Goal: Task Accomplishment & Management: Complete application form

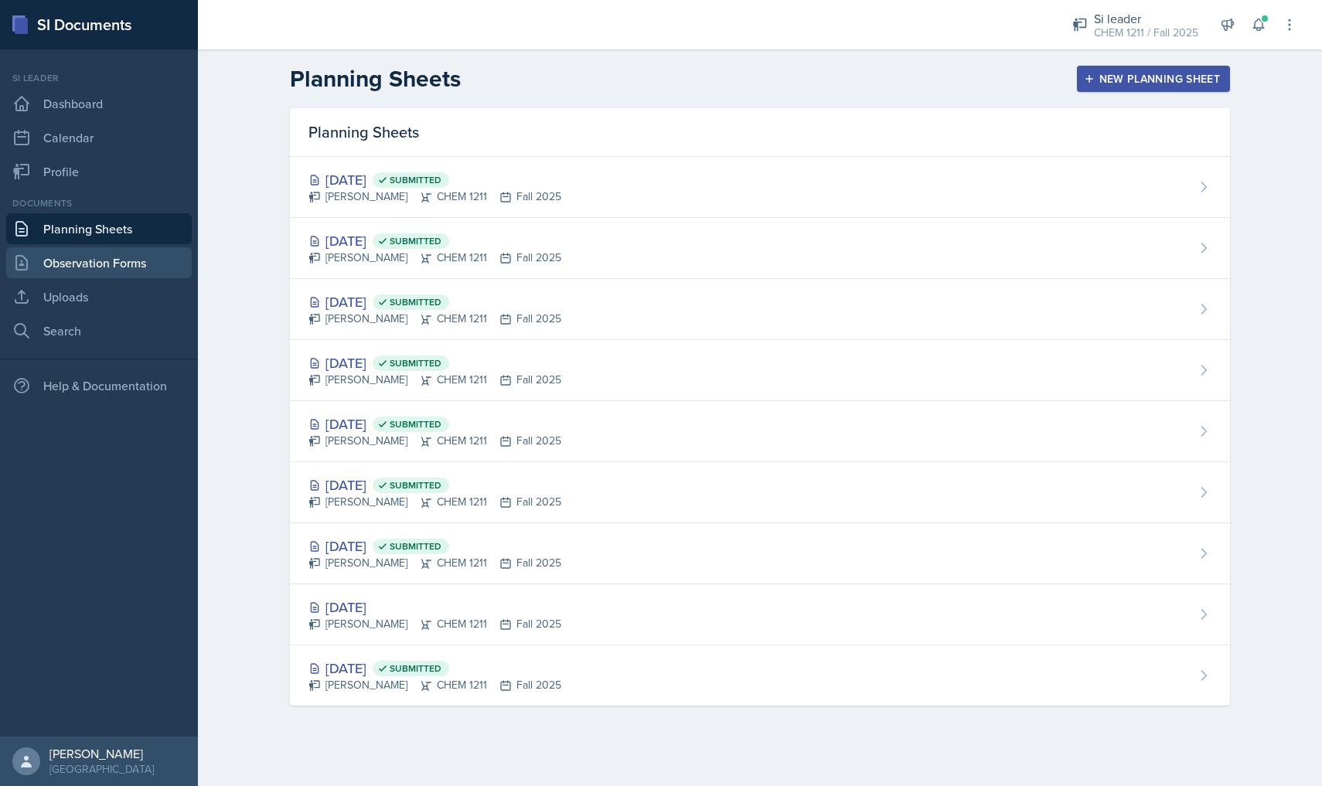
click at [131, 249] on link "Observation Forms" at bounding box center [99, 262] width 186 height 31
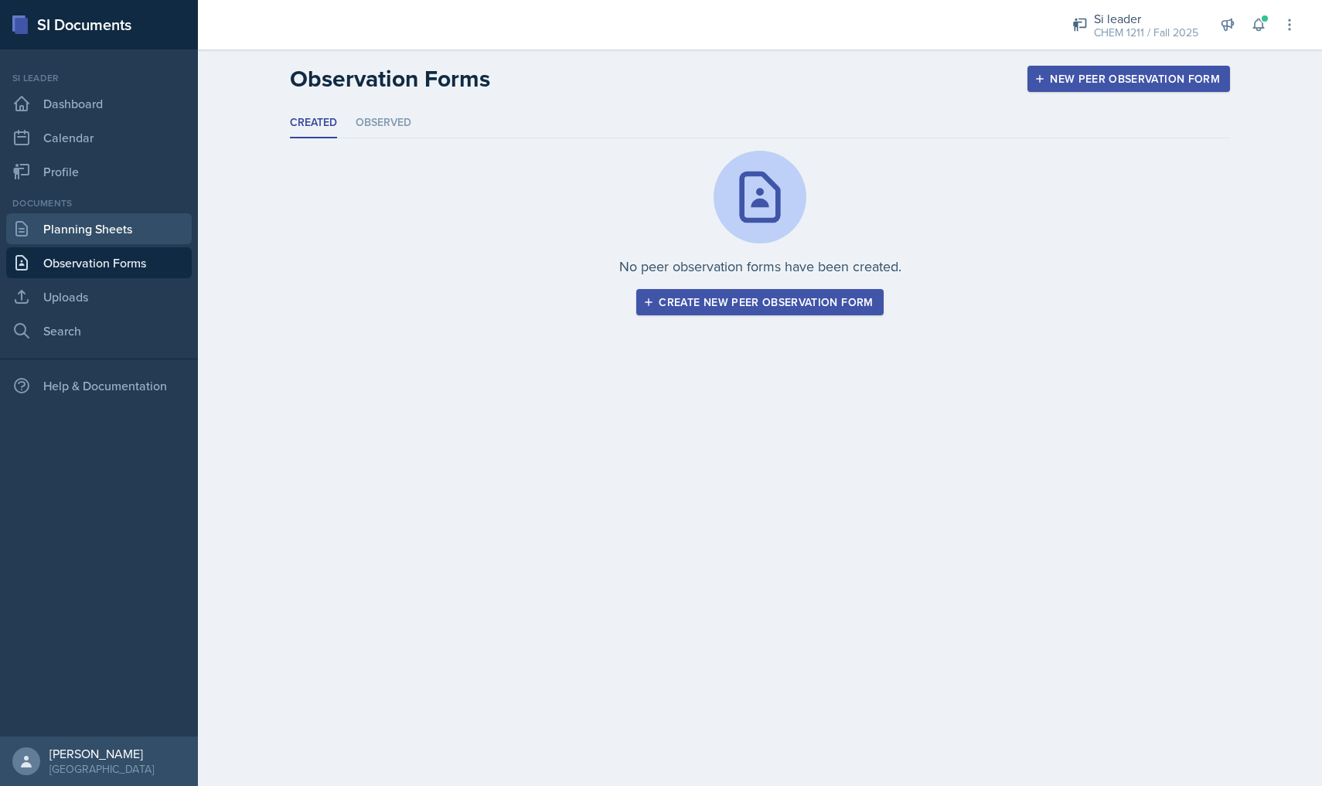
click at [34, 230] on link "Planning Sheets" at bounding box center [99, 228] width 186 height 31
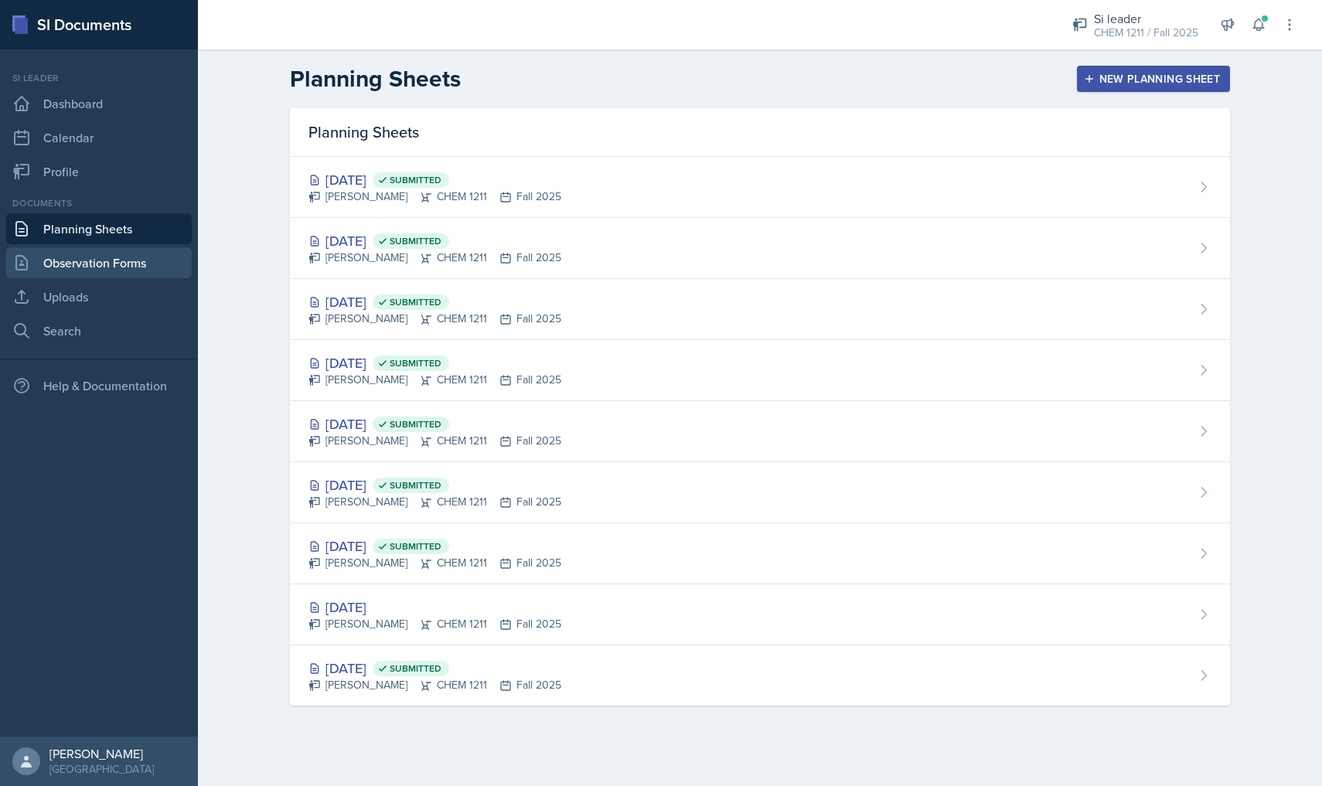
click at [93, 256] on link "Observation Forms" at bounding box center [99, 262] width 186 height 31
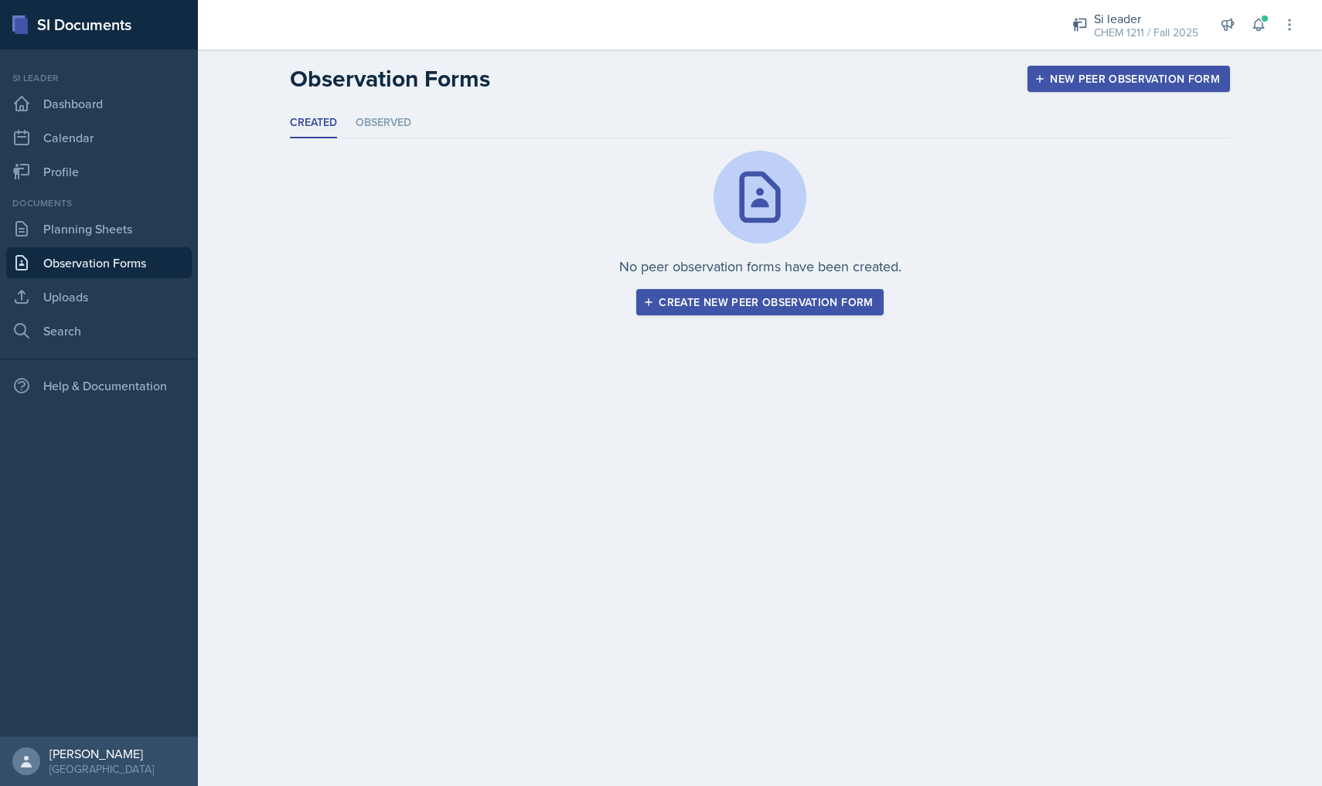
click at [322, 114] on li "Created" at bounding box center [313, 123] width 47 height 30
click at [356, 114] on li "Observed" at bounding box center [384, 123] width 56 height 30
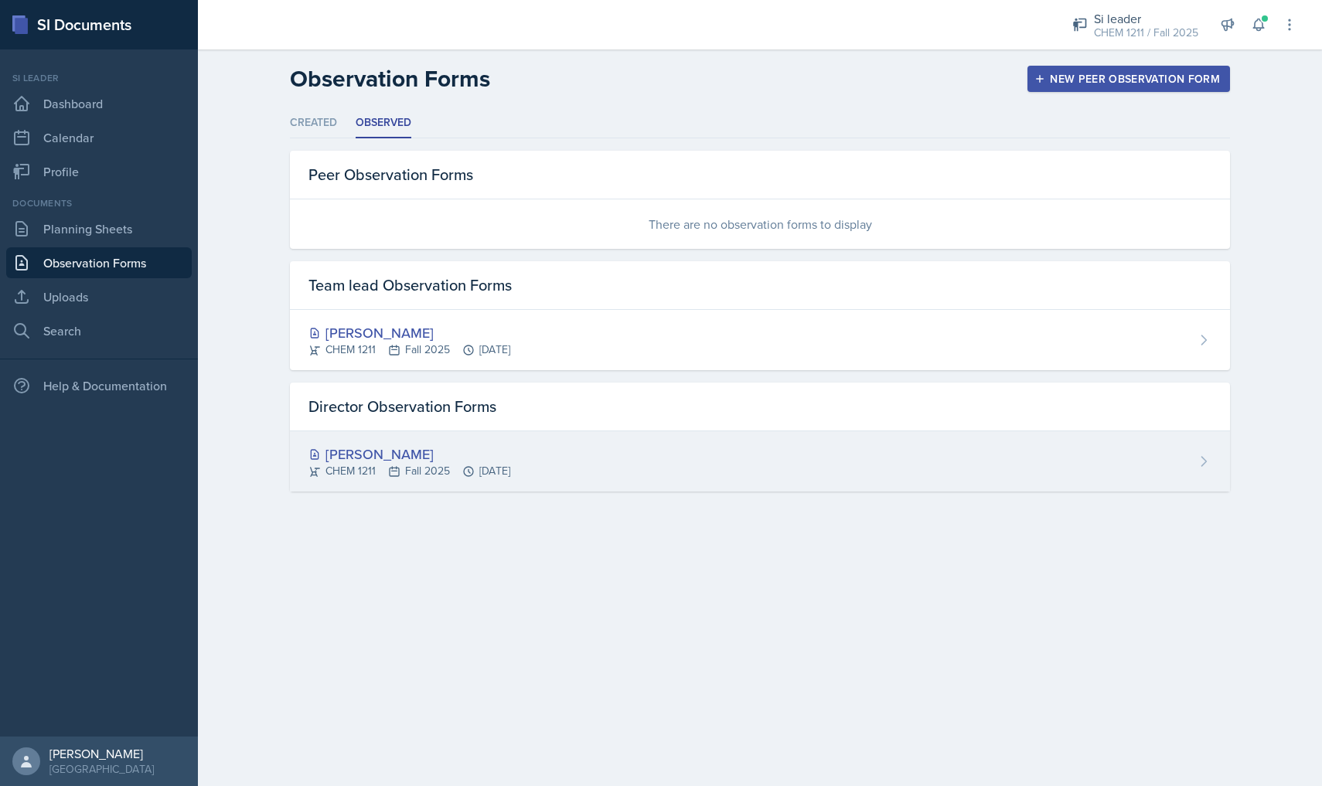
click at [575, 463] on div "[PERSON_NAME] CHEM 1211 Fall 2025 [DATE]" at bounding box center [760, 461] width 940 height 60
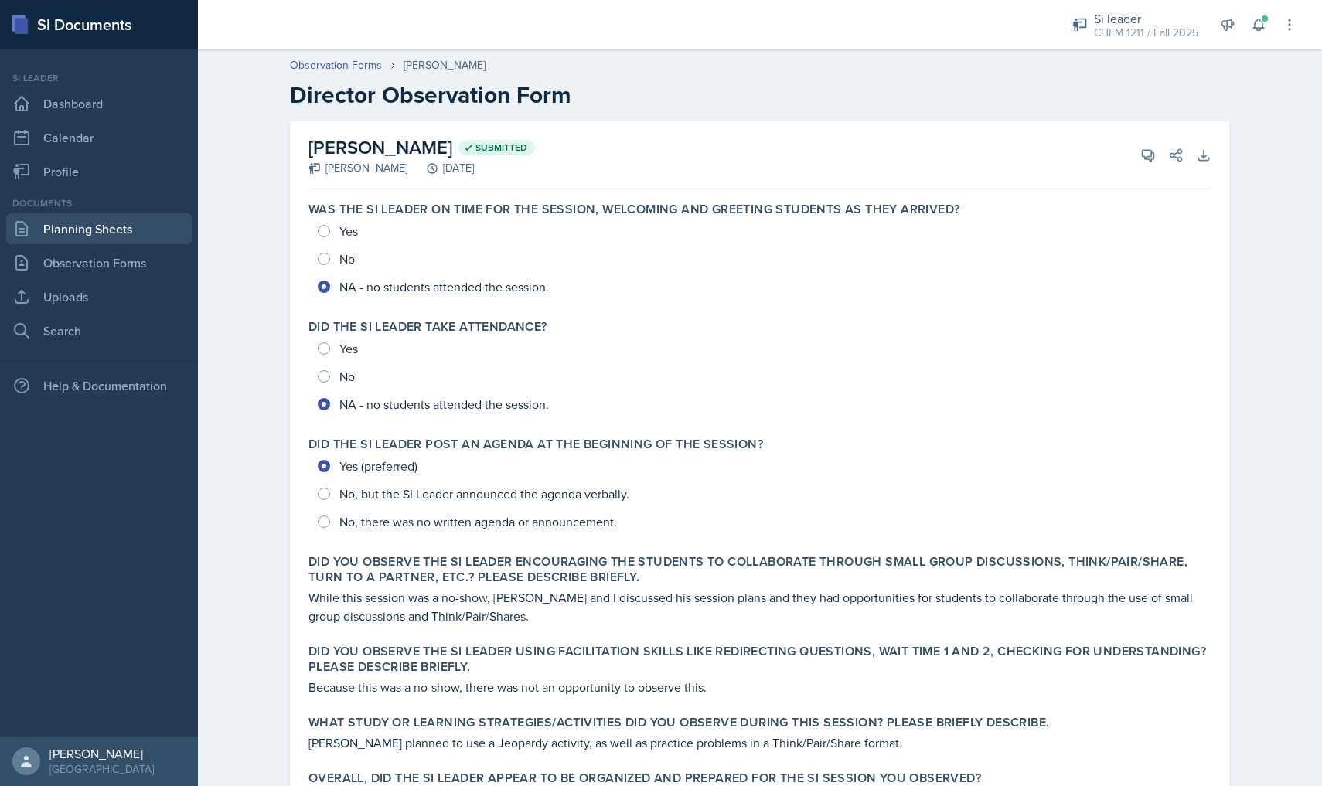
click at [108, 235] on link "Planning Sheets" at bounding box center [99, 228] width 186 height 31
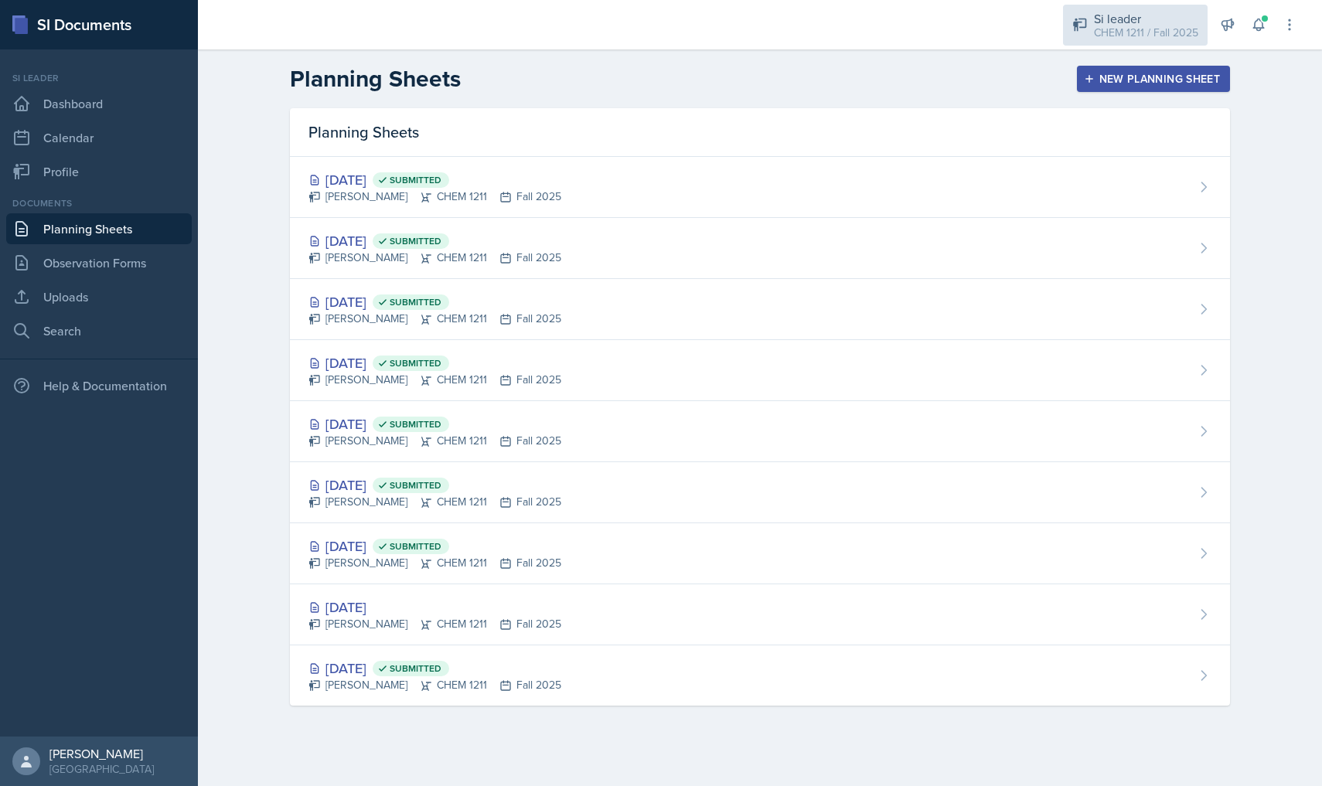
click at [1137, 38] on div "CHEM 1211 / Fall 2025" at bounding box center [1146, 33] width 104 height 16
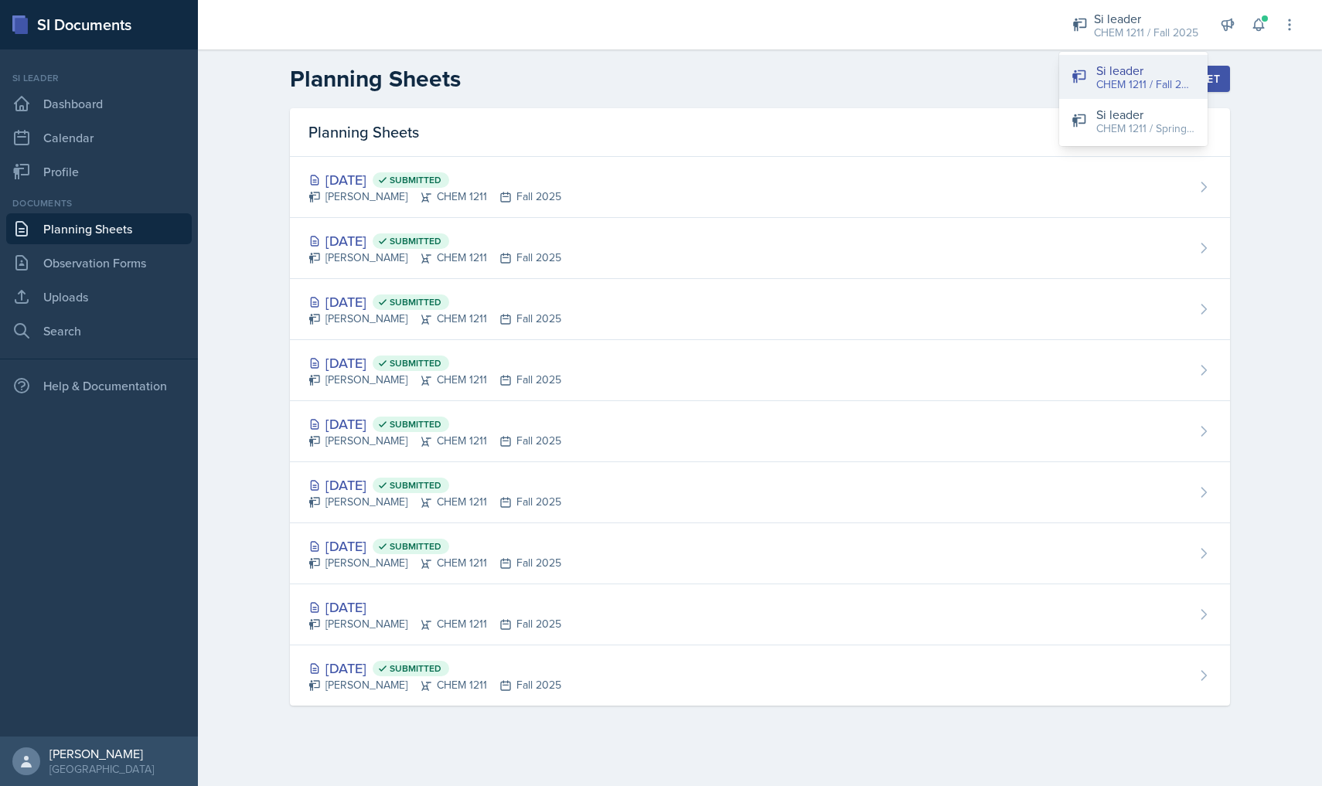
click at [1130, 90] on div "CHEM 1211 / Fall 2025" at bounding box center [1145, 85] width 99 height 16
click at [1130, 122] on div "Planning Sheets" at bounding box center [760, 132] width 940 height 49
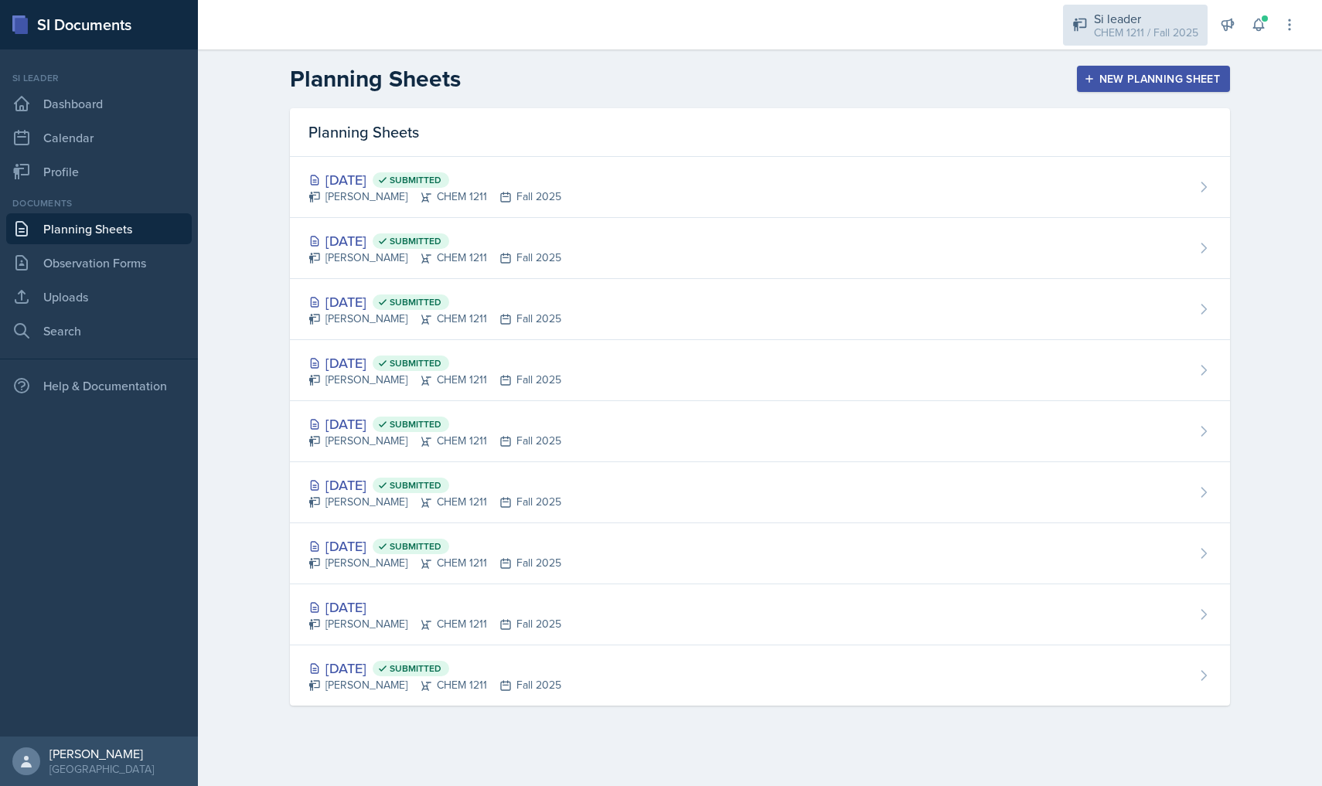
click at [1148, 22] on div "Si leader" at bounding box center [1146, 18] width 104 height 19
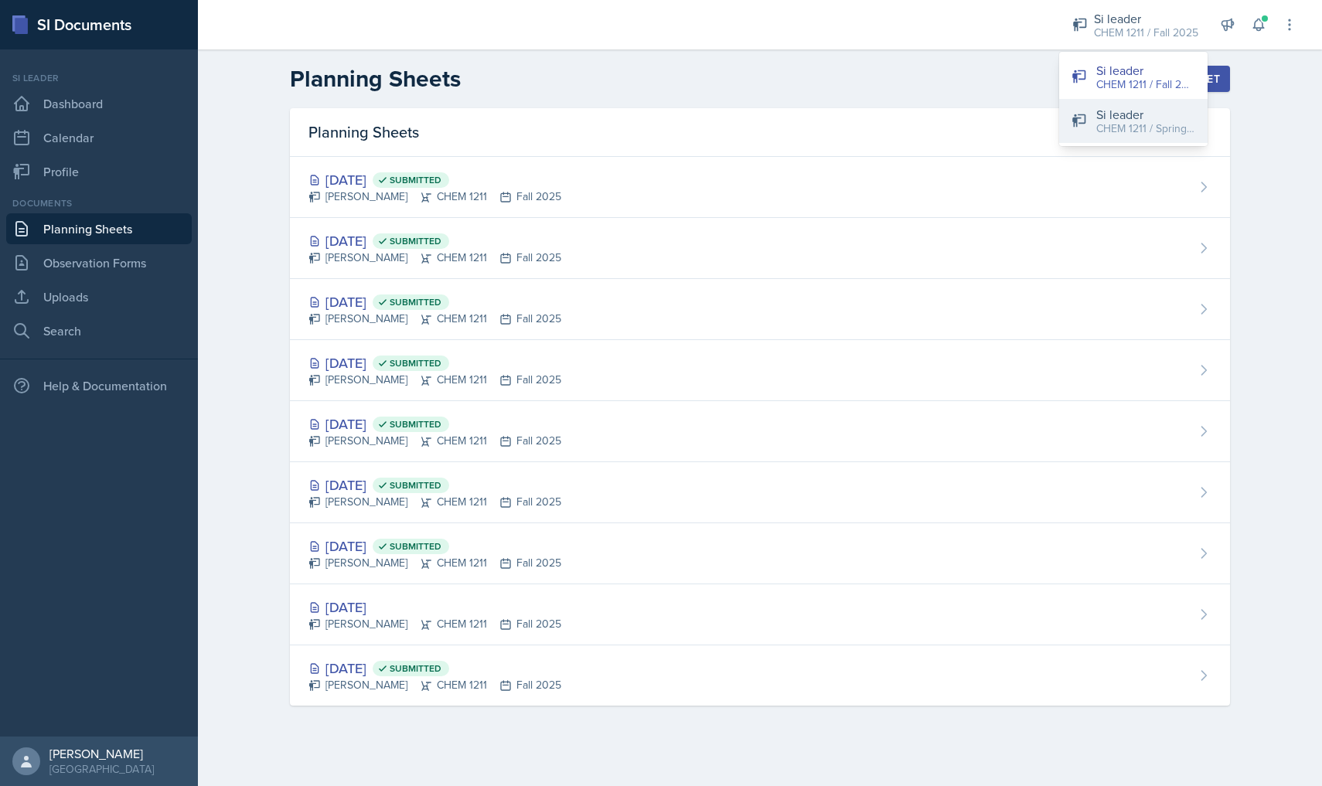
click at [1140, 141] on button "Si leader CHEM 1211 / Spring 2025" at bounding box center [1133, 121] width 148 height 44
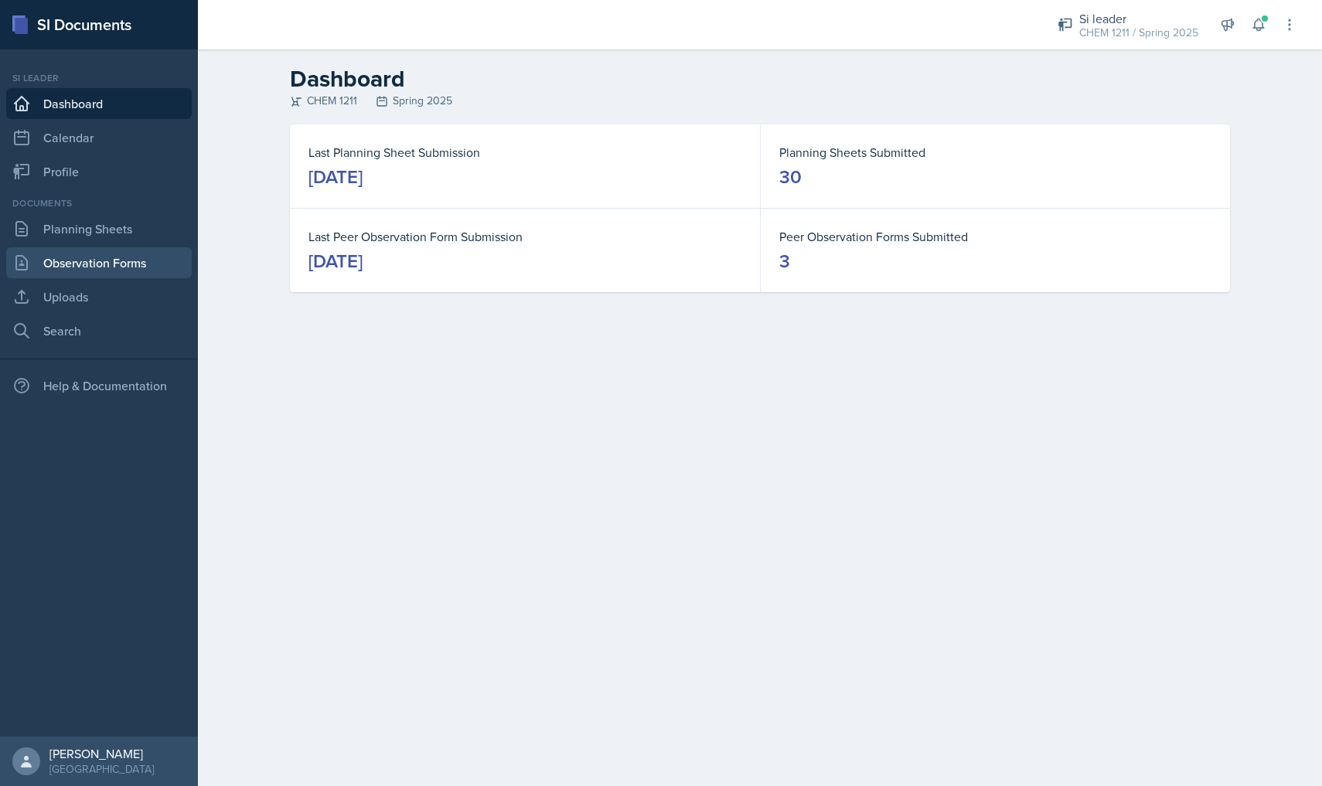
click at [99, 278] on link "Observation Forms" at bounding box center [99, 262] width 186 height 31
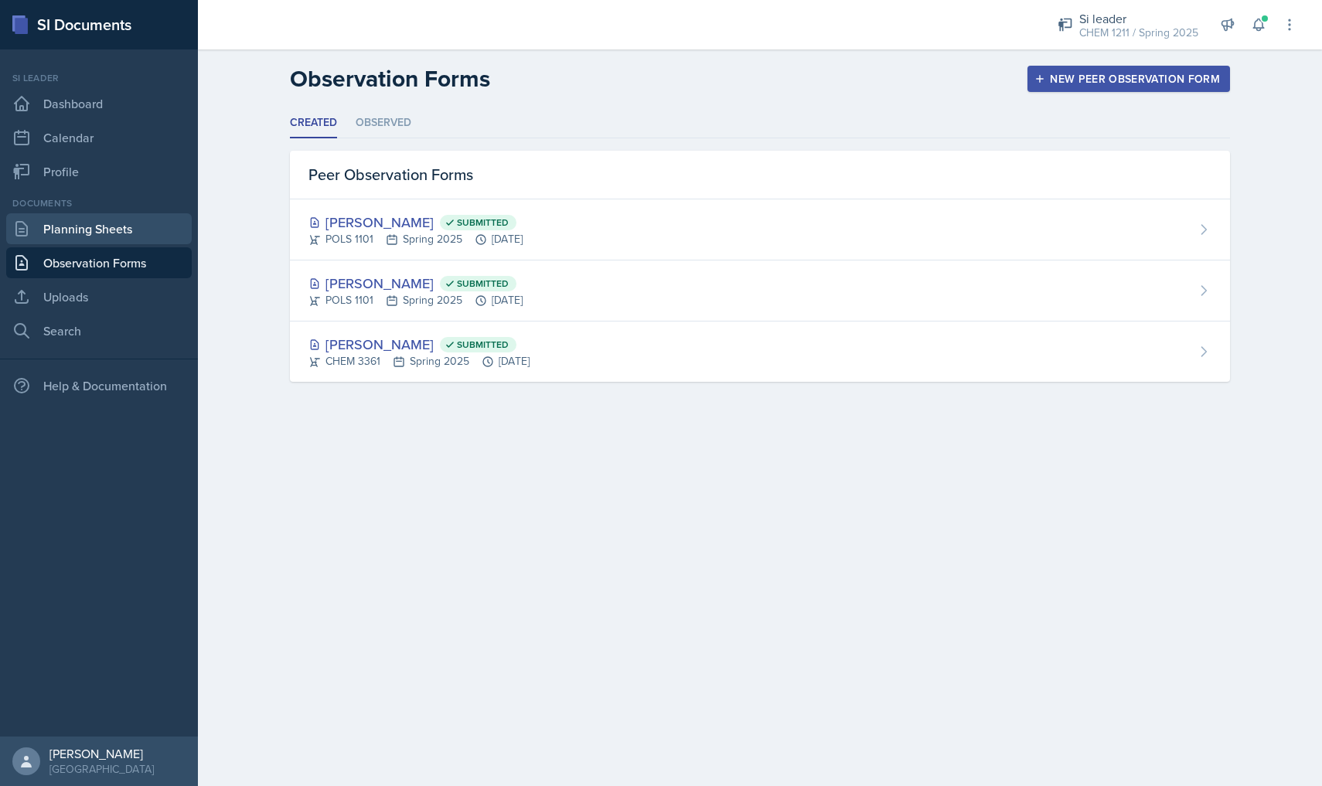
click at [99, 240] on link "Planning Sheets" at bounding box center [99, 228] width 186 height 31
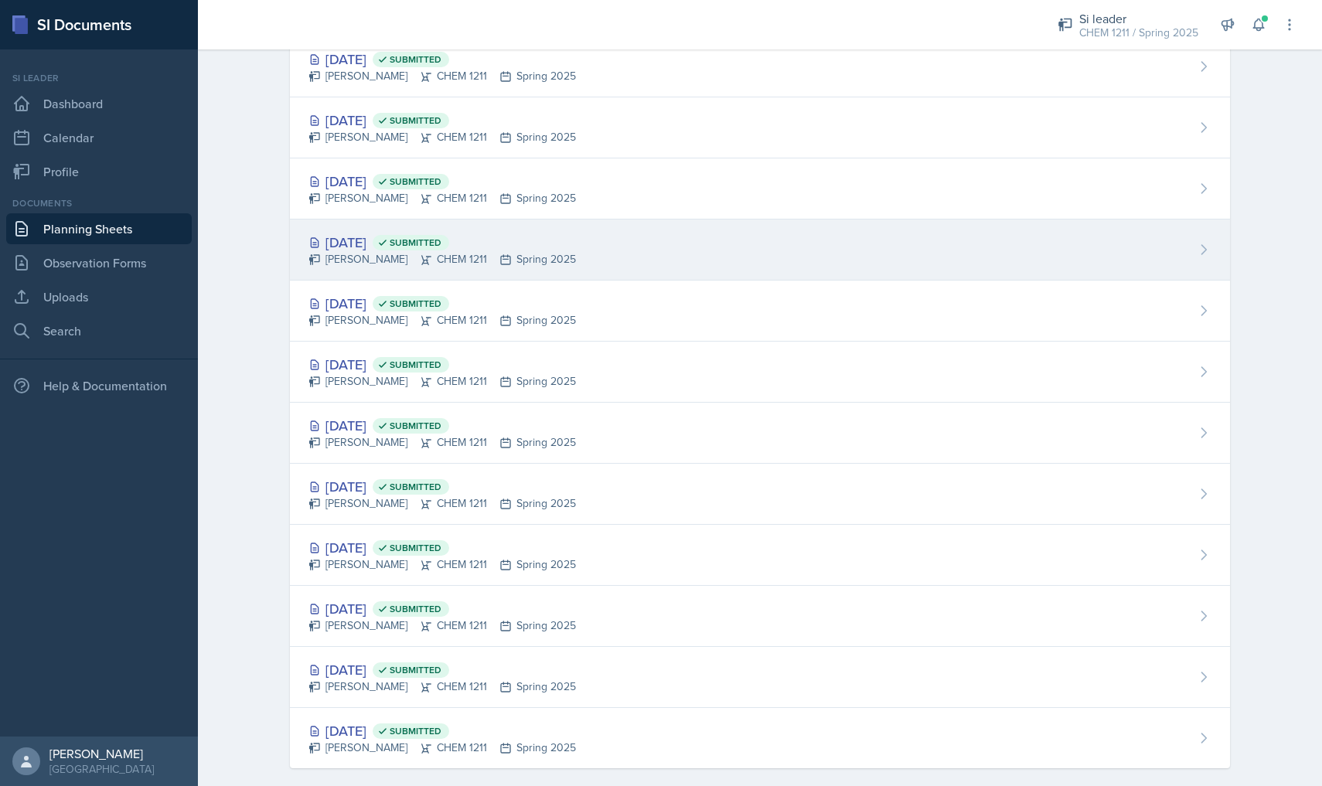
scroll to position [1278, 0]
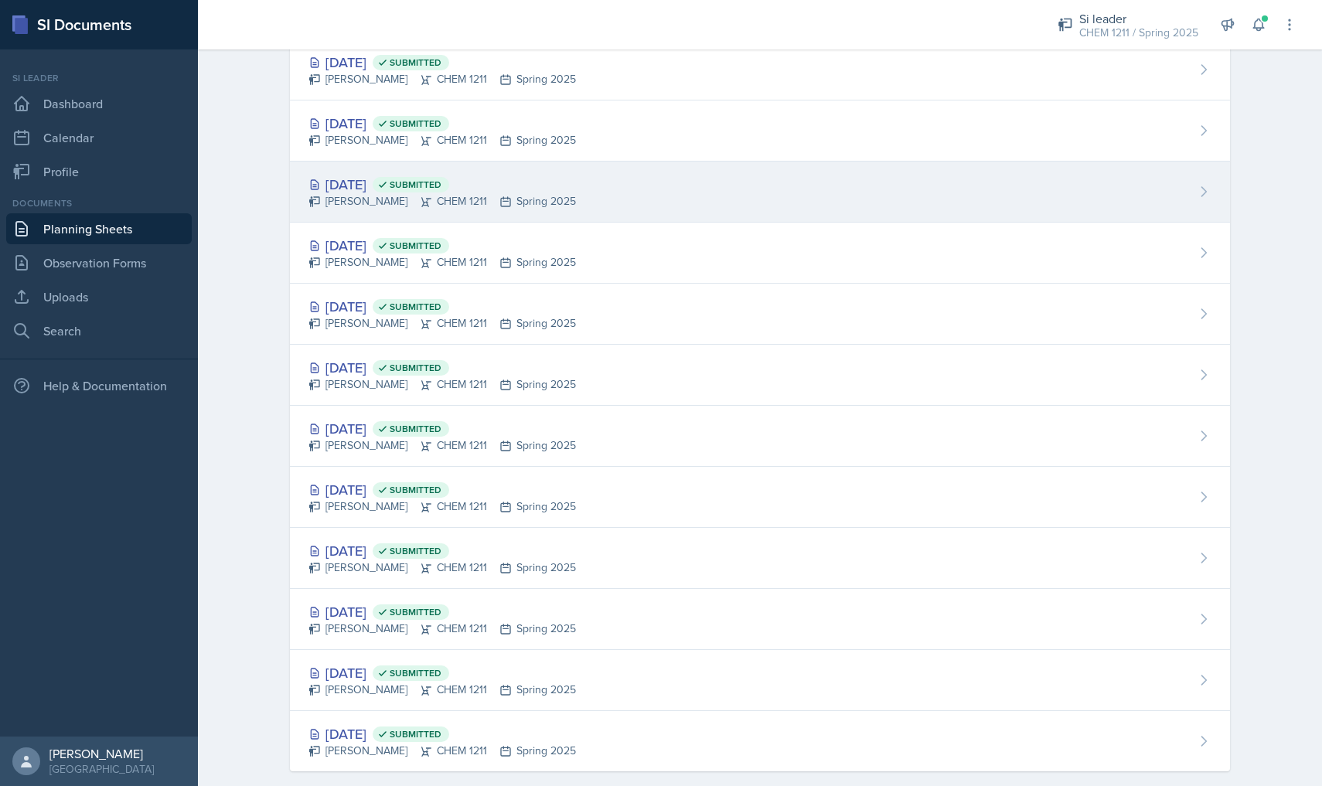
click at [433, 216] on div "[DATE] Submitted [PERSON_NAME] CHEM 1211 Spring 2025" at bounding box center [760, 192] width 940 height 61
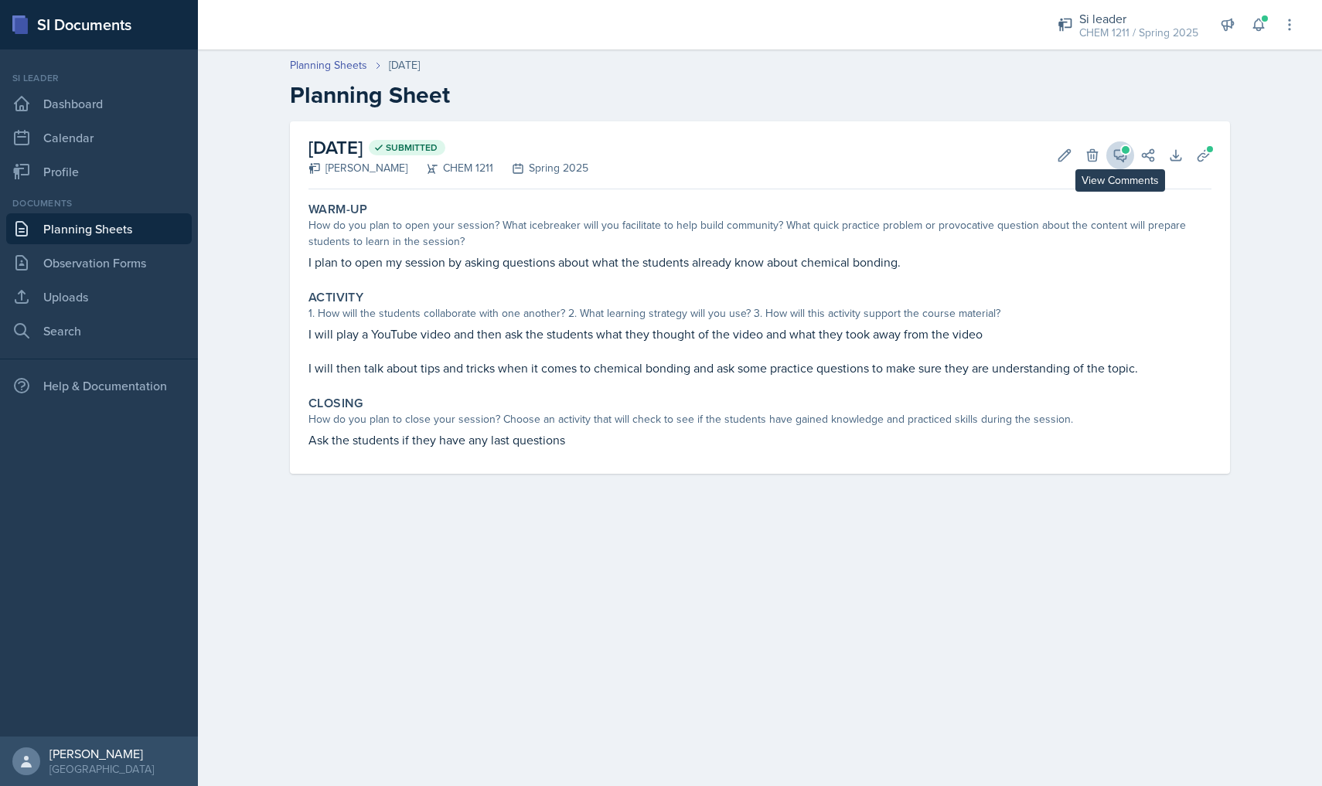
click at [1126, 155] on icon at bounding box center [1121, 156] width 12 height 12
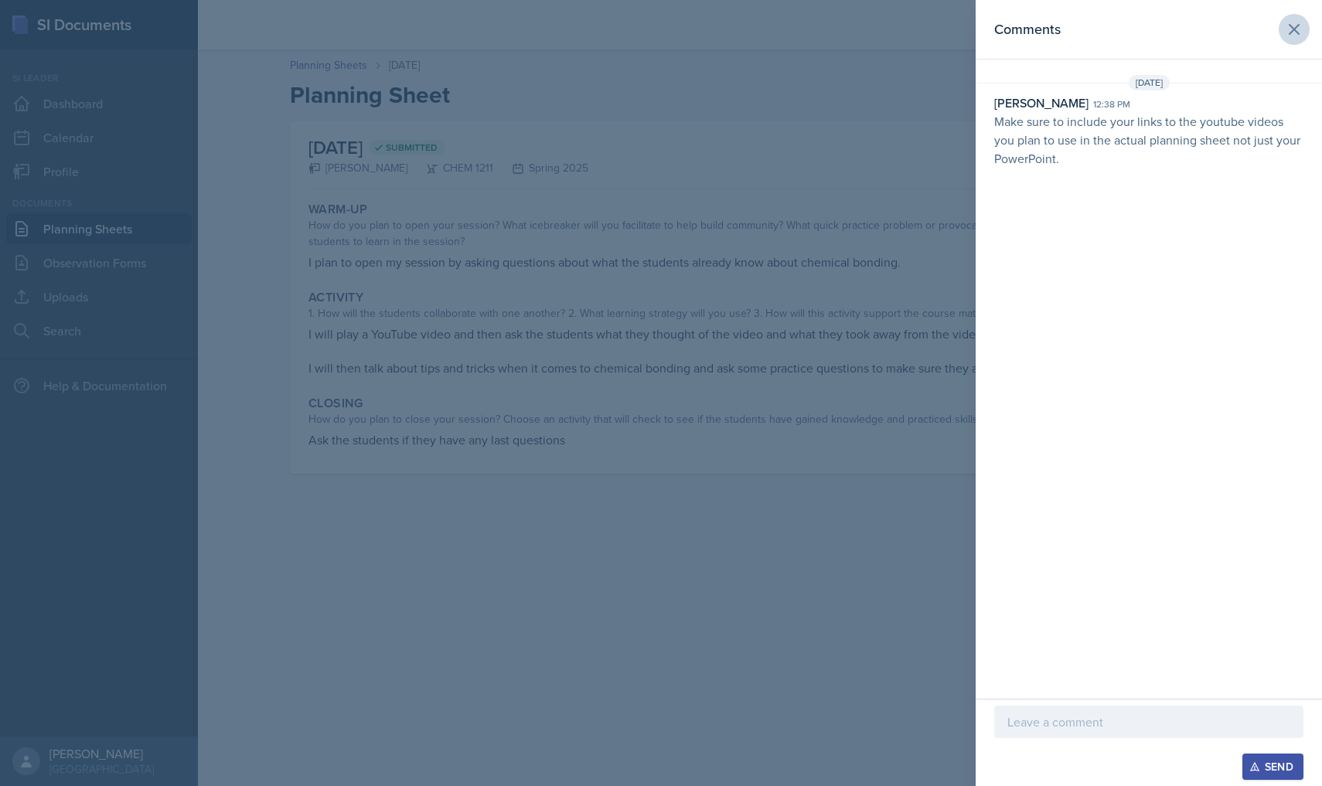
click at [1306, 32] on button at bounding box center [1294, 29] width 31 height 31
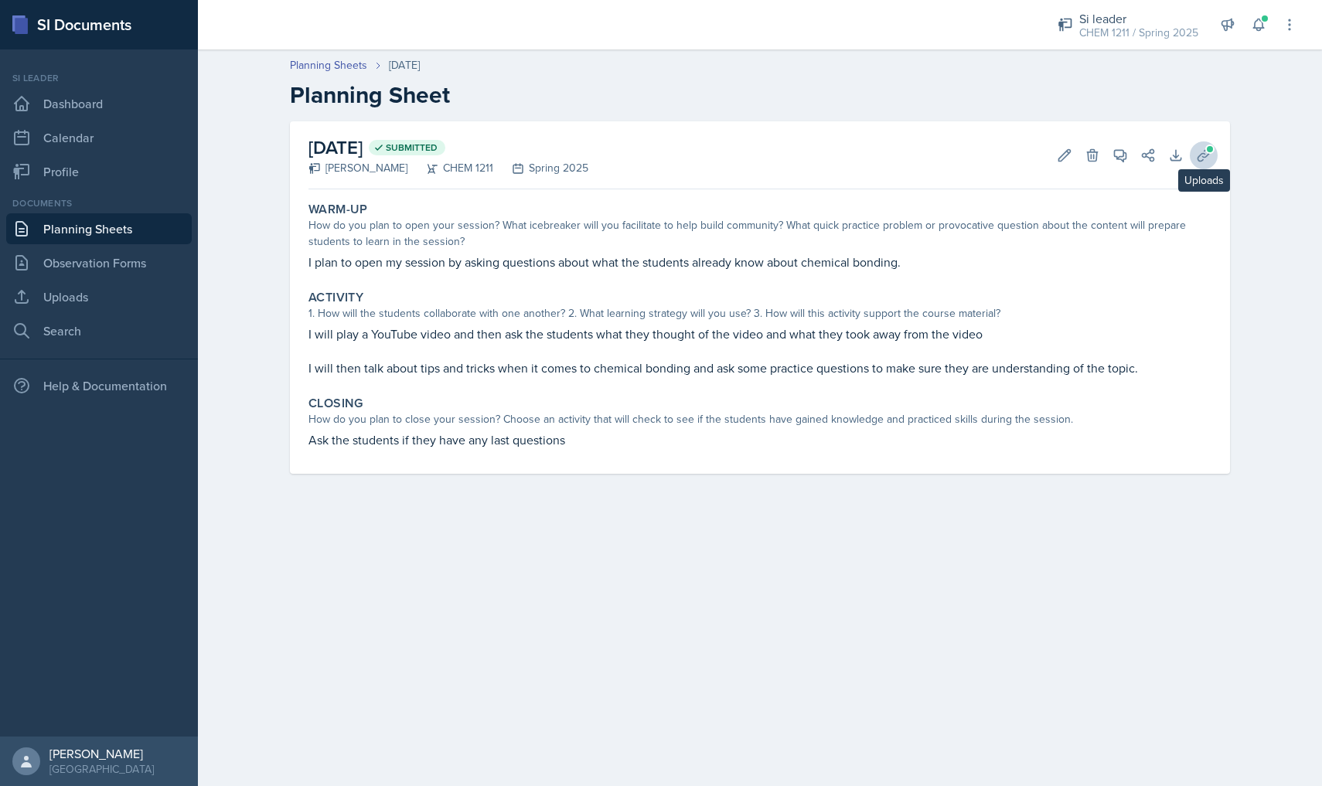
click at [1212, 152] on span at bounding box center [1209, 149] width 9 height 9
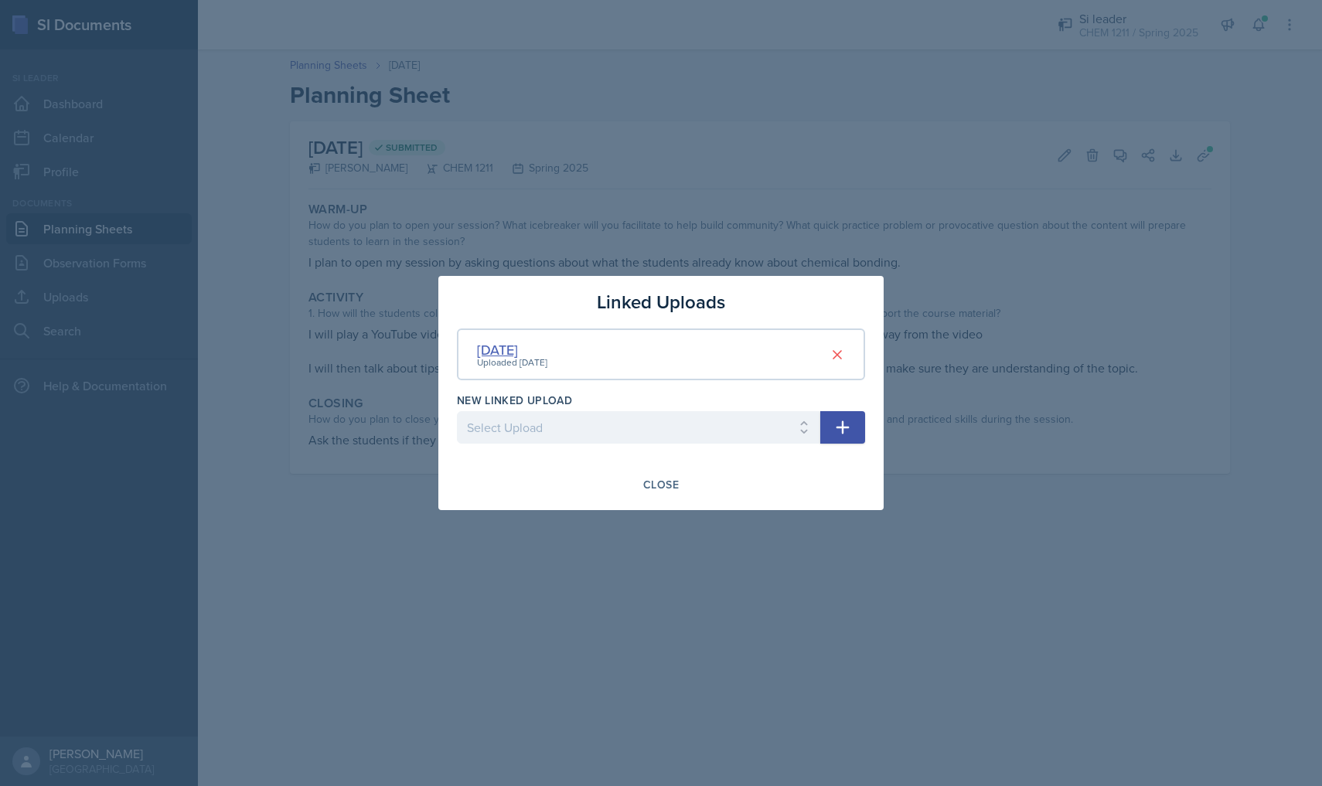
click at [513, 352] on div "[DATE]" at bounding box center [512, 349] width 70 height 21
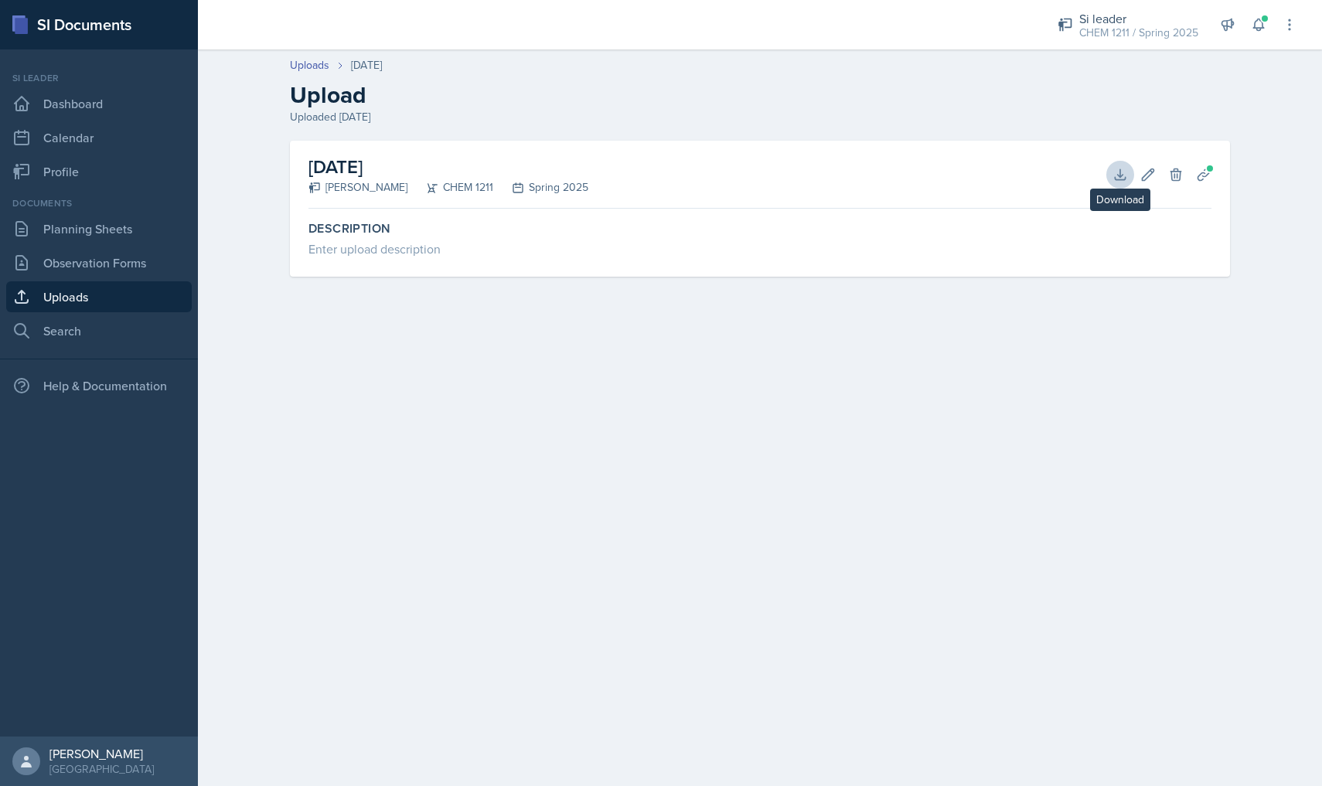
click at [1116, 181] on icon at bounding box center [1120, 174] width 15 height 15
click at [75, 266] on link "Observation Forms" at bounding box center [99, 262] width 186 height 31
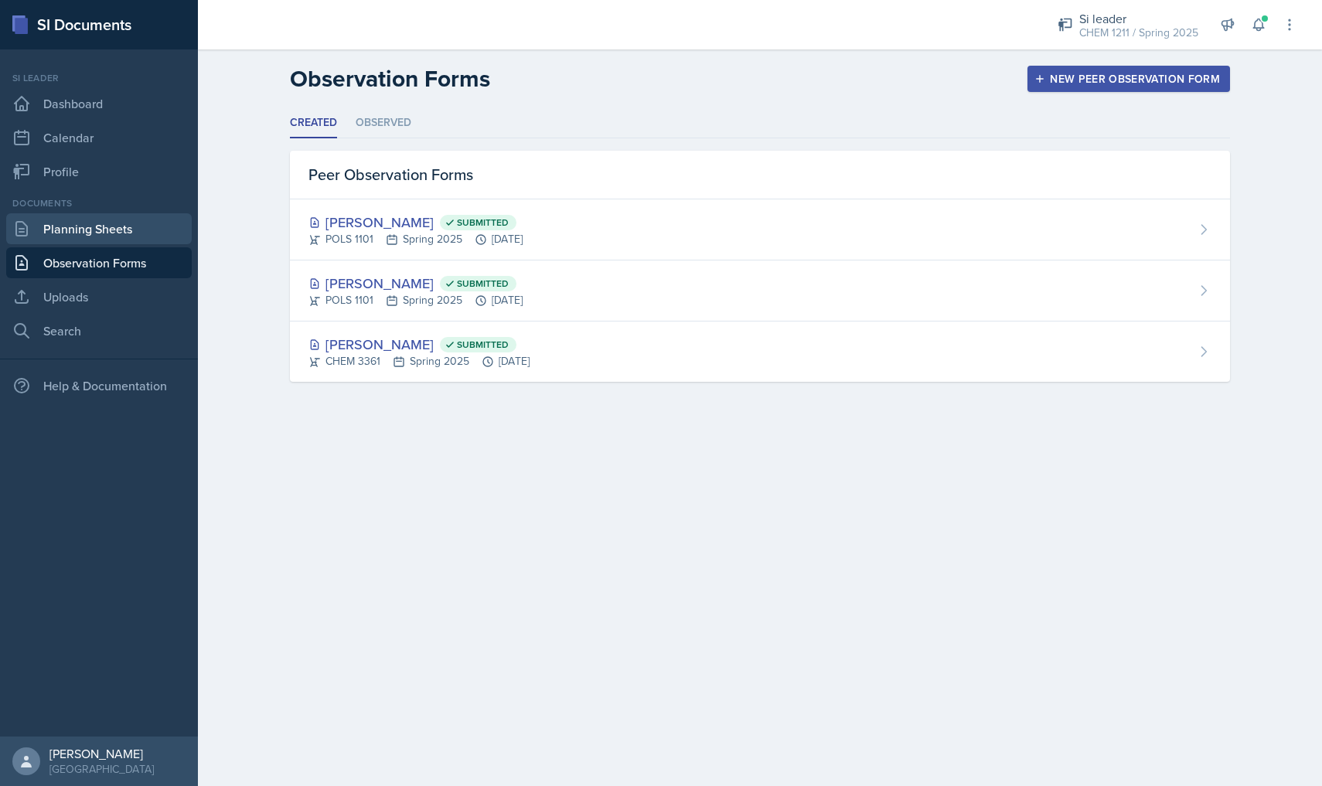
click at [97, 240] on link "Planning Sheets" at bounding box center [99, 228] width 186 height 31
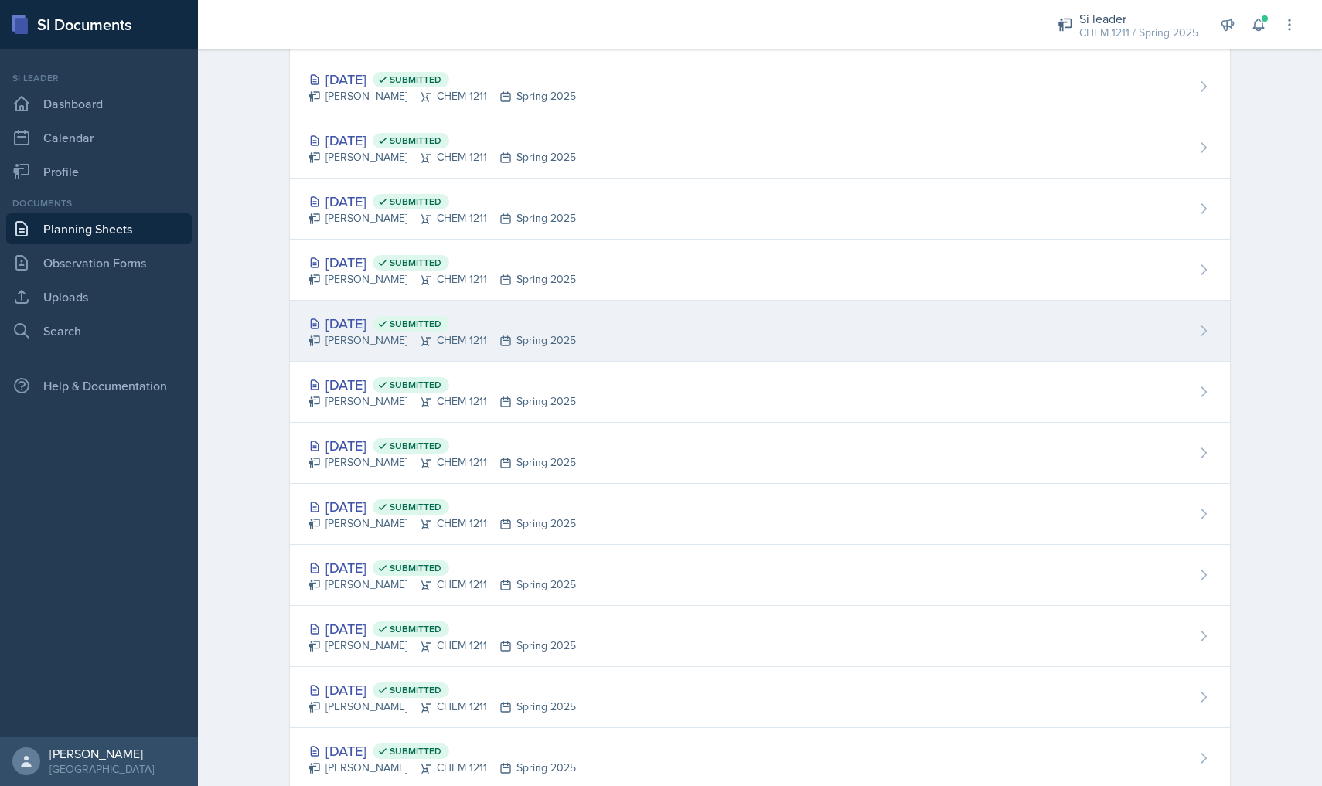
scroll to position [1264, 0]
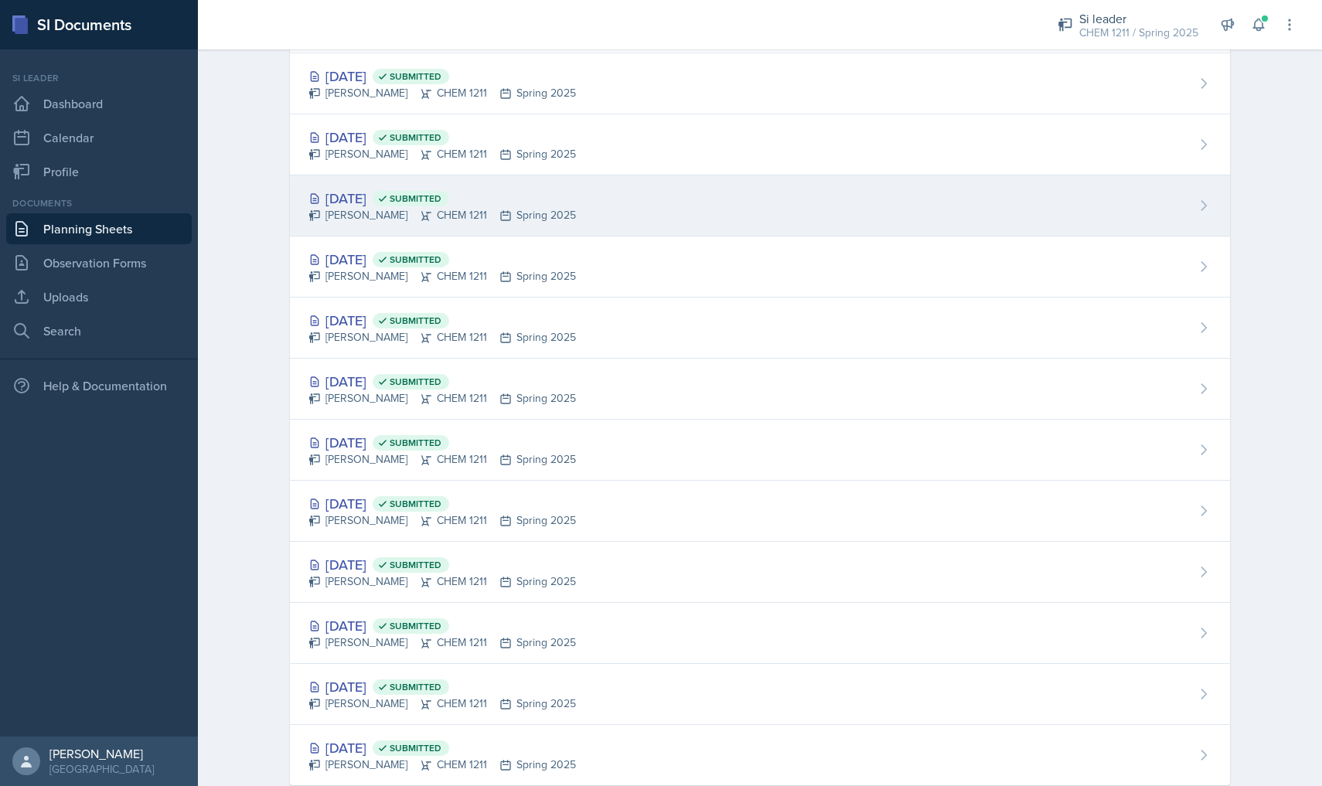
click at [414, 220] on div "[PERSON_NAME] CHEM 1211 Spring 2025" at bounding box center [442, 215] width 268 height 16
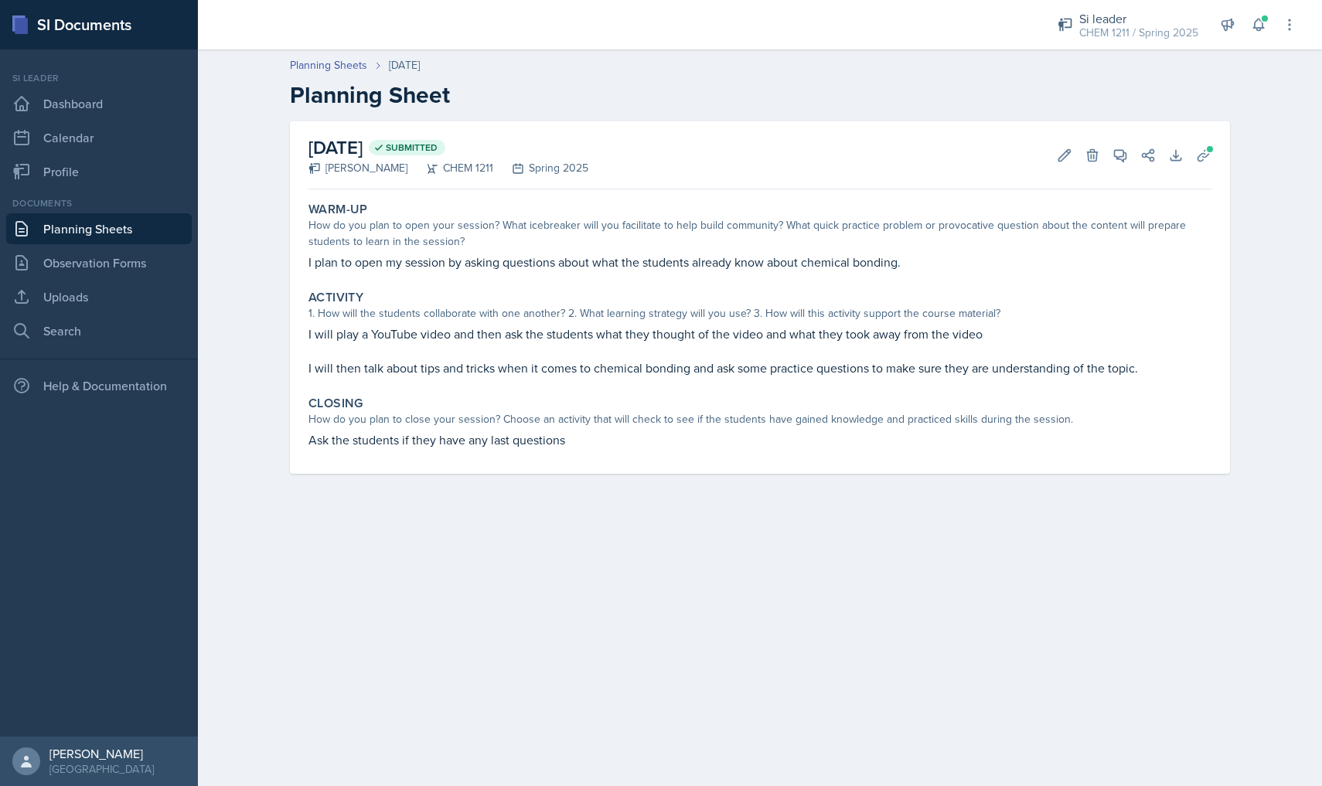
click at [435, 273] on div "Warm-Up How do you plan to open your session? What icebreaker will you facilita…" at bounding box center [759, 237] width 915 height 82
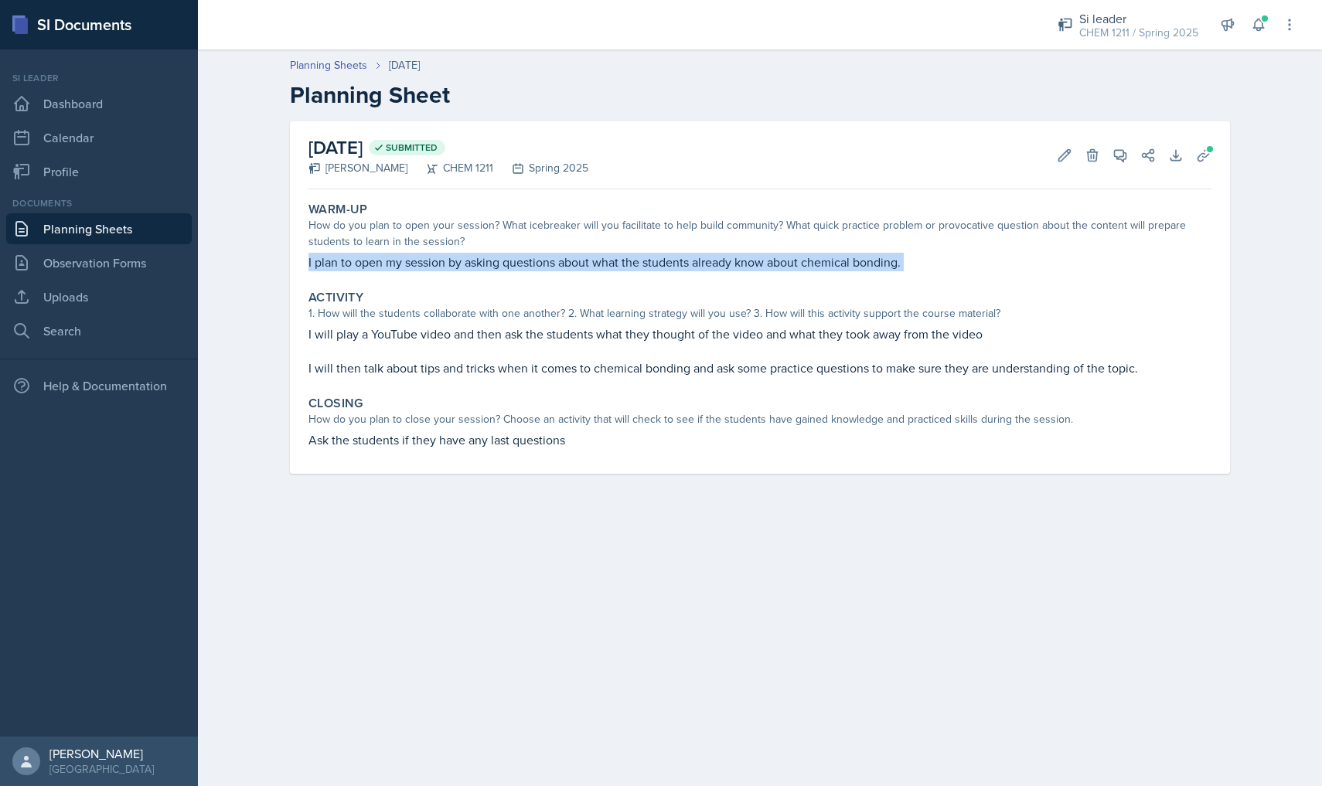
click at [435, 273] on div "Warm-Up How do you plan to open your session? What icebreaker will you facilita…" at bounding box center [759, 237] width 915 height 82
click at [431, 266] on p "I plan to open my session by asking questions about what the students already k…" at bounding box center [759, 262] width 903 height 19
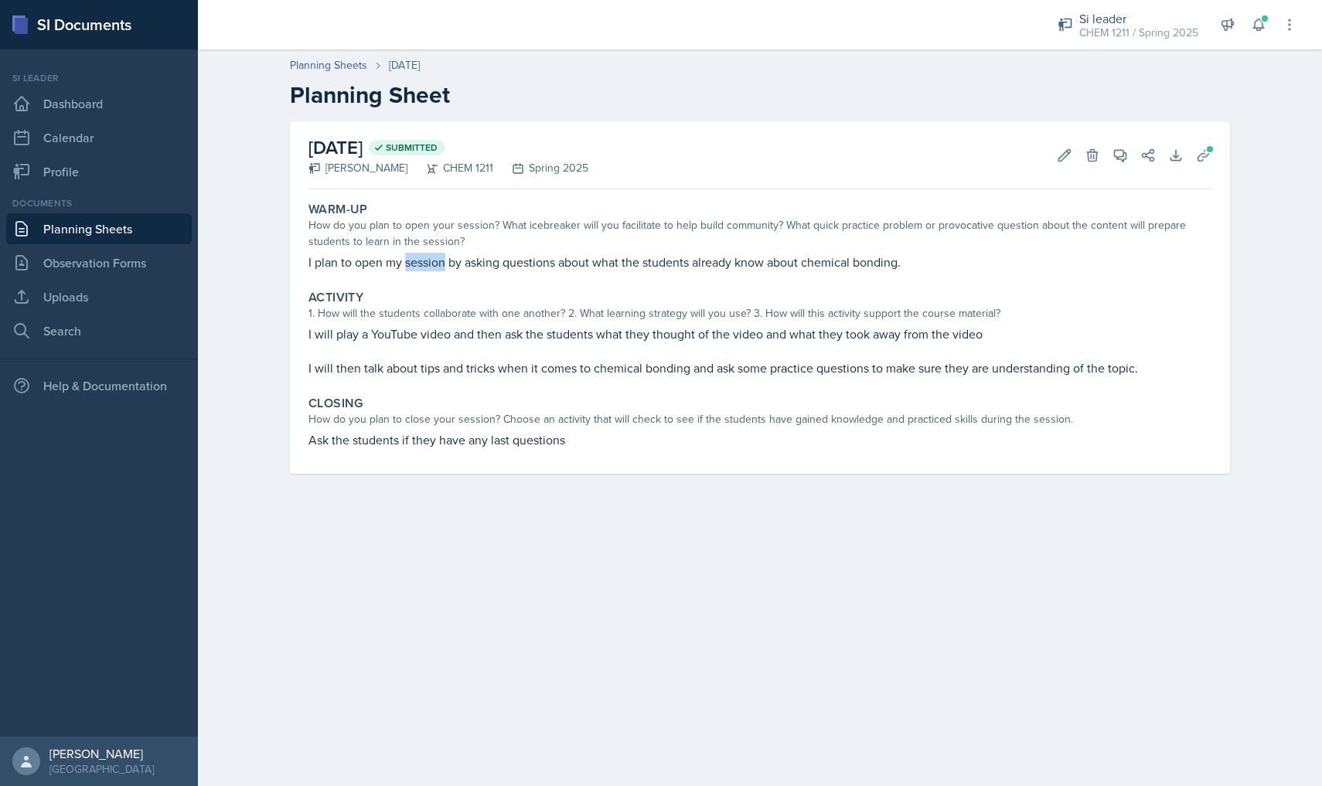
click at [431, 266] on p "I plan to open my session by asking questions about what the students already k…" at bounding box center [759, 262] width 903 height 19
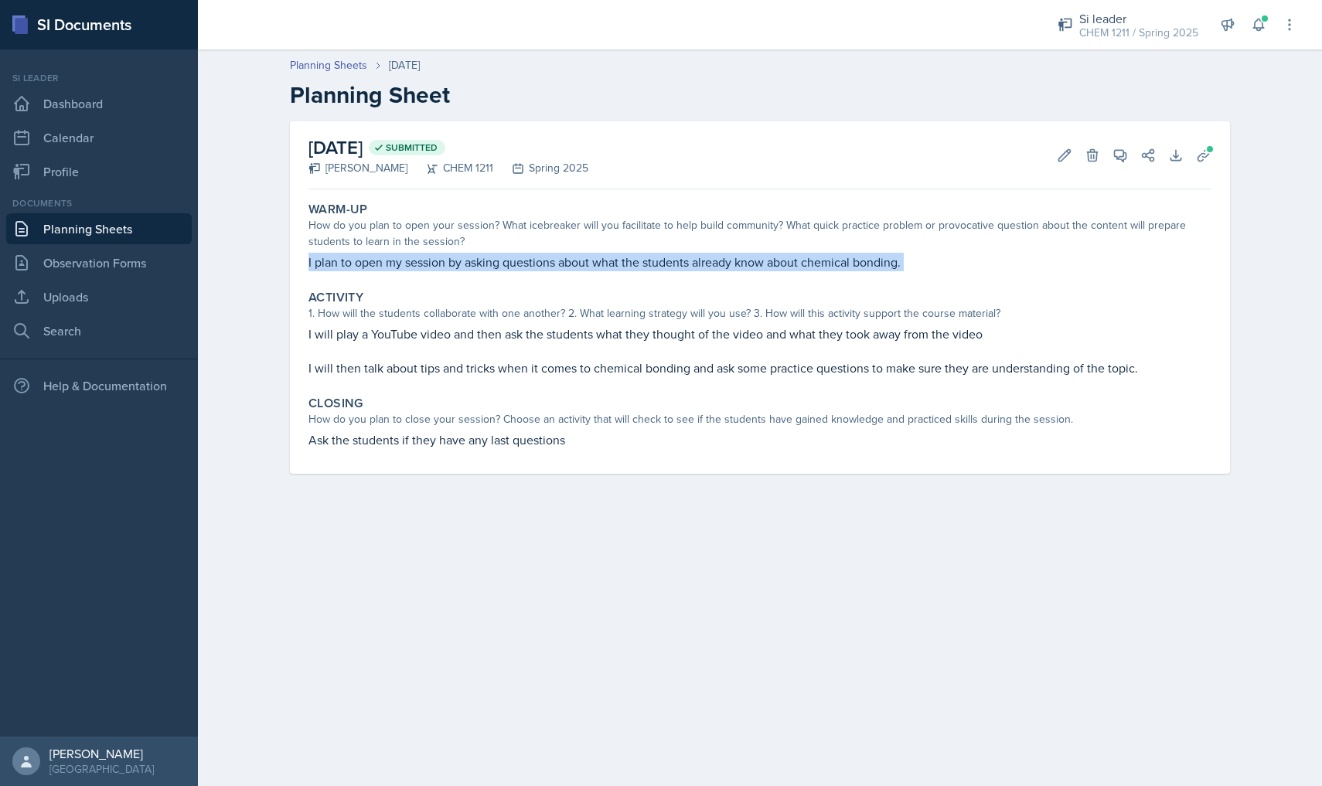
click at [431, 266] on p "I plan to open my session by asking questions about what the students already k…" at bounding box center [759, 262] width 903 height 19
click at [426, 265] on p "I plan to open my session by asking questions about what the students already k…" at bounding box center [759, 262] width 903 height 19
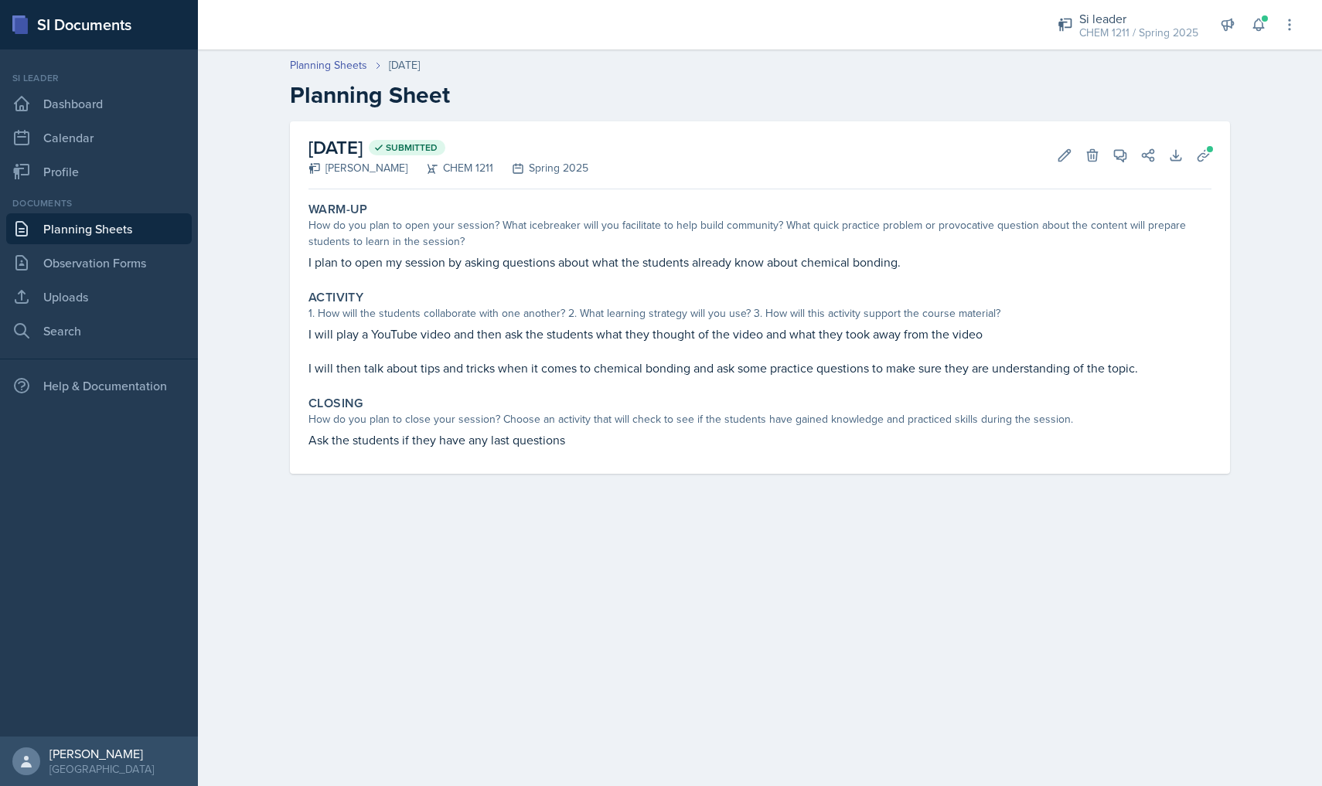
click at [384, 264] on p "I plan to open my session by asking questions about what the students already k…" at bounding box center [759, 262] width 903 height 19
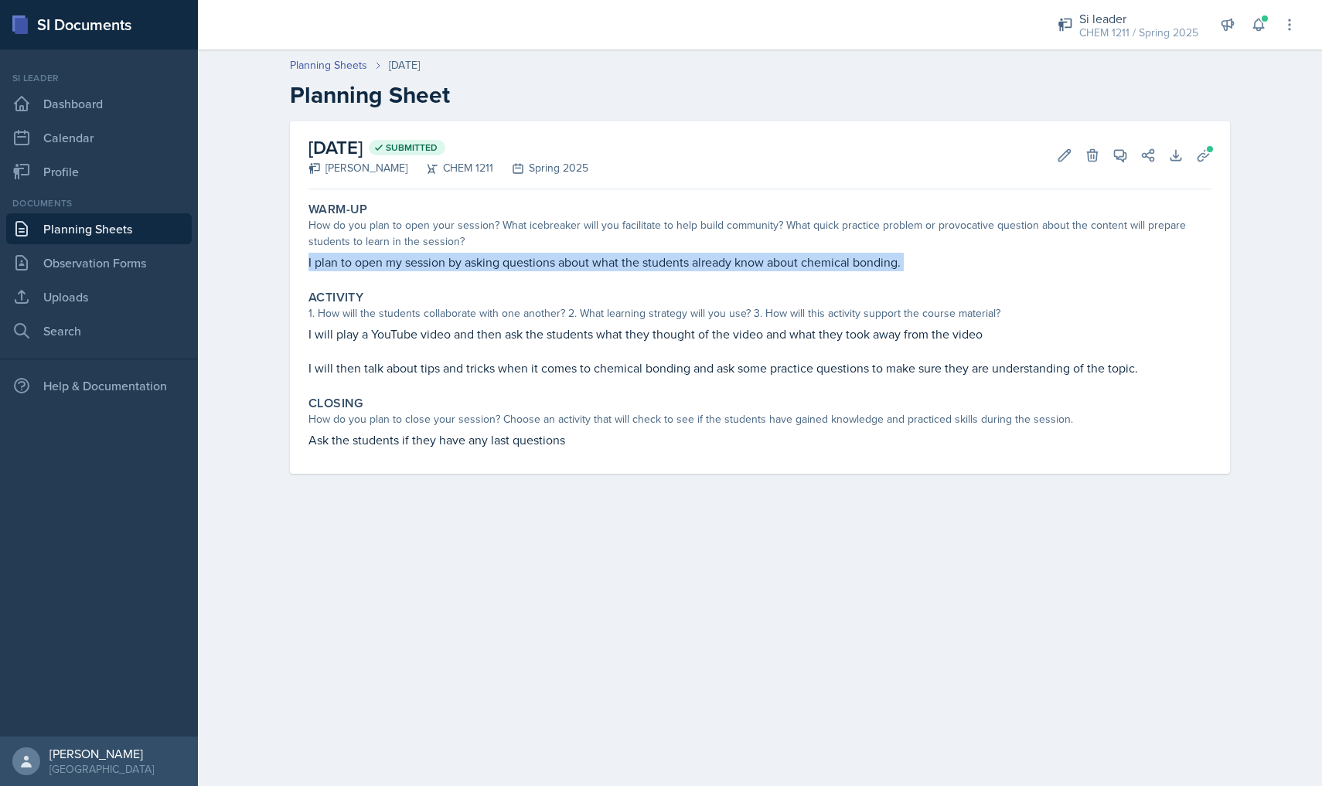
click at [384, 264] on p "I plan to open my session by asking questions about what the students already k…" at bounding box center [759, 262] width 903 height 19
copy div "I plan to open my session by asking questions about what the students already k…"
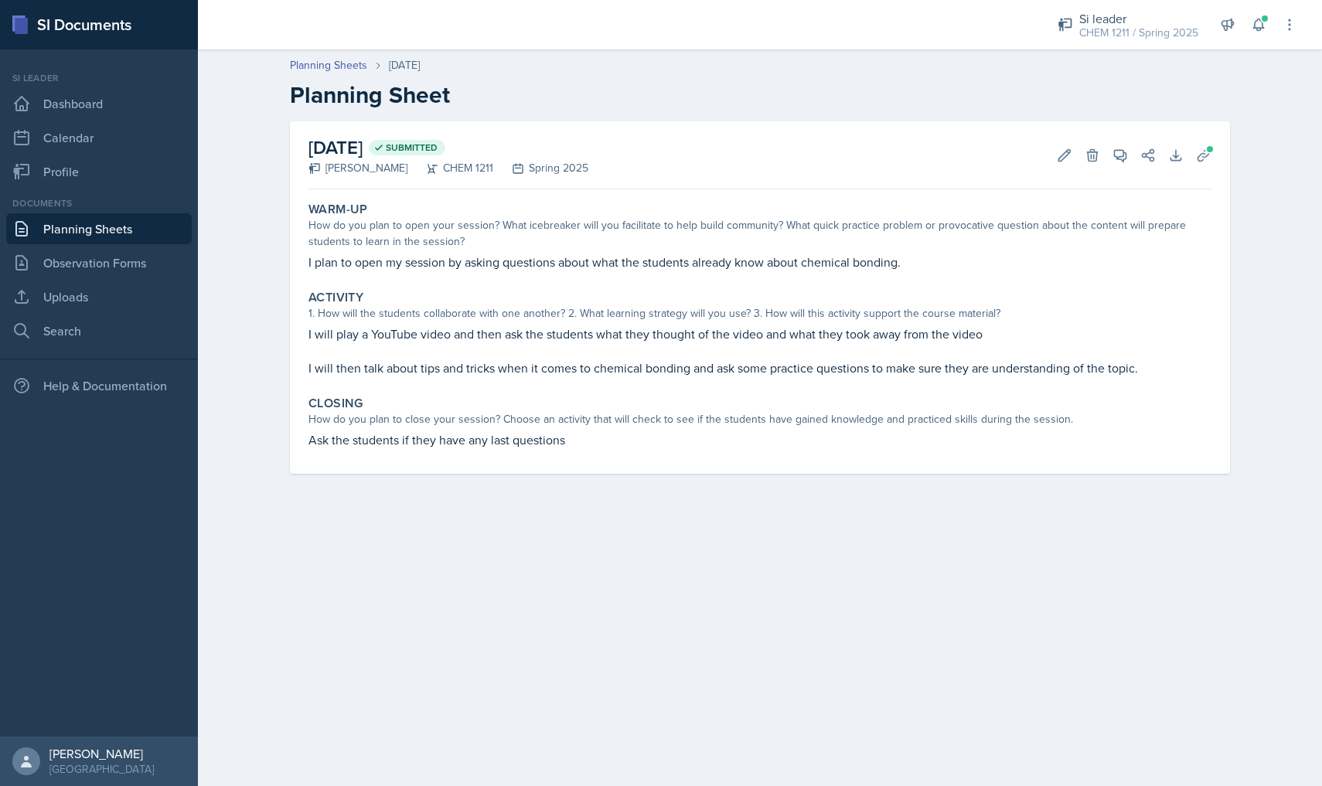
click at [958, 337] on p "I will play a YouTube video and then ask the students what they thought of the …" at bounding box center [759, 334] width 903 height 19
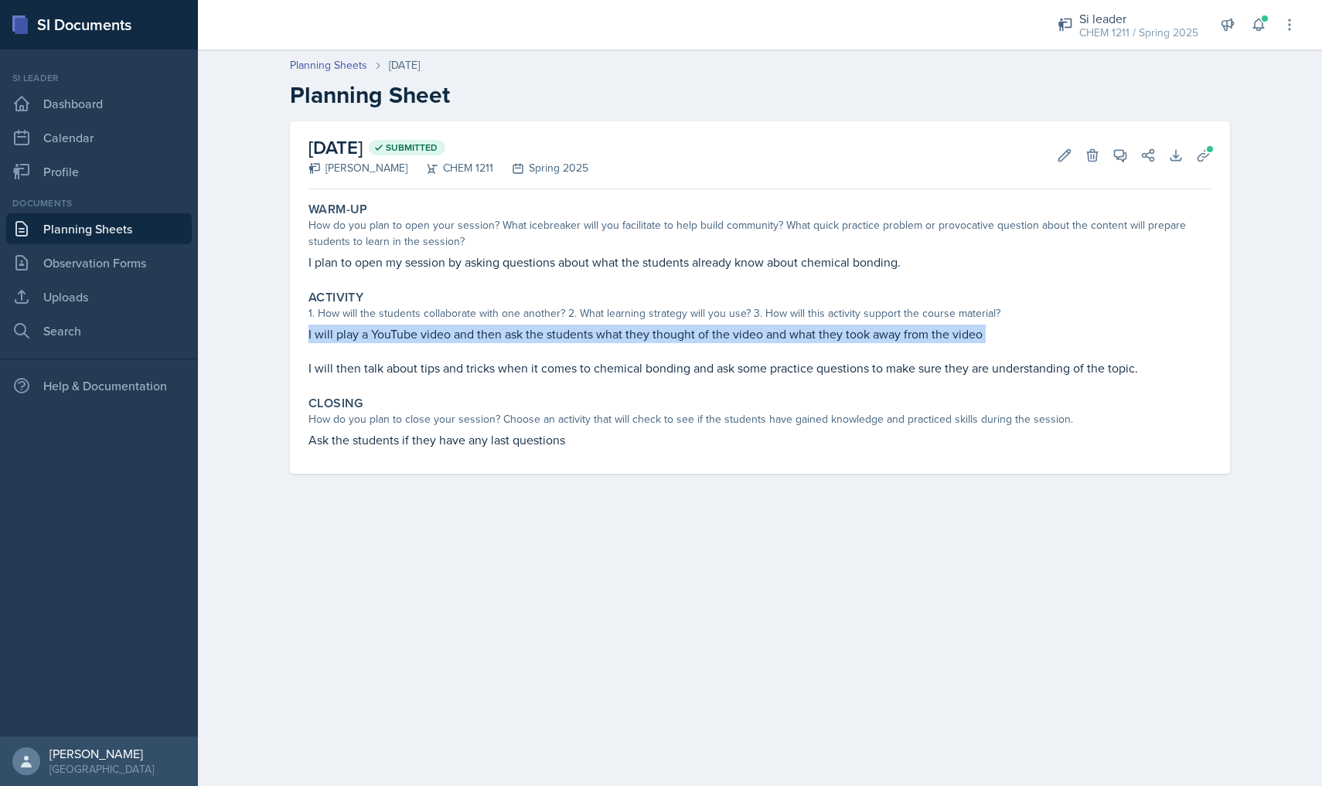
click at [958, 337] on p "I will play a YouTube video and then ask the students what they thought of the …" at bounding box center [759, 334] width 903 height 19
copy div "I will play a YouTube video and then ask the students what they thought of the …"
click at [414, 364] on p "I will then talk about tips and tricks when it comes to chemical bonding and as…" at bounding box center [759, 368] width 903 height 19
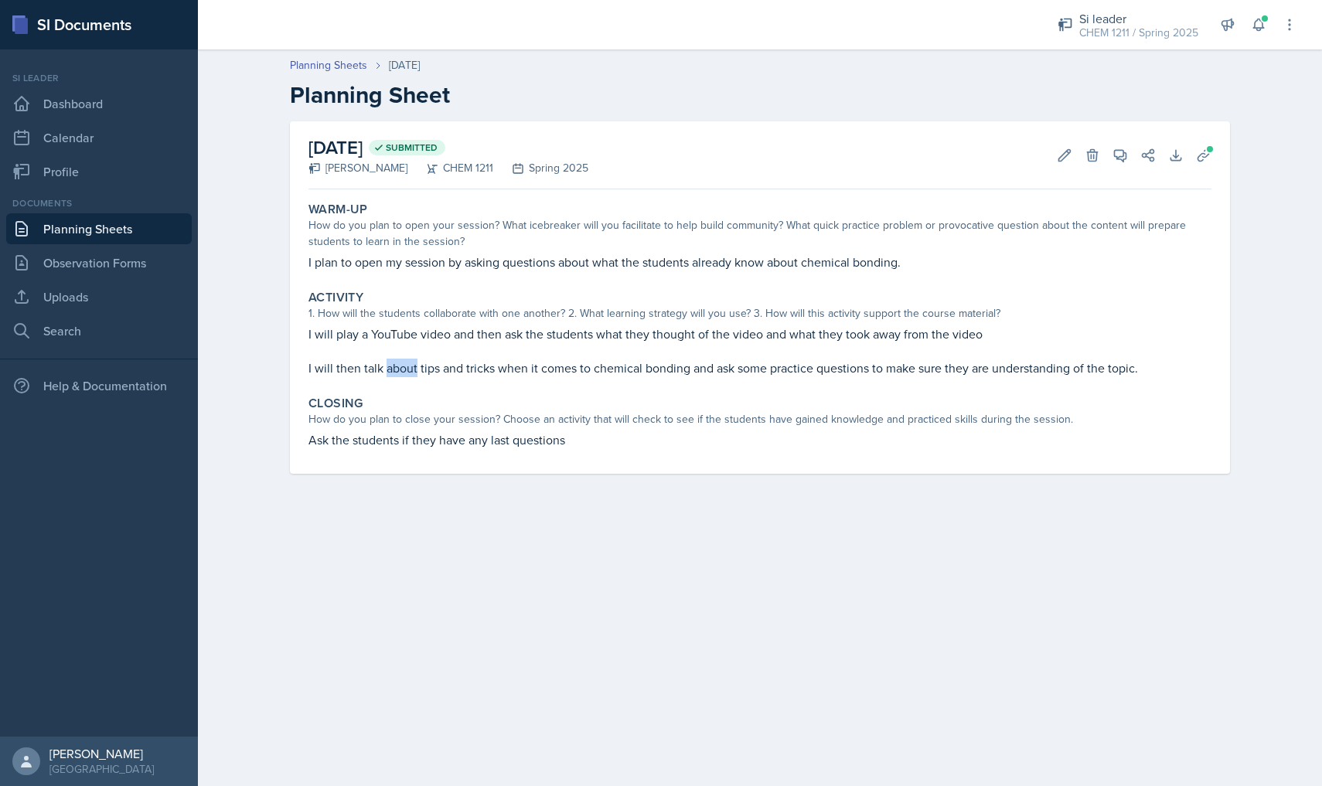
click at [414, 364] on p "I will then talk about tips and tricks when it comes to chemical bonding and as…" at bounding box center [759, 368] width 903 height 19
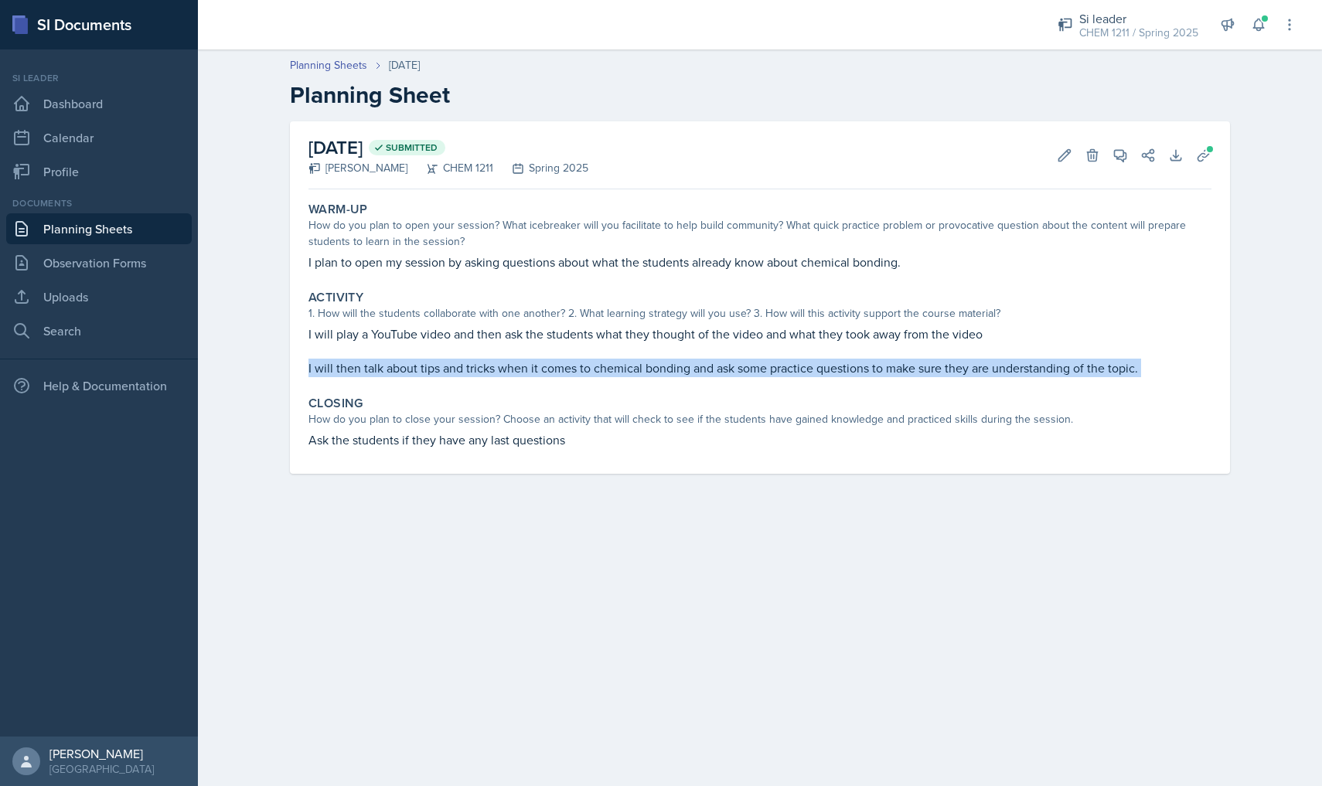
click at [414, 364] on p "I will then talk about tips and tricks when it comes to chemical bonding and as…" at bounding box center [759, 368] width 903 height 19
copy div "I will then talk about tips and tricks when it comes to chemical bonding and as…"
click at [338, 435] on p "Ask the students if they have any last questions" at bounding box center [759, 440] width 903 height 19
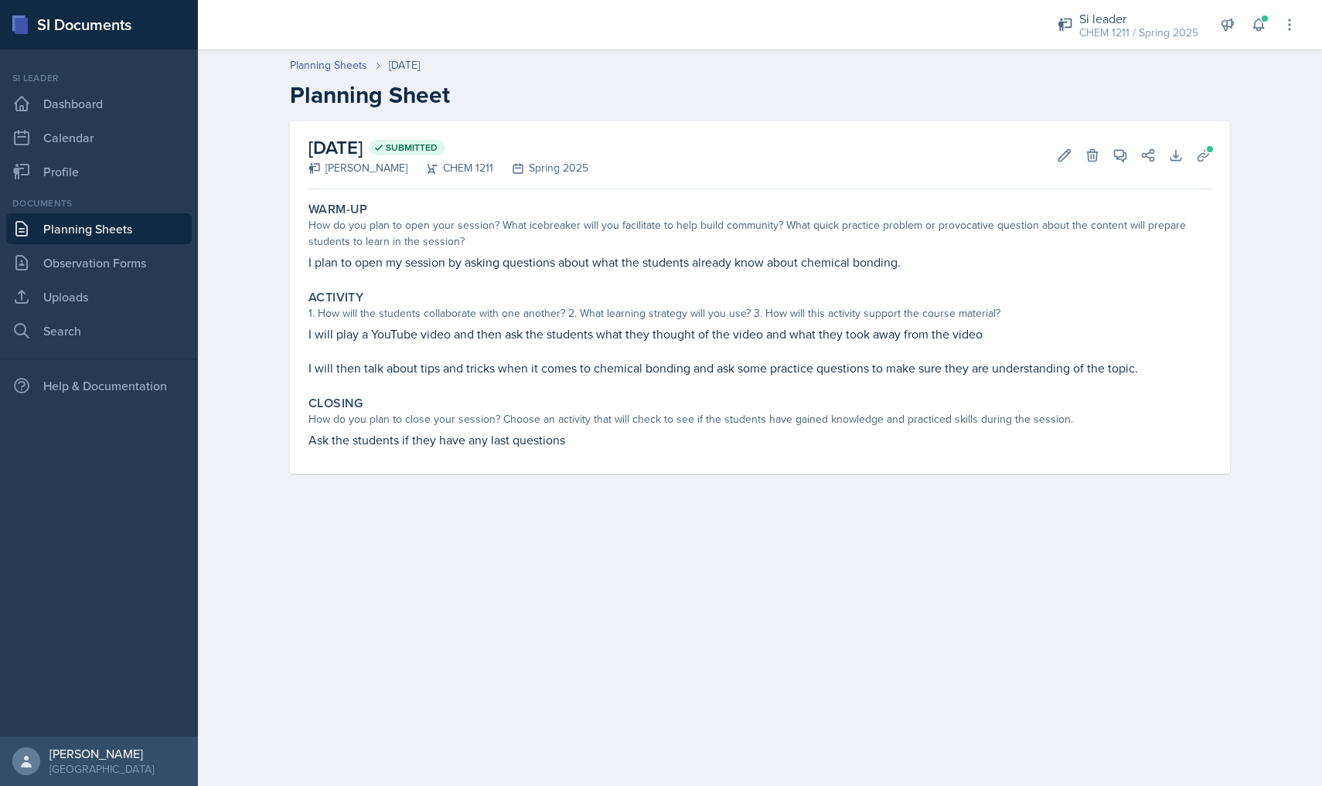
click at [338, 435] on p "Ask the students if they have any last questions" at bounding box center [759, 440] width 903 height 19
drag, startPoint x: 312, startPoint y: 438, endPoint x: 571, endPoint y: 446, distance: 259.2
click at [572, 446] on p "Ask the students if they have any last questions" at bounding box center [759, 440] width 903 height 19
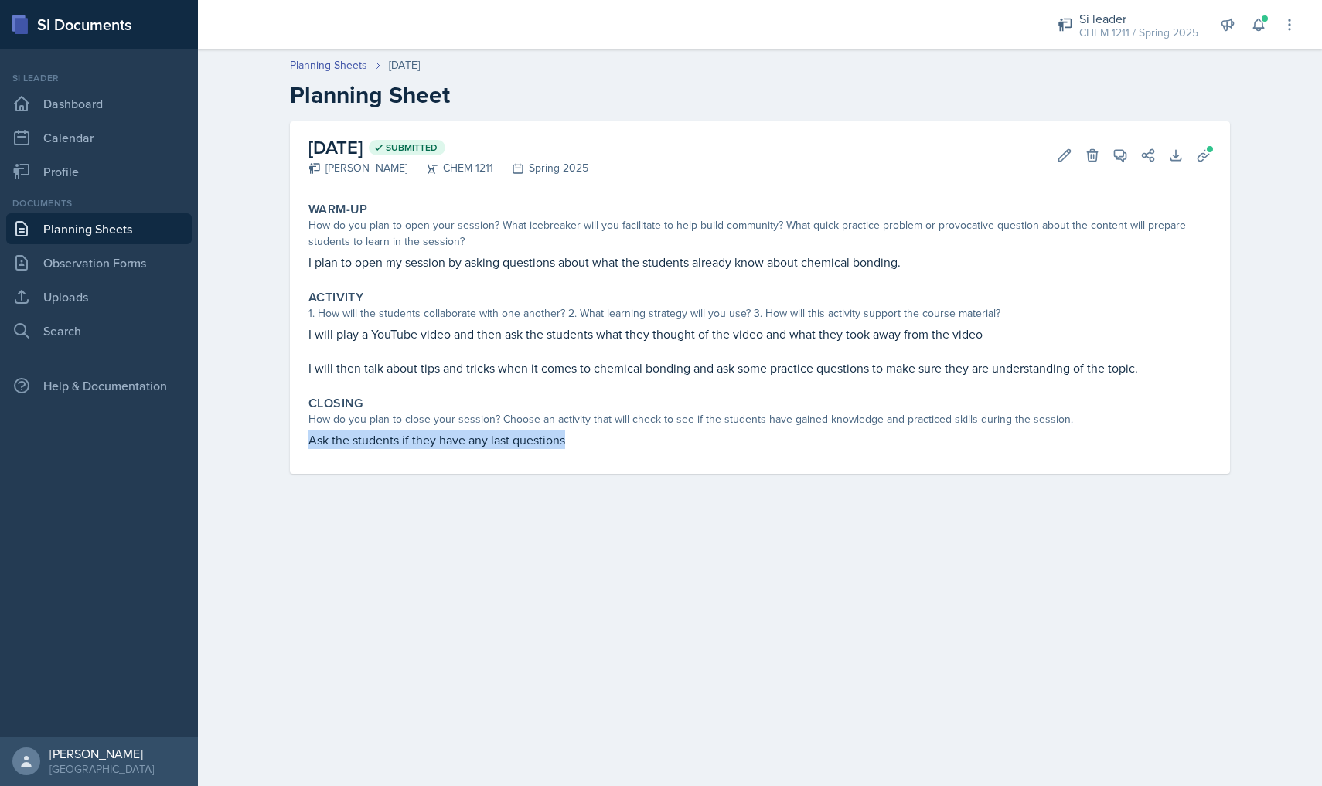
click at [103, 231] on link "Planning Sheets" at bounding box center [99, 228] width 186 height 31
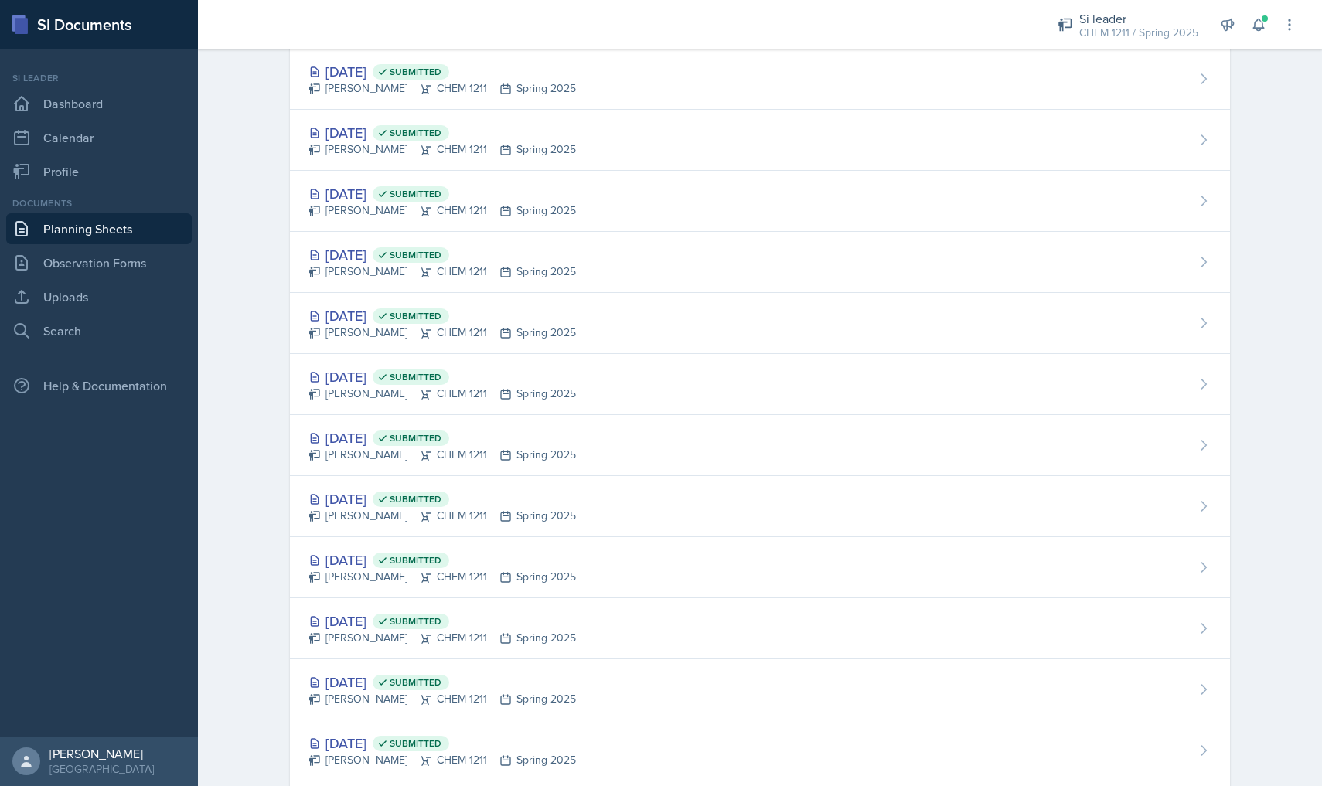
scroll to position [796, 0]
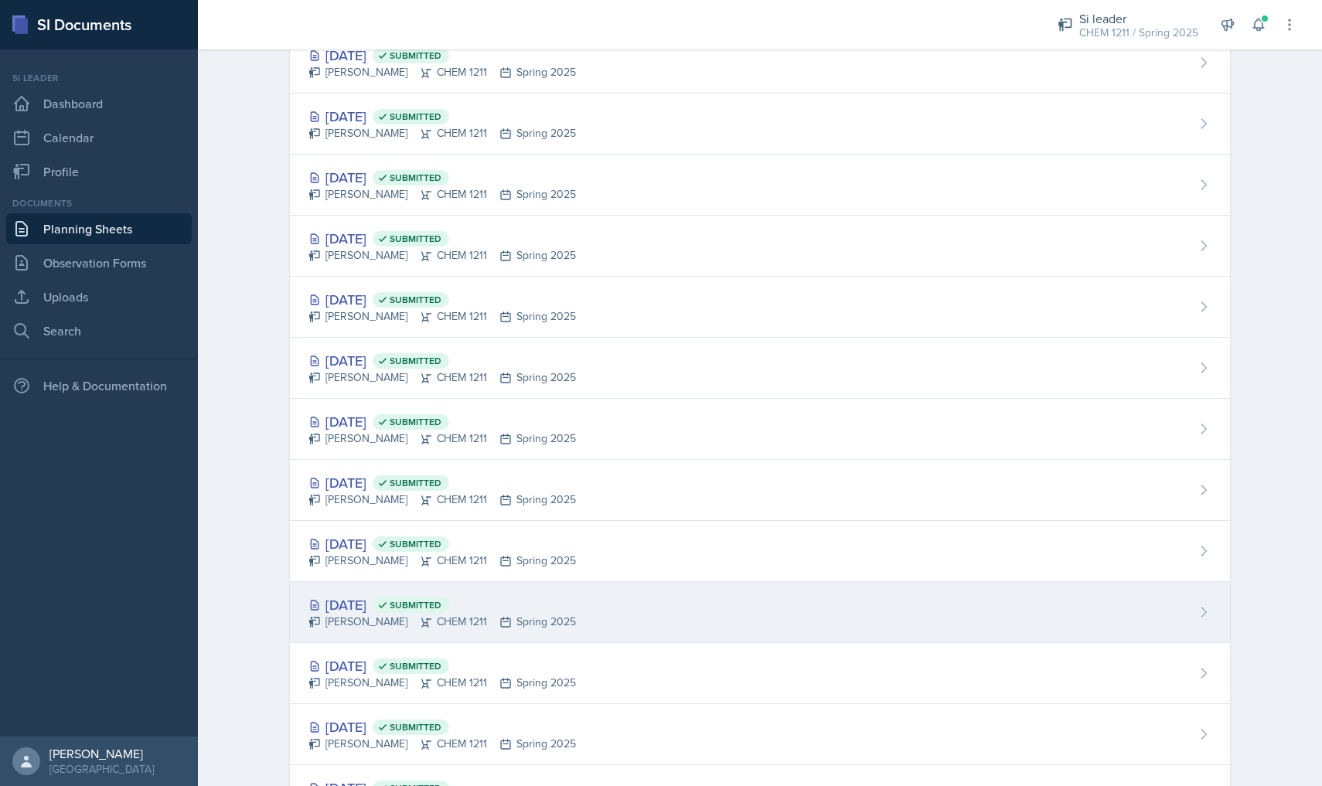
click at [425, 596] on div "[DATE] Submitted" at bounding box center [442, 605] width 268 height 21
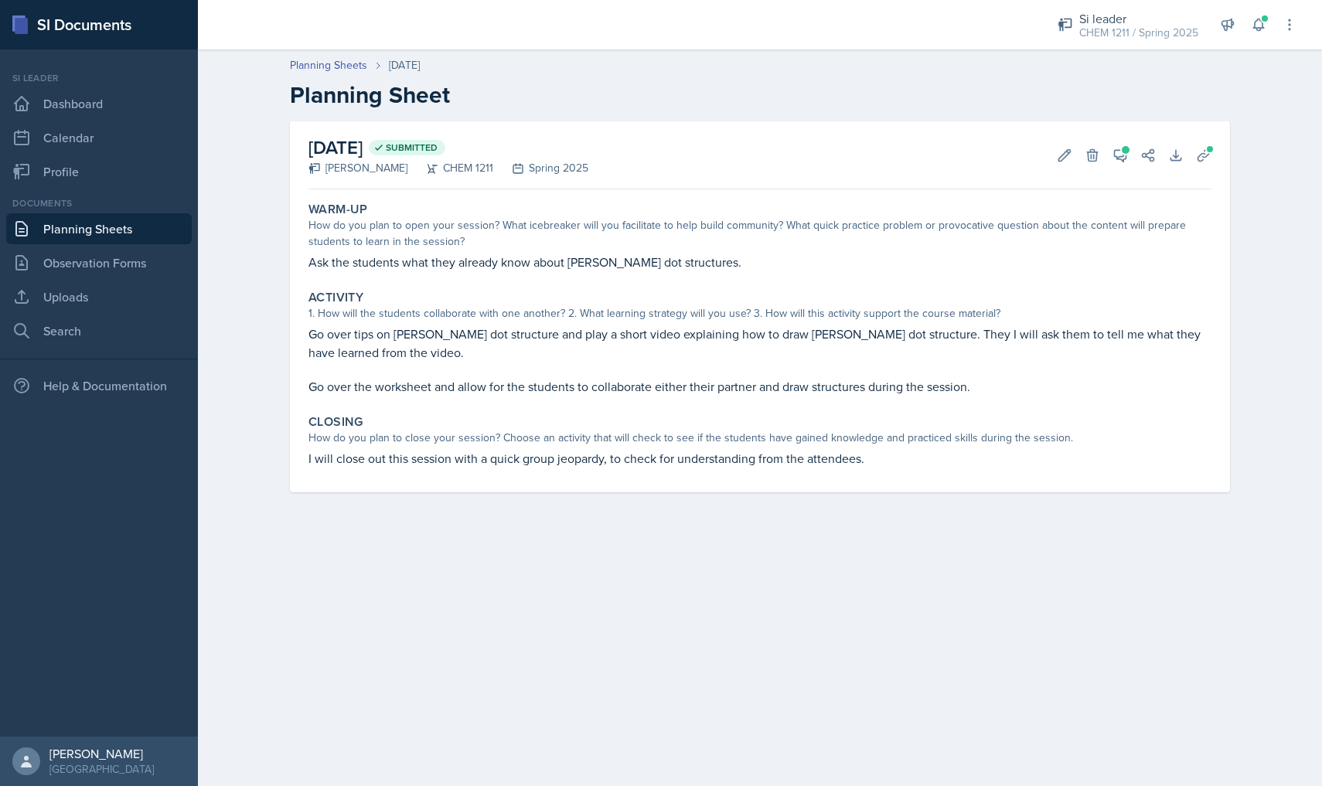
click at [475, 255] on p "Ask the students what they already know about [PERSON_NAME] dot structures." at bounding box center [759, 262] width 903 height 19
click at [475, 257] on p "Ask the students what they already know about [PERSON_NAME] dot structures." at bounding box center [759, 262] width 903 height 19
click at [466, 259] on p "Ask the students what they already know about [PERSON_NAME] dot structures." at bounding box center [759, 262] width 903 height 19
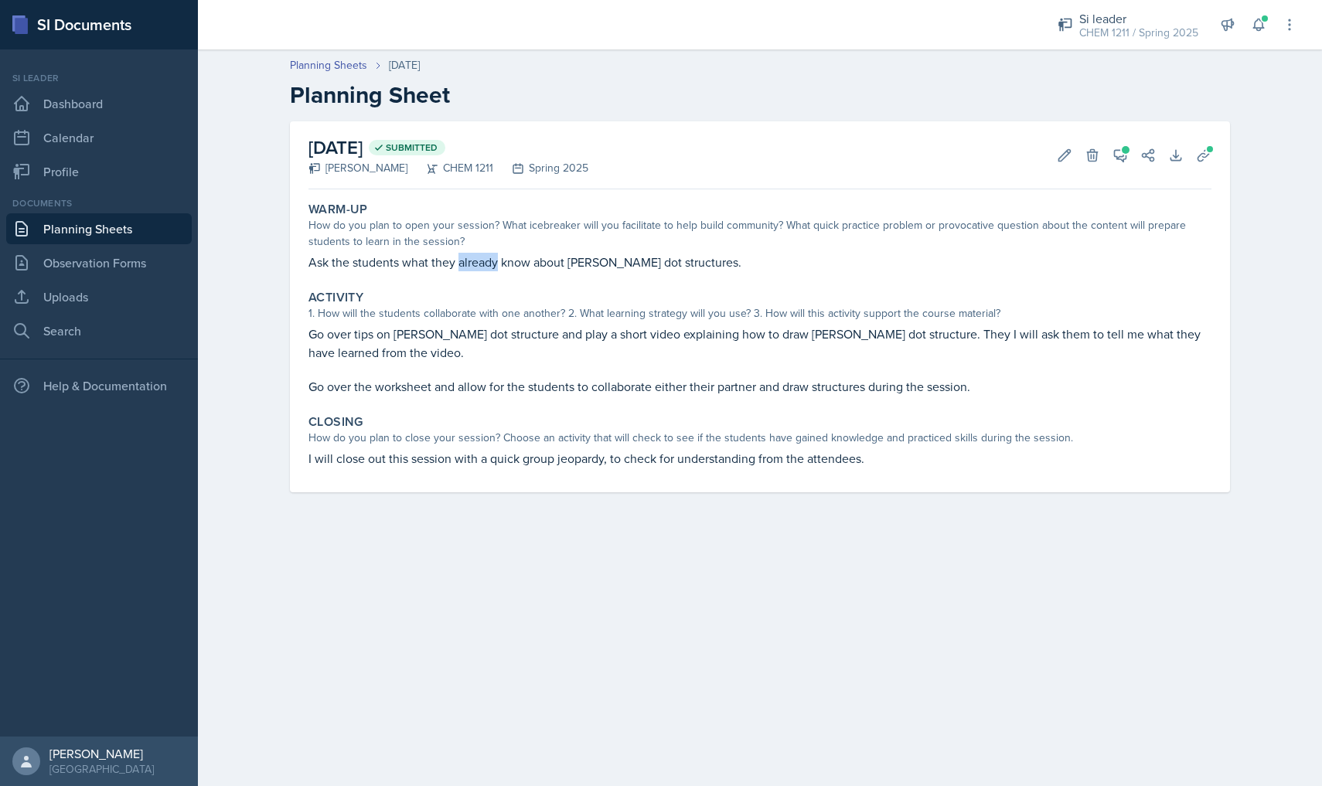
click at [466, 259] on p "Ask the students what they already know about [PERSON_NAME] dot structures." at bounding box center [759, 262] width 903 height 19
click at [498, 341] on p "Go over tips on [PERSON_NAME] dot structure and play a short video explaining h…" at bounding box center [759, 343] width 903 height 37
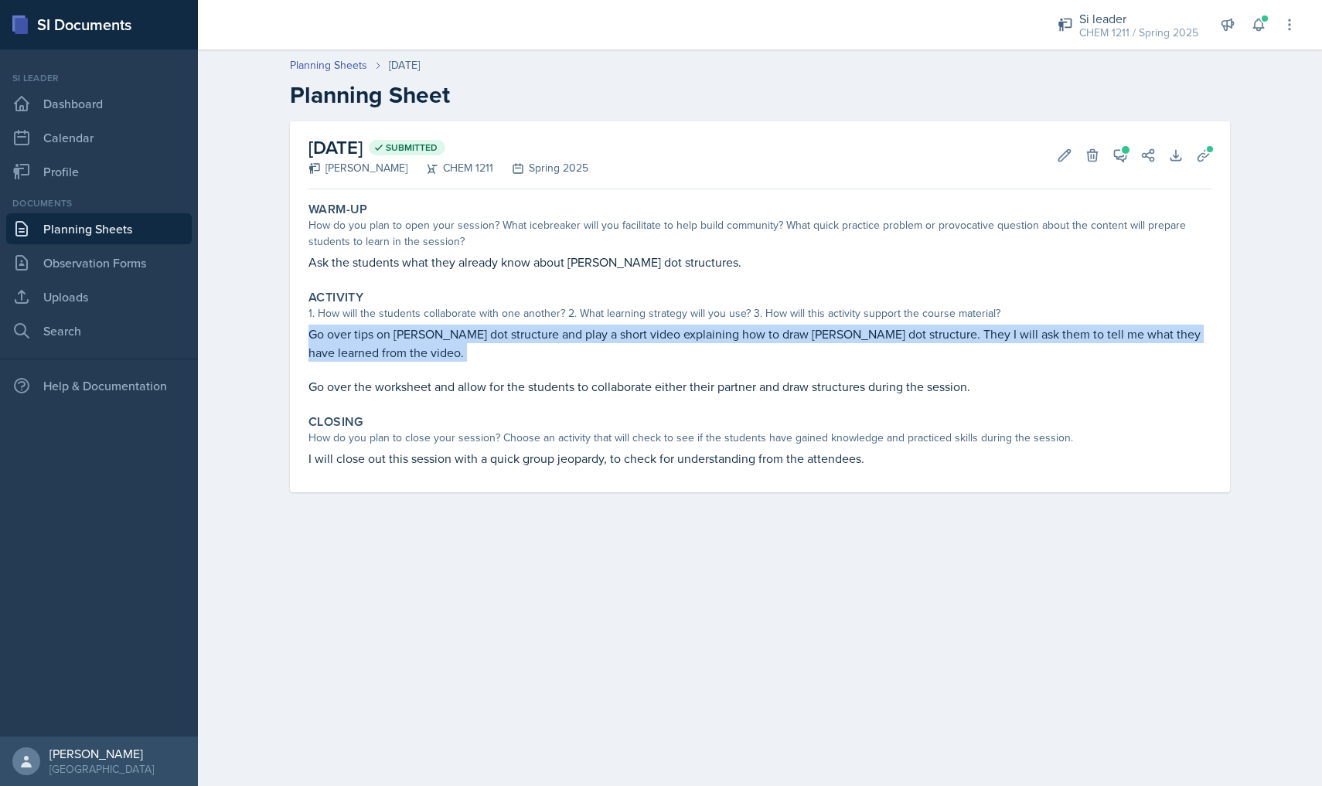
click at [498, 341] on p "Go over tips on [PERSON_NAME] dot structure and play a short video explaining h…" at bounding box center [759, 343] width 903 height 37
copy div "Go over tips on [PERSON_NAME] dot structure and play a short video explaining h…"
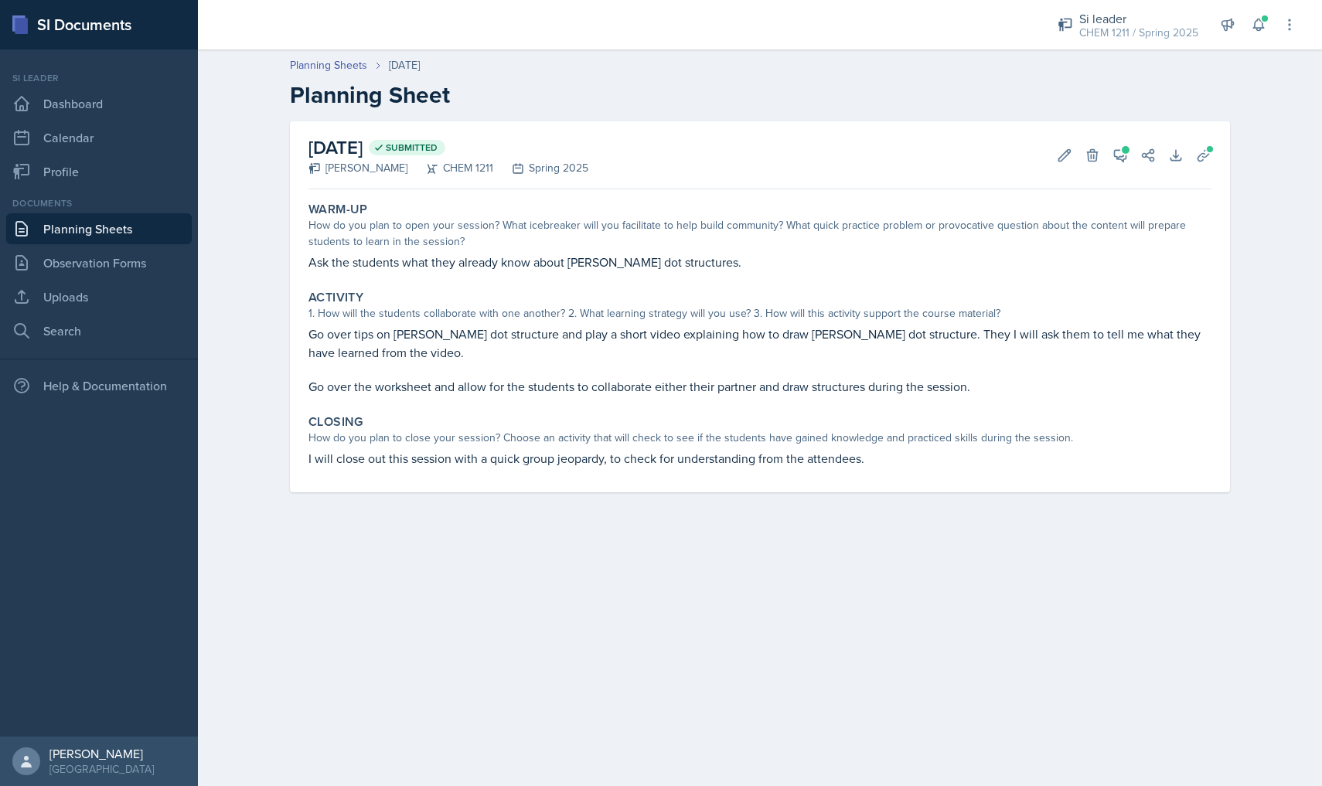
click at [392, 394] on p "Go over the worksheet and allow for the students to collaborate either their pa…" at bounding box center [759, 386] width 903 height 19
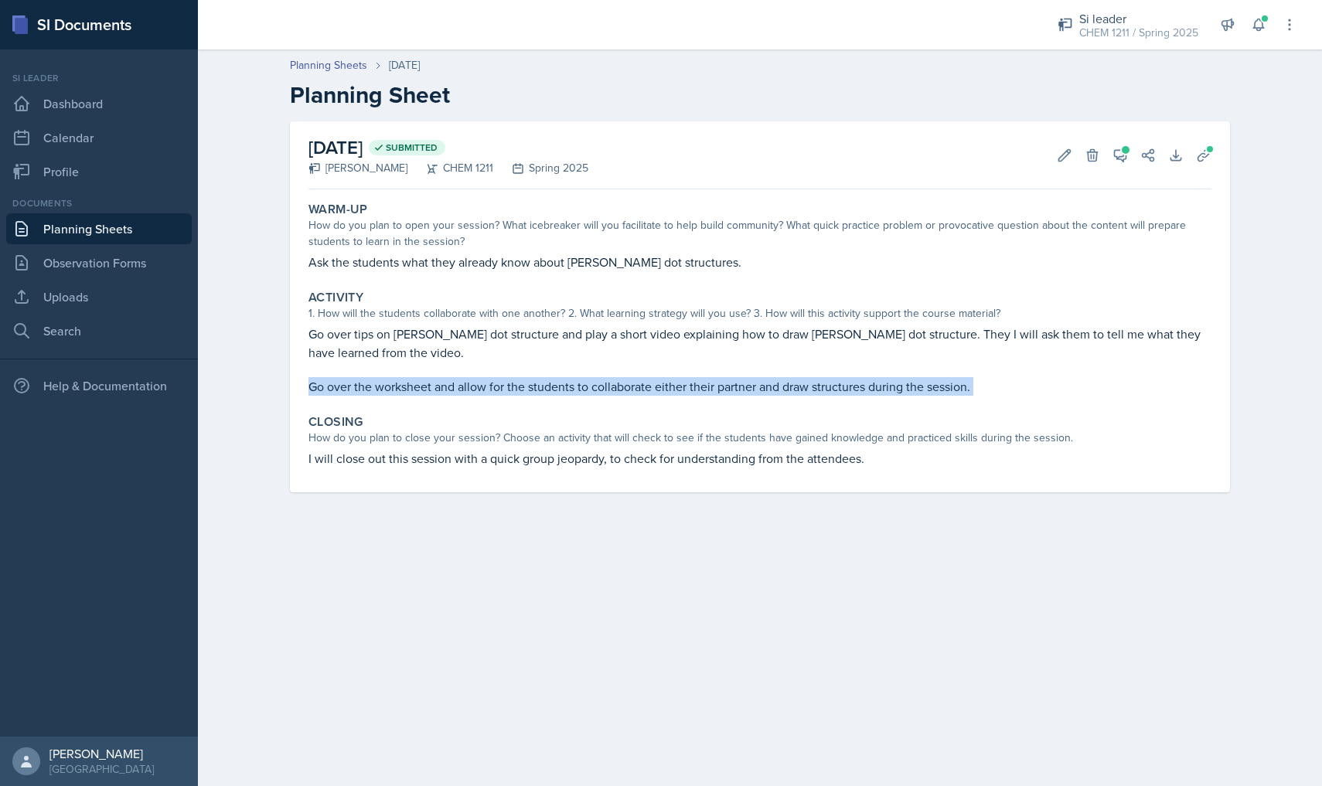
click at [392, 394] on p "Go over the worksheet and allow for the students to collaborate either their pa…" at bounding box center [759, 386] width 903 height 19
copy div "Go over the worksheet and allow for the students to collaborate either their pa…"
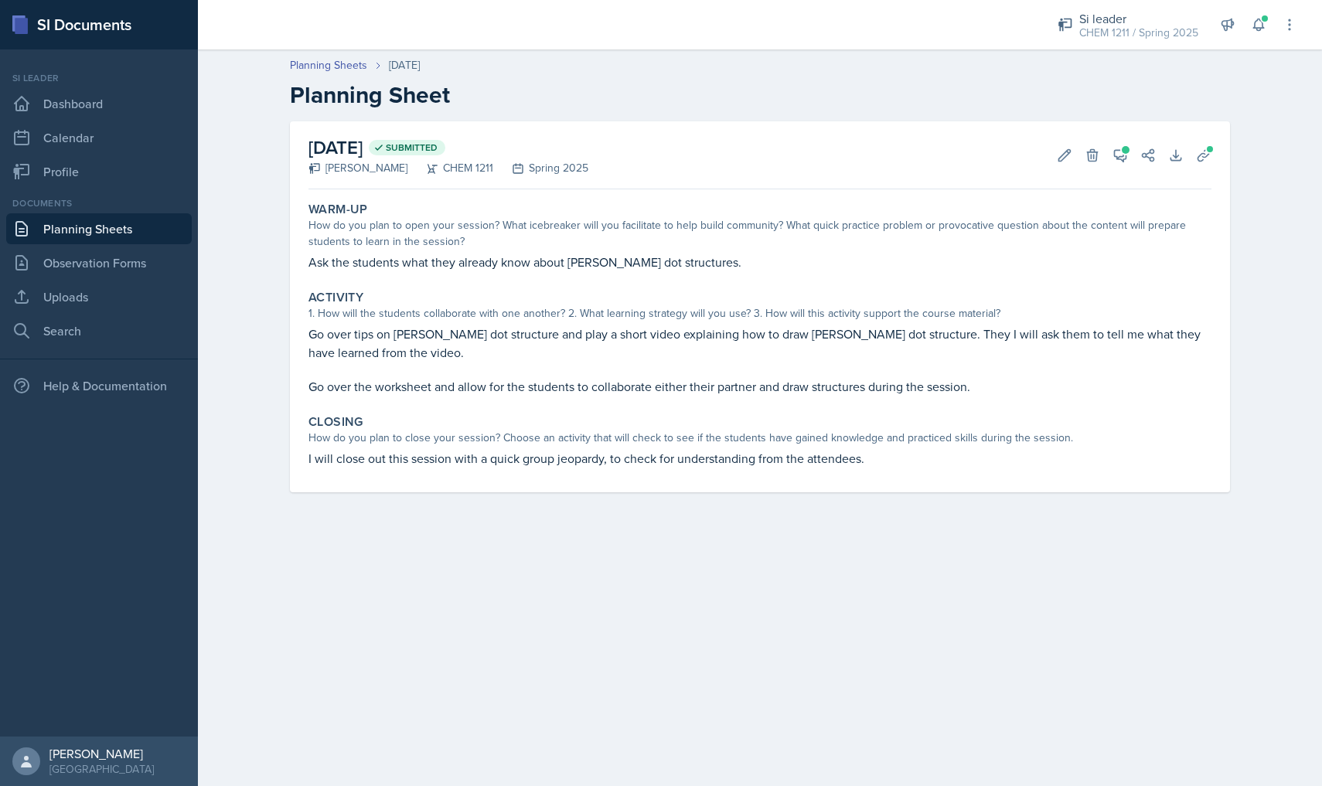
click at [373, 452] on p "I will close out this session with a quick group jeopardy, to check for underst…" at bounding box center [759, 458] width 903 height 19
click at [370, 452] on p "I will close out this session with a quick group jeopardy, to check for underst…" at bounding box center [759, 458] width 903 height 19
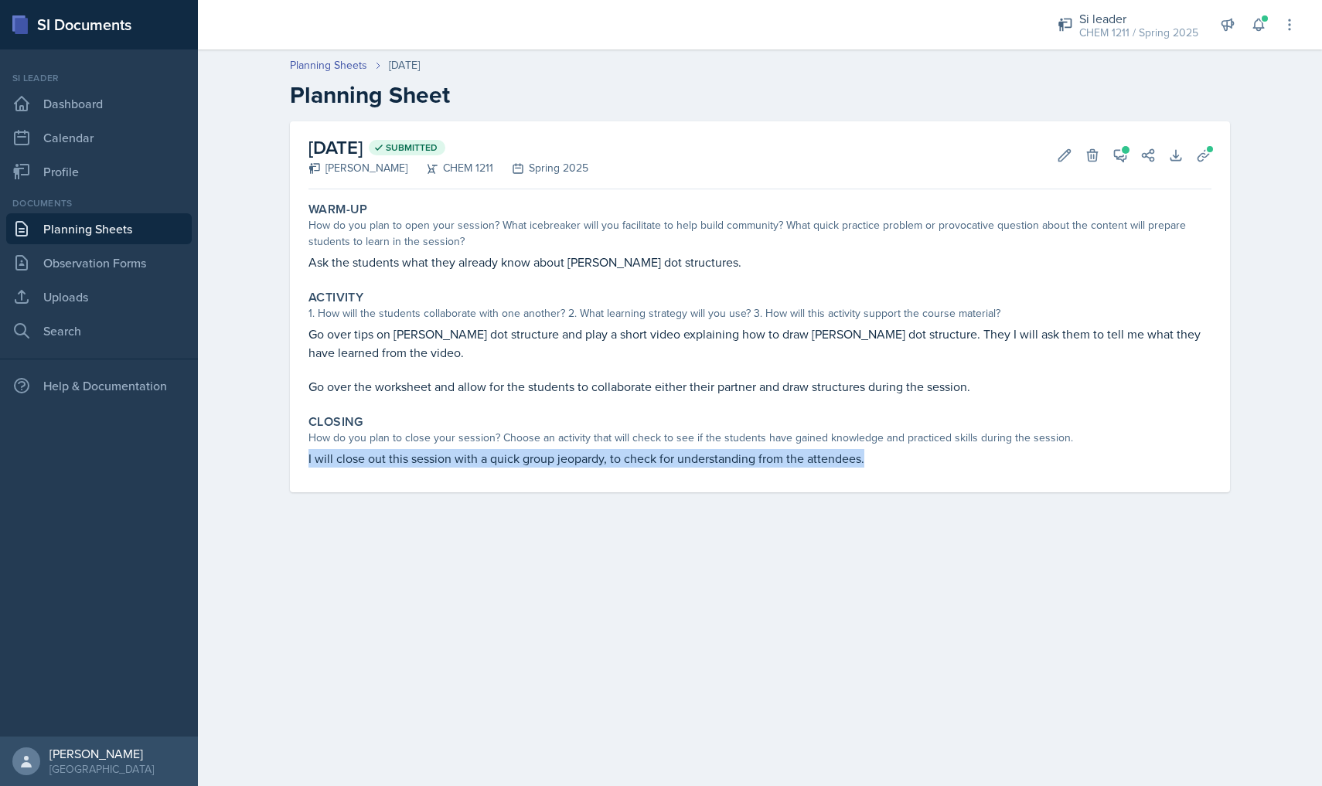
click at [370, 452] on p "I will close out this session with a quick group jeopardy, to check for underst…" at bounding box center [759, 458] width 903 height 19
click at [616, 457] on p "I will close out this session with a quick group jeopardy, to check for underst…" at bounding box center [759, 458] width 903 height 19
drag, startPoint x: 873, startPoint y: 462, endPoint x: 310, endPoint y: 455, distance: 562.9
click at [310, 455] on p "I will close out this session with a quick group jeopardy, to check for underst…" at bounding box center [759, 458] width 903 height 19
click at [303, 456] on div "Closing How do you plan to close your session? Choose an activity that will che…" at bounding box center [759, 441] width 915 height 66
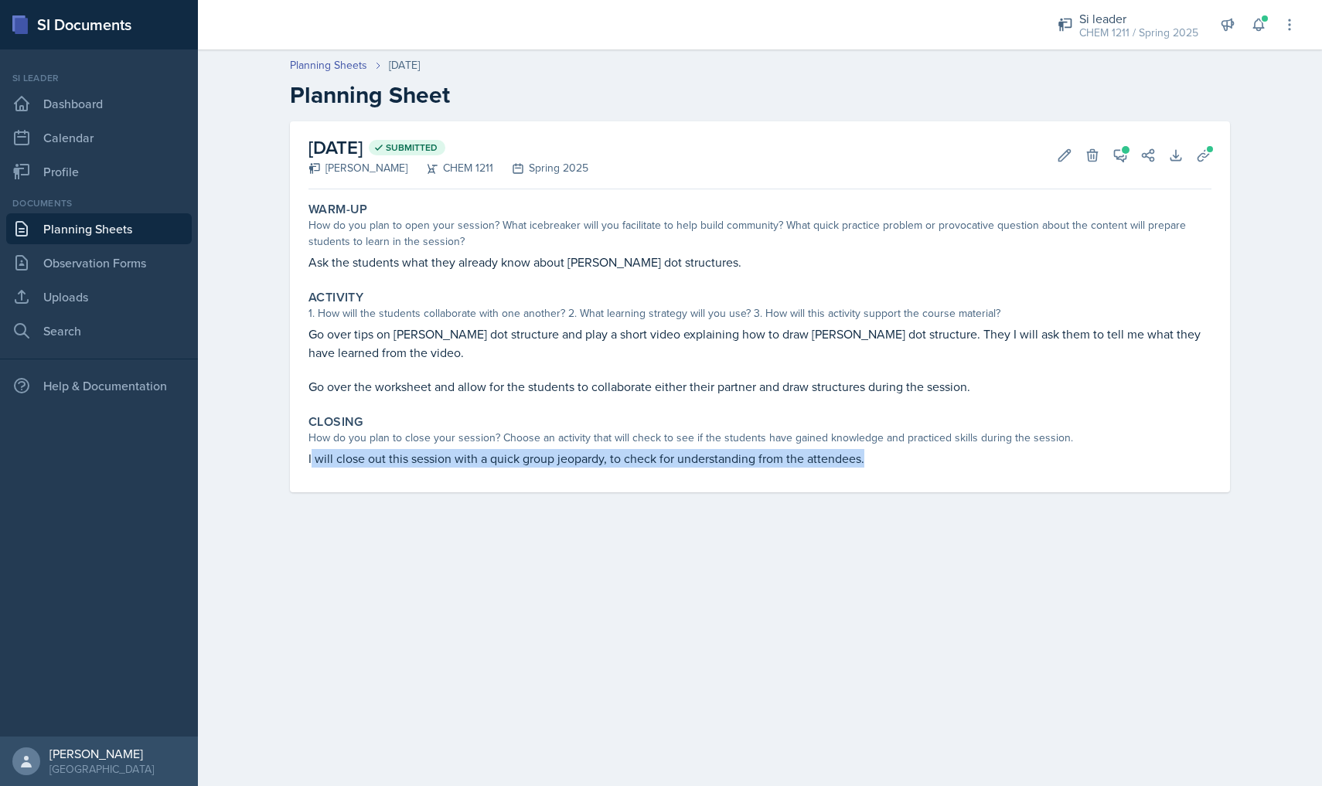
drag, startPoint x: 310, startPoint y: 455, endPoint x: 881, endPoint y: 475, distance: 571.0
click at [881, 475] on div "Warm-Up How do you plan to open your session? What icebreaker will you facilita…" at bounding box center [759, 344] width 903 height 297
copy p "will close out this session with a quick group jeopardy, to check for understan…"
click at [1111, 148] on button "View Comments" at bounding box center [1120, 155] width 28 height 28
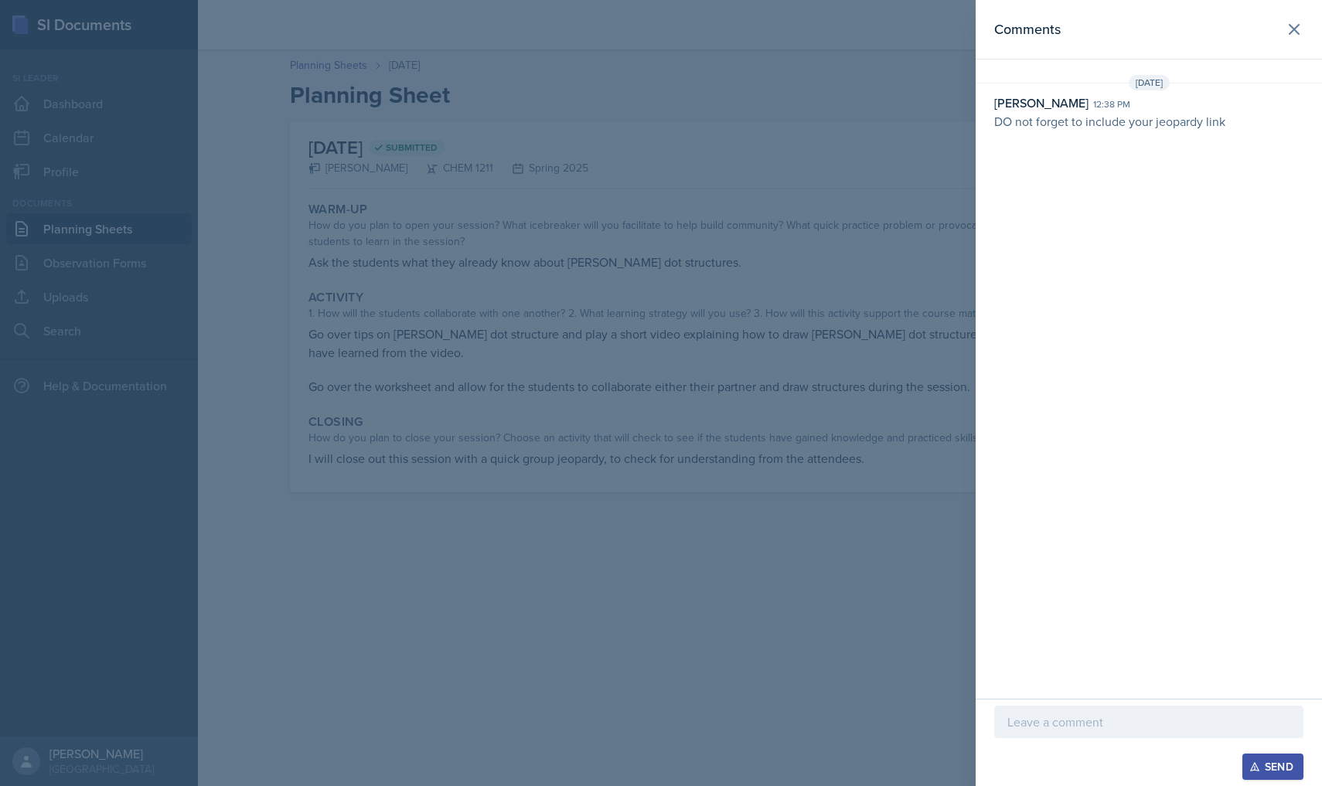
click at [1310, 25] on header "Comments" at bounding box center [1149, 30] width 346 height 60
click at [1290, 30] on icon at bounding box center [1294, 29] width 19 height 19
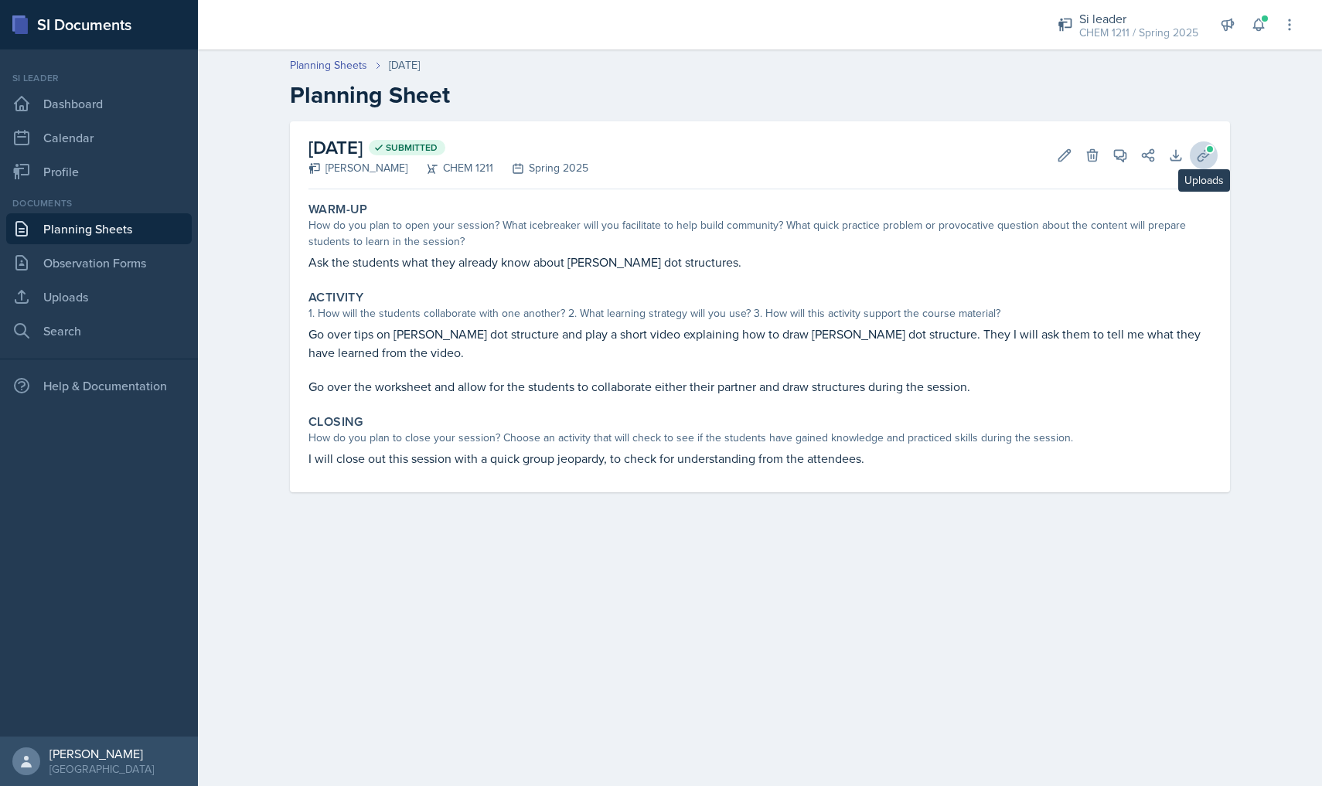
click at [1209, 159] on icon at bounding box center [1203, 155] width 15 height 15
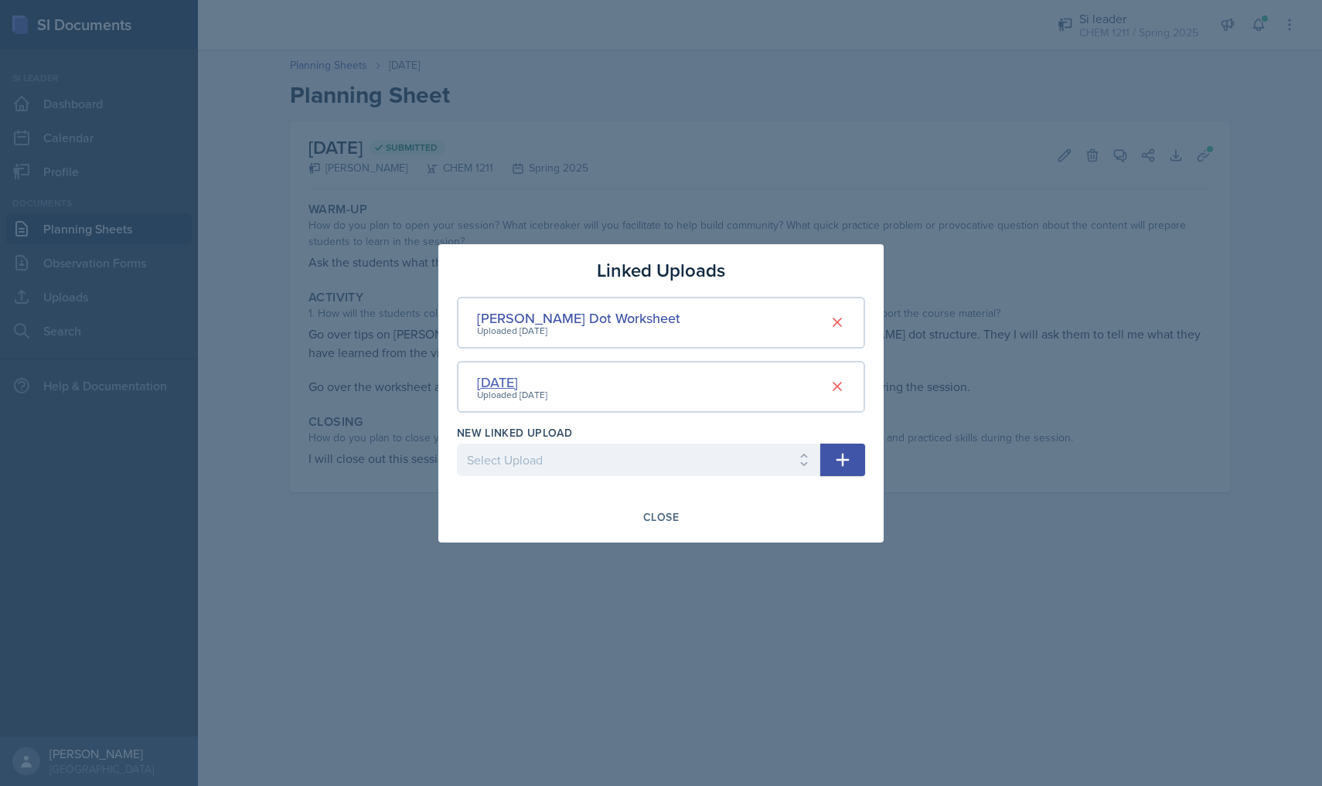
click at [500, 381] on div "[DATE]" at bounding box center [512, 382] width 70 height 21
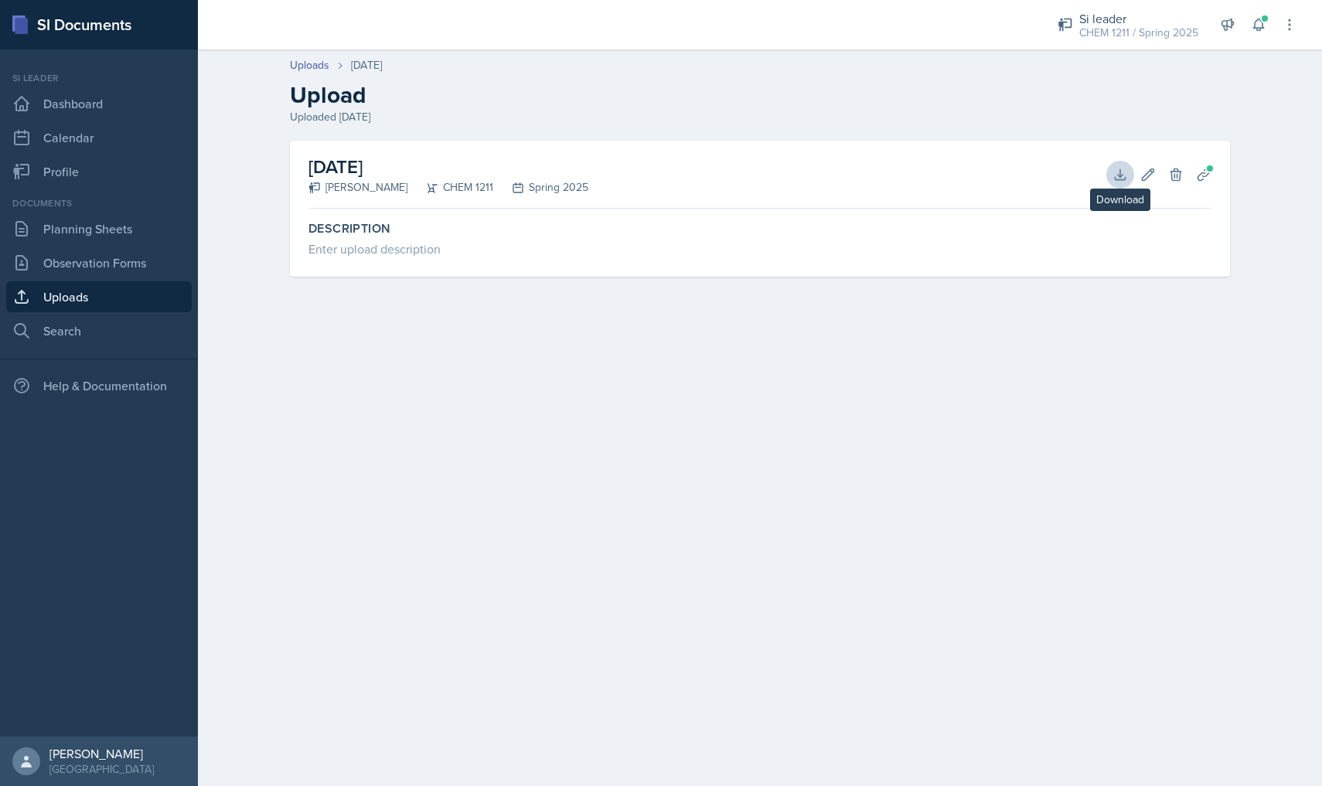
click at [1123, 172] on icon at bounding box center [1120, 174] width 15 height 15
click at [308, 66] on link "Uploads" at bounding box center [309, 65] width 39 height 16
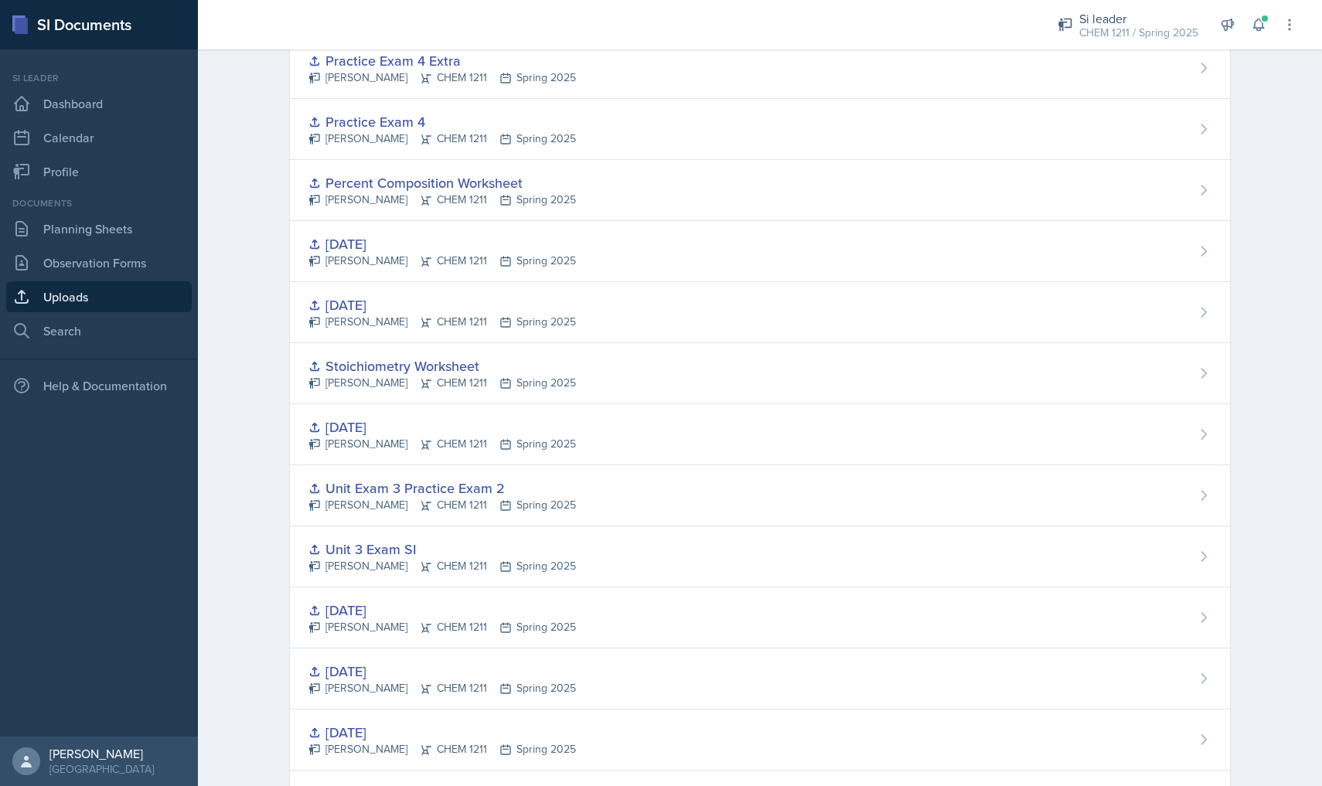
scroll to position [719, 0]
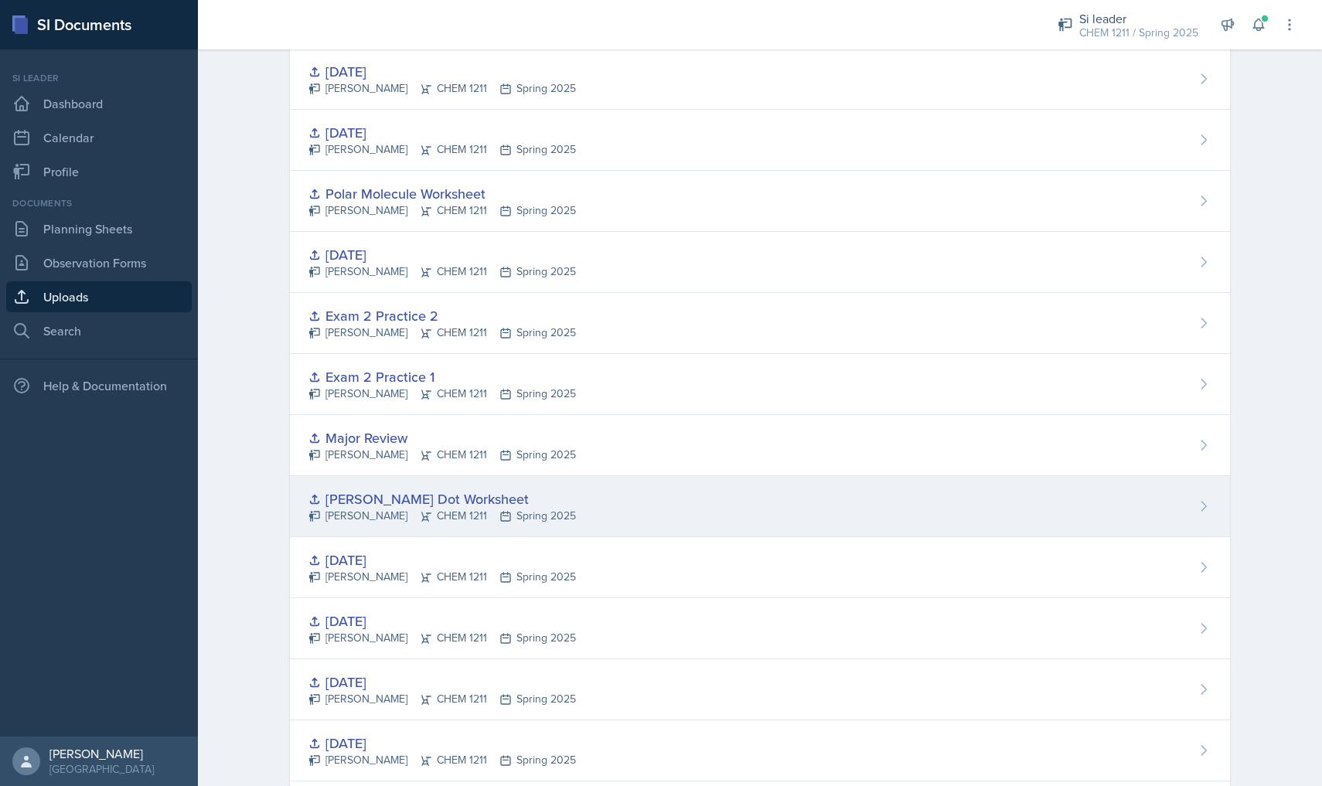
click at [671, 525] on div "[PERSON_NAME] Dot Worksheet [PERSON_NAME] CHEM 1211 Spring 2025" at bounding box center [760, 506] width 940 height 61
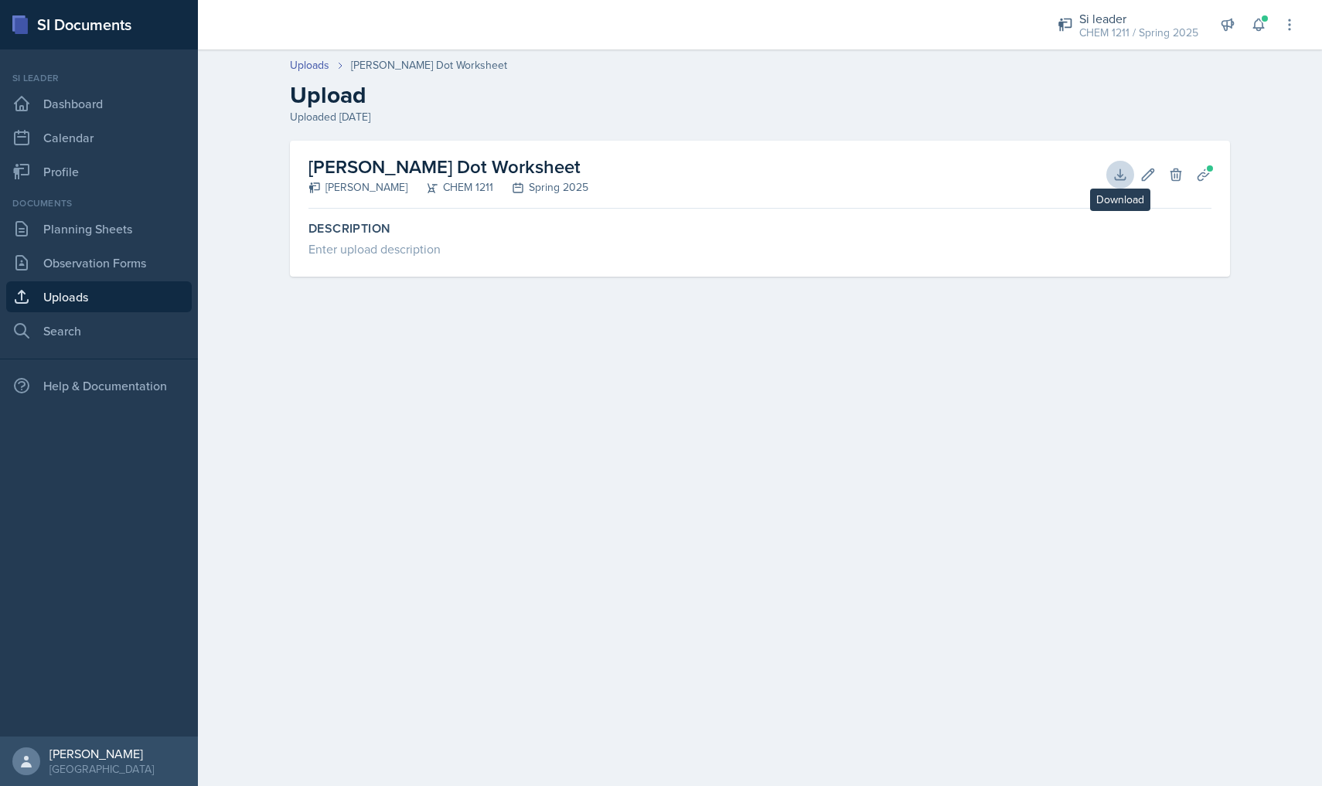
click at [1114, 176] on icon at bounding box center [1120, 174] width 15 height 15
click at [119, 292] on link "Uploads" at bounding box center [99, 296] width 186 height 31
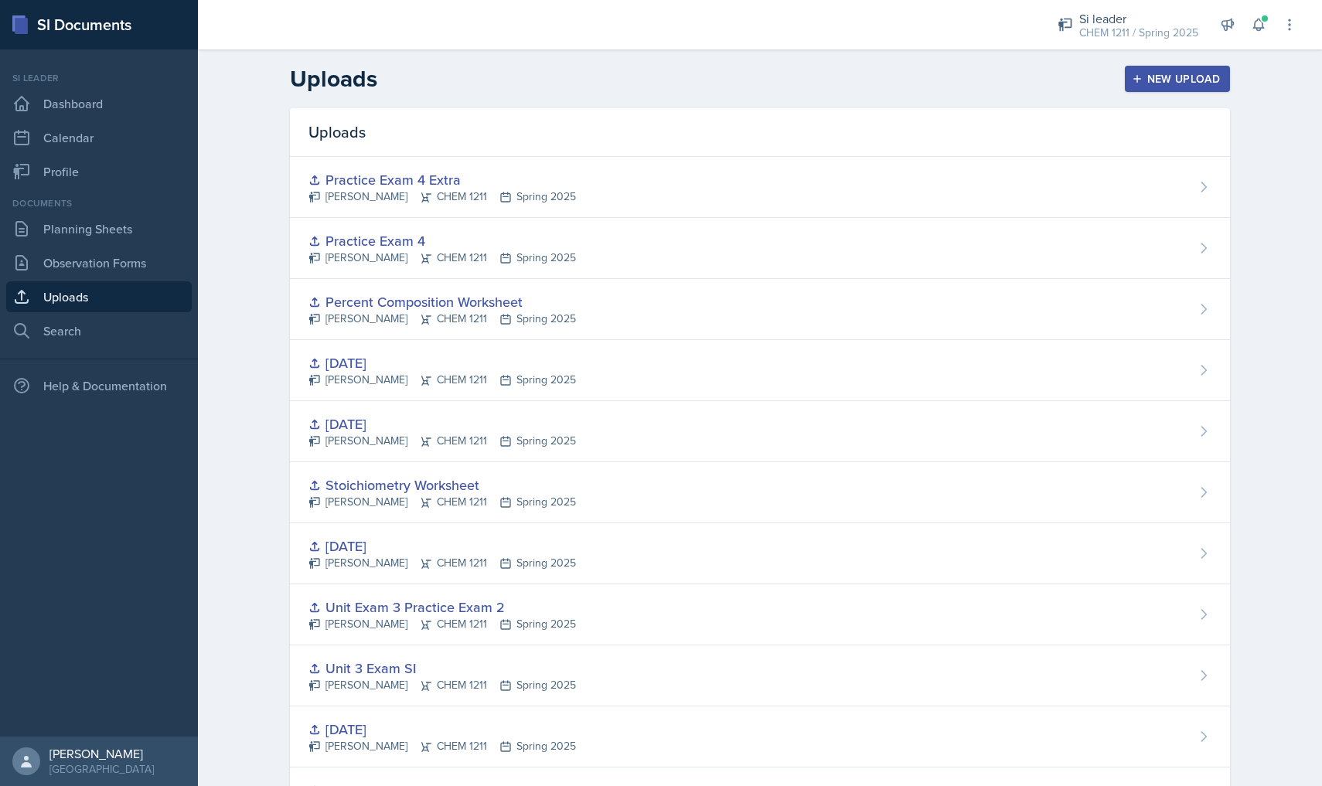
click at [121, 278] on div "Documents Planning Sheets Observation Forms Uploads Search" at bounding box center [99, 271] width 186 height 150
click at [121, 250] on link "Observation Forms" at bounding box center [99, 262] width 186 height 31
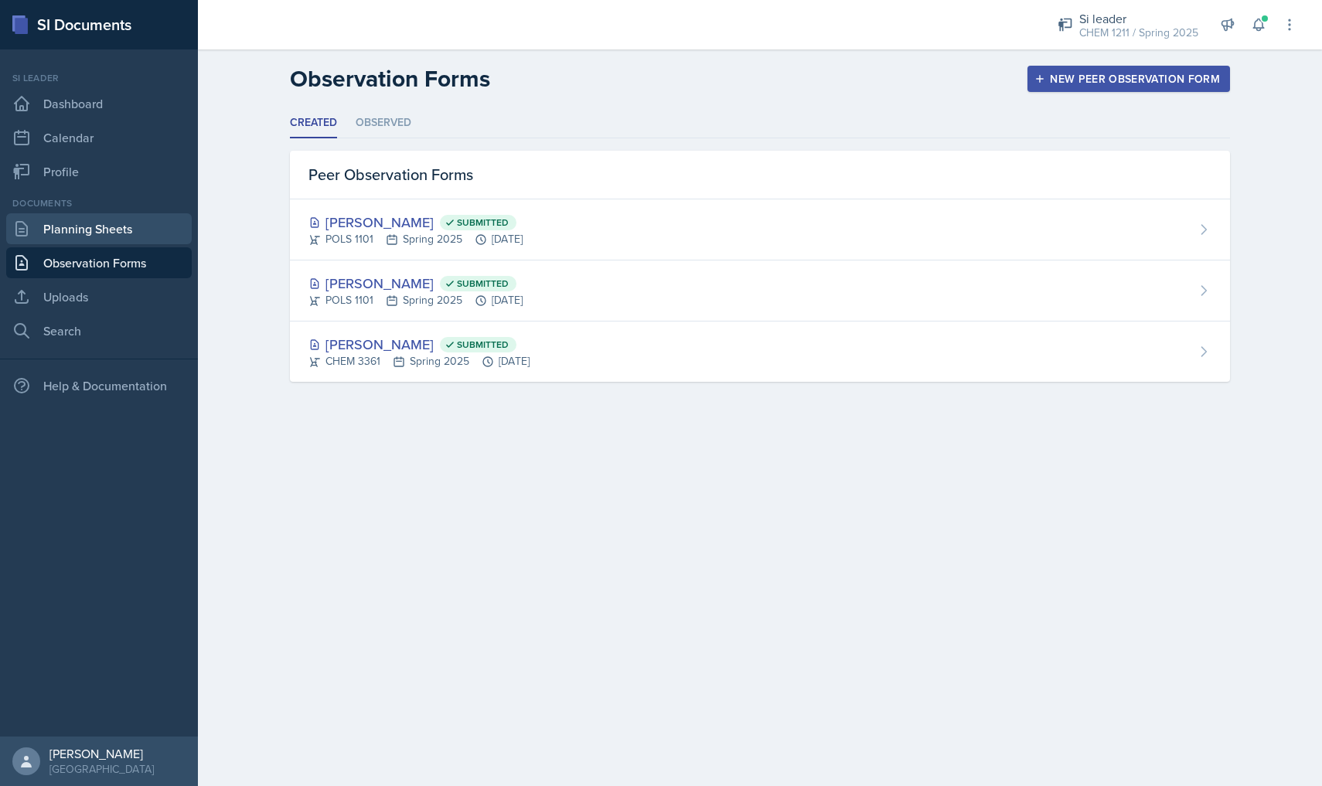
click at [113, 228] on link "Planning Sheets" at bounding box center [99, 228] width 186 height 31
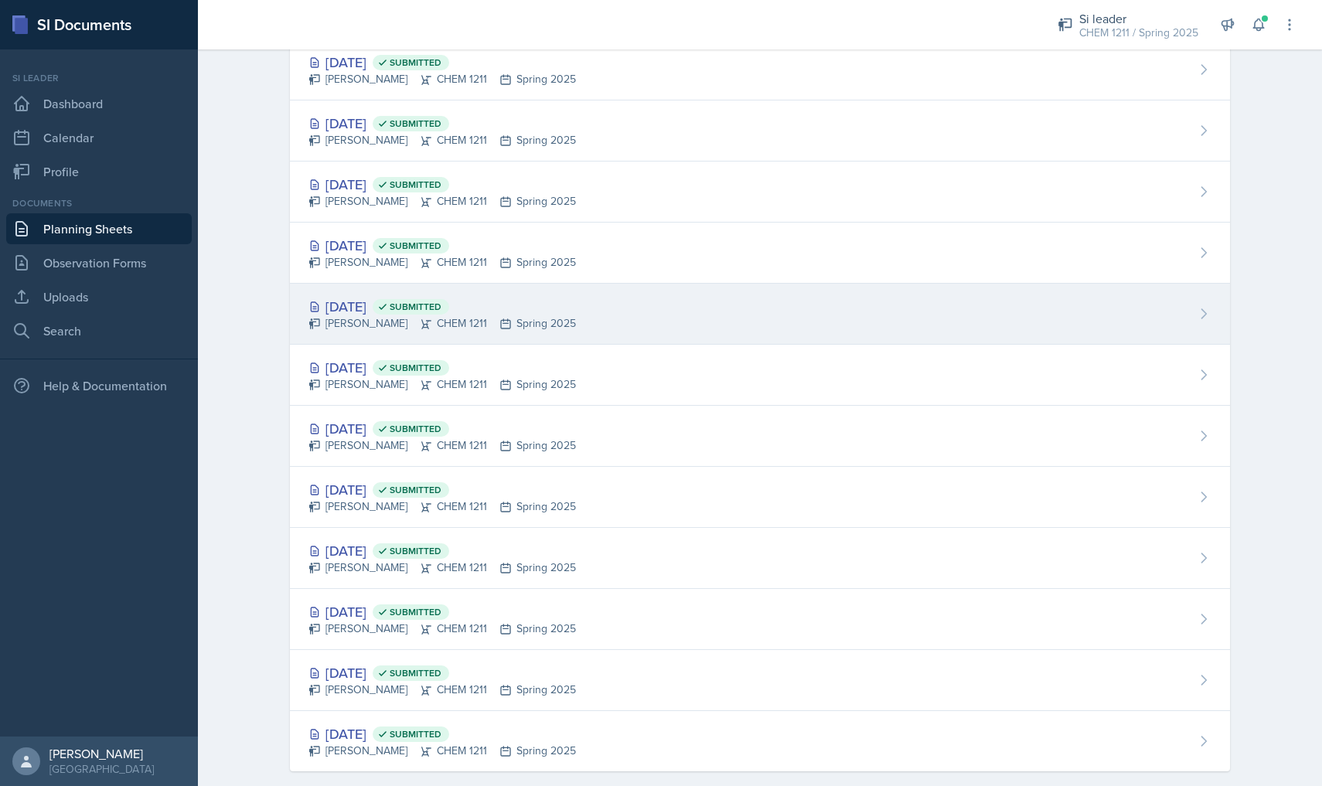
scroll to position [1176, 0]
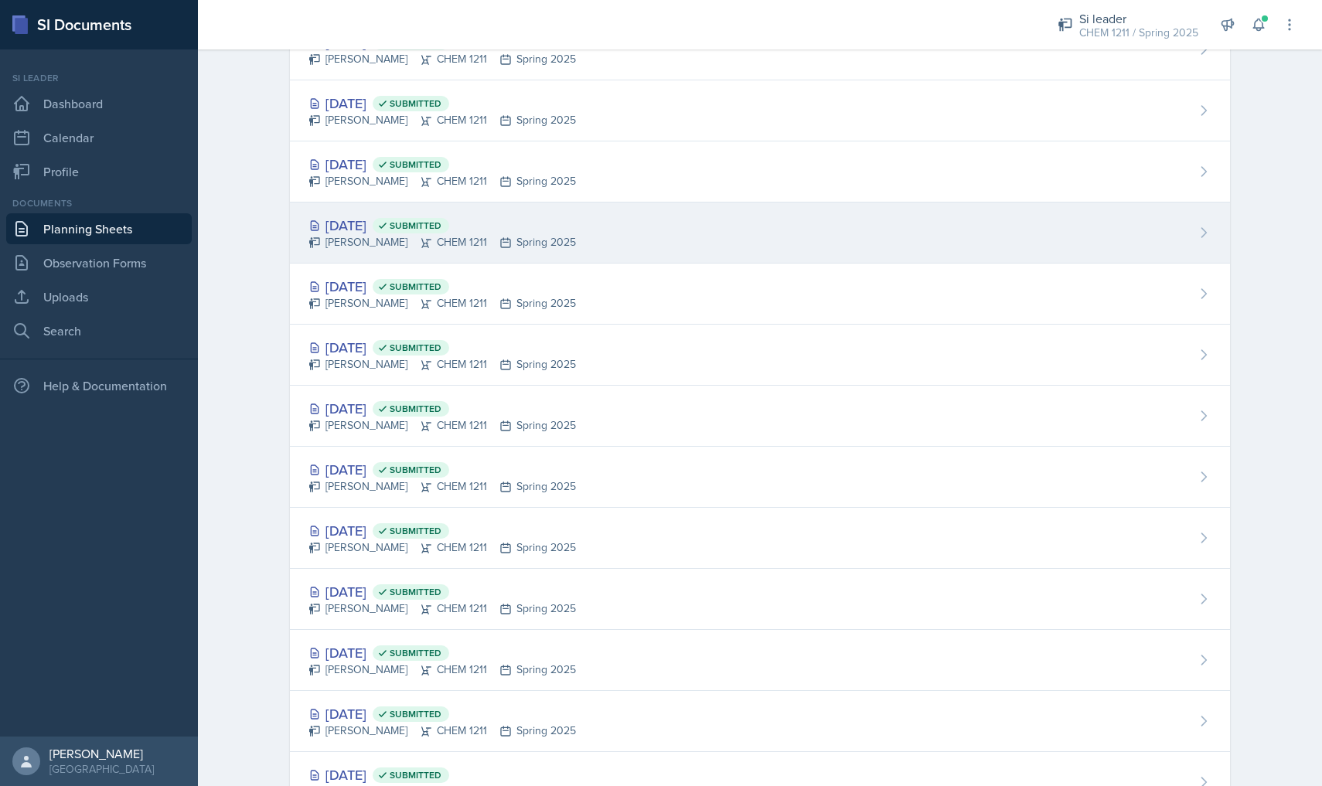
click at [416, 243] on div "[PERSON_NAME] CHEM 1211 Spring 2025" at bounding box center [442, 242] width 268 height 16
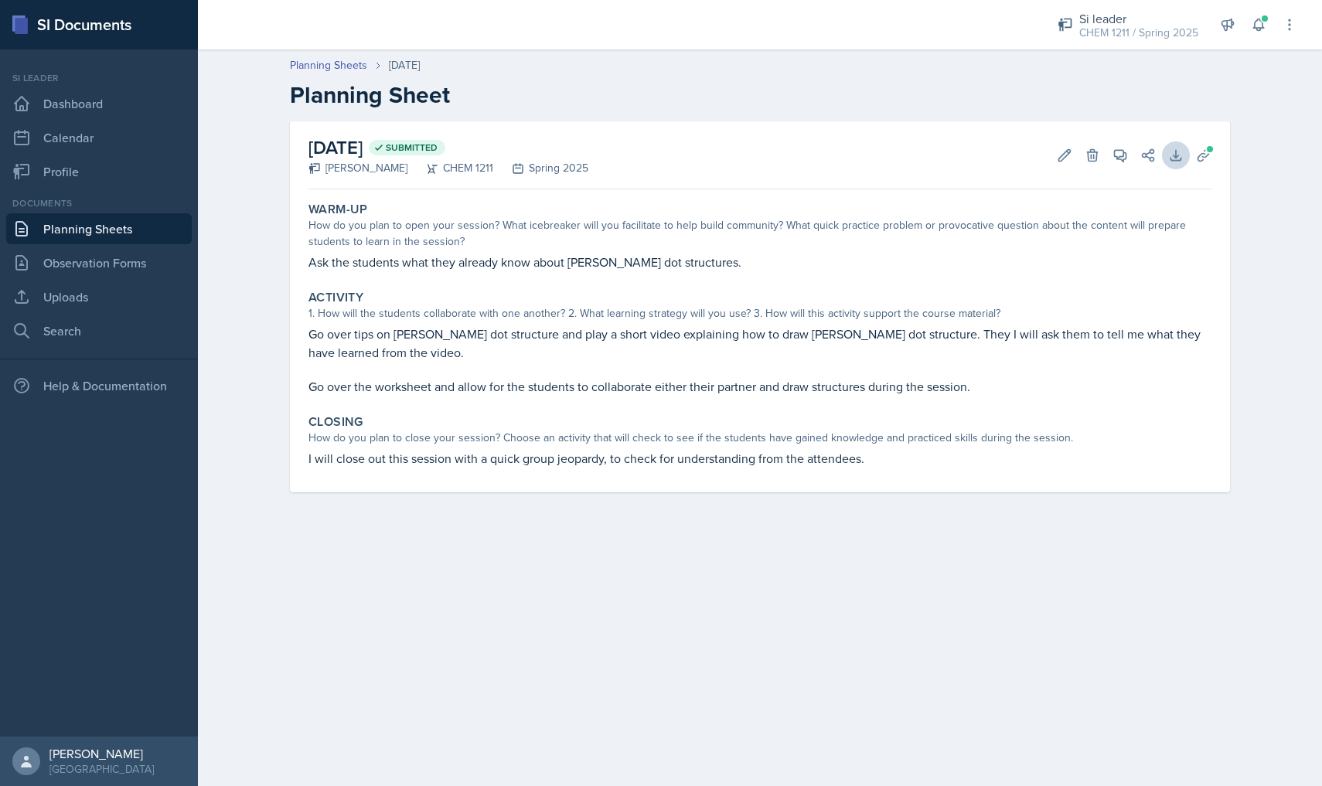
click at [1183, 150] on icon at bounding box center [1175, 155] width 15 height 15
click at [1208, 151] on span at bounding box center [1209, 149] width 9 height 9
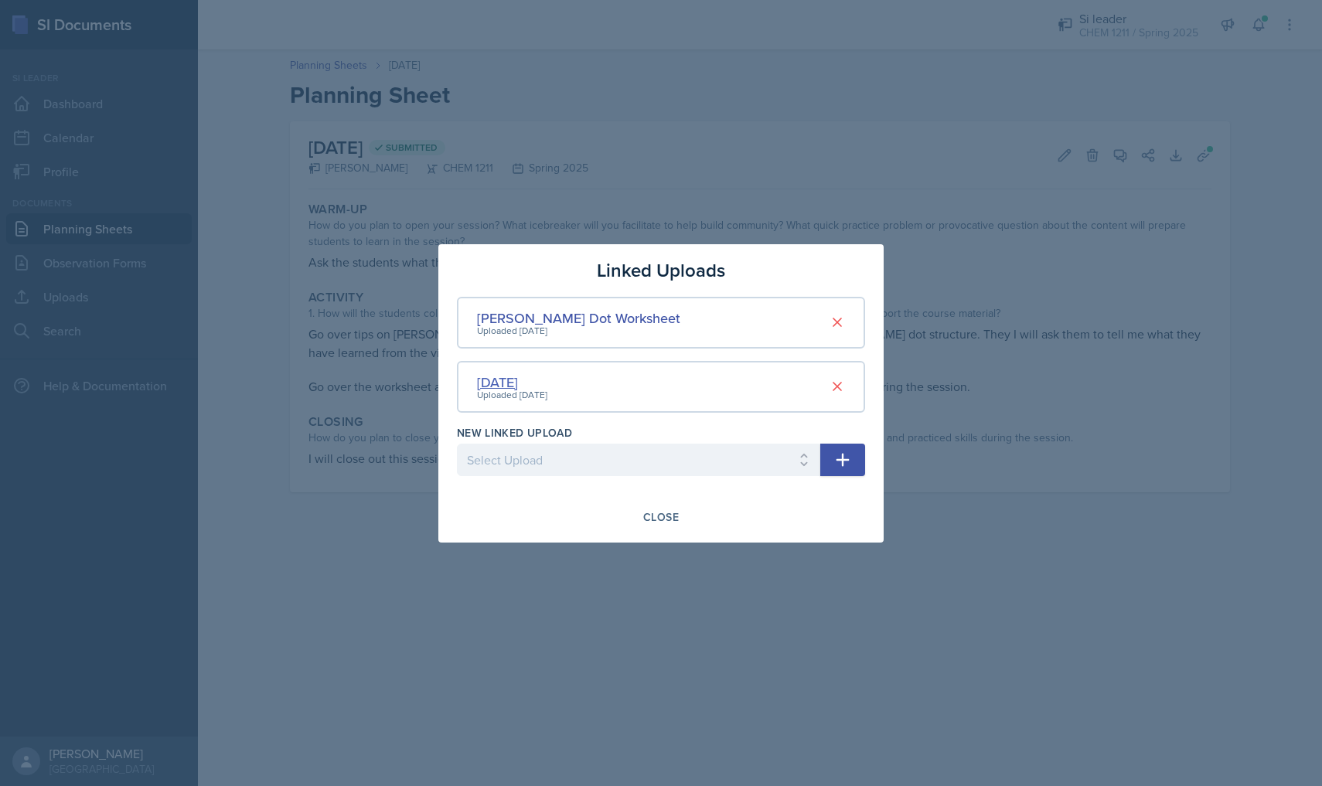
click at [528, 376] on div "[DATE]" at bounding box center [512, 382] width 70 height 21
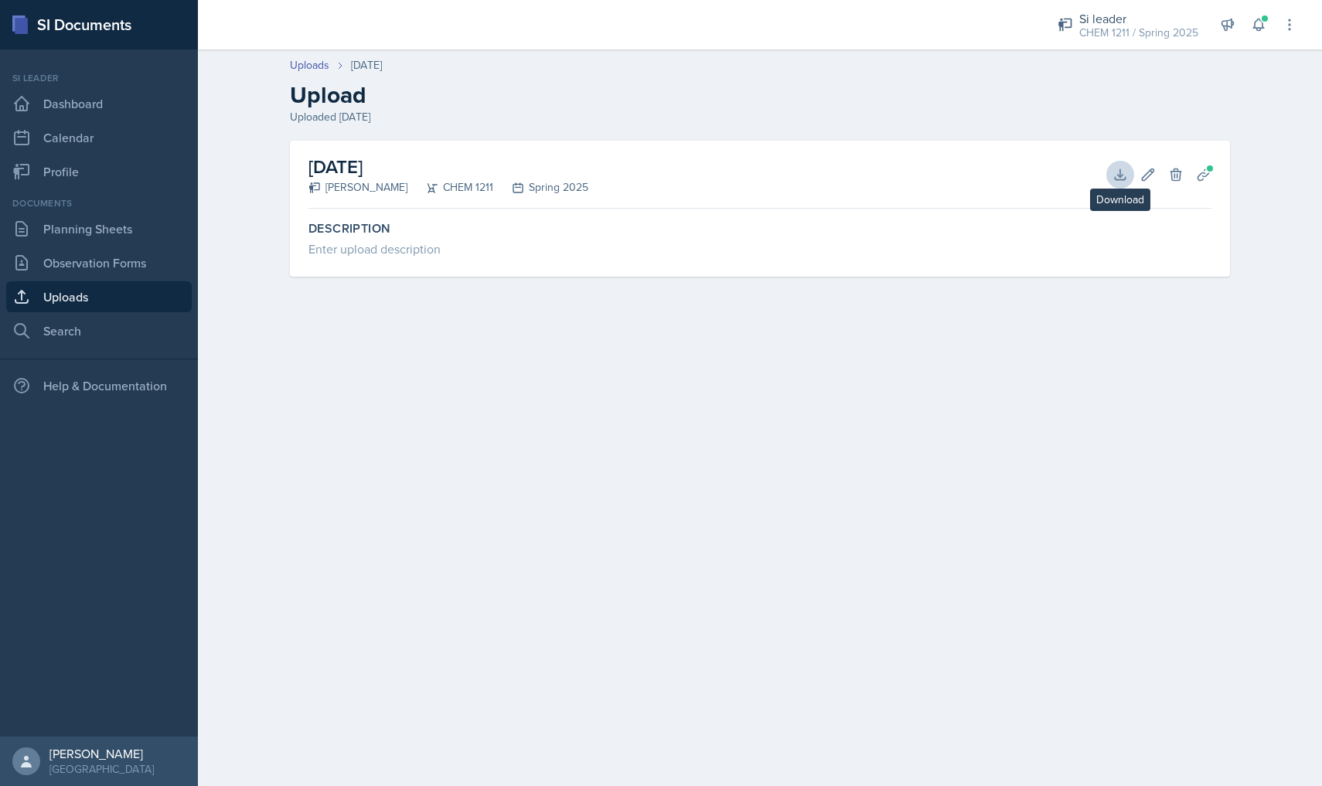
click at [1123, 172] on icon at bounding box center [1120, 174] width 15 height 15
click at [193, 304] on nav "Si leader Dashboard Calendar Profile Documents Planning Sheets Observation Form…" at bounding box center [99, 392] width 198 height 687
click at [138, 269] on link "Observation Forms" at bounding box center [99, 262] width 186 height 31
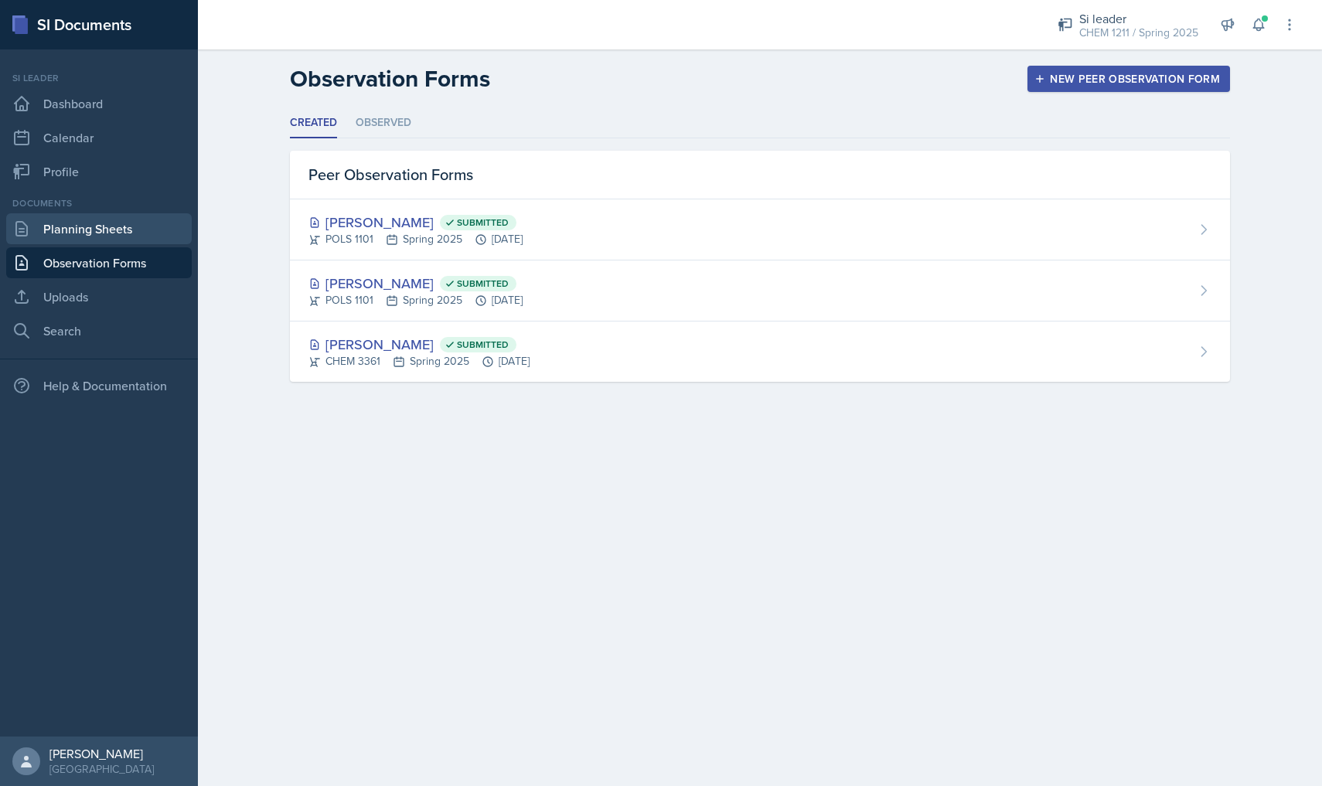
click at [137, 237] on link "Planning Sheets" at bounding box center [99, 228] width 186 height 31
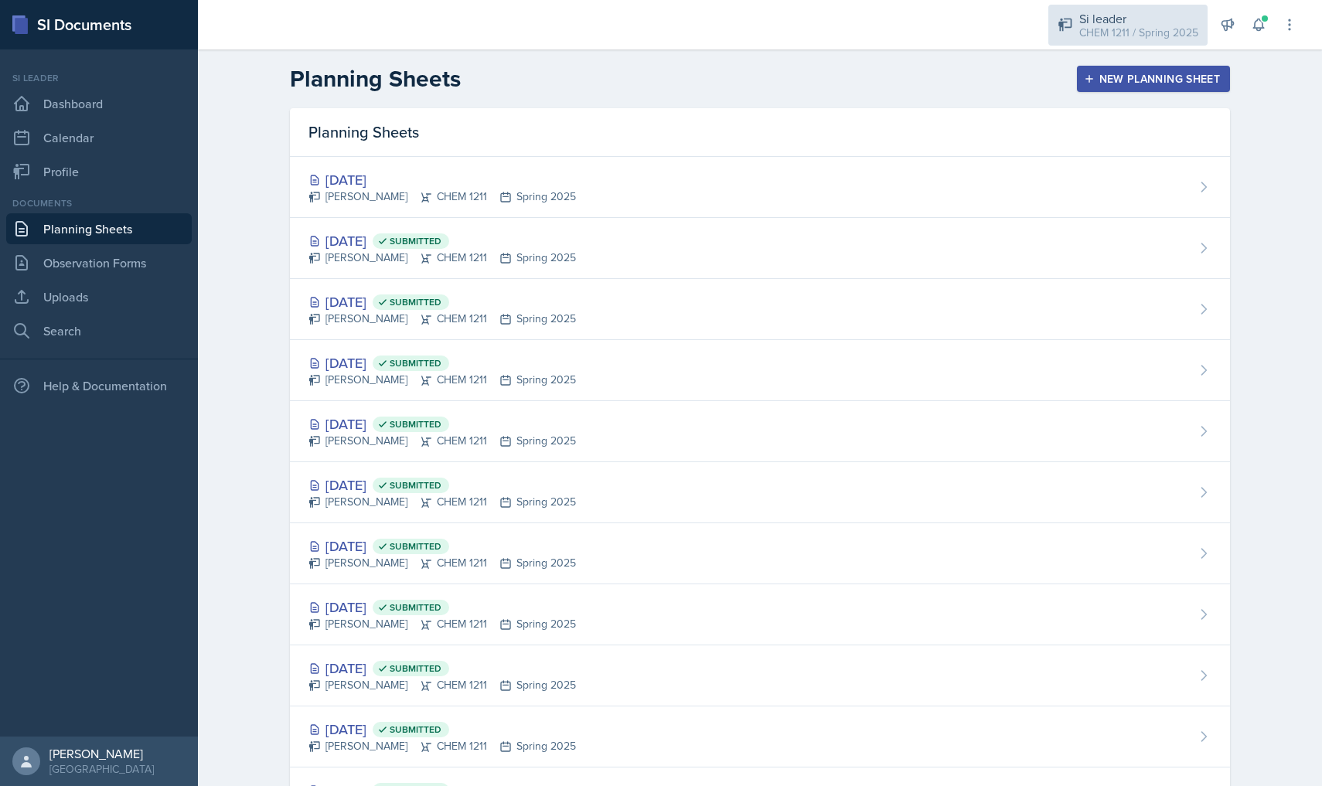
click at [1143, 25] on div "CHEM 1211 / Spring 2025" at bounding box center [1138, 33] width 119 height 16
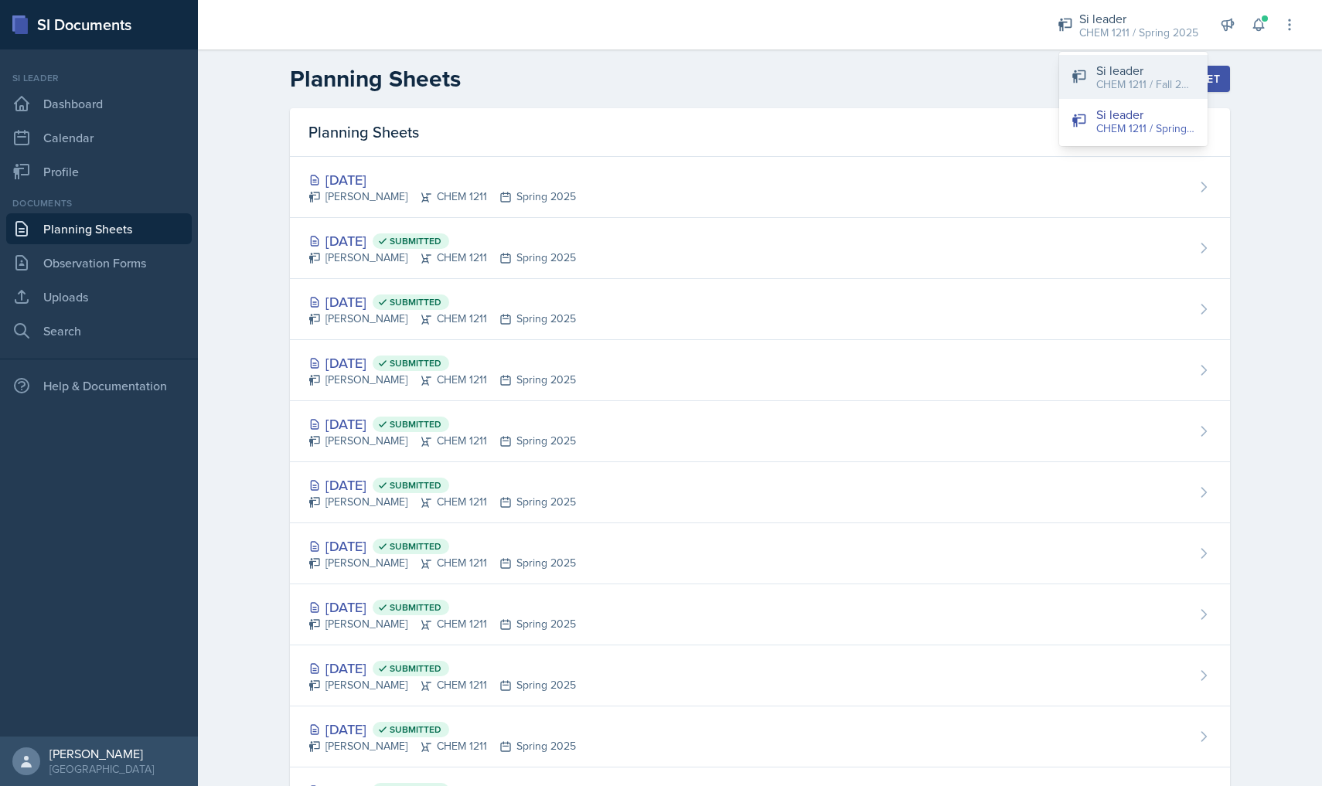
click at [1125, 94] on button "Si leader CHEM 1211 / Fall 2025" at bounding box center [1133, 77] width 148 height 44
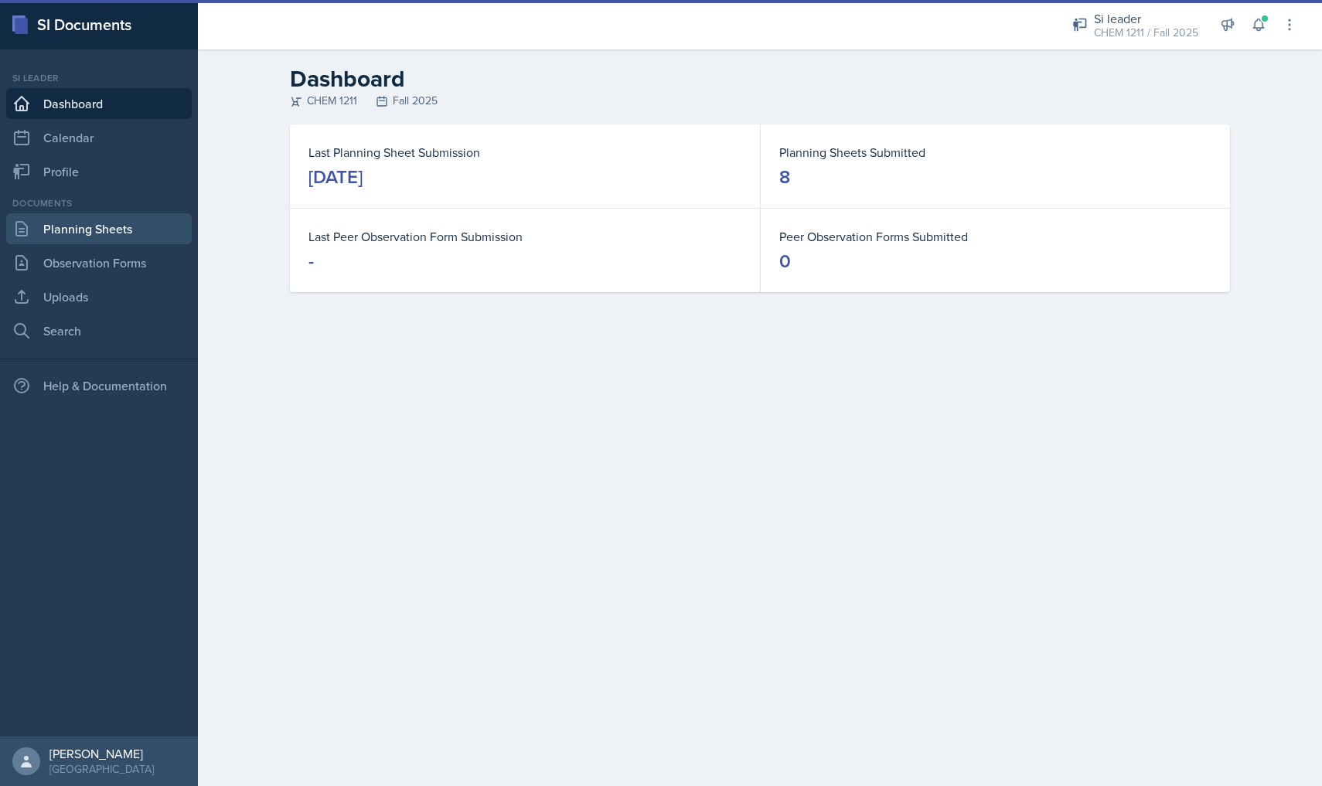
click at [107, 236] on link "Planning Sheets" at bounding box center [99, 228] width 186 height 31
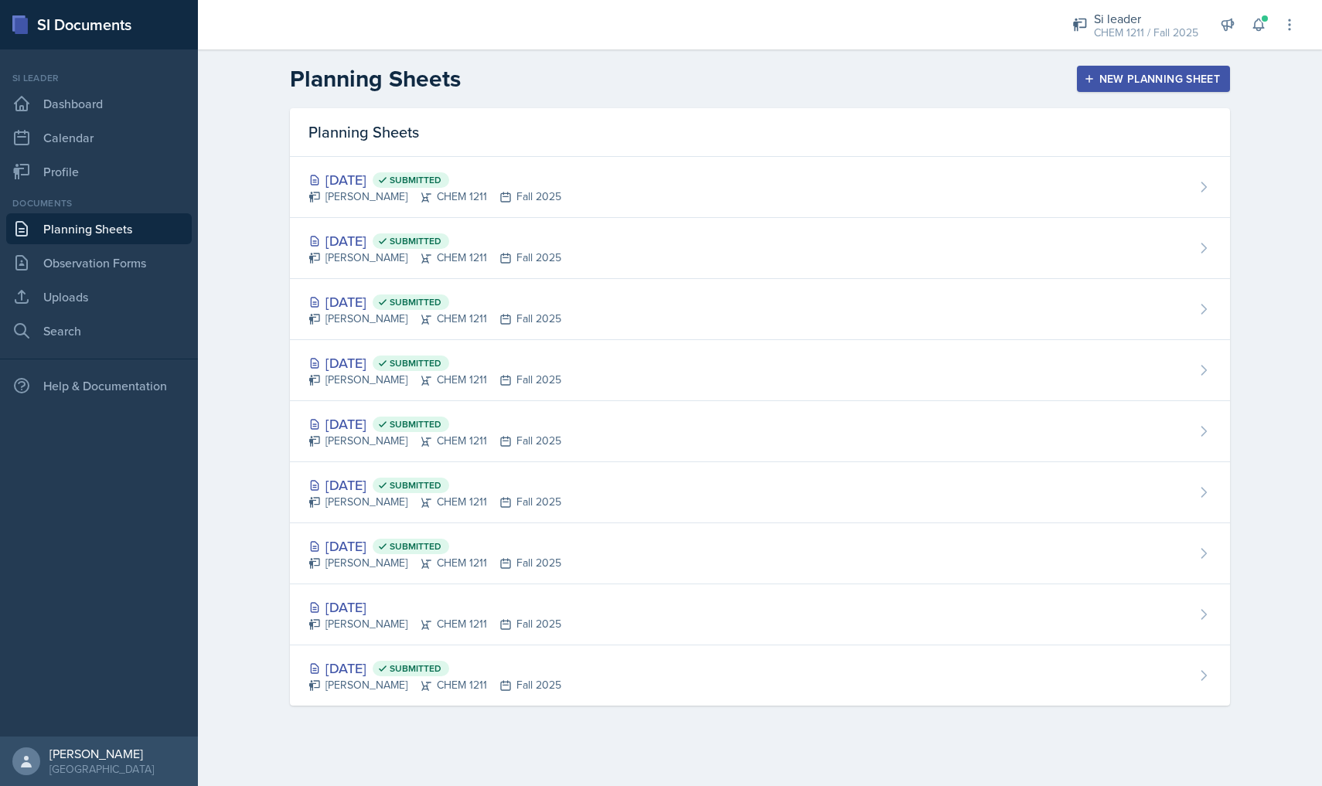
click at [1153, 83] on div "New Planning Sheet" at bounding box center [1153, 79] width 133 height 12
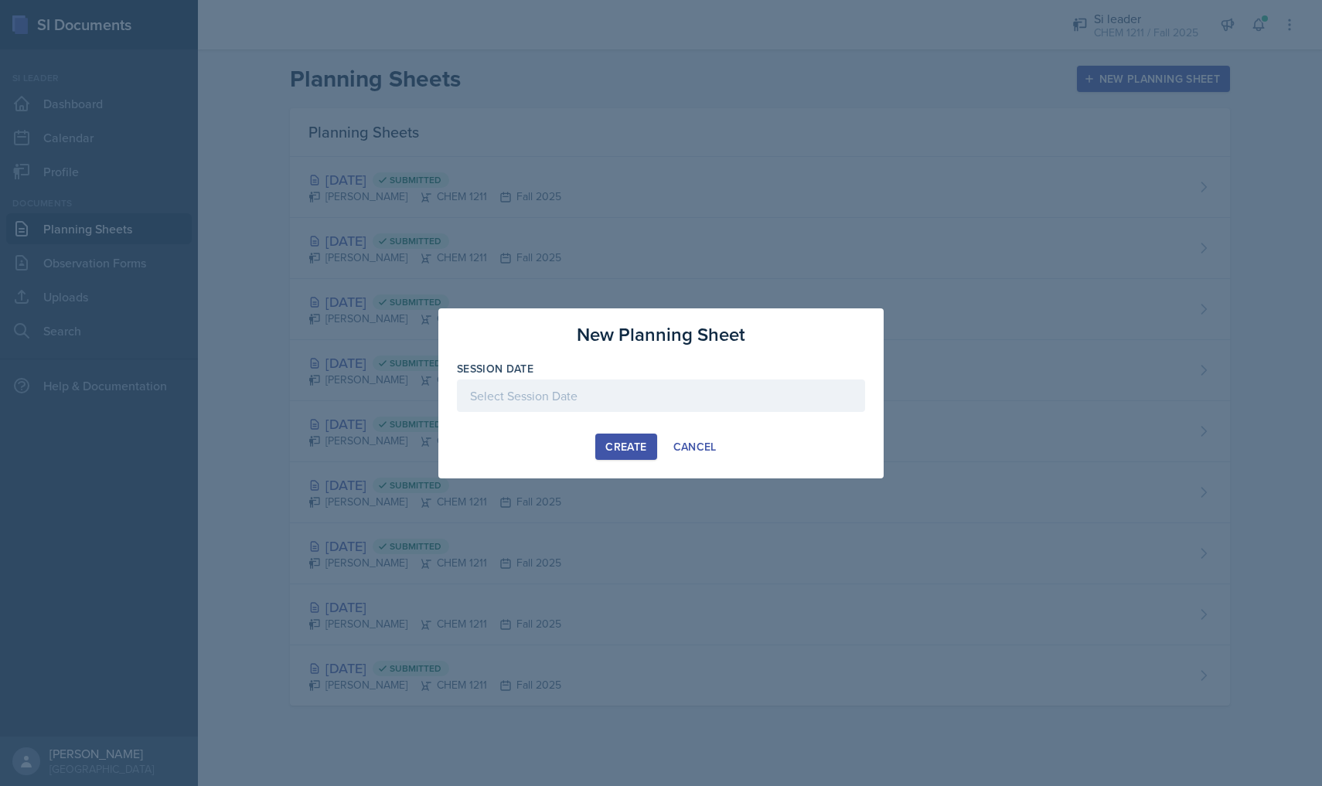
click at [672, 390] on div at bounding box center [661, 396] width 408 height 32
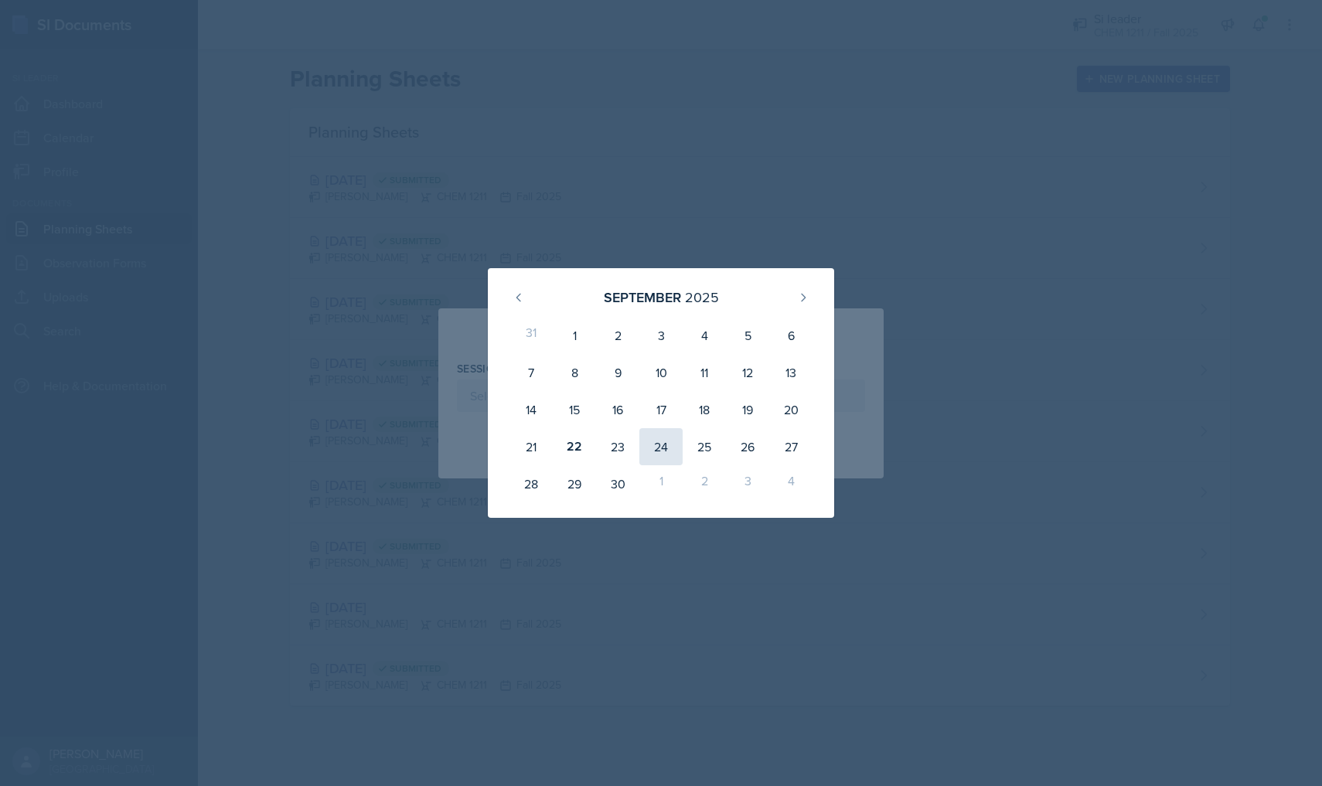
click at [662, 441] on div "24" at bounding box center [660, 446] width 43 height 37
type input "[DATE]"
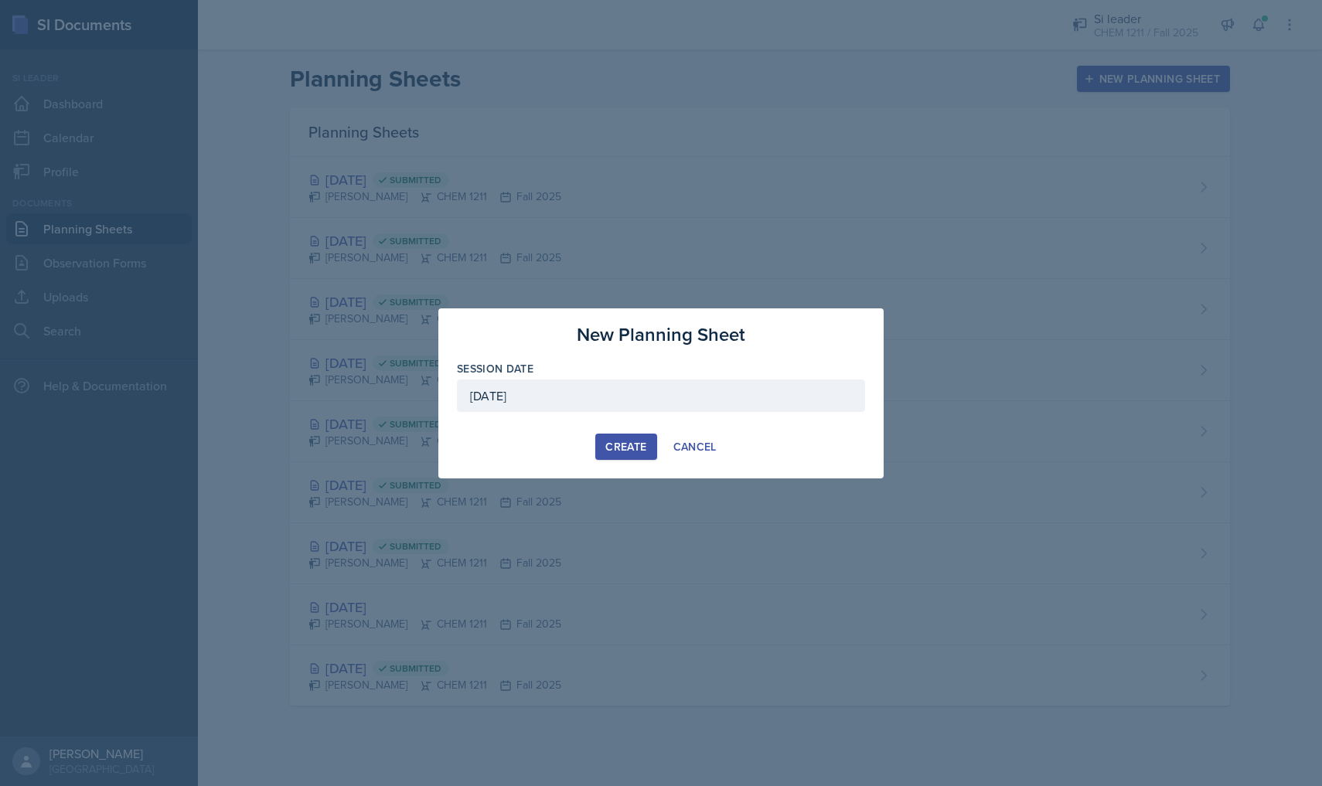
click at [609, 434] on button "Create" at bounding box center [625, 447] width 61 height 26
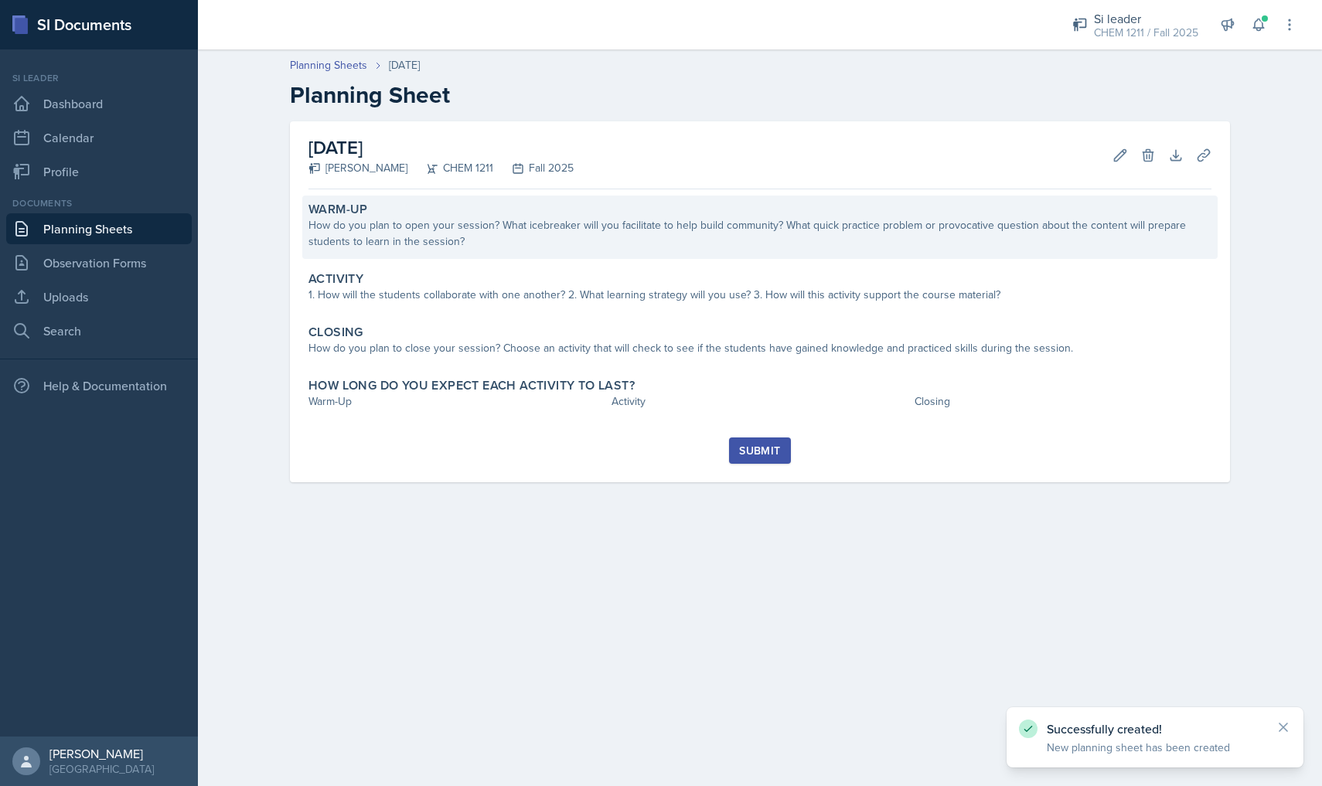
click at [460, 258] on div "Warm-Up How do you plan to open your session? What icebreaker will you facilita…" at bounding box center [759, 227] width 915 height 63
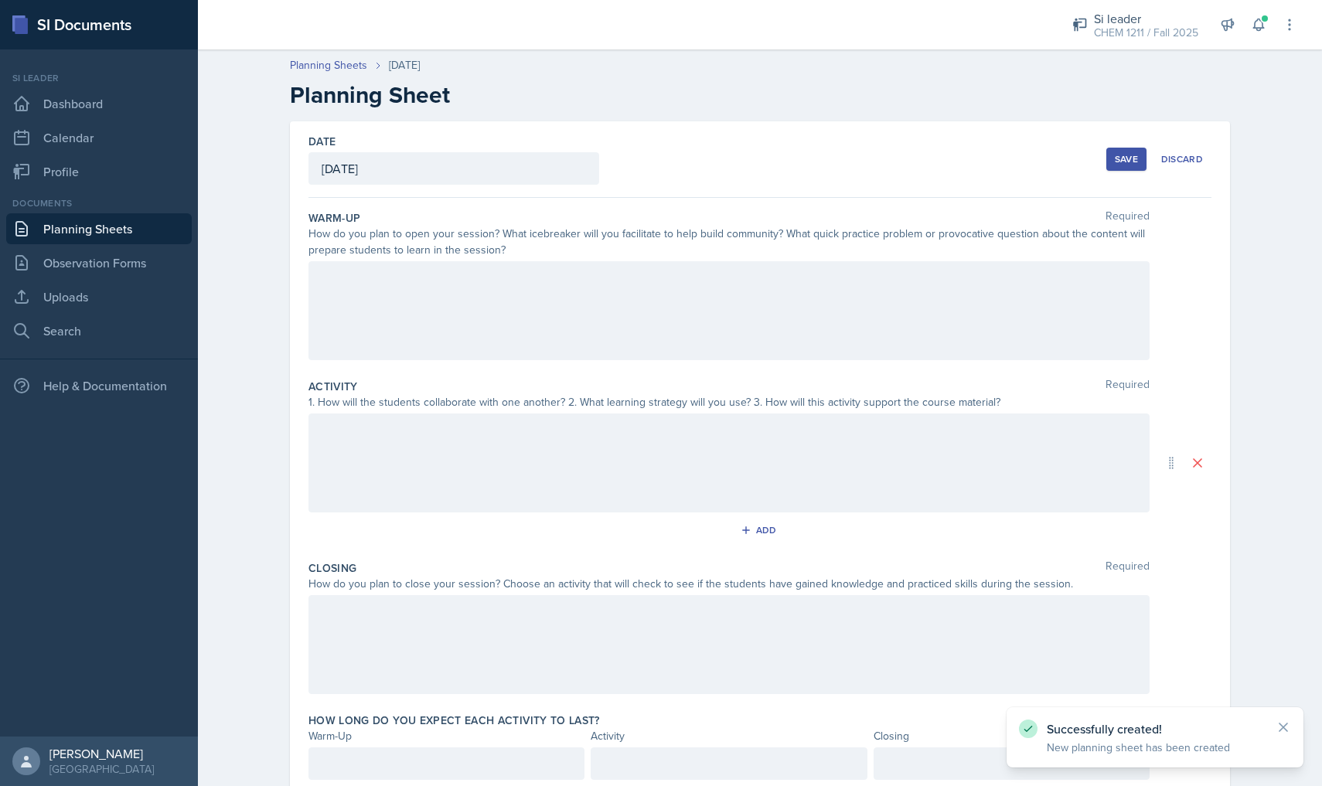
click at [477, 348] on div at bounding box center [728, 310] width 841 height 99
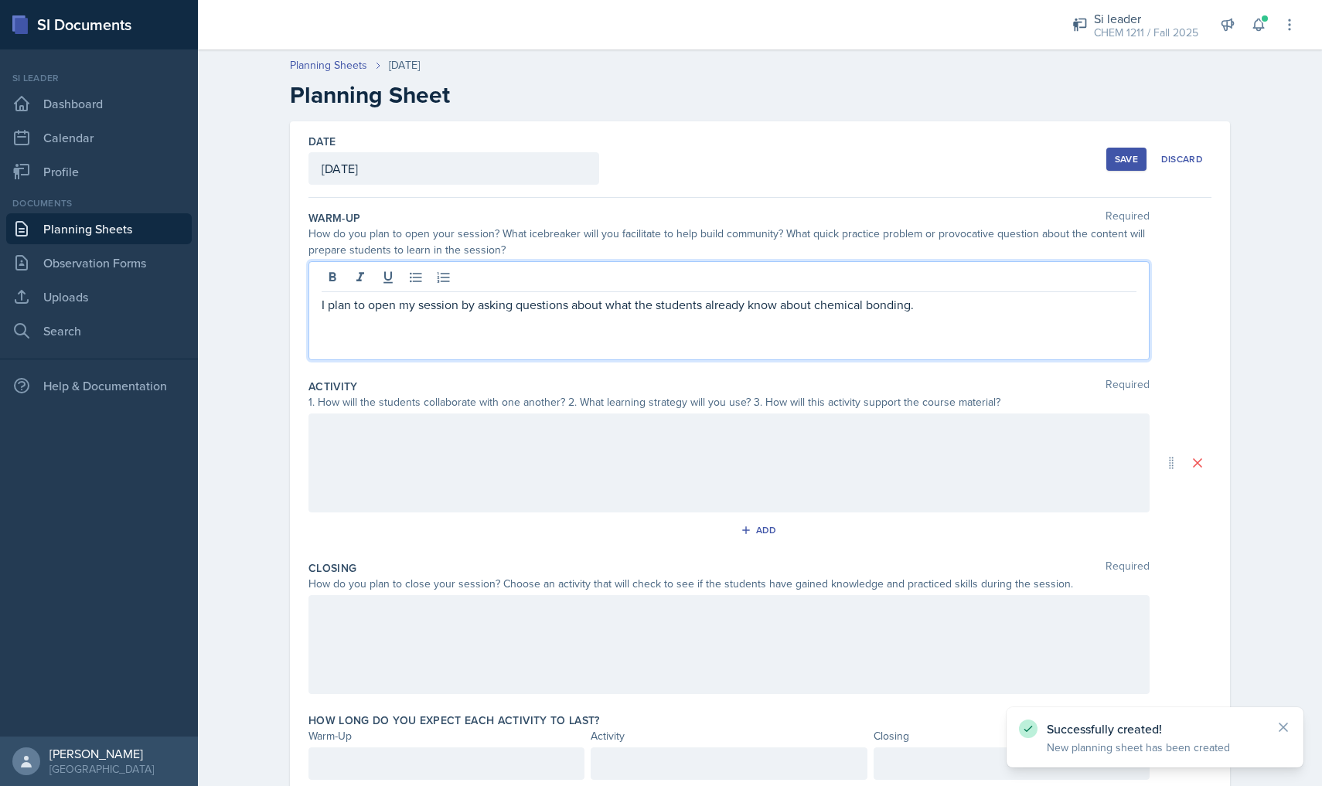
click at [475, 452] on div at bounding box center [728, 463] width 841 height 99
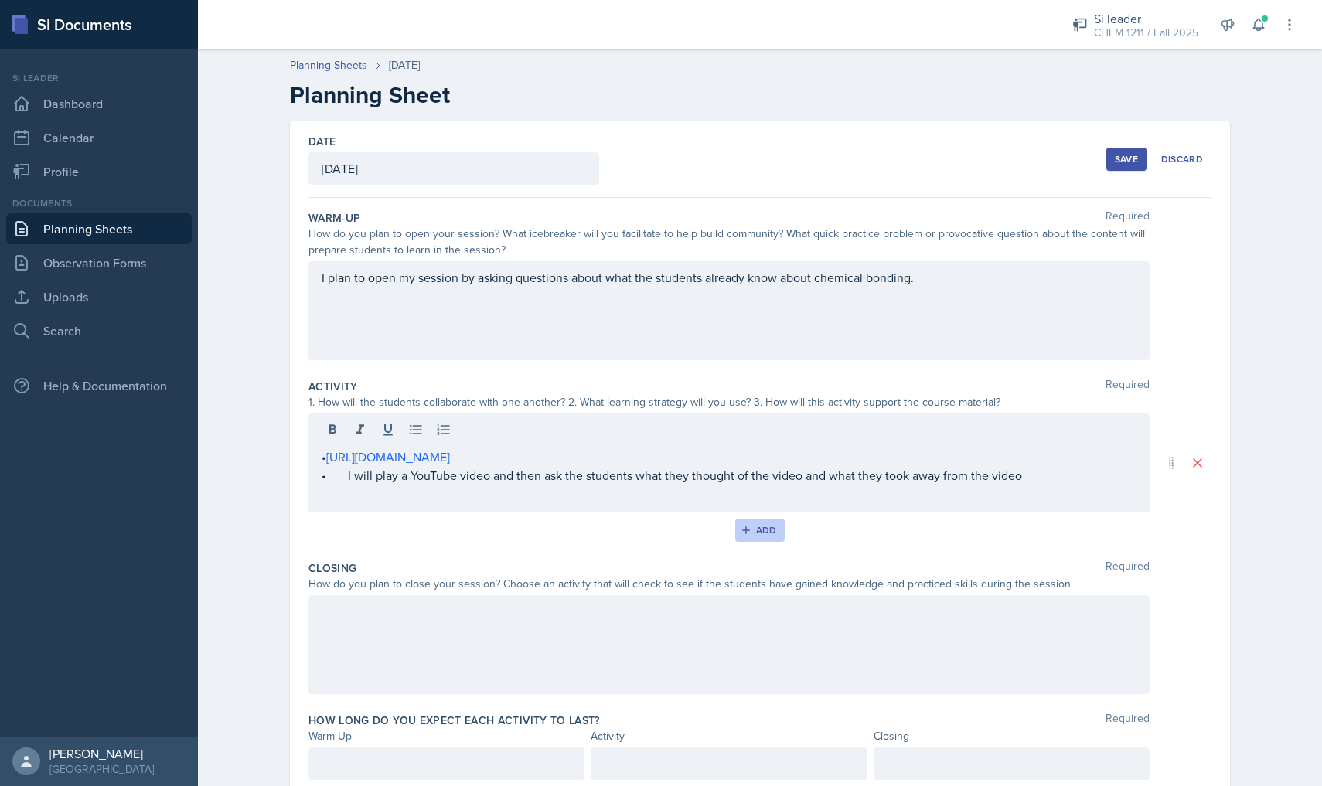
click at [769, 524] on div "Add" at bounding box center [760, 530] width 33 height 12
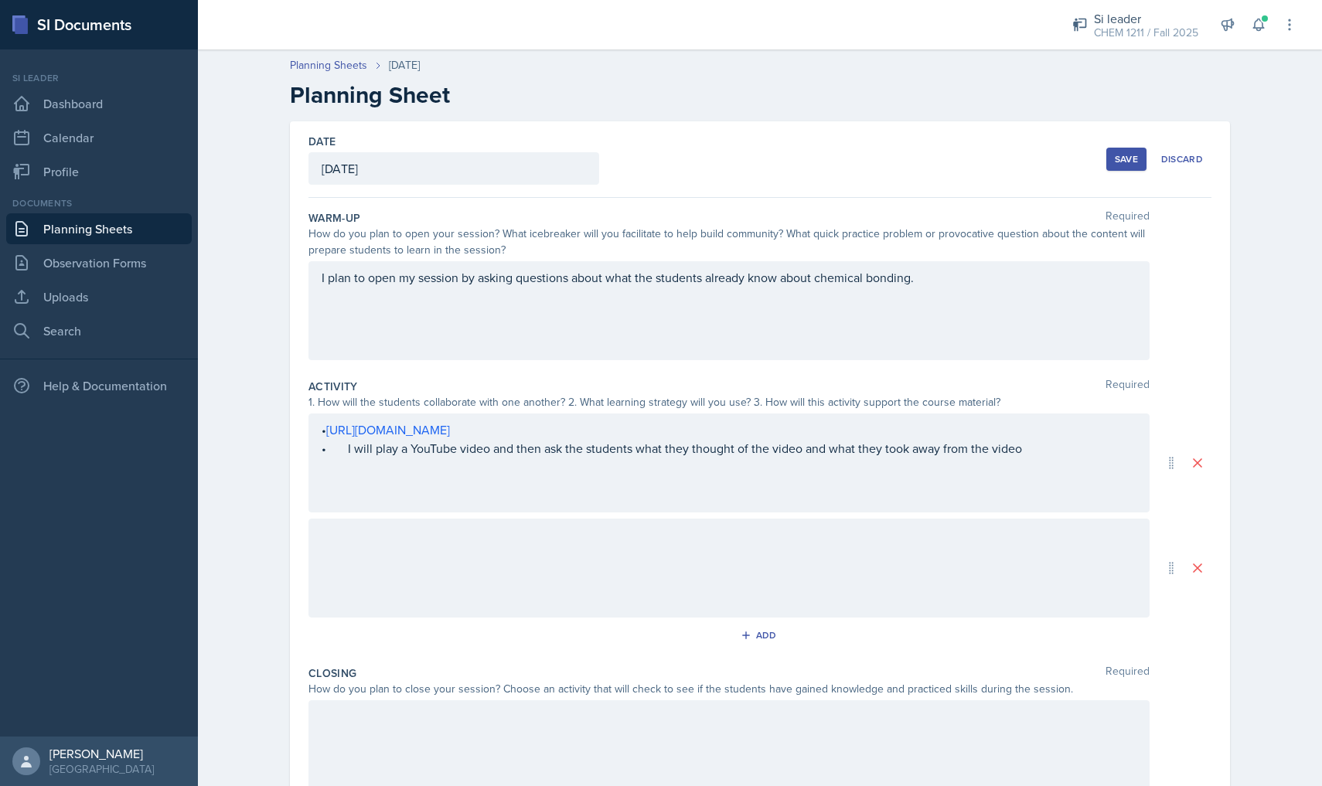
click at [661, 572] on div at bounding box center [728, 568] width 841 height 99
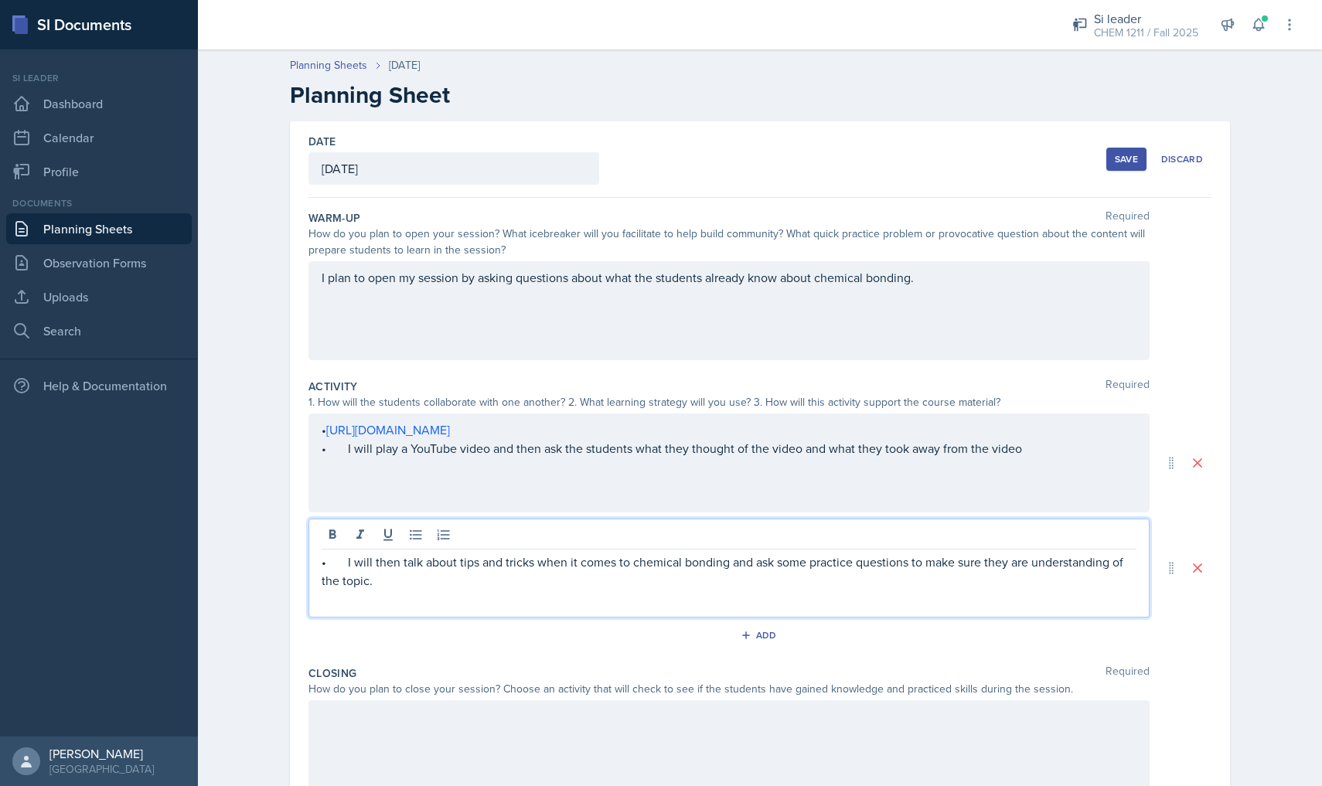
click at [479, 741] on div at bounding box center [728, 749] width 841 height 99
click at [336, 550] on div "• I will then talk about tips and tricks when it comes to chemical bonding and …" at bounding box center [728, 568] width 841 height 99
click at [339, 569] on p "• I will then talk about tips and tricks when it comes to chemical bonding and …" at bounding box center [729, 571] width 815 height 37
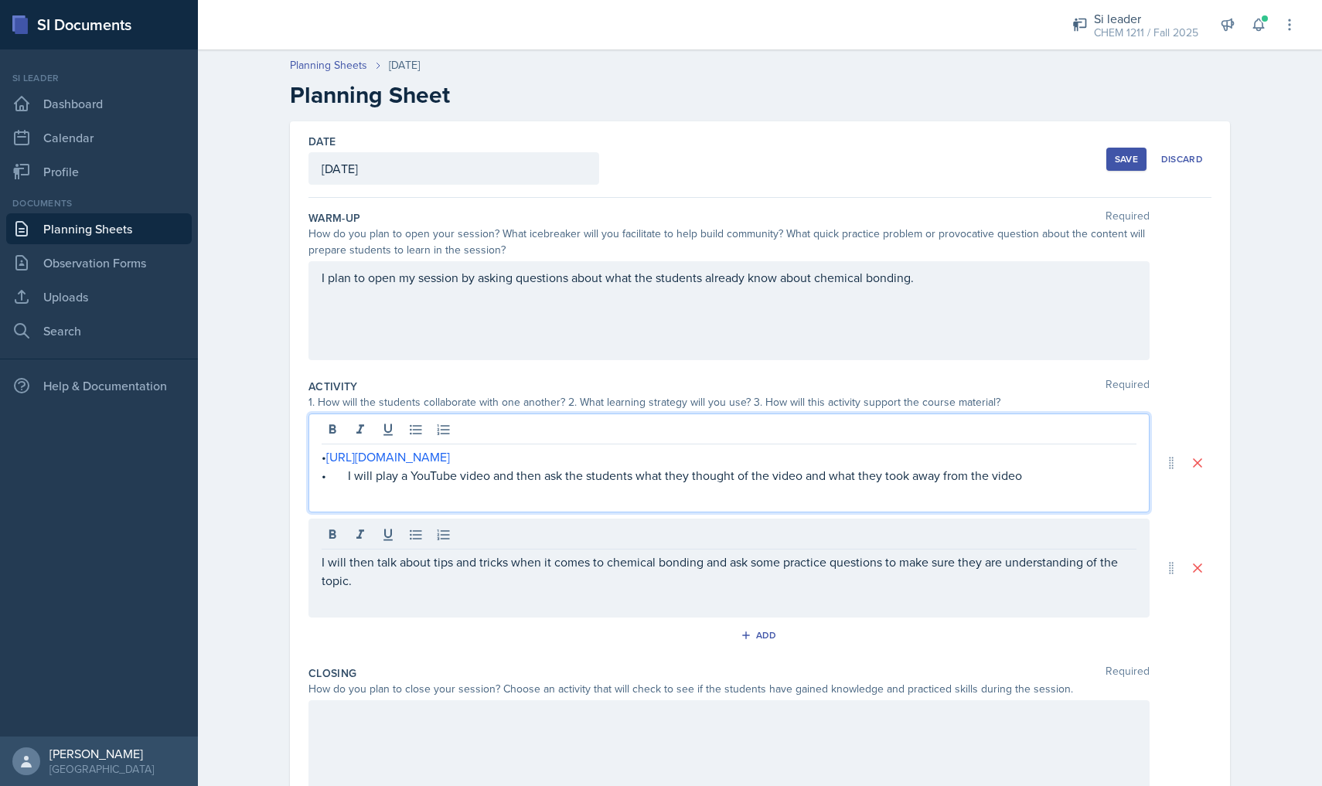
click at [346, 443] on div "• [URL][DOMAIN_NAME] • I will play a YouTube video and then ask the students wh…" at bounding box center [728, 463] width 841 height 99
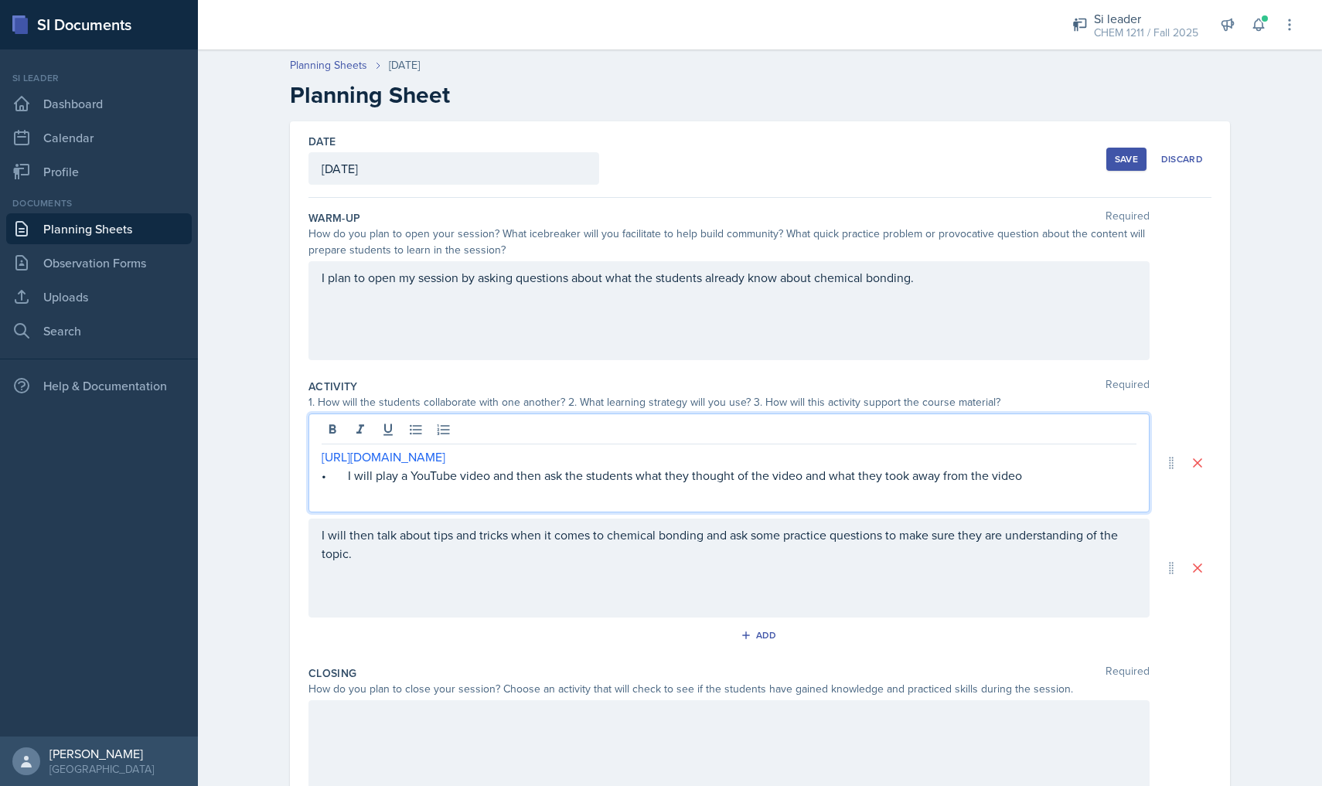
click at [349, 475] on p "• I will play a YouTube video and then ask the students what they thought of th…" at bounding box center [729, 475] width 815 height 19
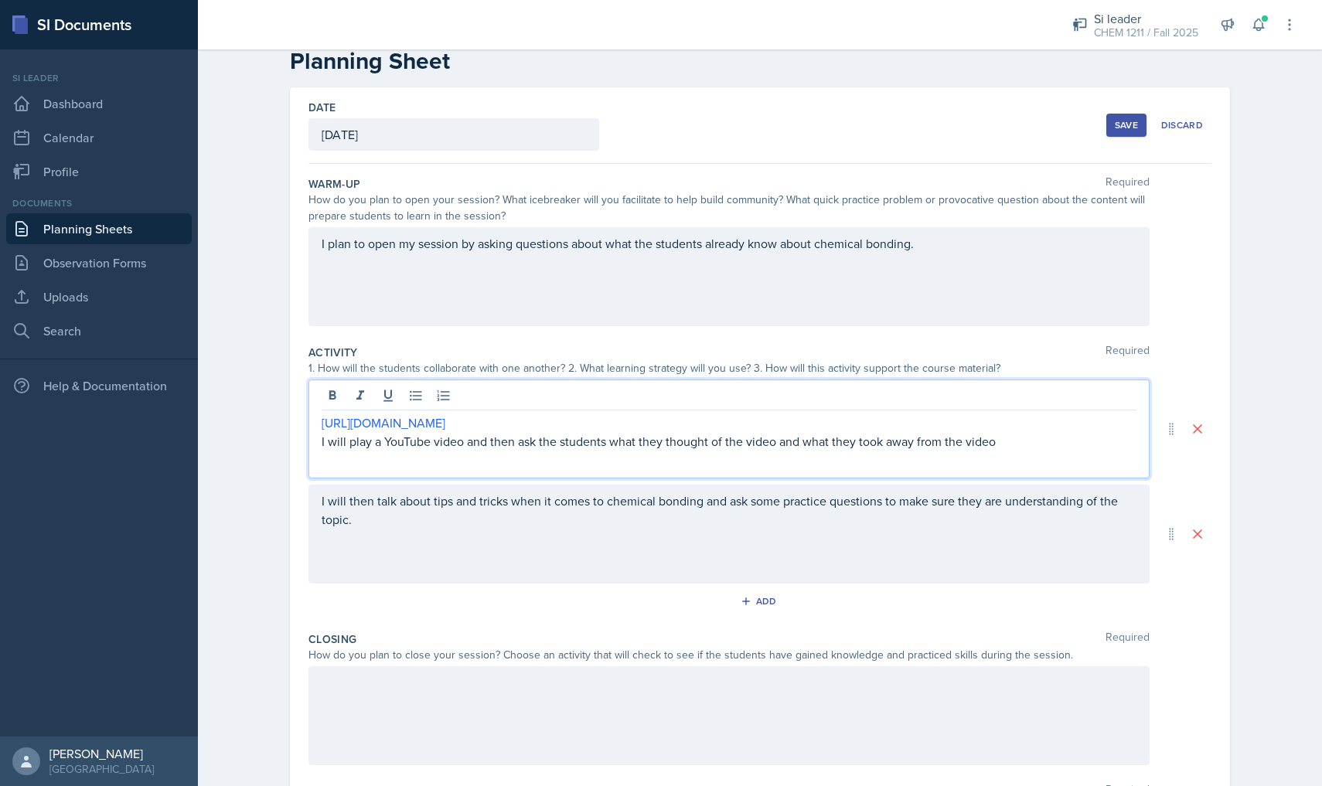
scroll to position [72, 0]
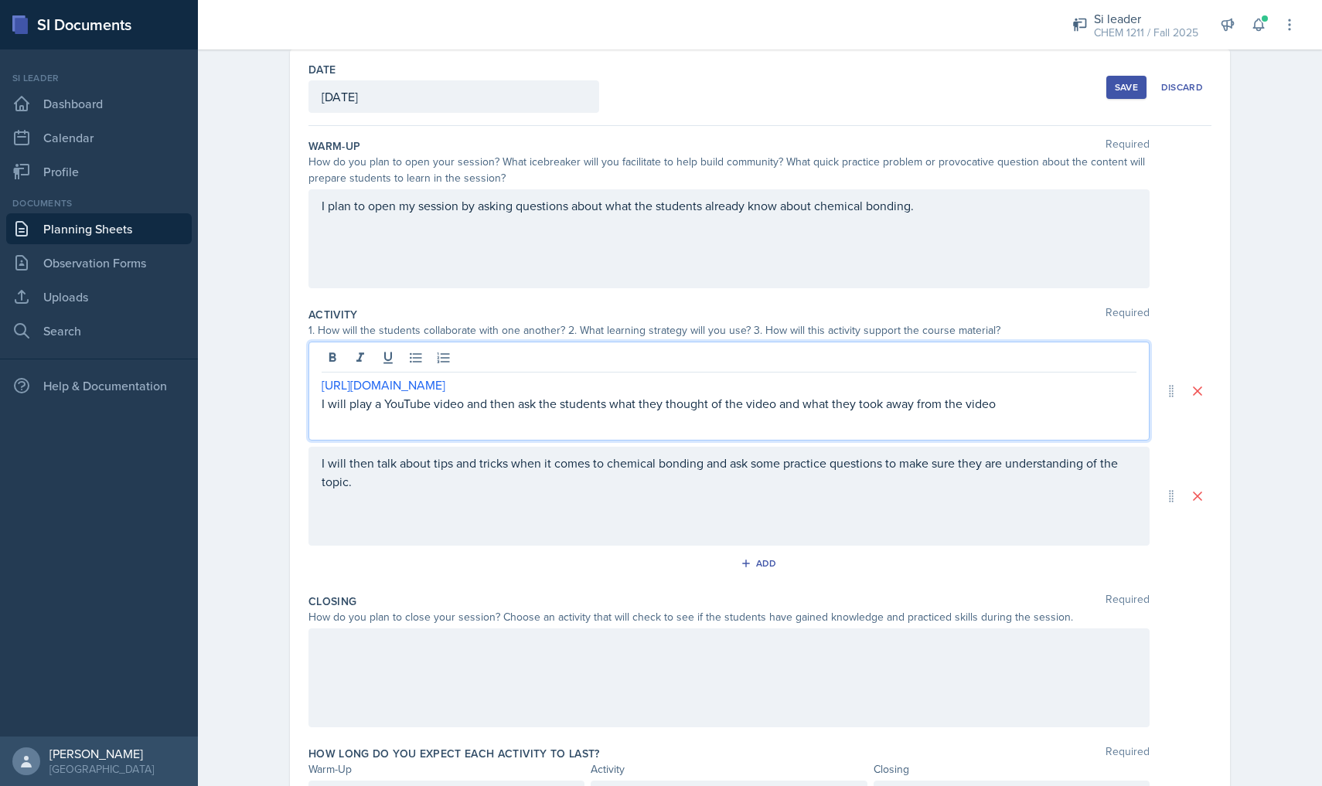
click at [489, 654] on div at bounding box center [728, 678] width 841 height 99
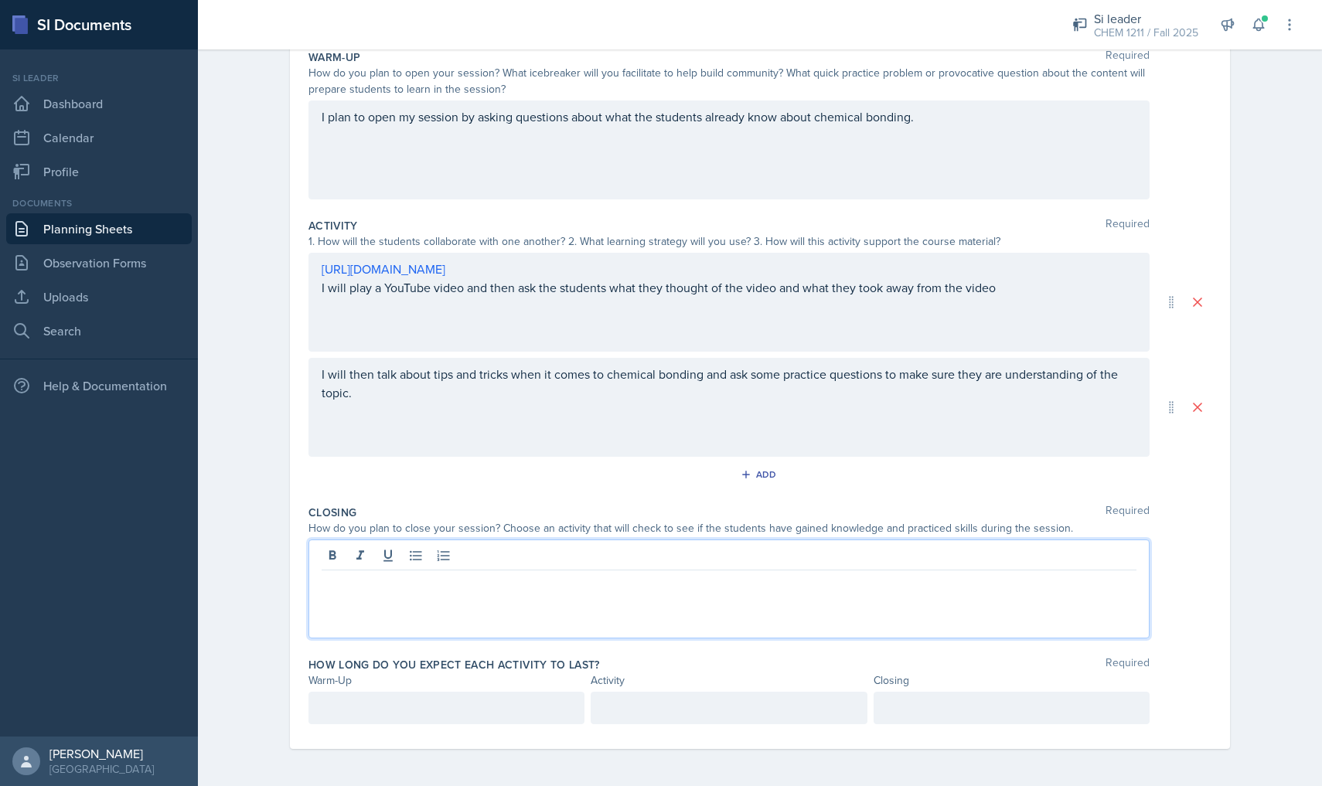
scroll to position [161, 0]
click at [485, 707] on div at bounding box center [446, 708] width 276 height 32
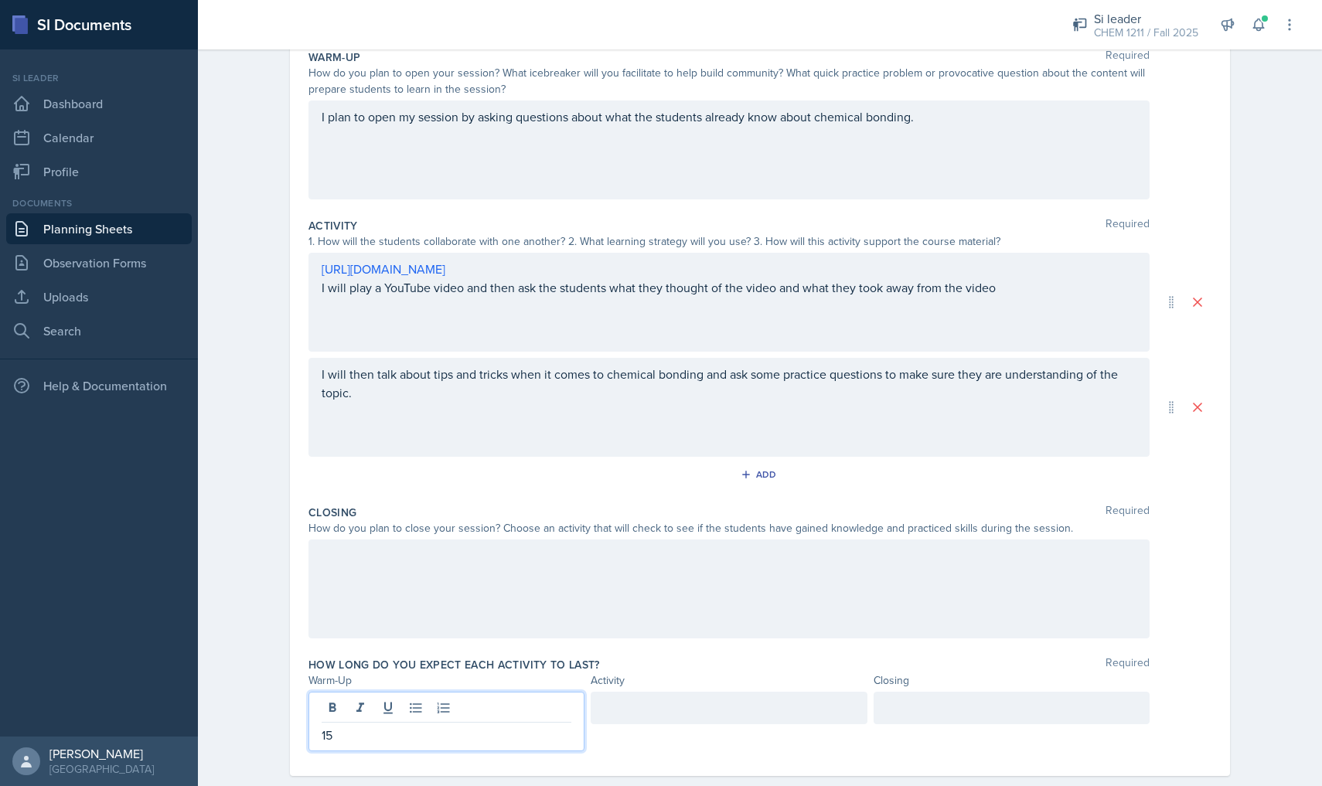
click at [678, 718] on div at bounding box center [729, 708] width 276 height 32
click at [939, 707] on div at bounding box center [1012, 708] width 276 height 32
click at [762, 721] on div "40" at bounding box center [729, 708] width 276 height 32
click at [943, 712] on div at bounding box center [1012, 708] width 276 height 32
click at [771, 749] on div "40" at bounding box center [729, 722] width 276 height 60
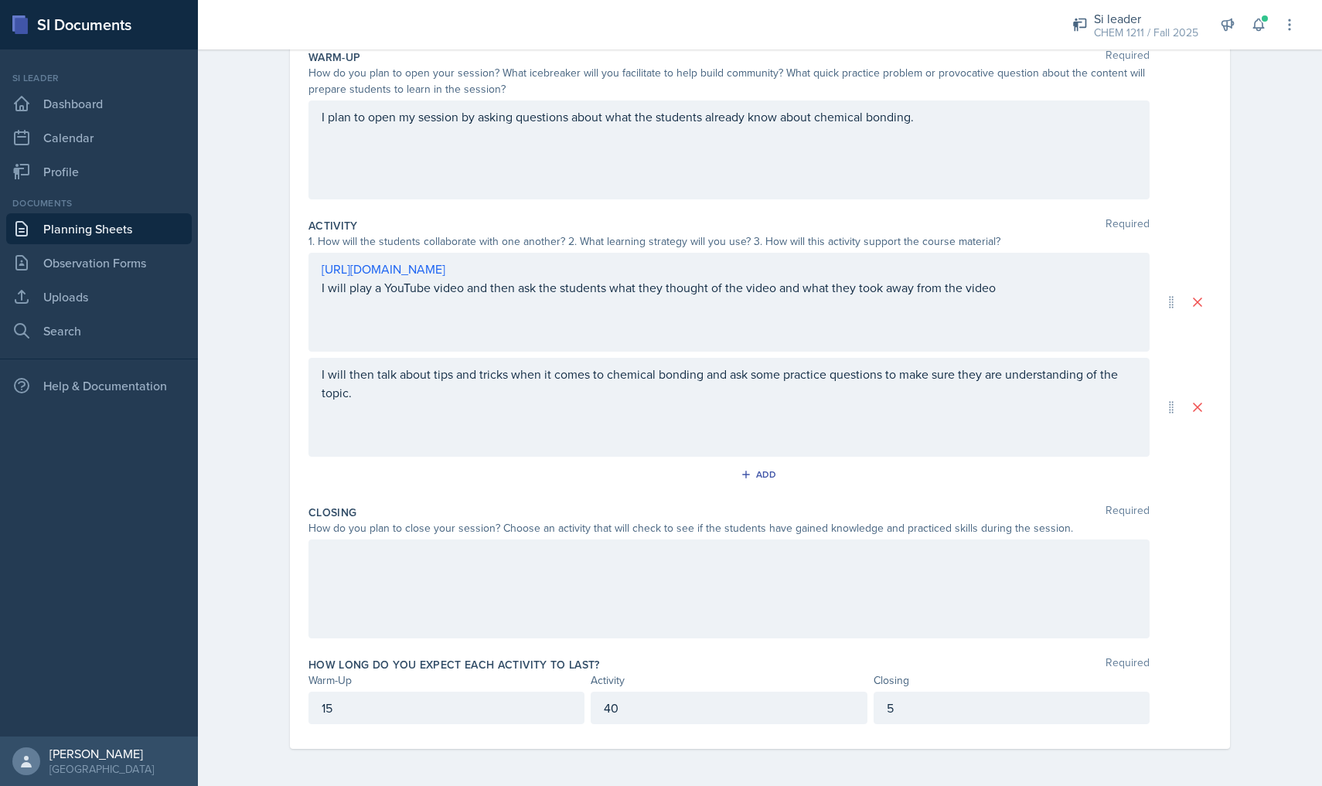
click at [839, 714] on div "40" at bounding box center [729, 708] width 276 height 32
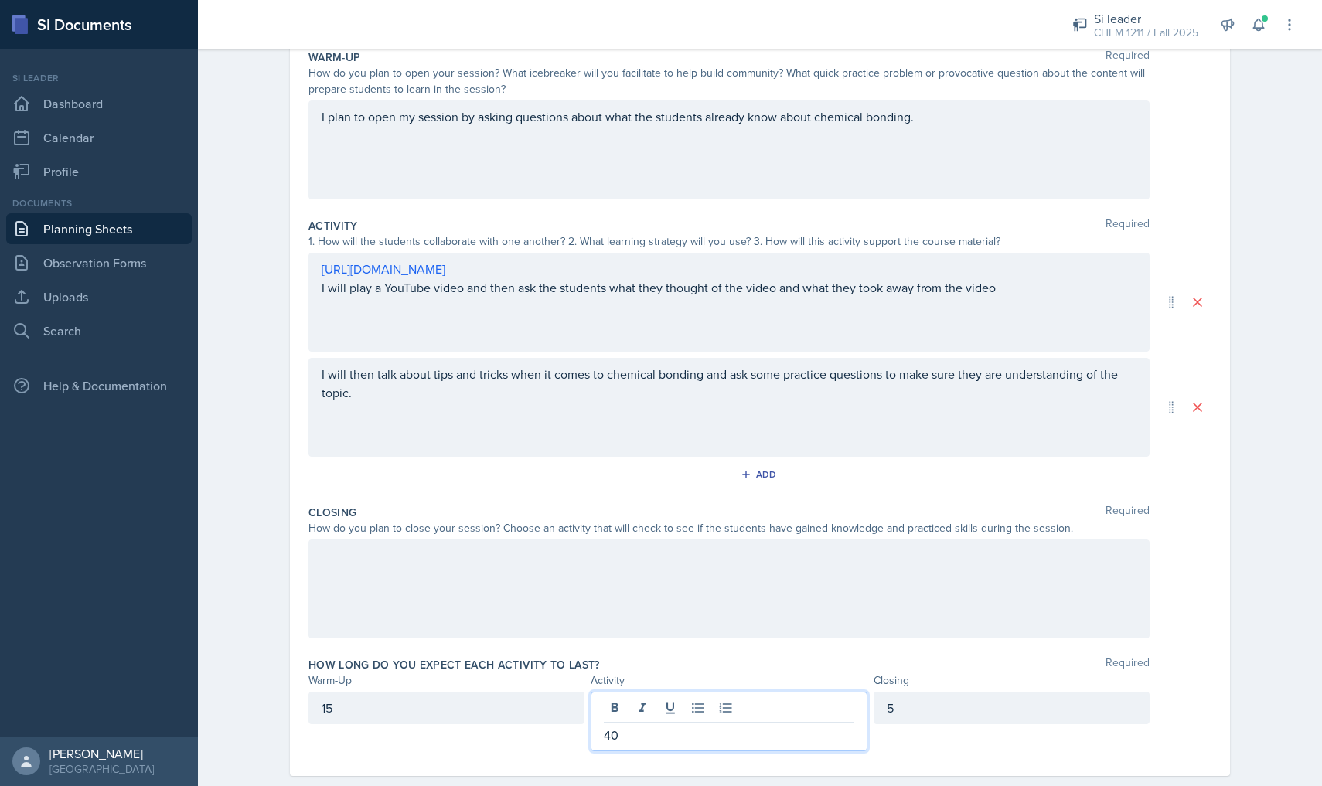
click at [823, 725] on div "40" at bounding box center [729, 722] width 276 height 60
click at [818, 735] on p "40" at bounding box center [729, 735] width 250 height 19
click at [1041, 718] on div "5" at bounding box center [1012, 708] width 276 height 32
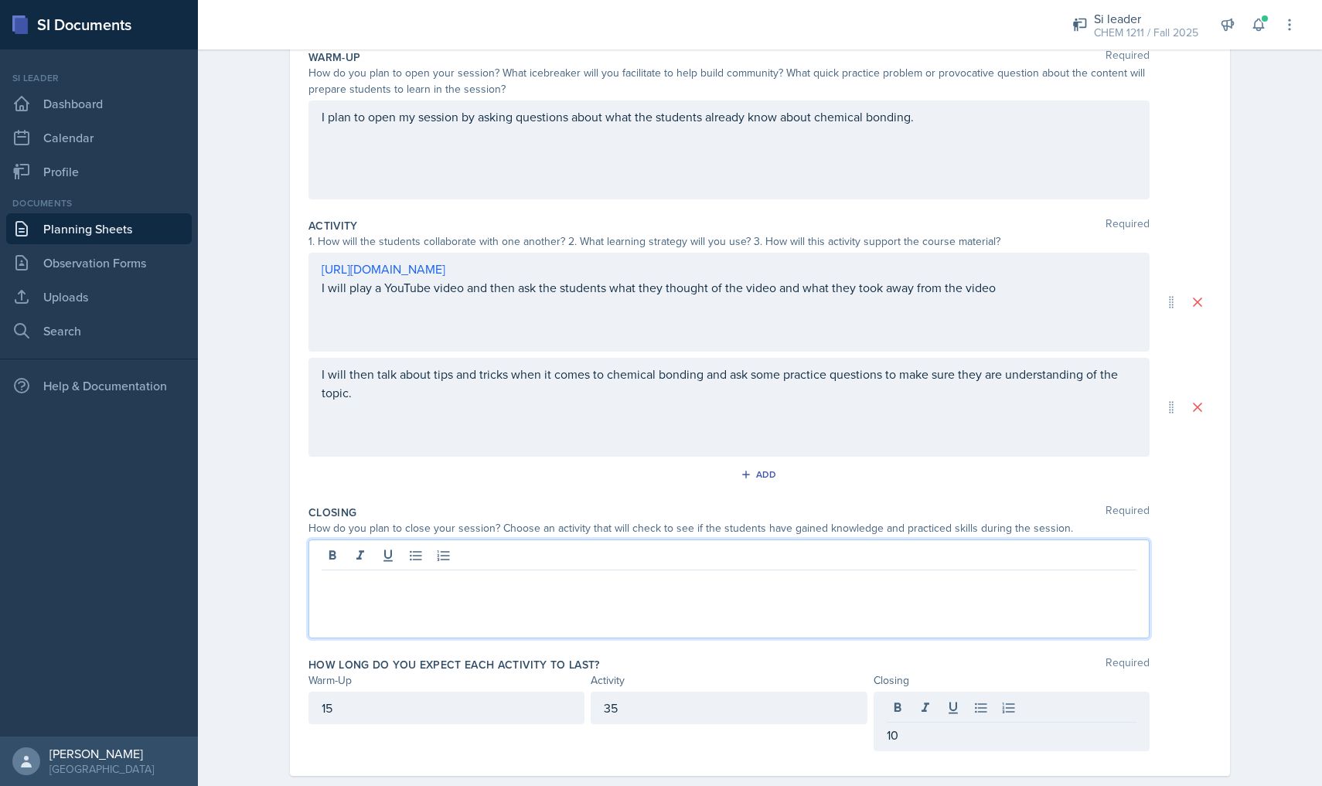
click at [861, 561] on div at bounding box center [728, 589] width 841 height 99
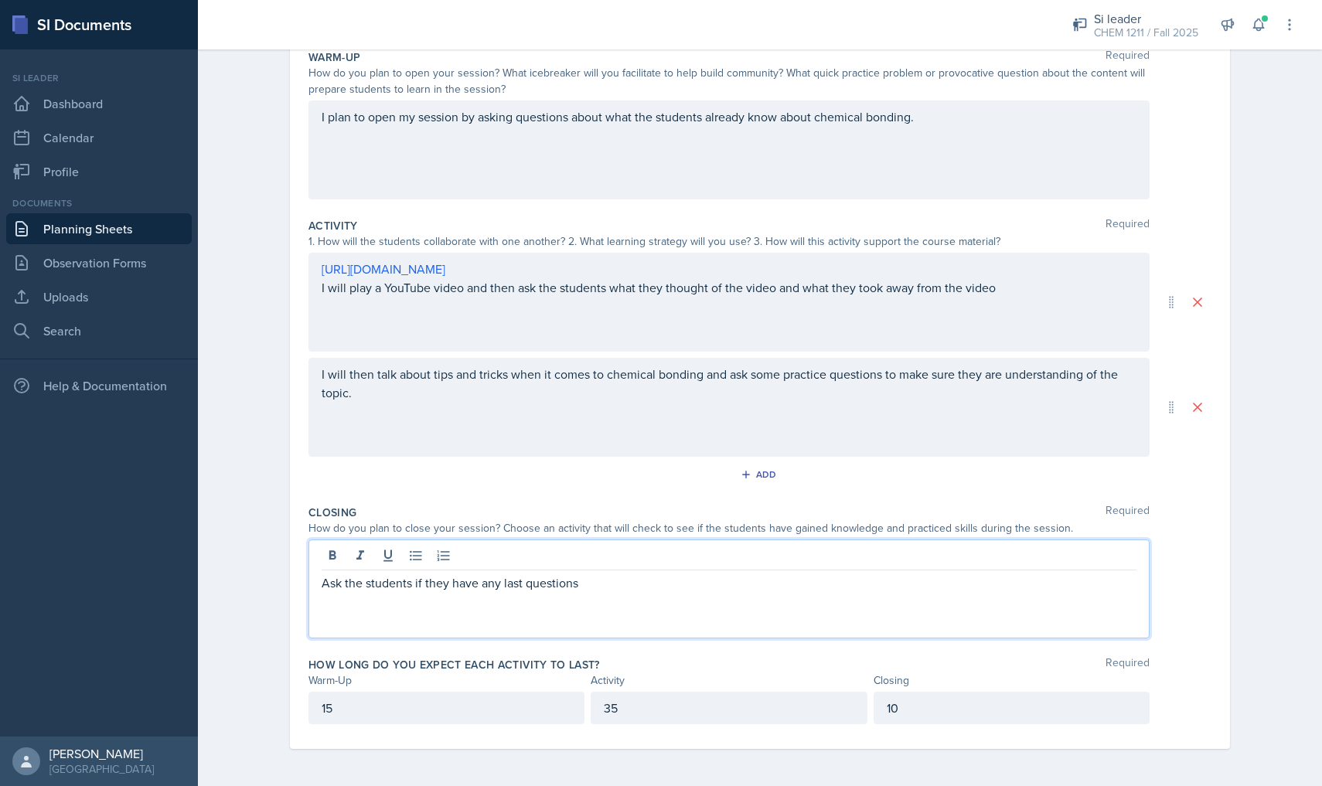
click at [541, 646] on div "Closing Required How do you plan to close your session? Choose an activity that…" at bounding box center [759, 575] width 903 height 152
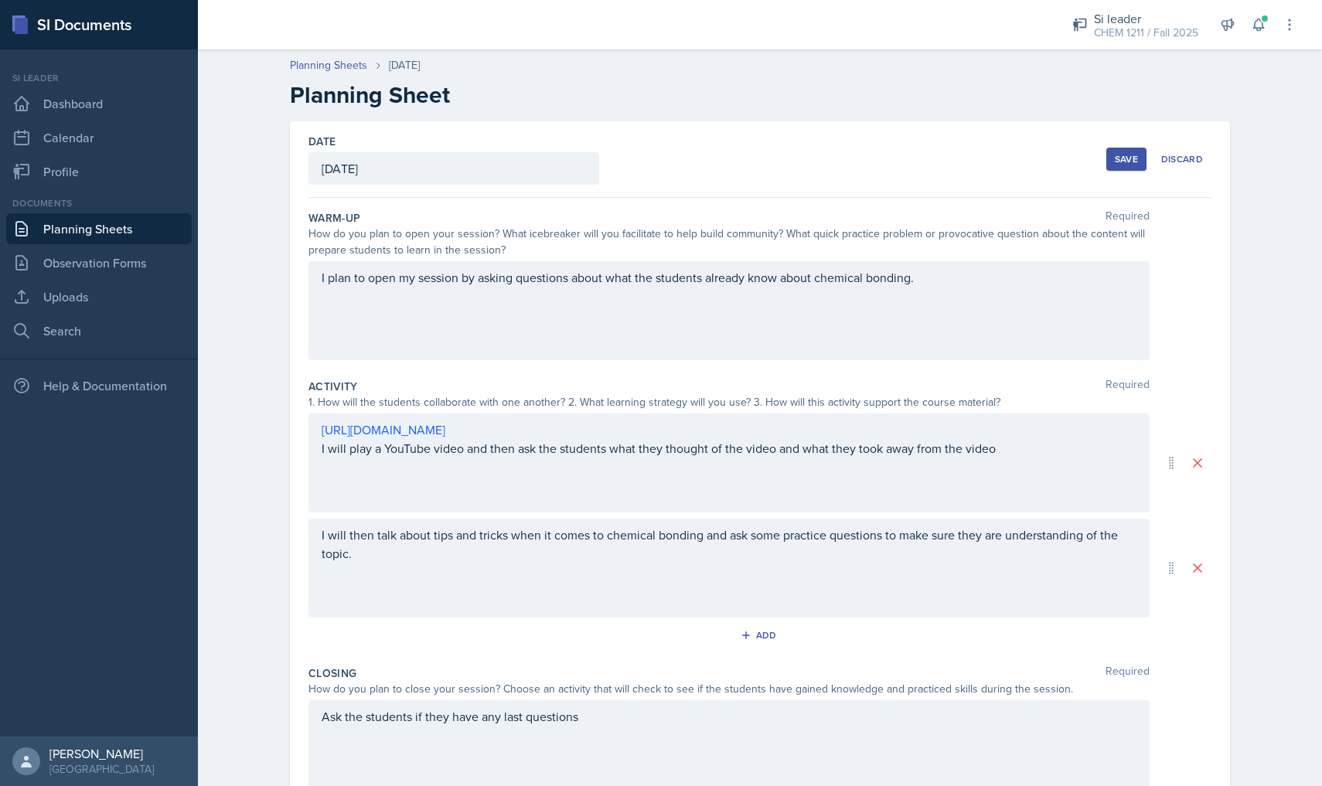
scroll to position [0, 0]
click at [1123, 162] on div "Save" at bounding box center [1126, 159] width 23 height 12
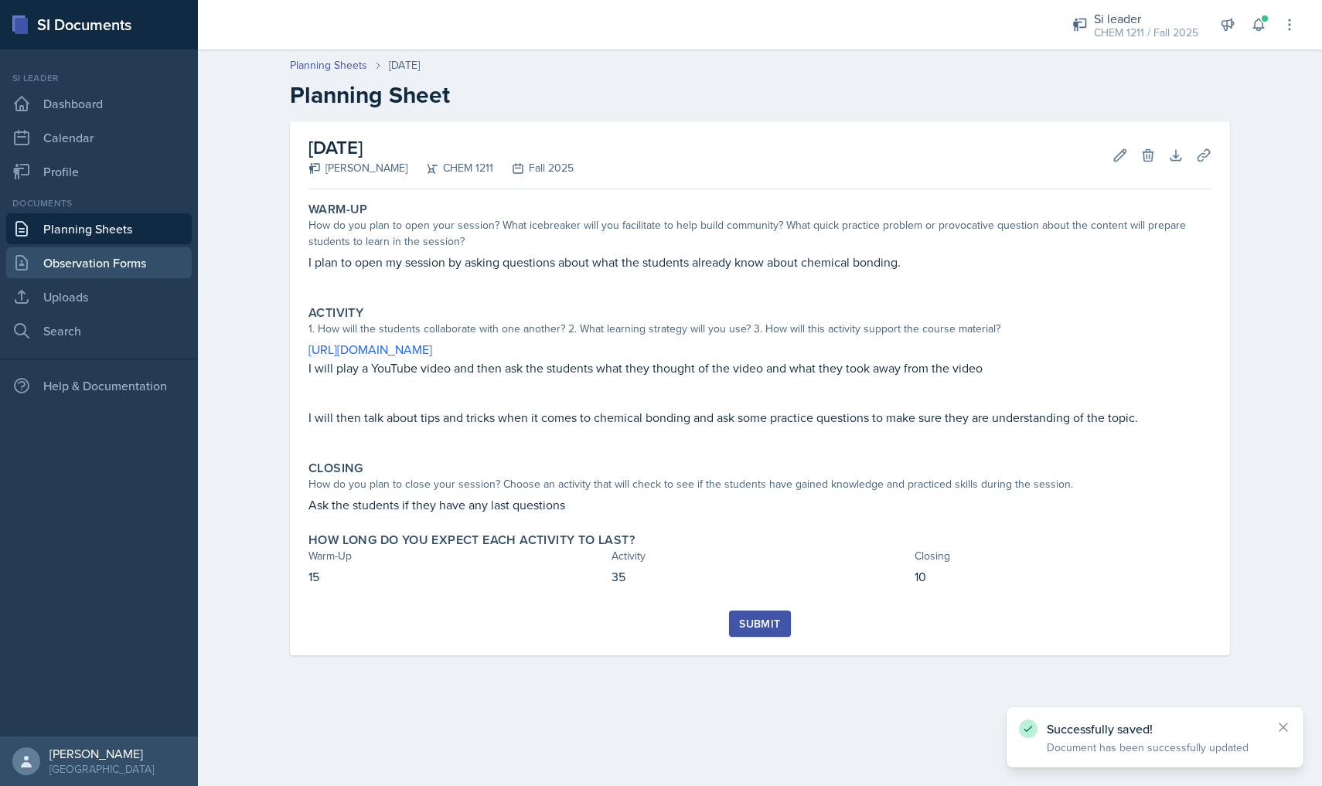
click at [152, 274] on link "Observation Forms" at bounding box center [99, 262] width 186 height 31
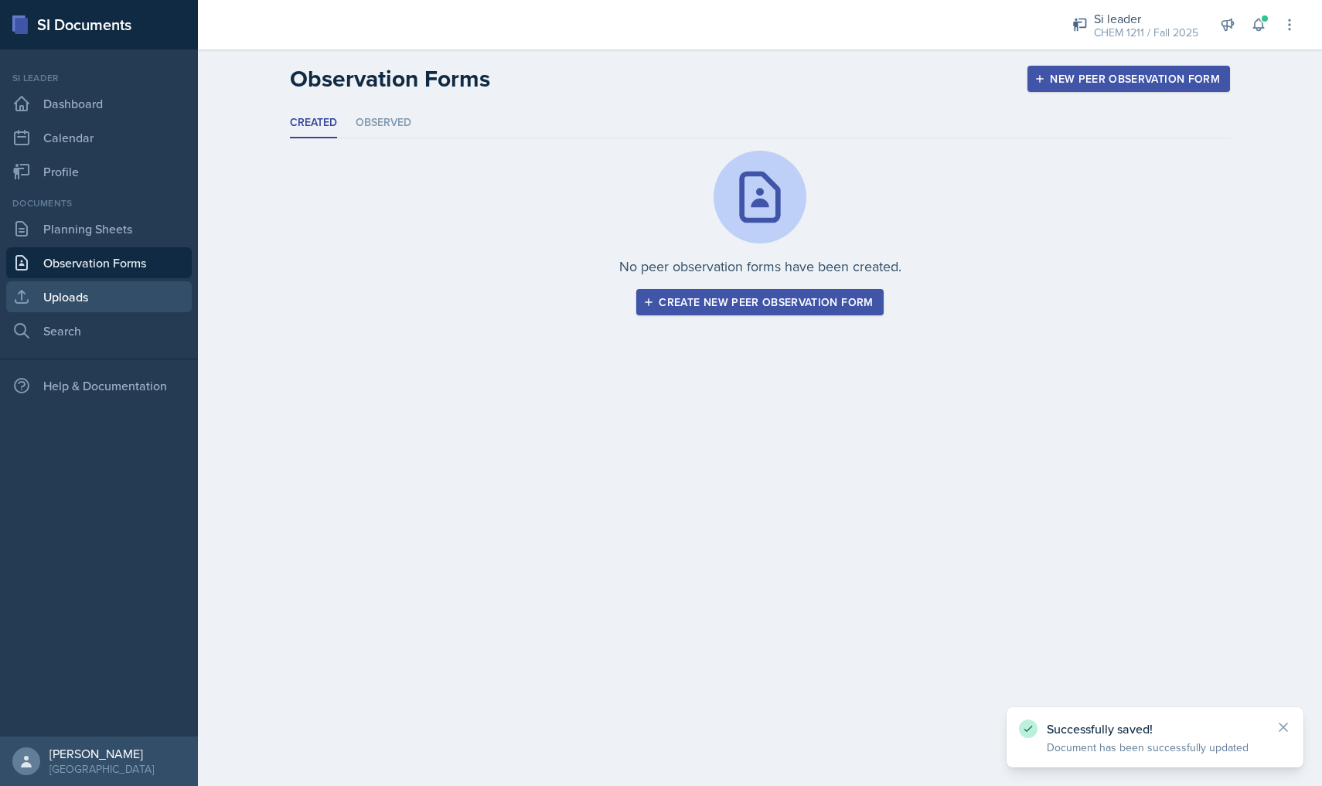
click at [139, 296] on link "Uploads" at bounding box center [99, 296] width 186 height 31
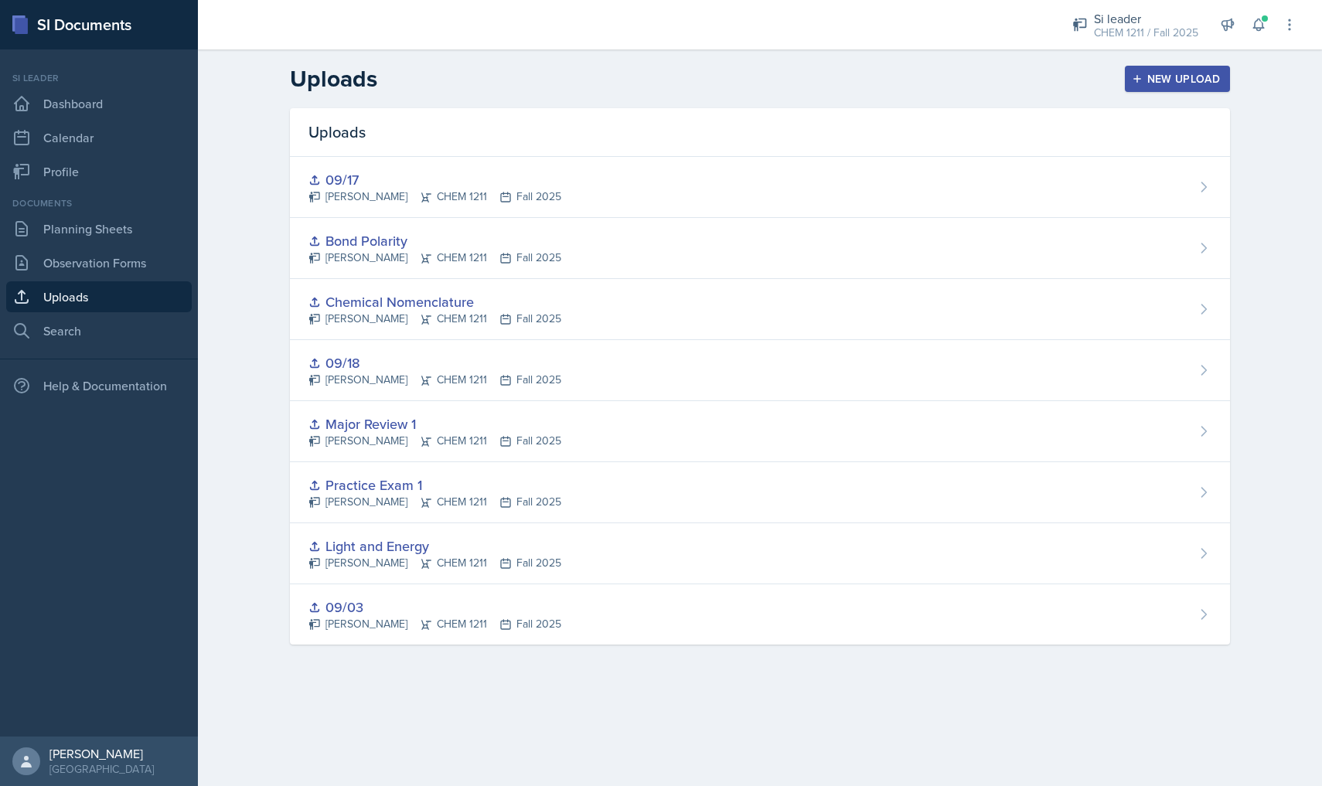
click at [1224, 78] on button "New Upload" at bounding box center [1178, 79] width 106 height 26
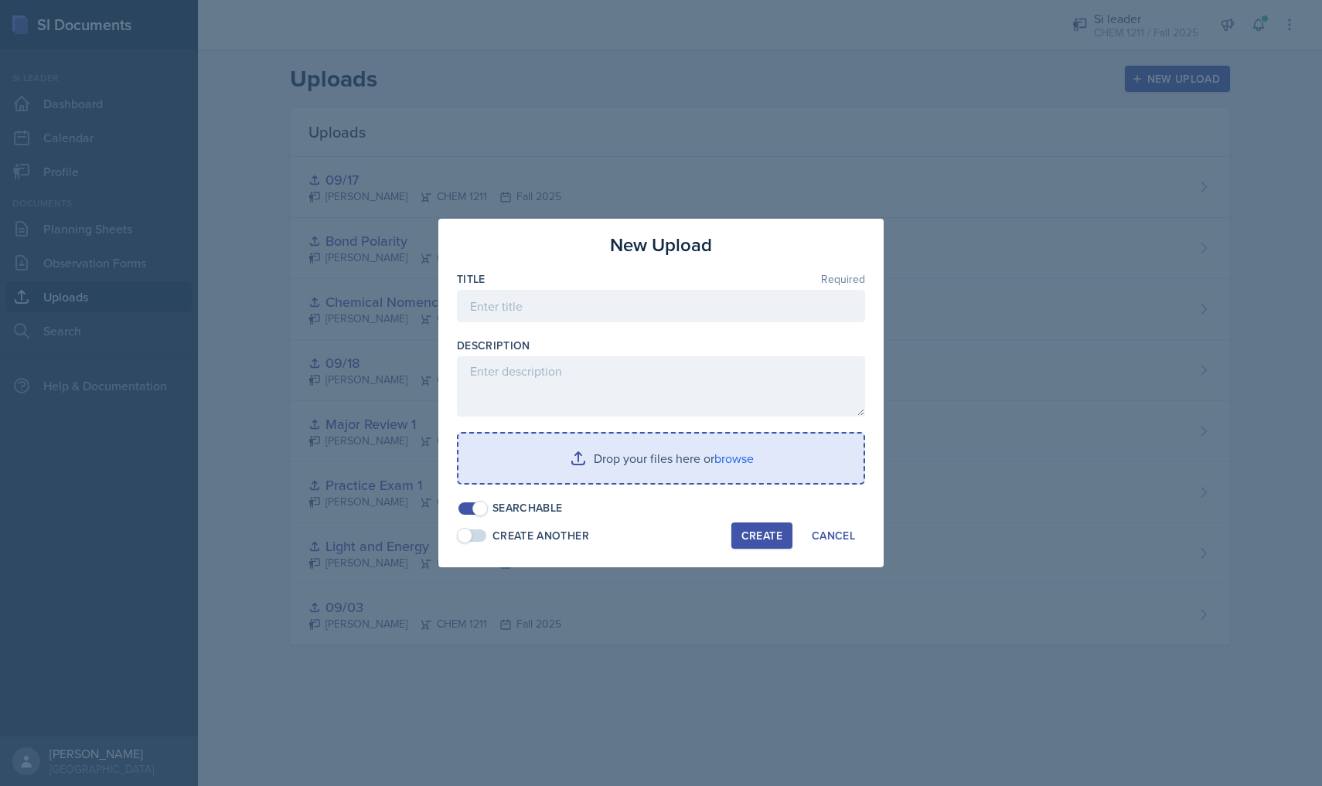
click at [598, 442] on input "file" at bounding box center [660, 458] width 405 height 49
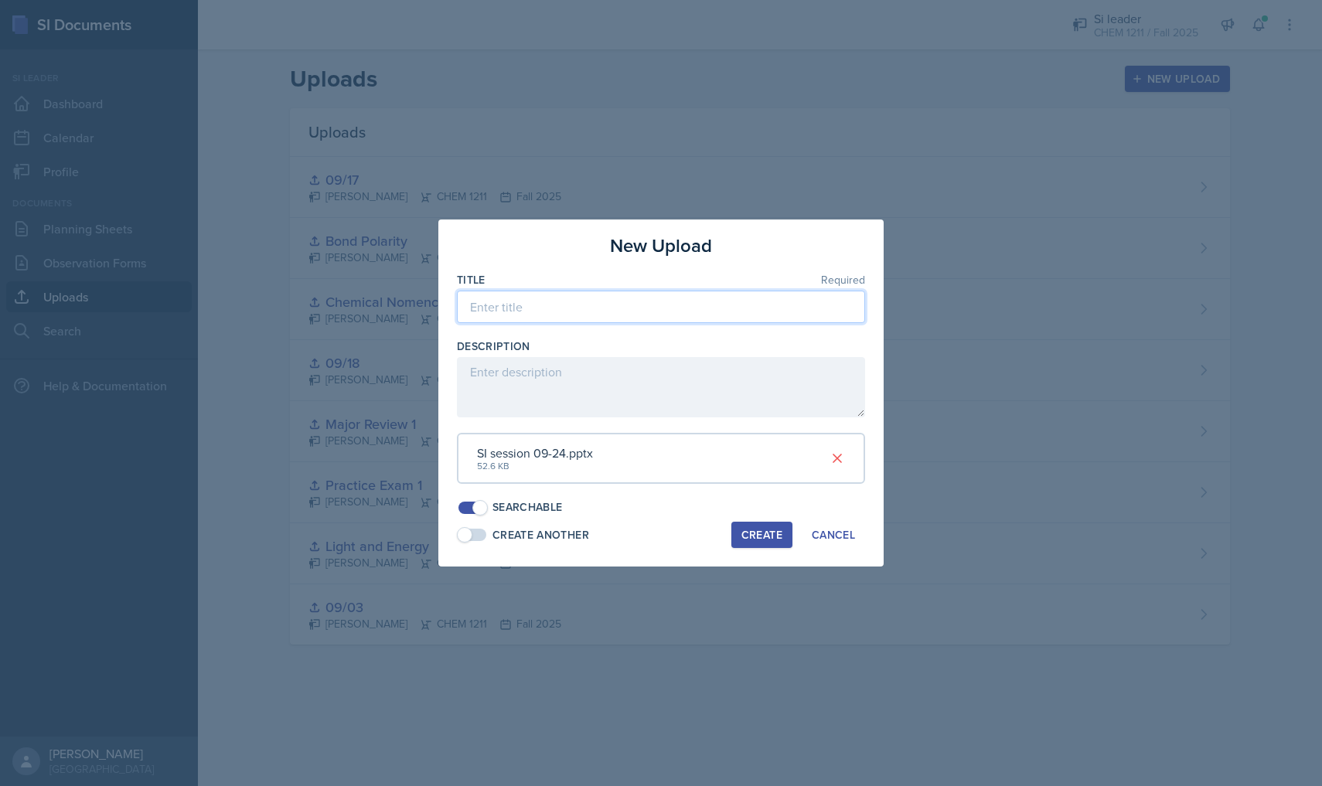
click at [537, 312] on input at bounding box center [661, 307] width 408 height 32
type input "09/24"
click at [745, 533] on div "Create" at bounding box center [761, 535] width 41 height 12
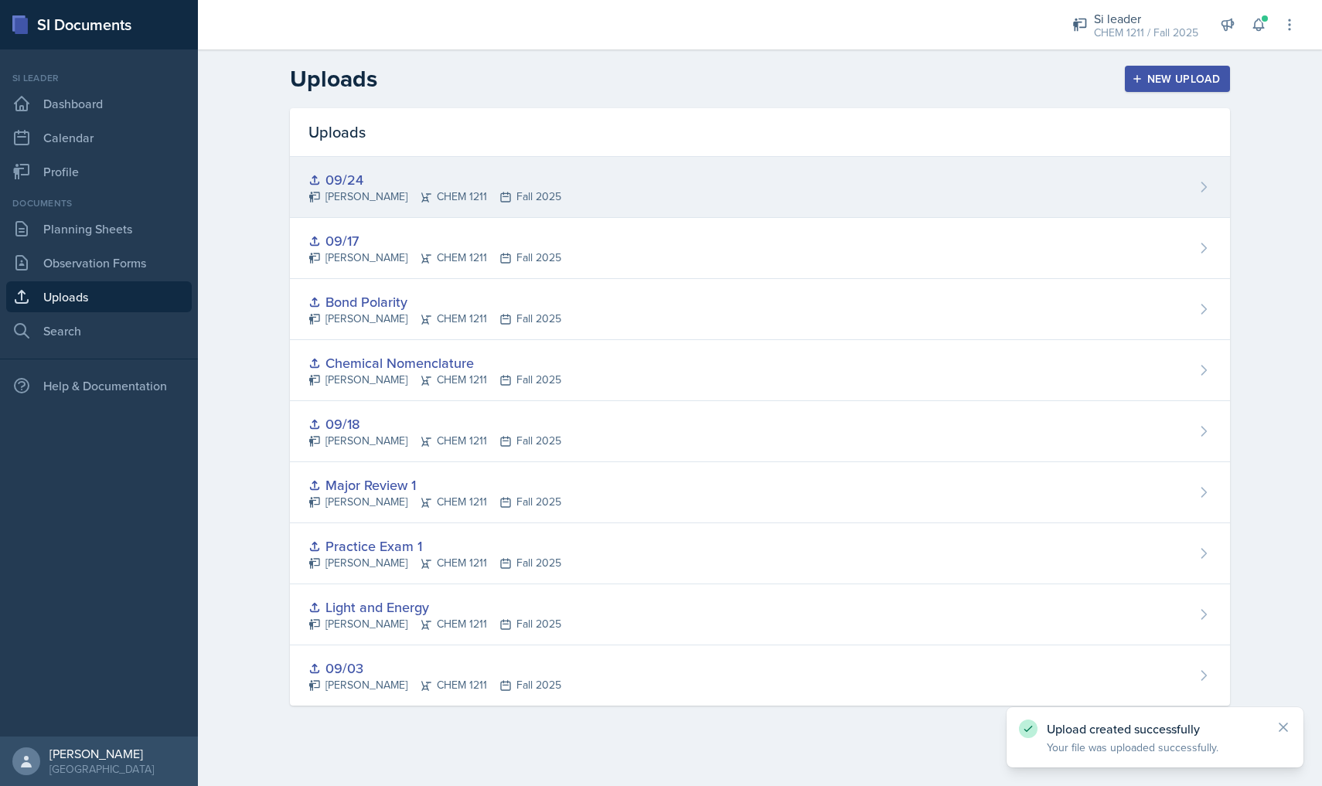
click at [426, 199] on div "[PERSON_NAME] CHEM 1211 Fall 2025" at bounding box center [434, 197] width 253 height 16
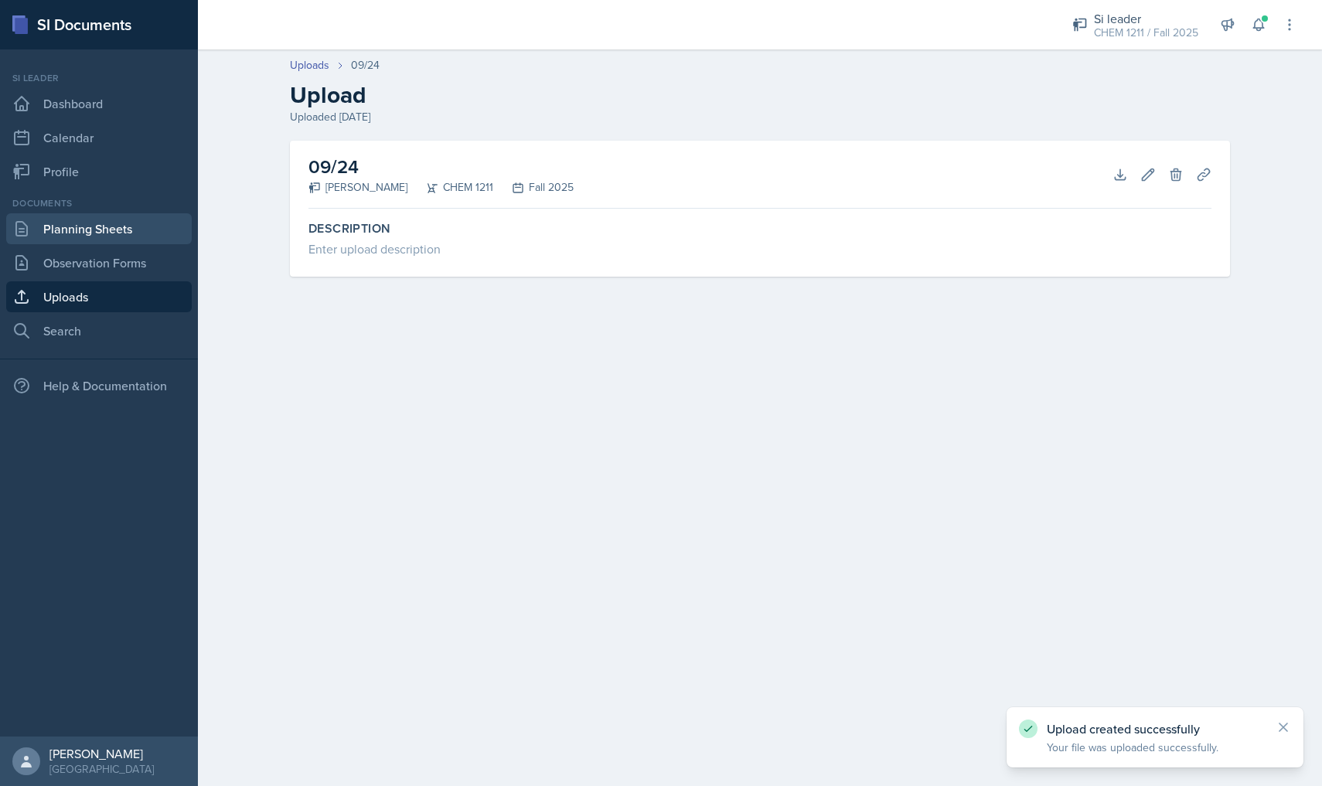
click at [135, 240] on link "Planning Sheets" at bounding box center [99, 228] width 186 height 31
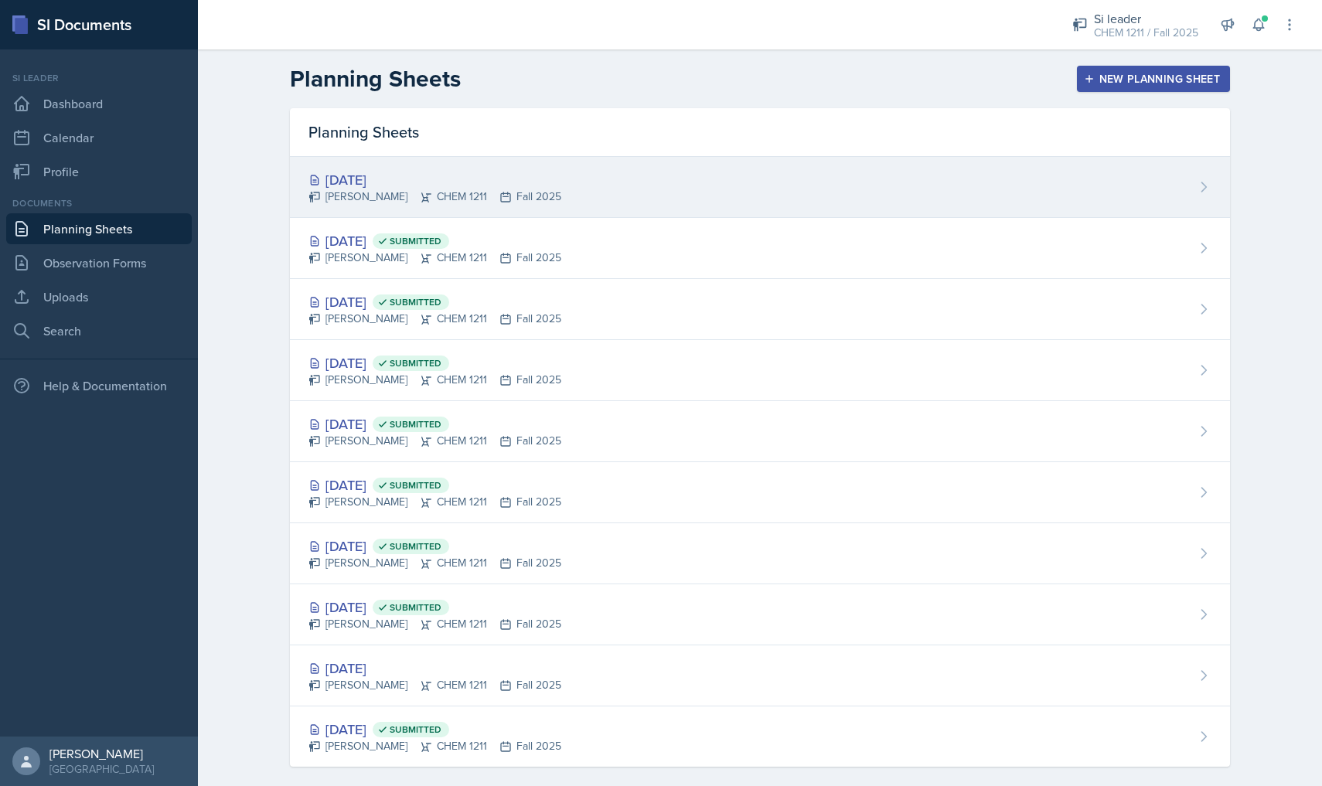
click at [456, 177] on div "[DATE]" at bounding box center [434, 179] width 253 height 21
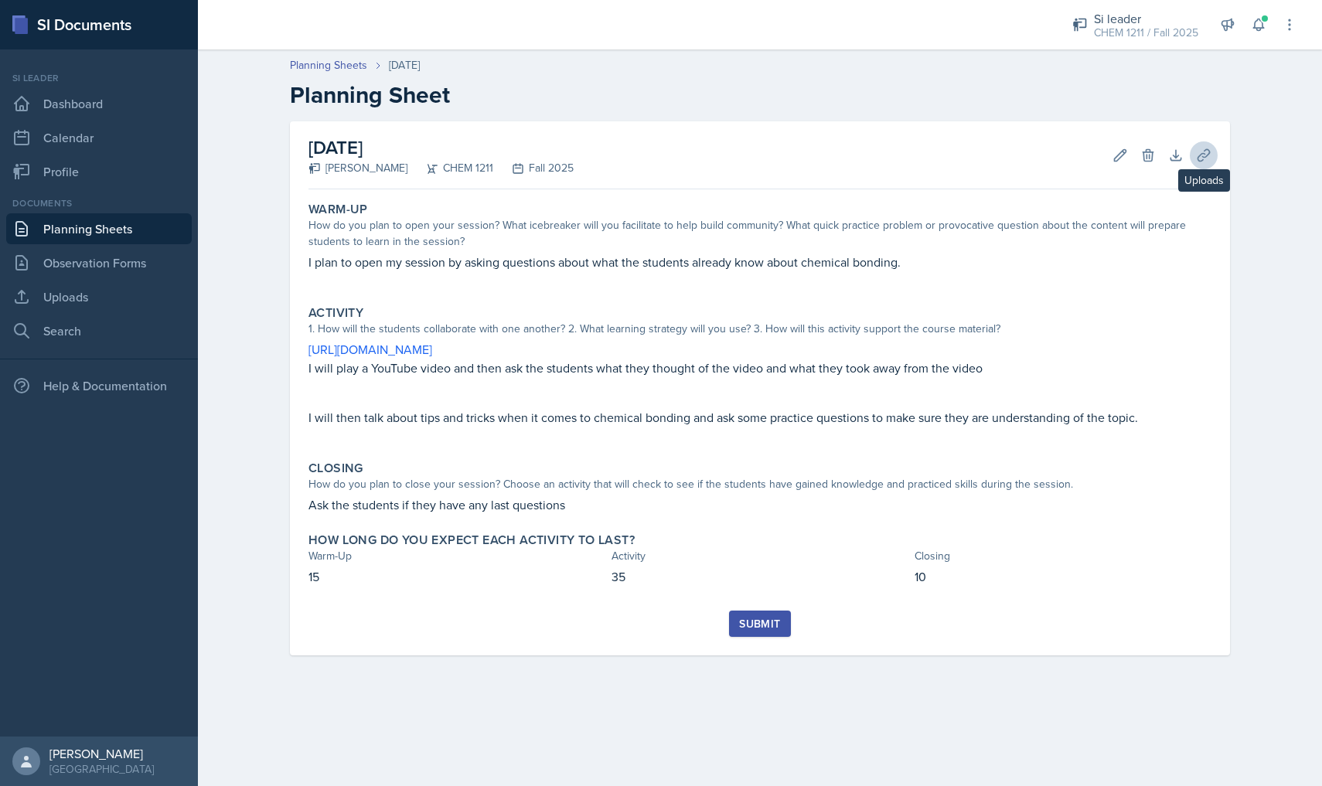
click at [1209, 157] on icon at bounding box center [1203, 155] width 15 height 15
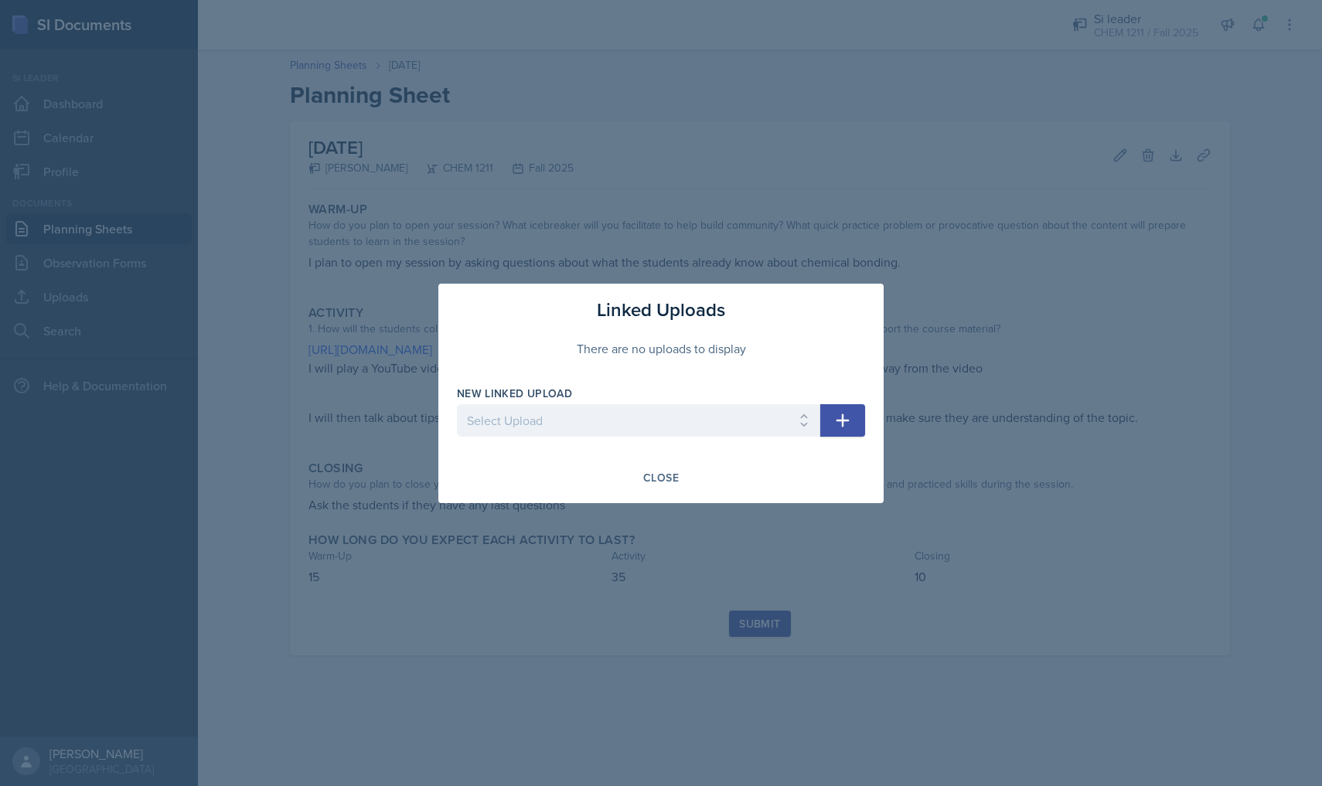
click at [839, 429] on icon "button" at bounding box center [842, 420] width 19 height 19
select select "8c916f2a-37c4-421d-9e57-8573b9e4c642"
click at [866, 424] on div "Linked Uploads There are no uploads to display New Linked Upload Select Upload …" at bounding box center [660, 394] width 445 height 220
click at [864, 424] on button "button" at bounding box center [842, 420] width 45 height 32
select select
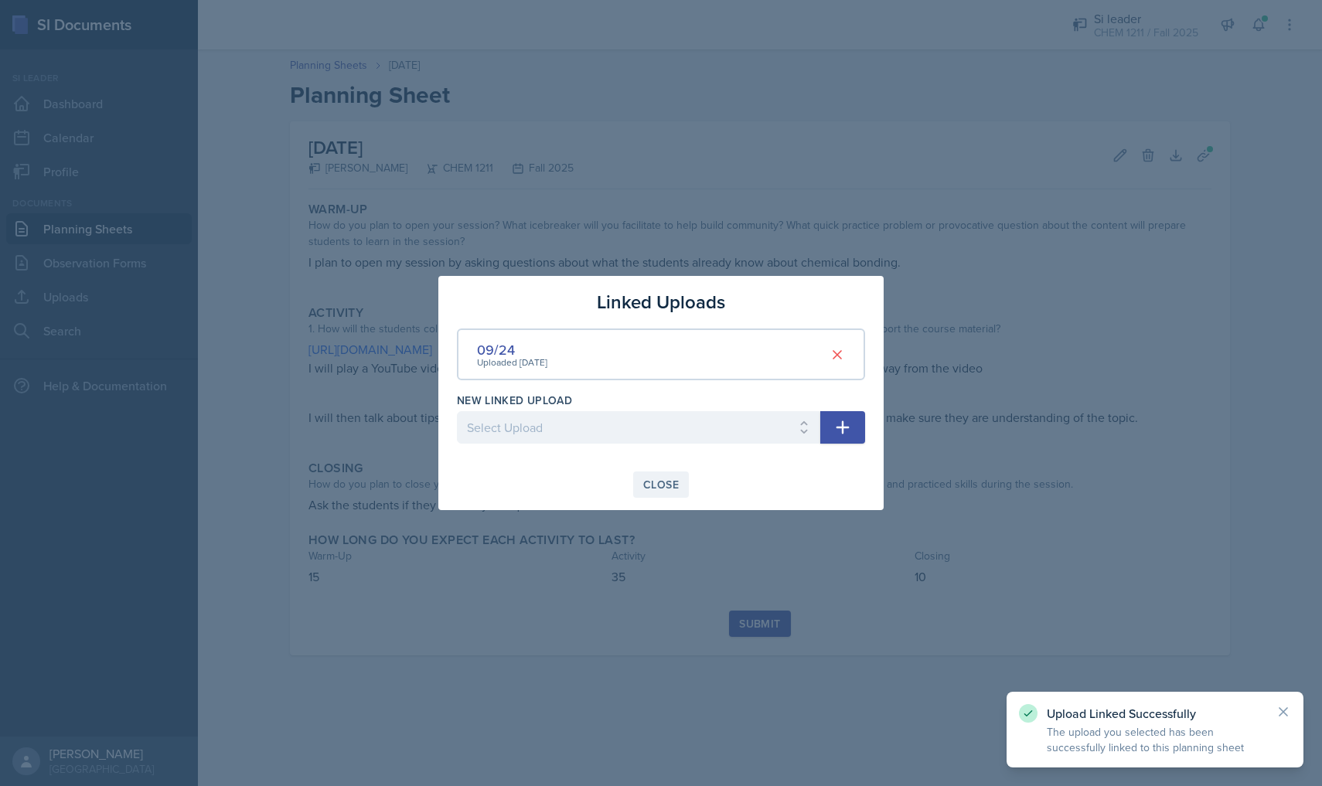
click at [668, 493] on button "Close" at bounding box center [661, 485] width 56 height 26
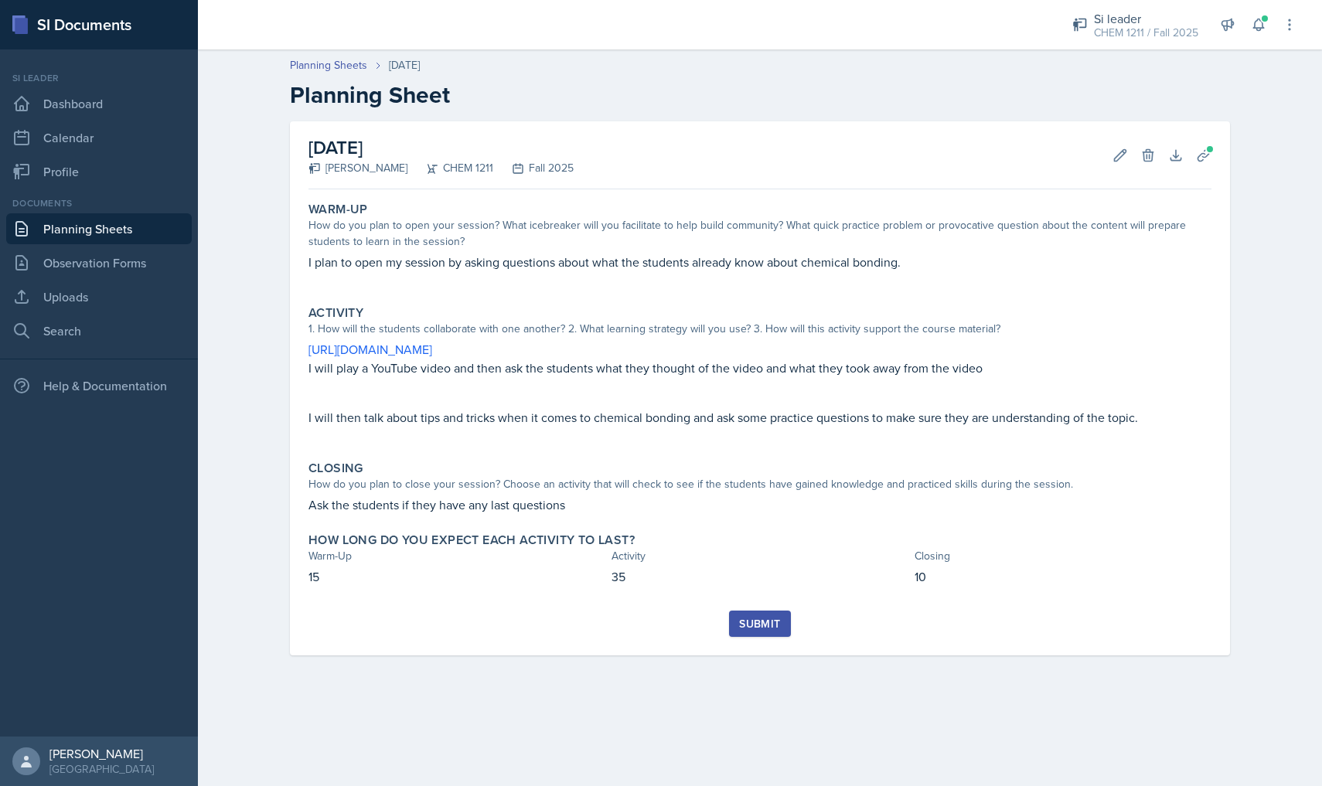
click at [743, 625] on div "Submit" at bounding box center [759, 624] width 41 height 12
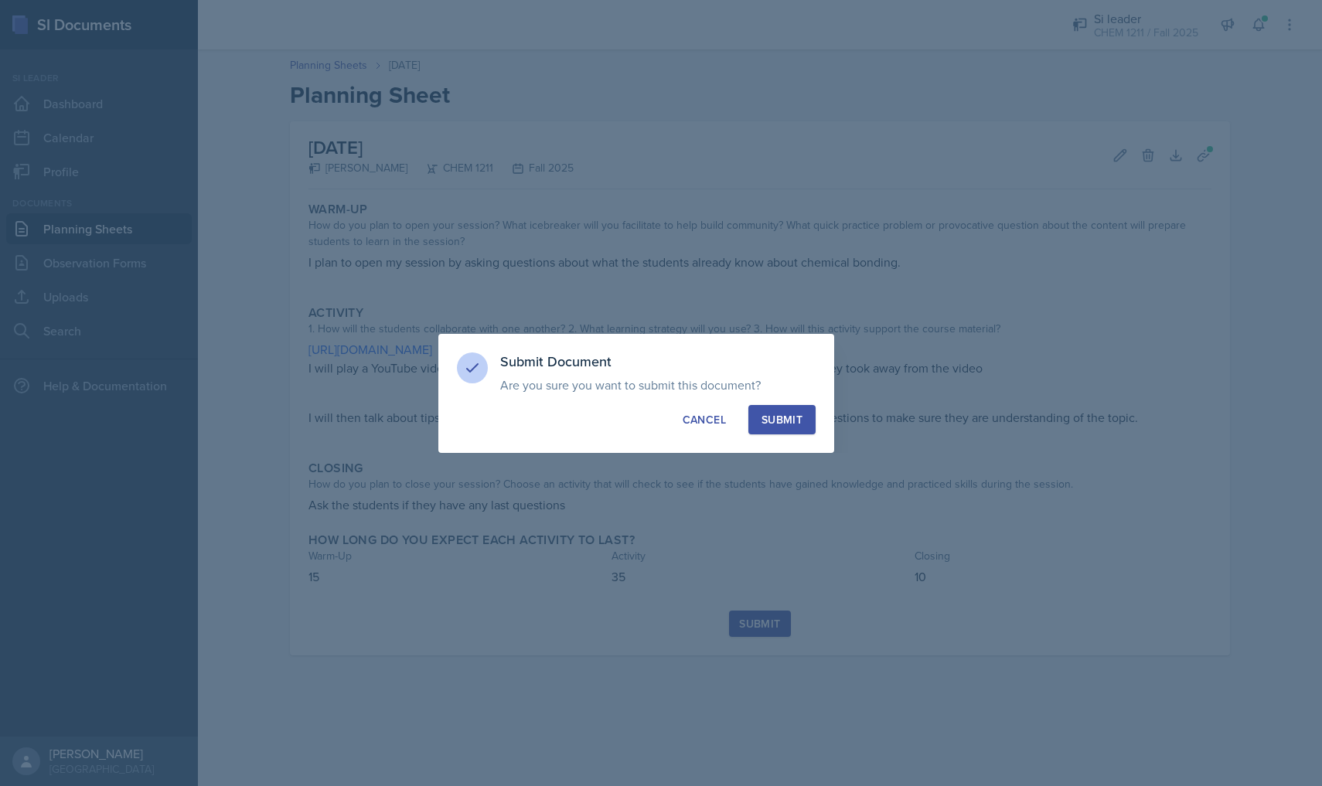
click at [795, 410] on button "Submit" at bounding box center [781, 419] width 67 height 29
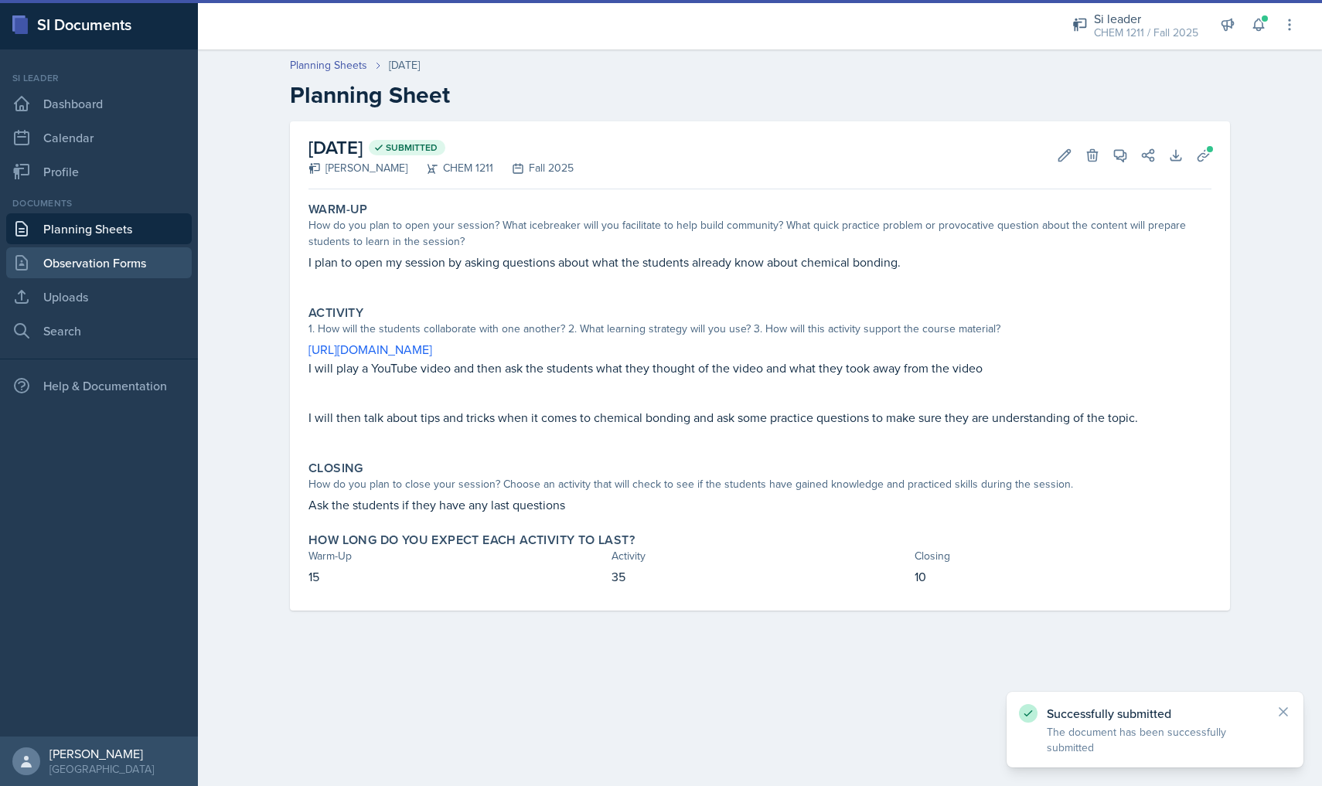
click at [156, 268] on link "Observation Forms" at bounding box center [99, 262] width 186 height 31
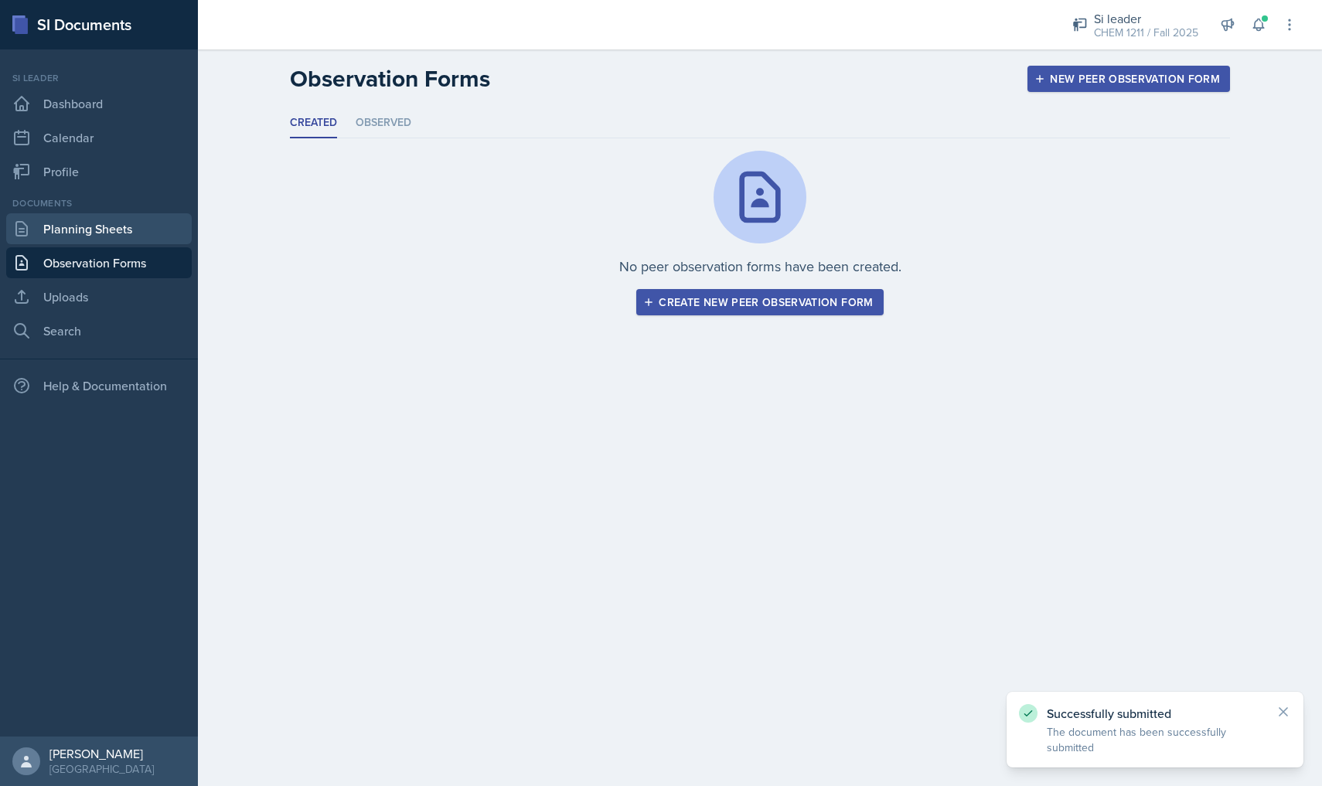
click at [148, 244] on link "Planning Sheets" at bounding box center [99, 228] width 186 height 31
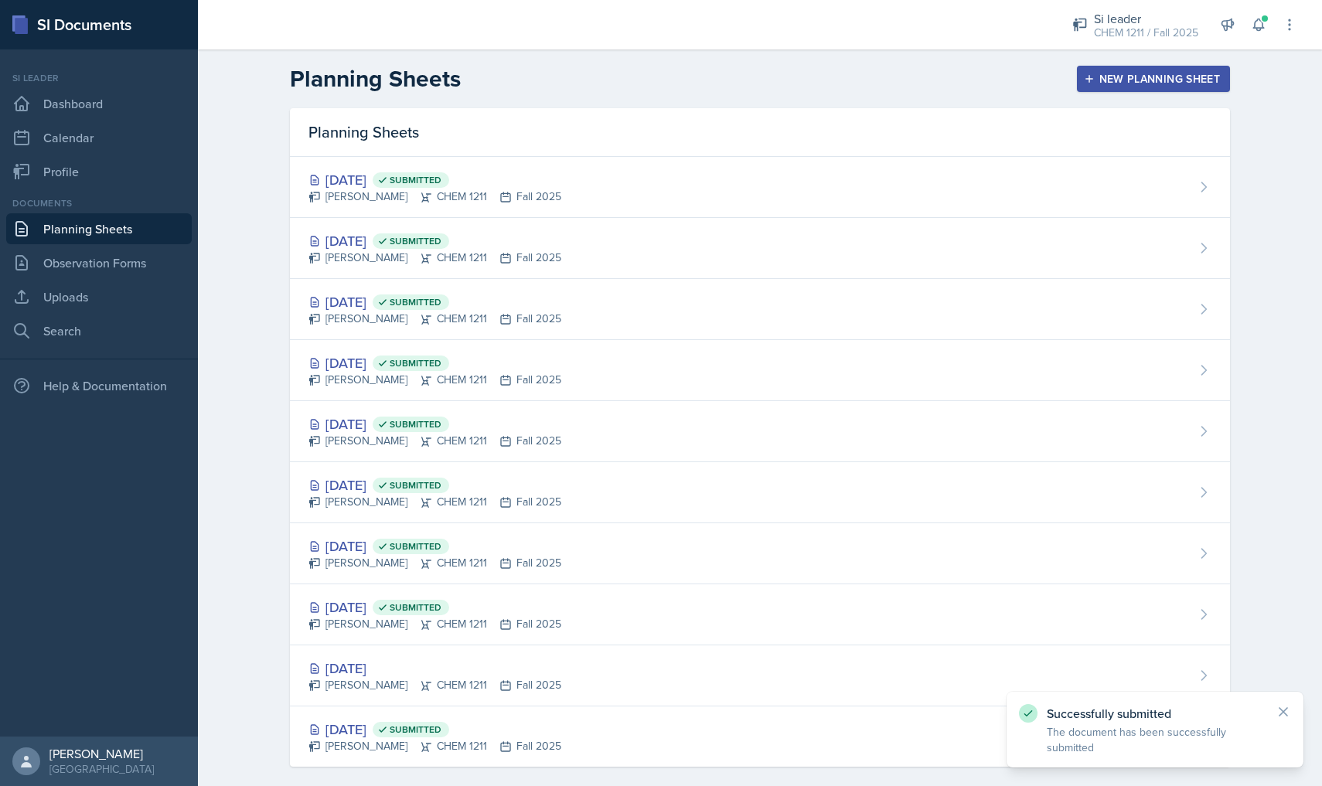
click at [1095, 96] on header "Planning Sheets New Planning Sheet" at bounding box center [760, 78] width 1124 height 59
click at [1096, 93] on header "Planning Sheets New Planning Sheet" at bounding box center [760, 78] width 1124 height 59
click at [1096, 86] on button "New Planning Sheet" at bounding box center [1153, 79] width 153 height 26
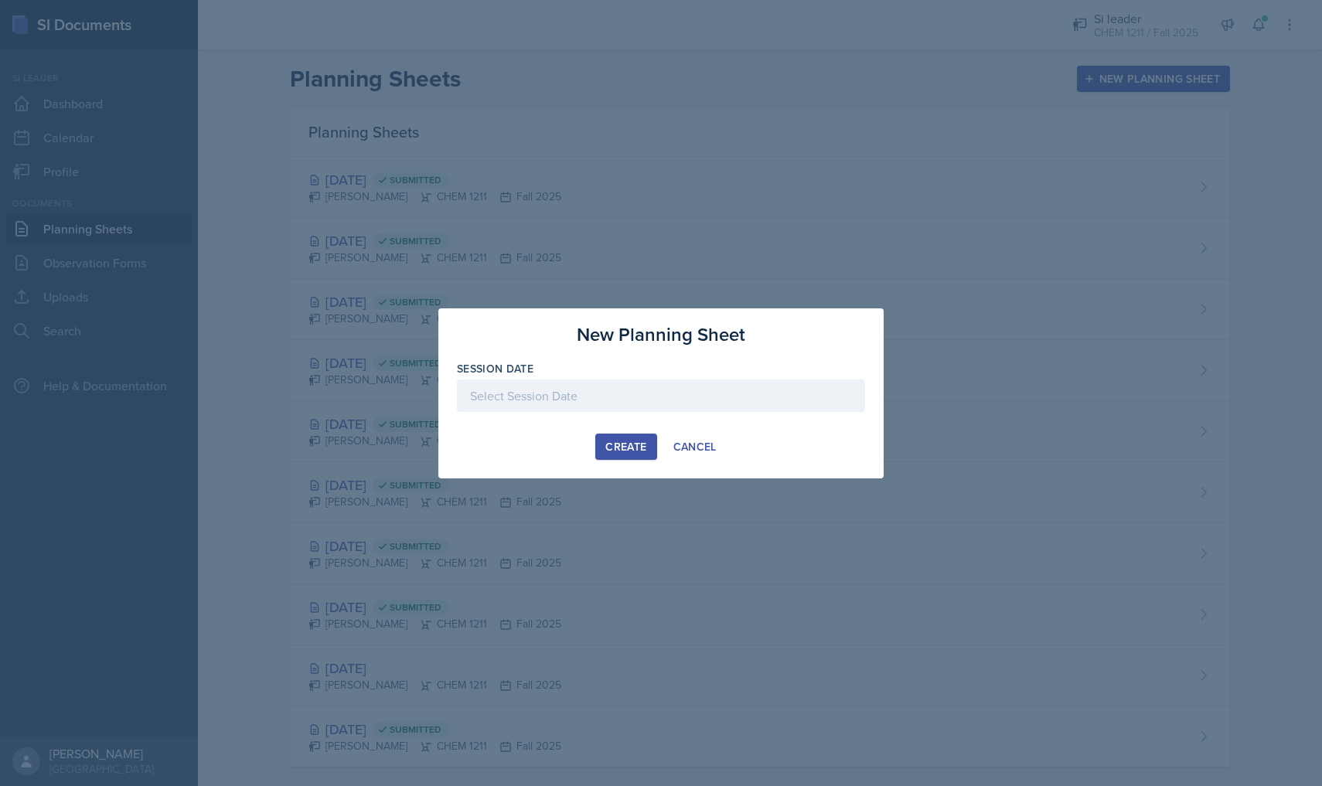
click at [665, 405] on div at bounding box center [661, 396] width 408 height 32
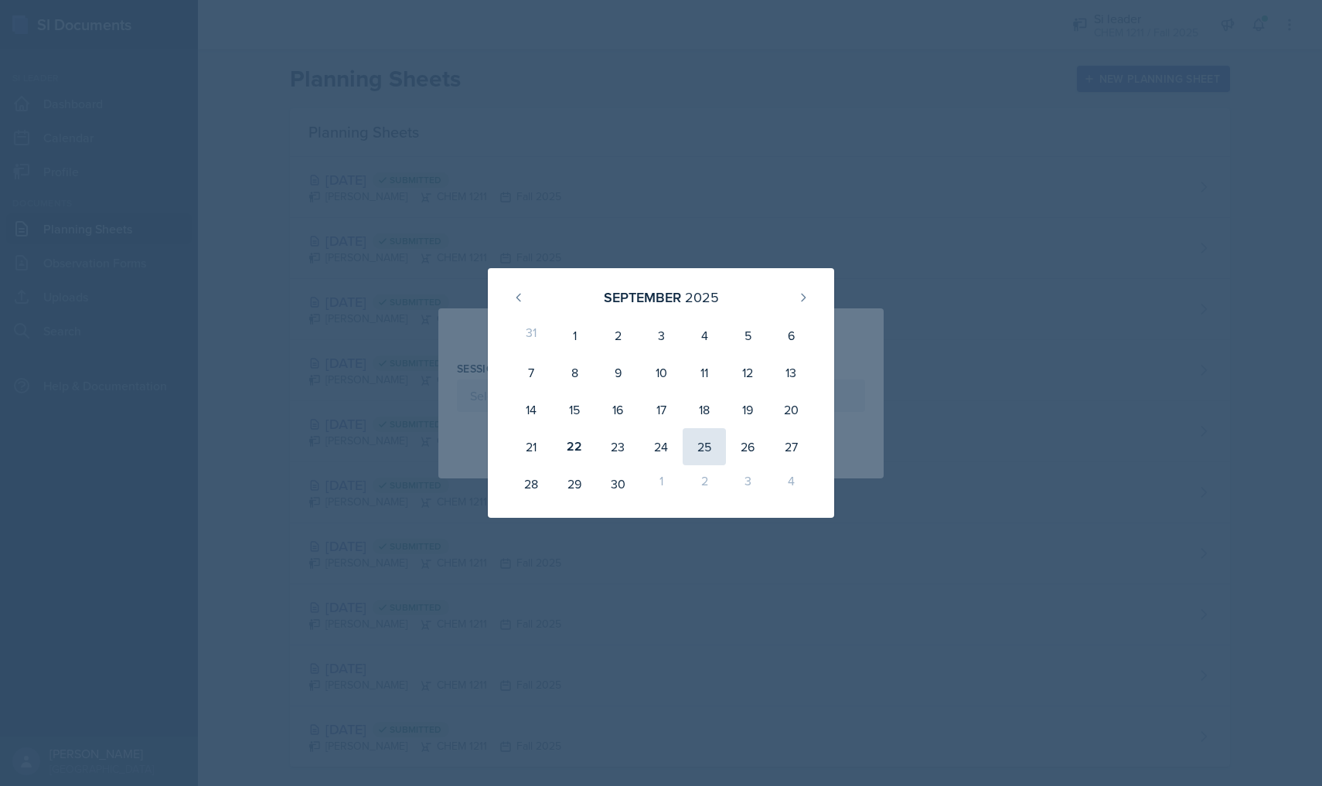
click at [700, 448] on div "25" at bounding box center [704, 446] width 43 height 37
type input "[DATE]"
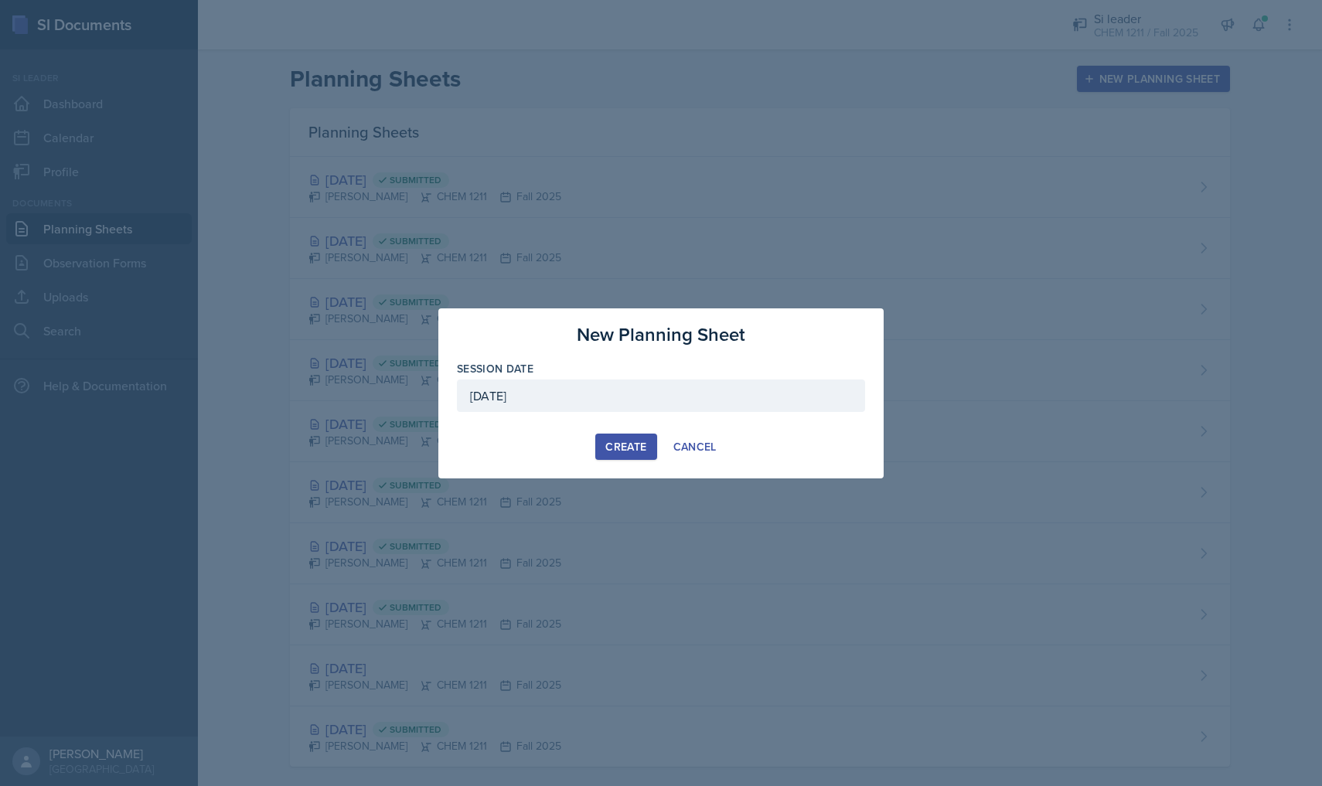
click at [636, 443] on div "Create" at bounding box center [625, 447] width 41 height 12
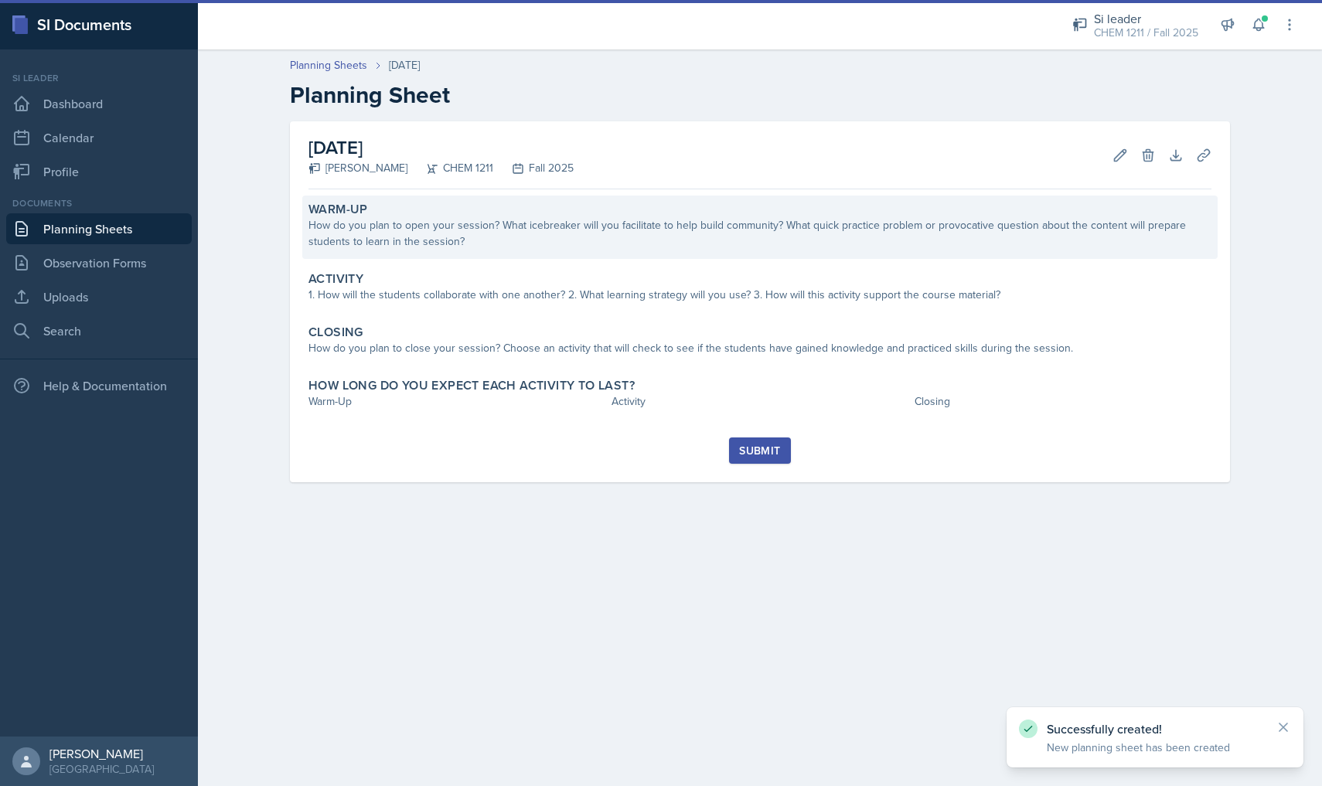
click at [516, 237] on div "How do you plan to open your session? What icebreaker will you facilitate to he…" at bounding box center [759, 233] width 903 height 32
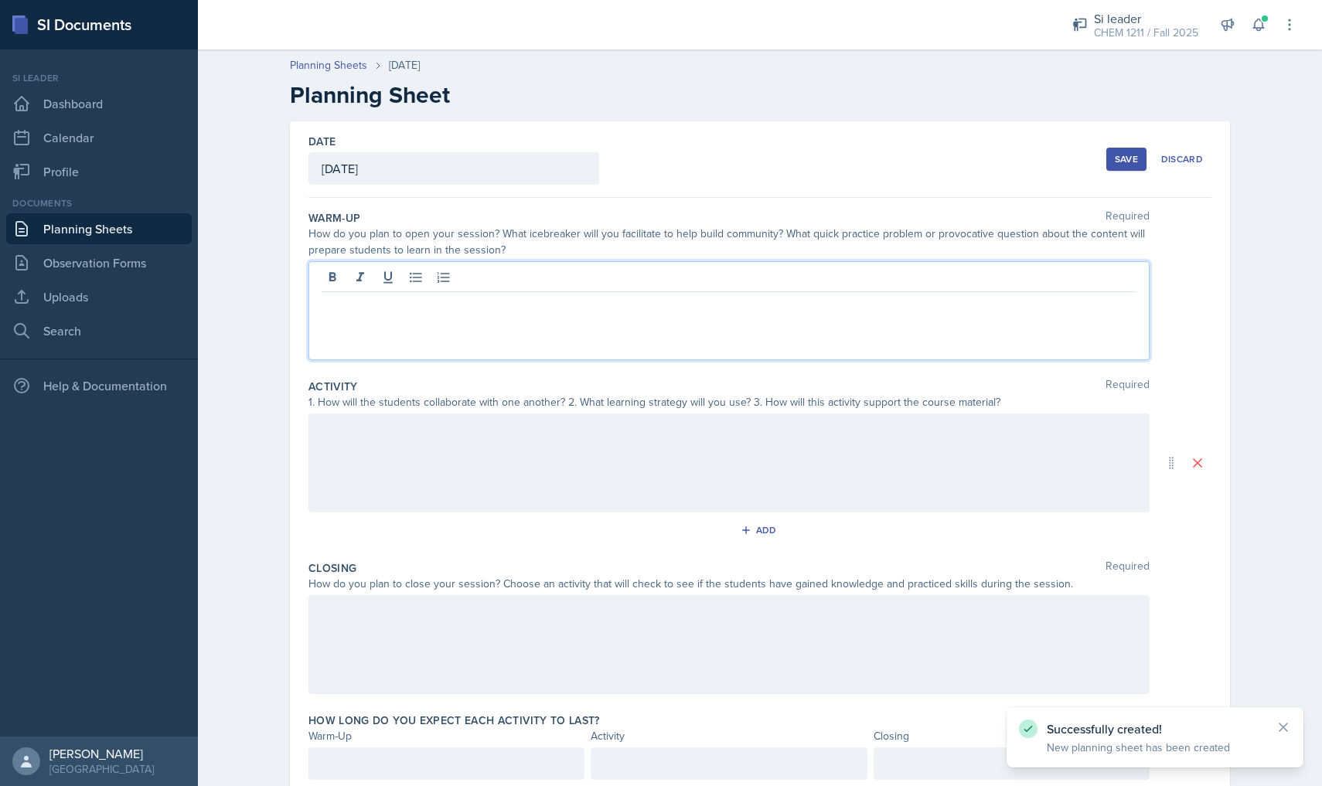
click at [507, 281] on div at bounding box center [728, 310] width 841 height 99
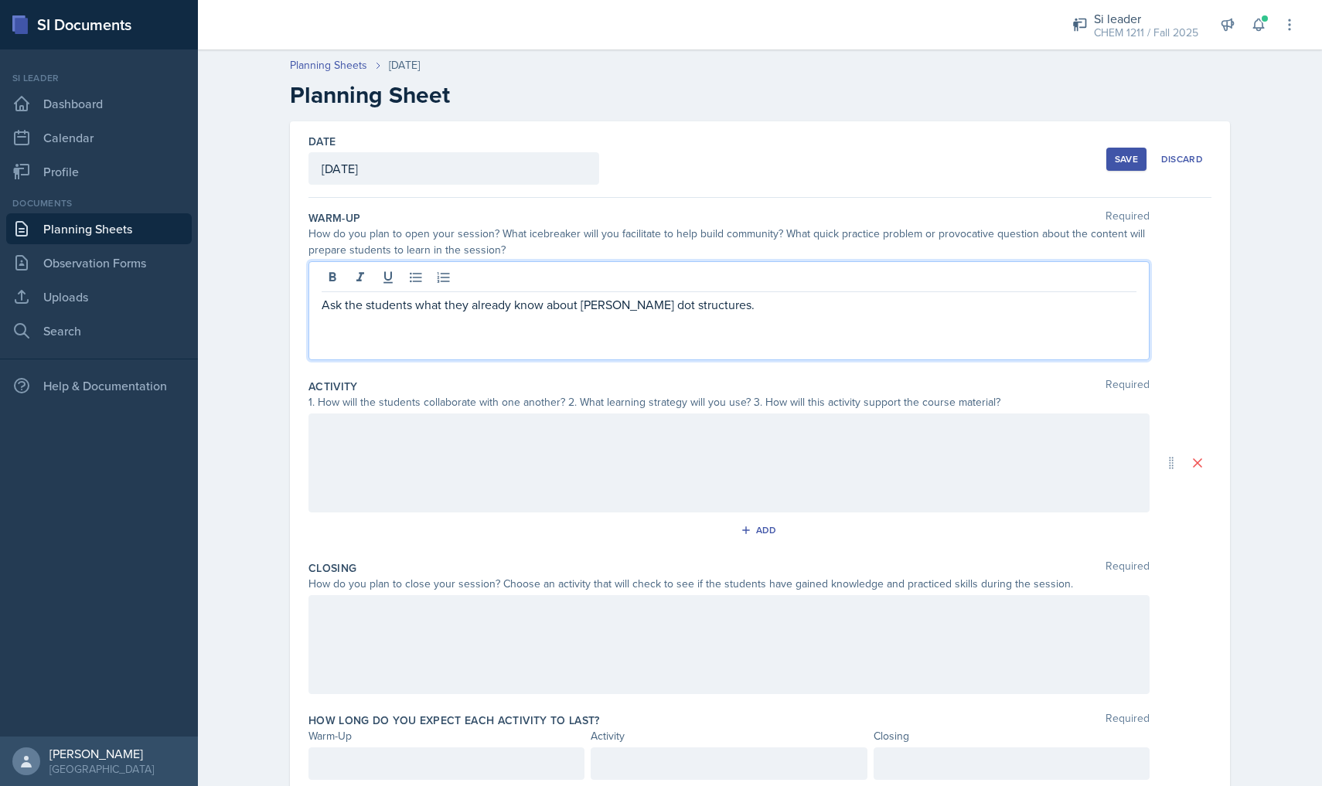
click at [446, 486] on div at bounding box center [728, 463] width 841 height 99
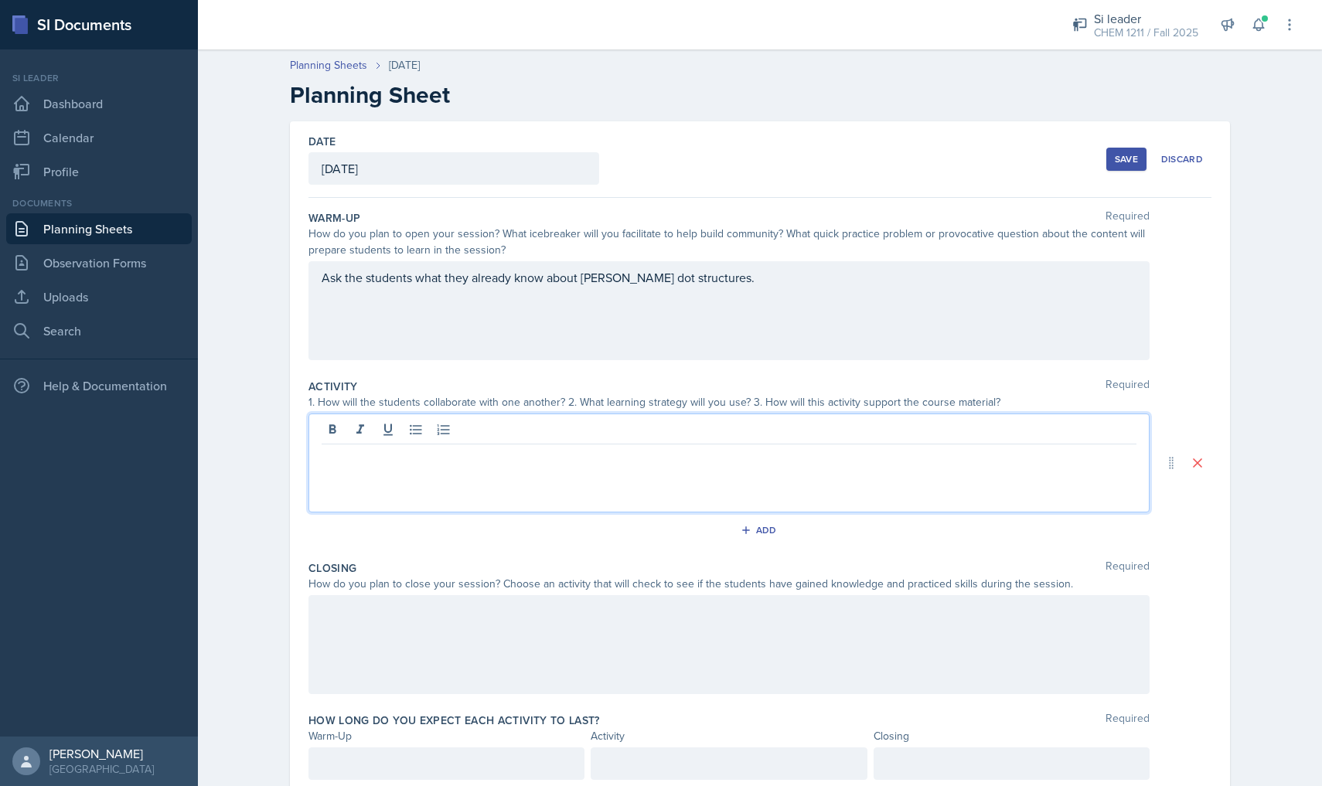
paste div
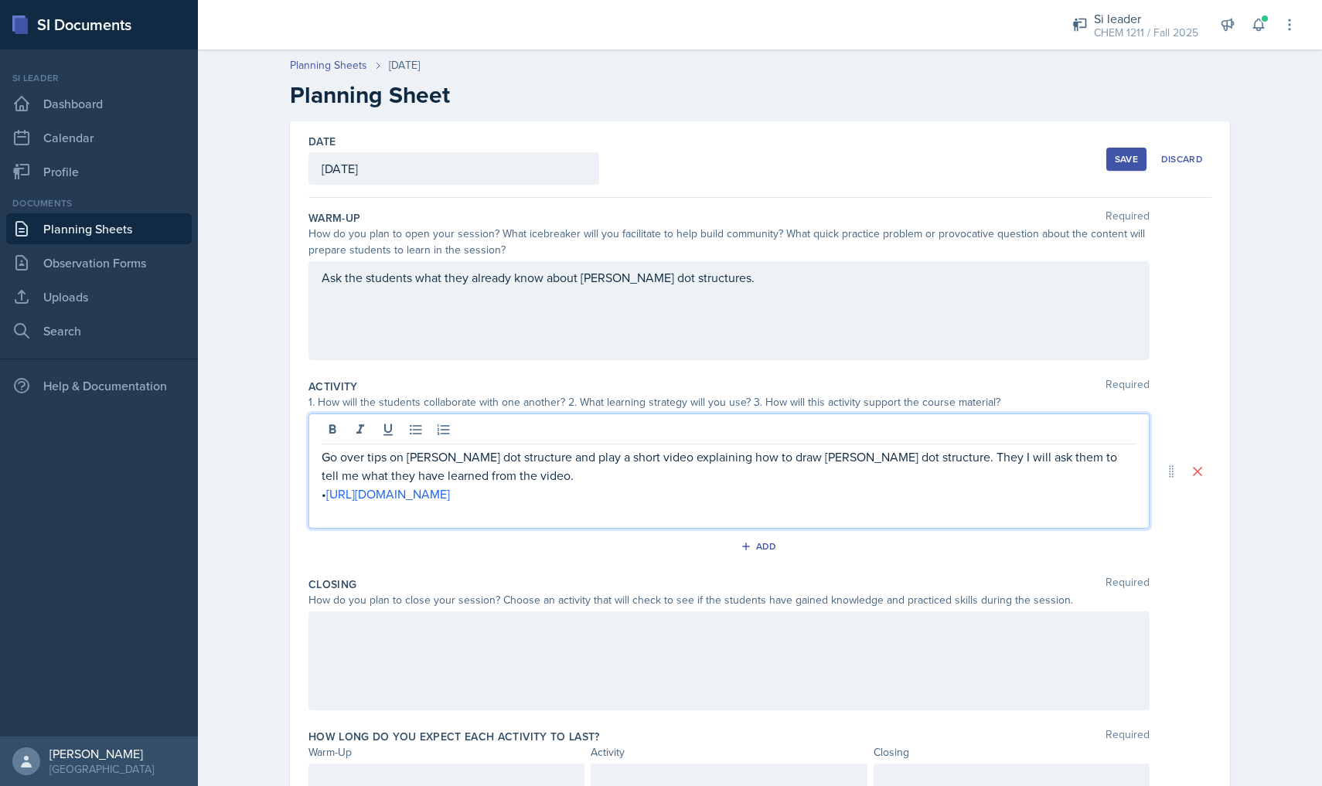
click at [345, 488] on p "• [URL][DOMAIN_NAME]" at bounding box center [729, 494] width 815 height 19
click at [436, 738] on label "How long do you expect each activity to last?" at bounding box center [453, 736] width 291 height 15
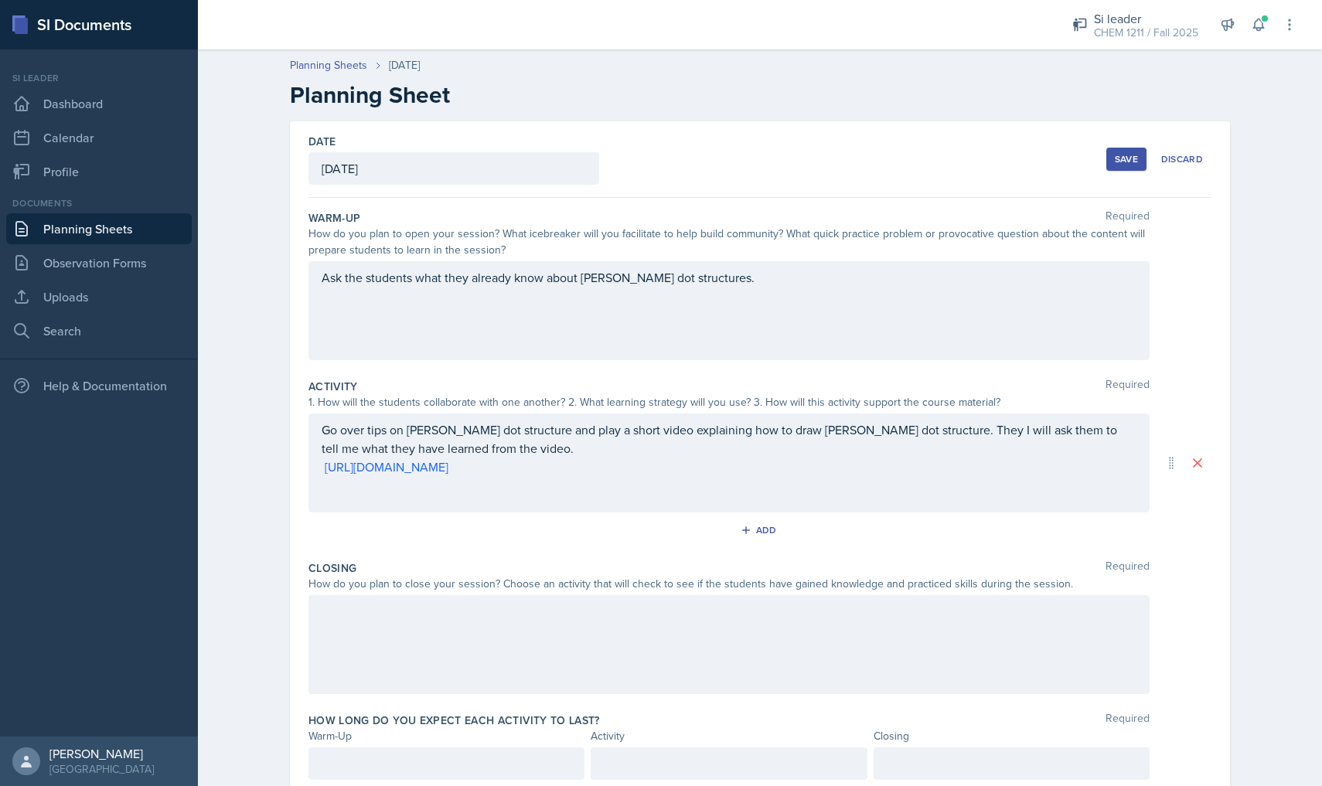
click at [788, 530] on div "Add" at bounding box center [759, 533] width 903 height 29
click at [774, 530] on div "Add" at bounding box center [760, 530] width 33 height 12
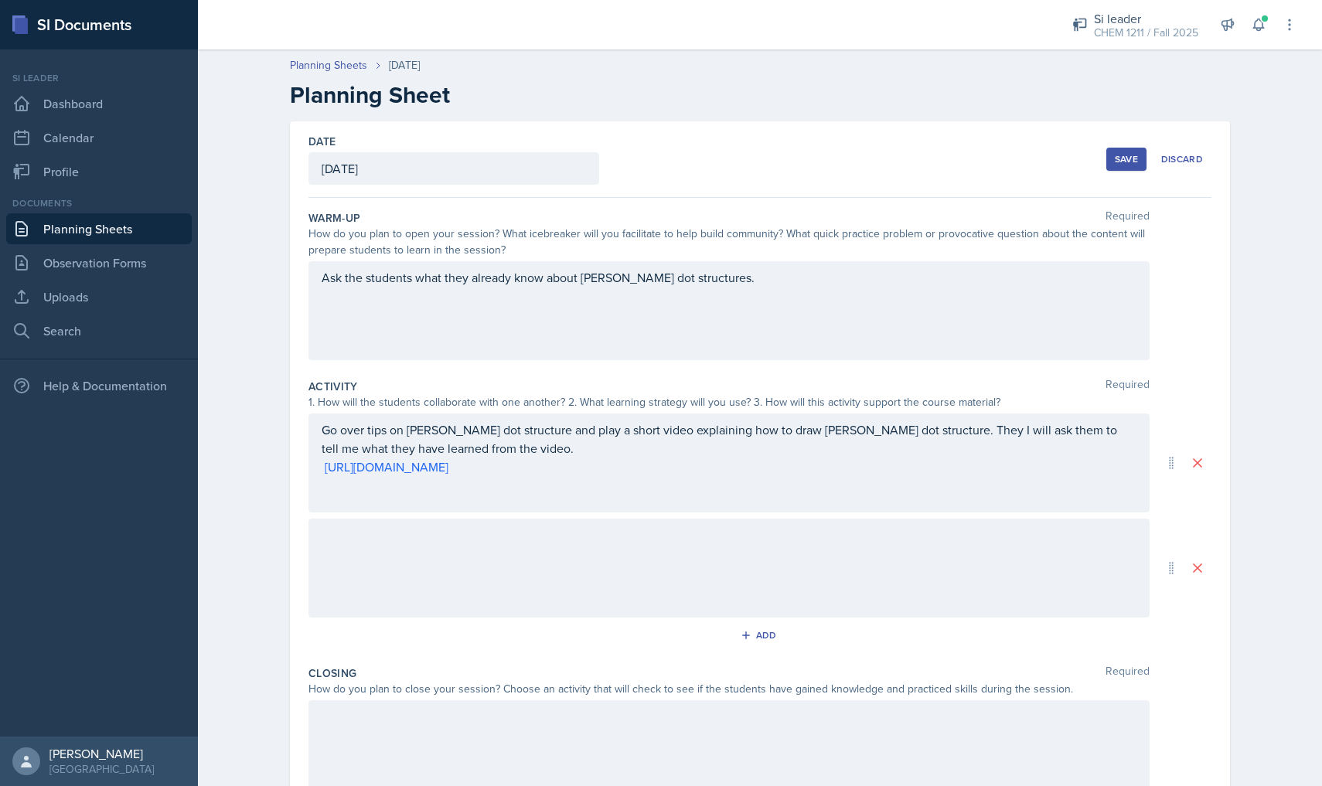
click at [459, 579] on div at bounding box center [728, 568] width 841 height 99
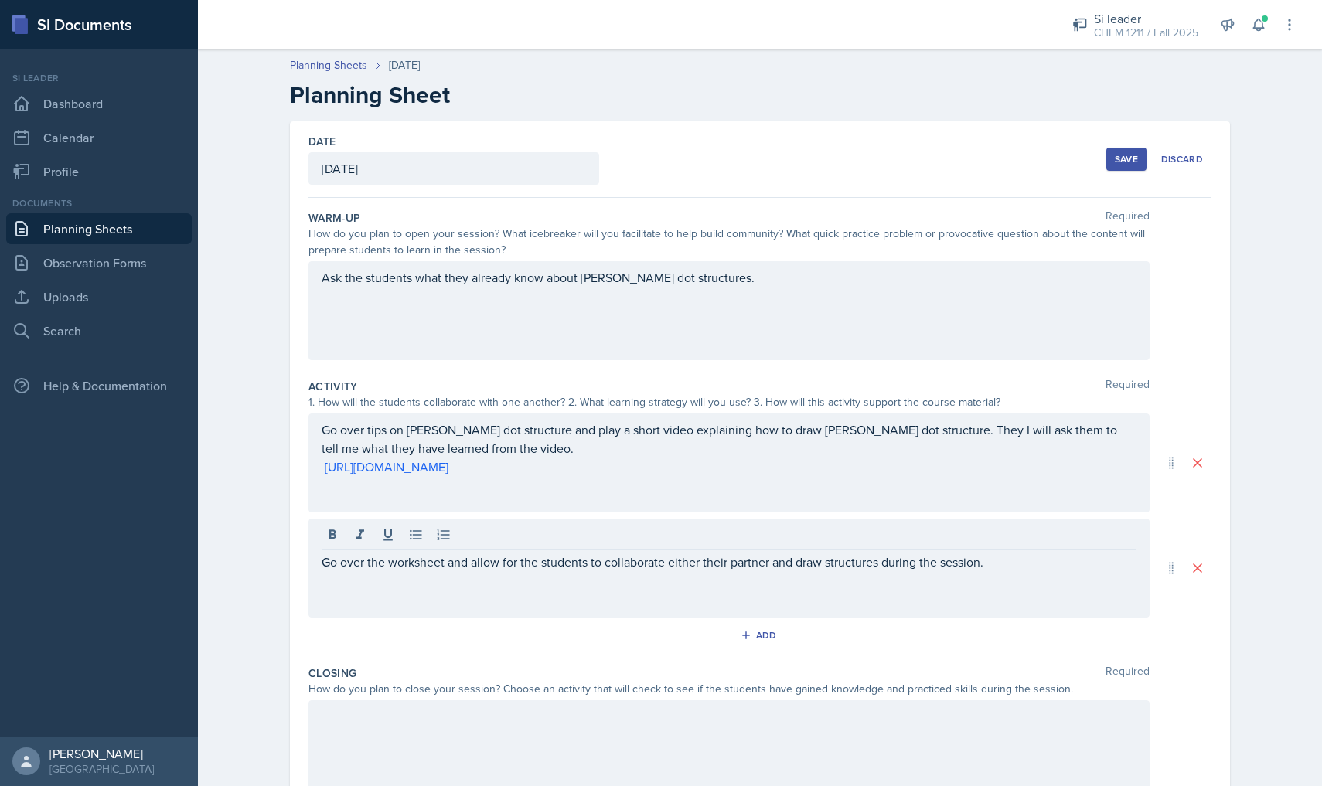
click at [468, 731] on div at bounding box center [728, 749] width 841 height 99
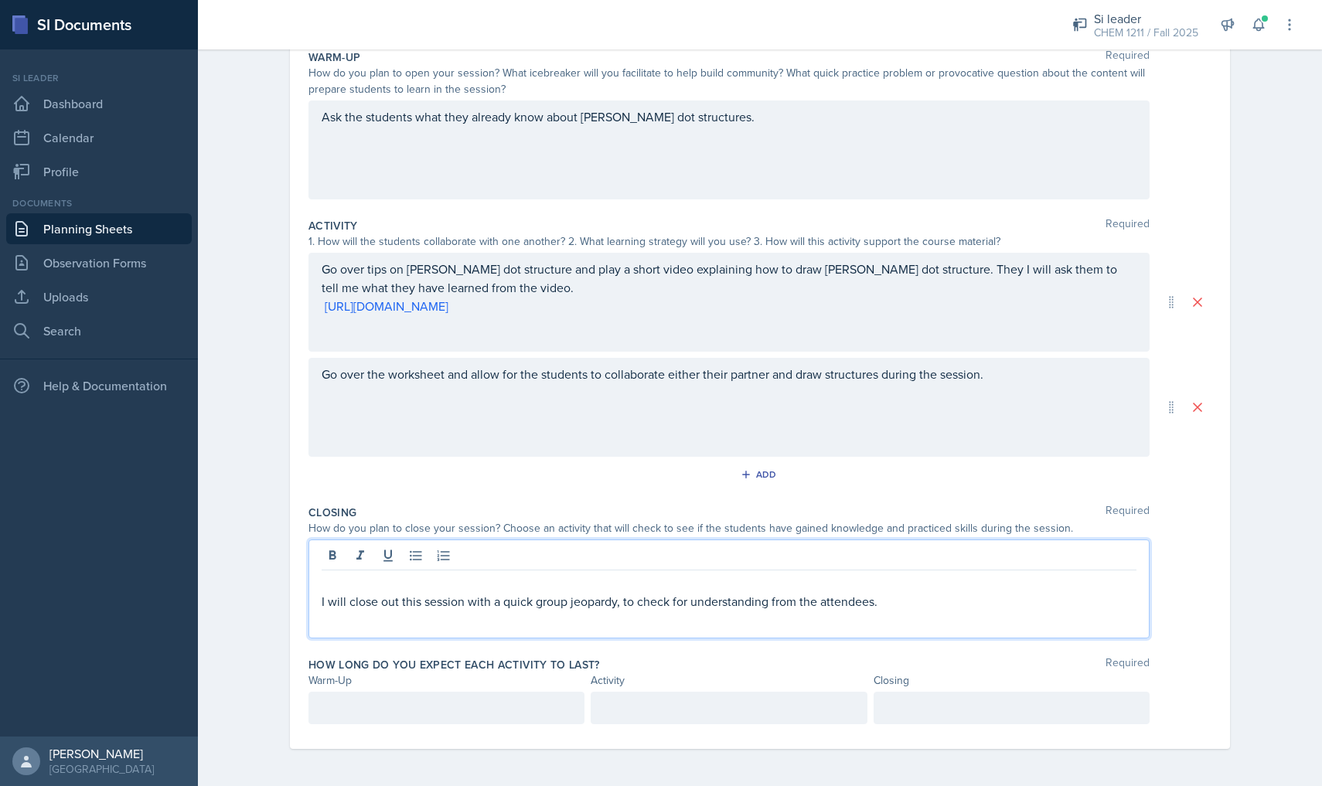
scroll to position [161, 0]
click at [535, 711] on div at bounding box center [446, 708] width 276 height 32
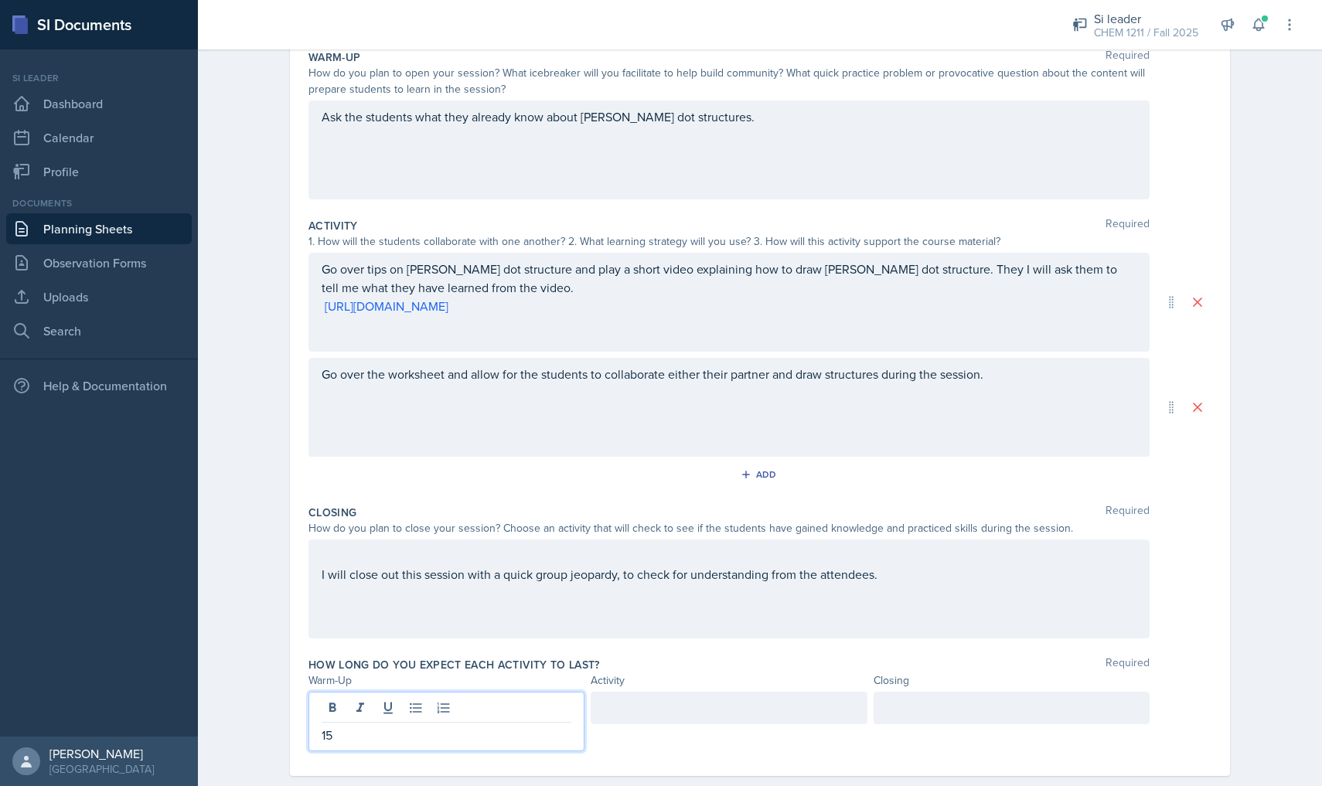
click at [718, 715] on div at bounding box center [729, 708] width 276 height 32
click at [959, 711] on div at bounding box center [1012, 708] width 276 height 32
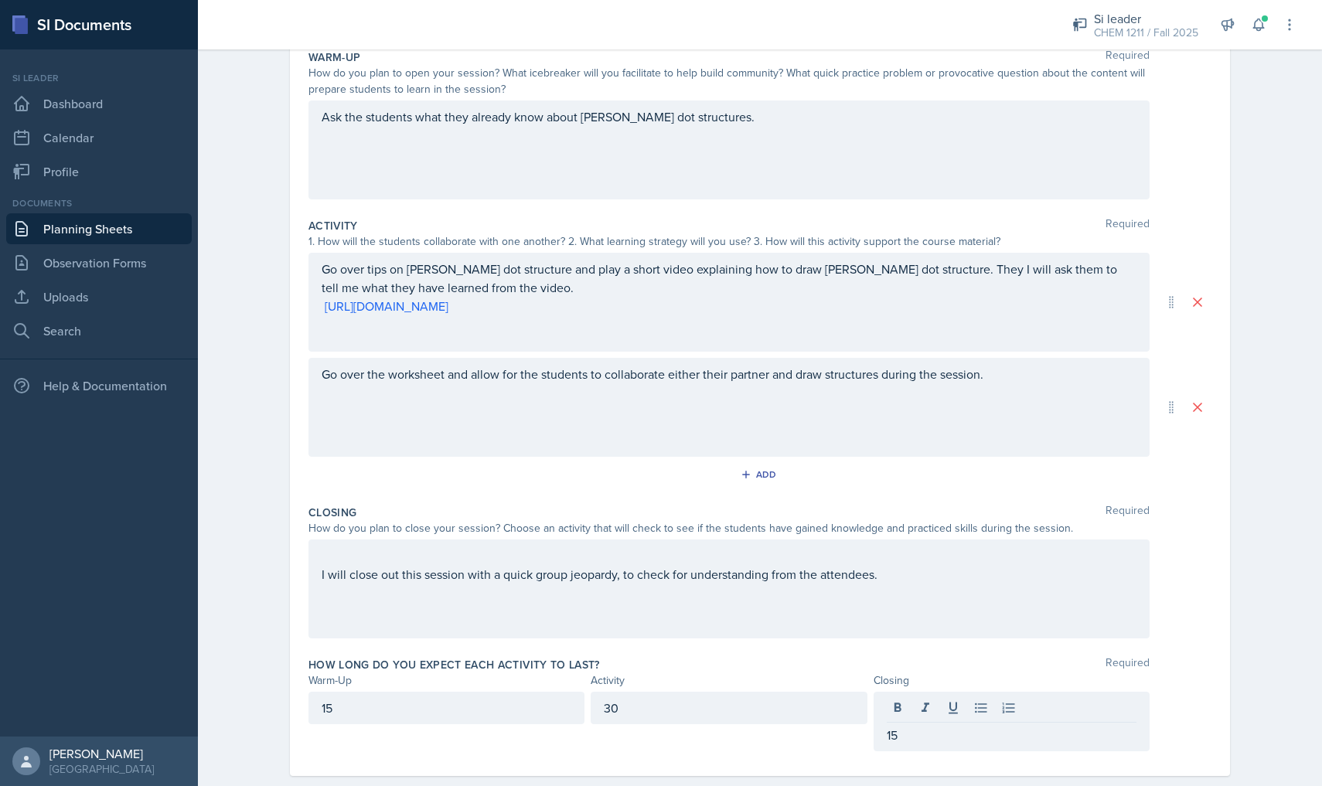
click at [815, 644] on div "Closing Required How do you plan to close your session? Choose an activity that…" at bounding box center [759, 575] width 903 height 152
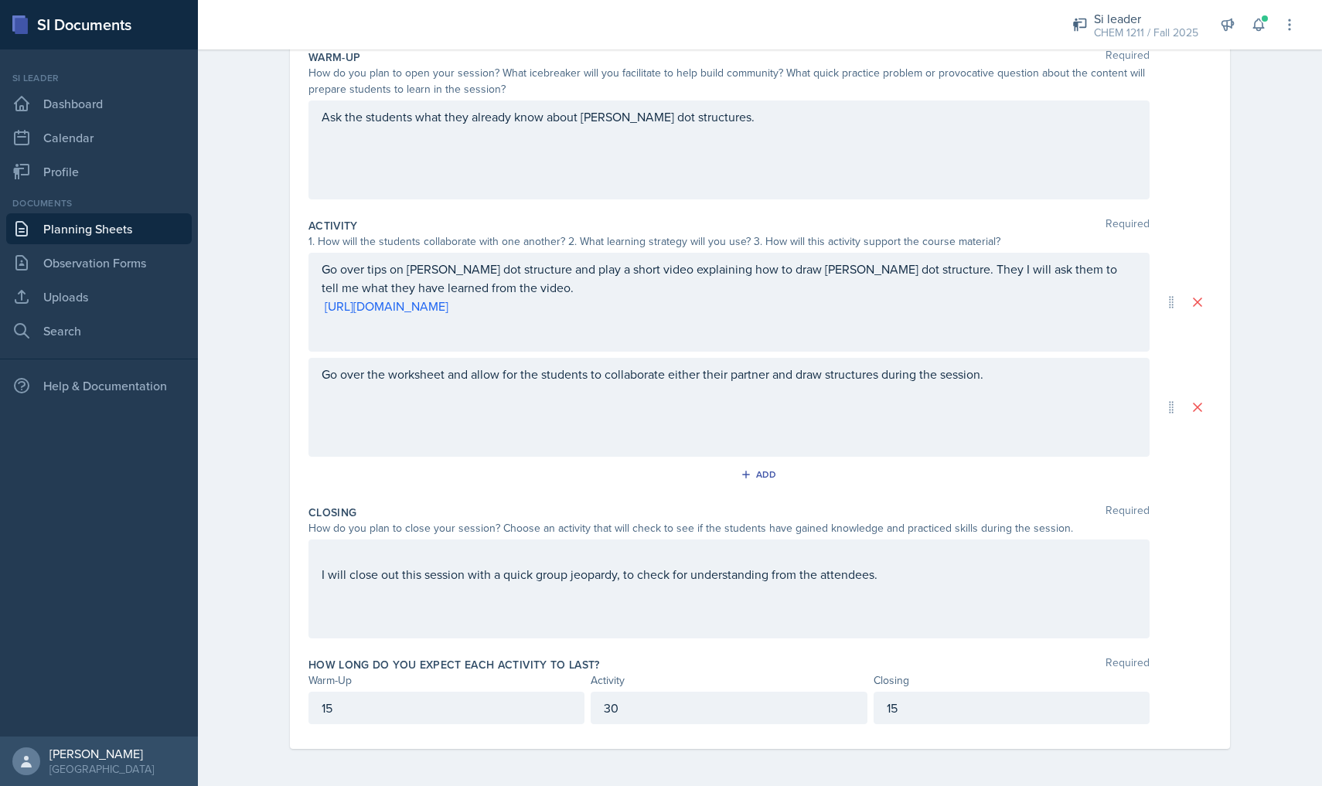
click at [841, 583] on div "I will close out this session with a quick group jeopardy, to check for underst…" at bounding box center [729, 575] width 815 height 56
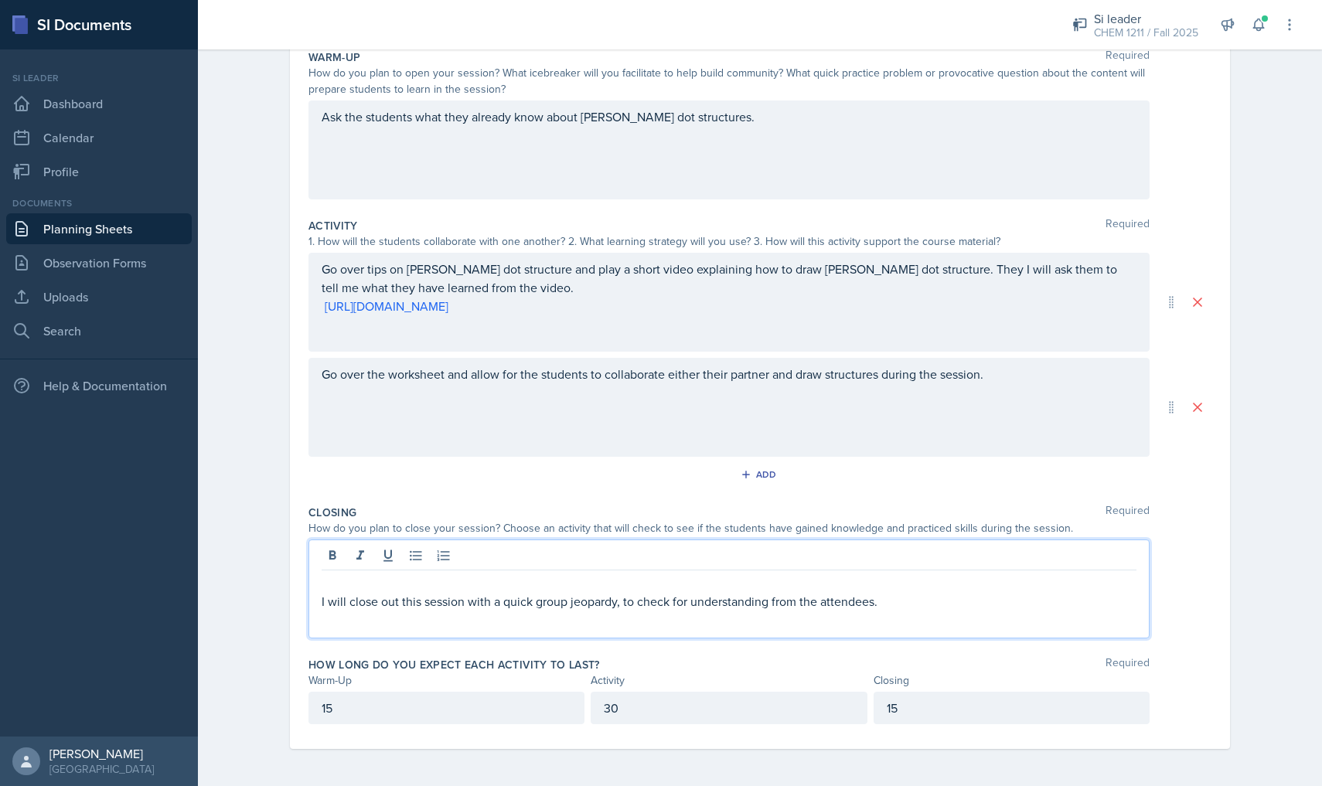
click at [961, 616] on p at bounding box center [729, 620] width 815 height 19
paste div
click at [464, 584] on p at bounding box center [729, 583] width 815 height 19
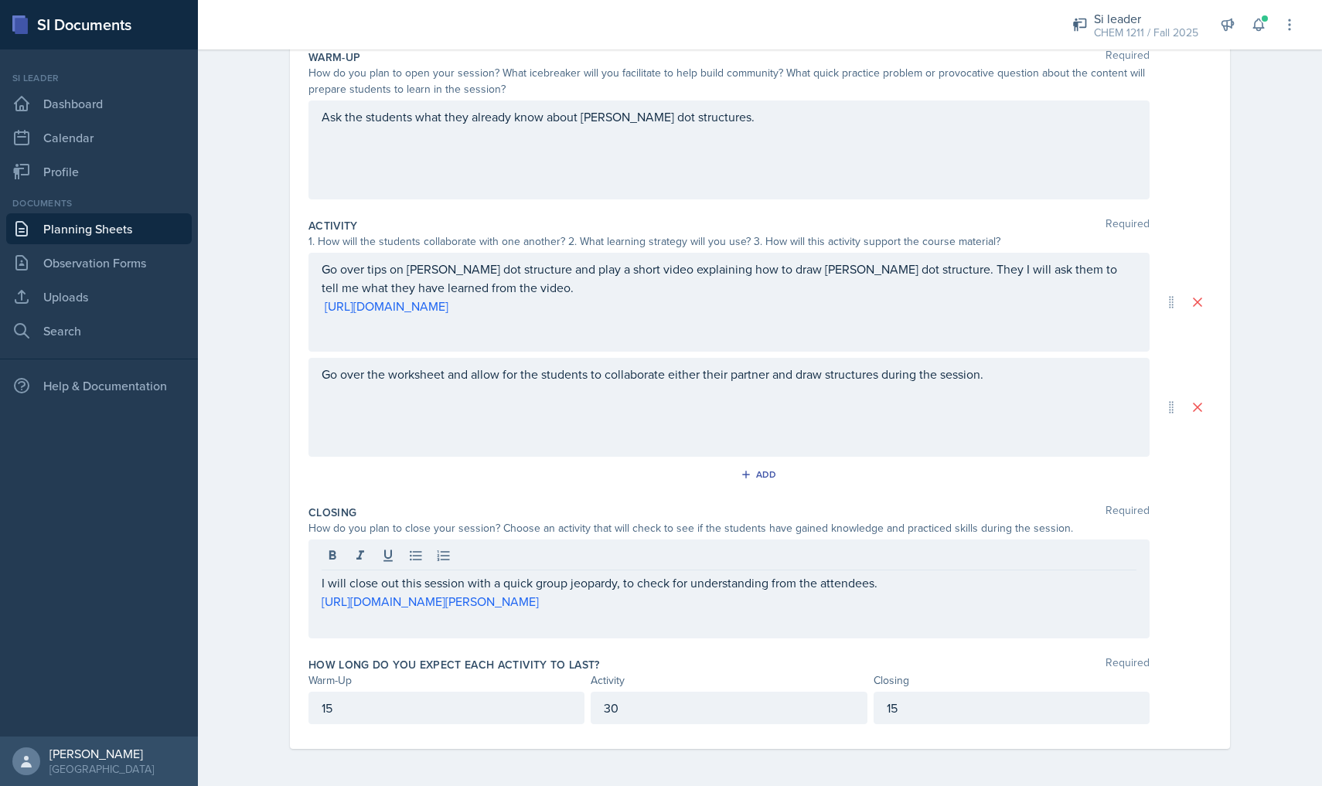
click at [609, 633] on div "I will close out this session with a quick group jeopardy, to check for underst…" at bounding box center [728, 589] width 841 height 99
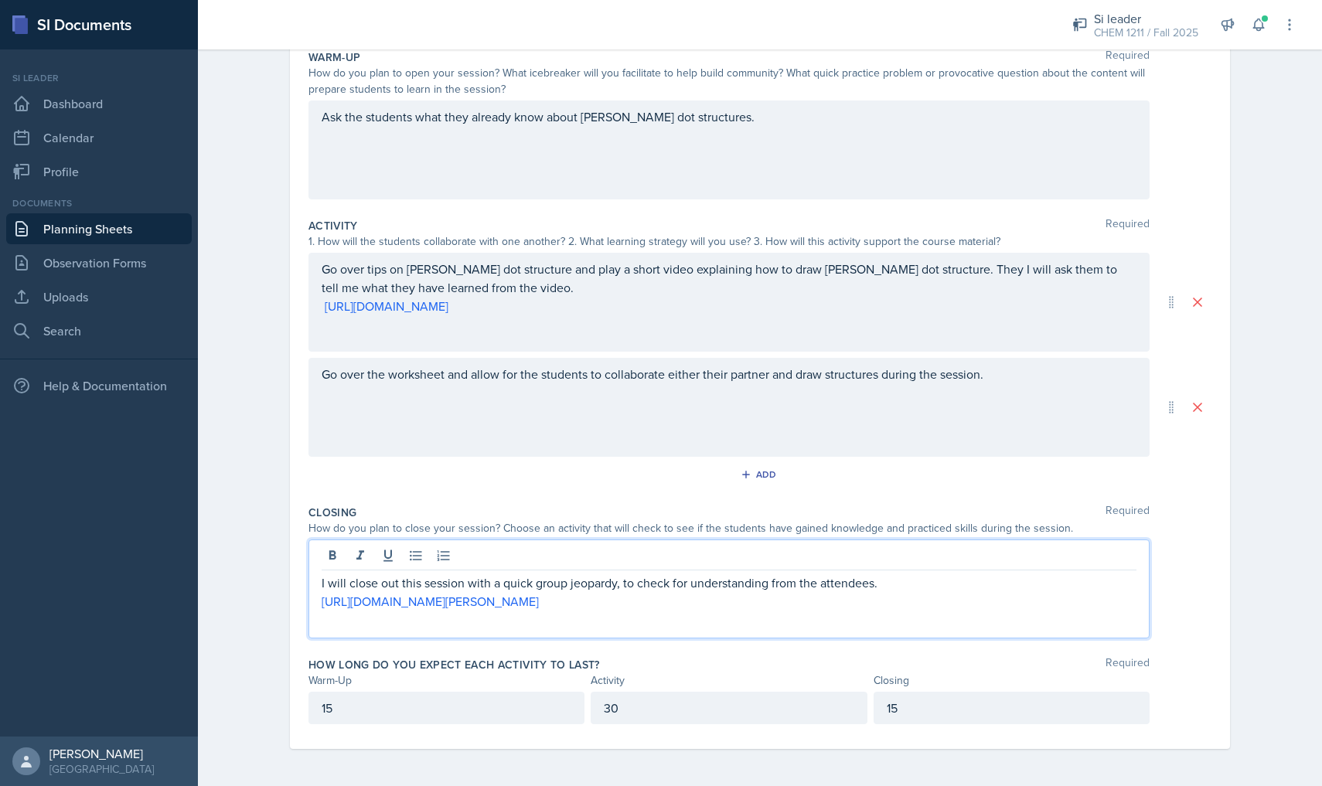
click at [610, 643] on div "Closing Required How do you plan to close your session? Choose an activity that…" at bounding box center [759, 575] width 903 height 152
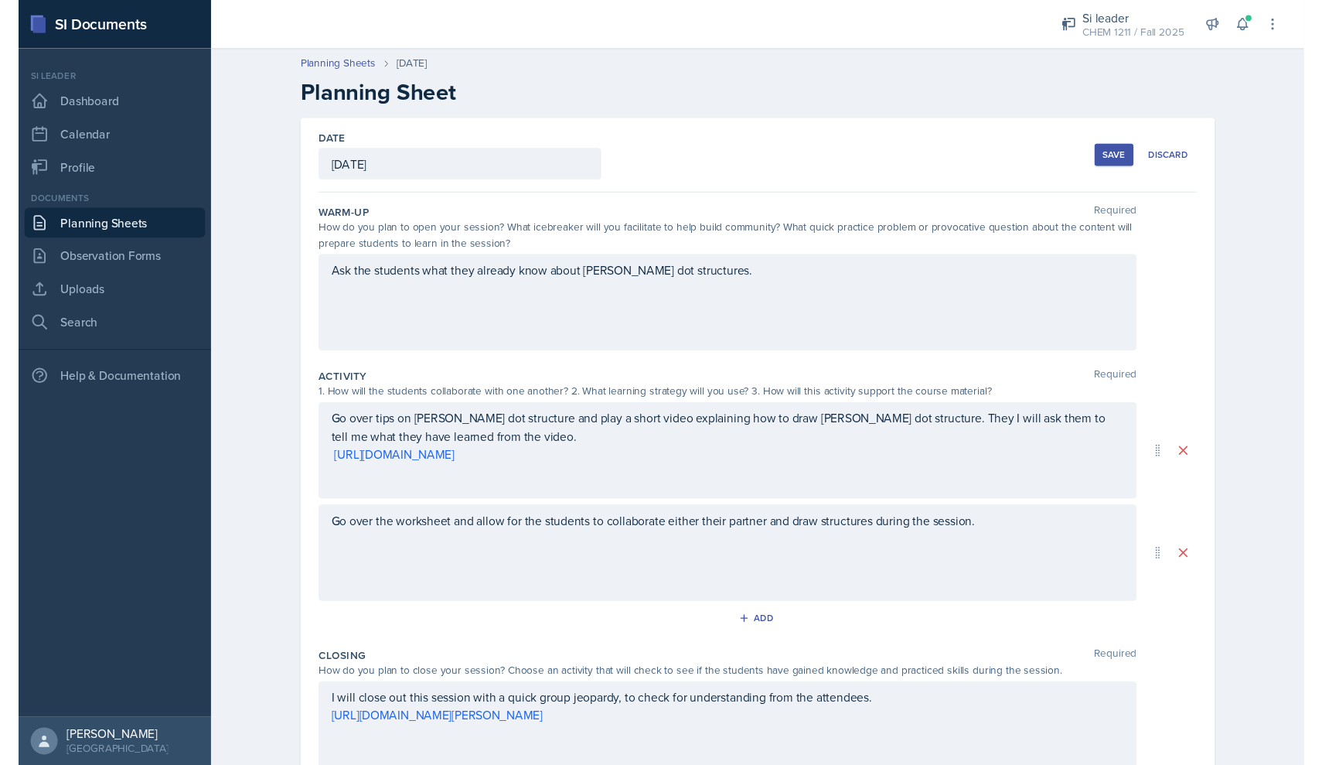
scroll to position [0, 0]
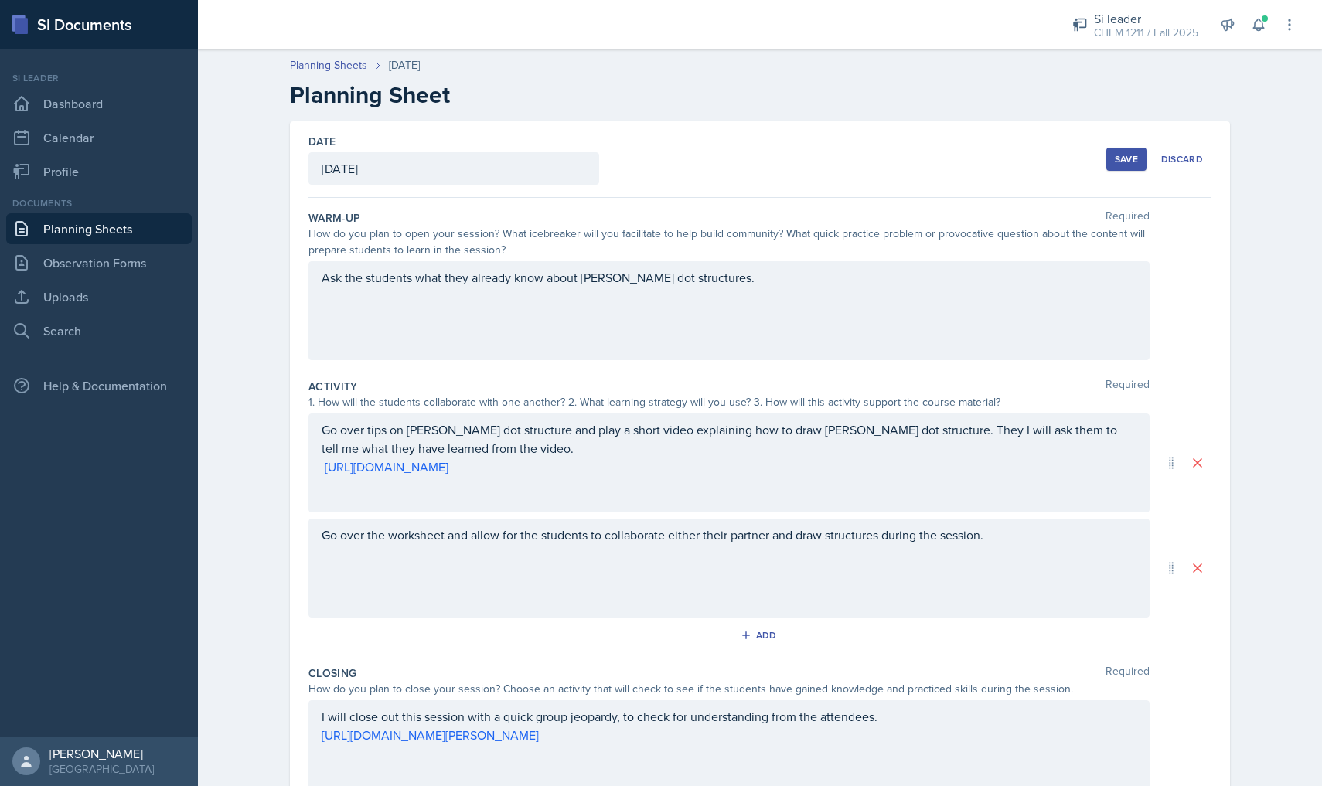
click at [1139, 163] on button "Save" at bounding box center [1126, 159] width 40 height 23
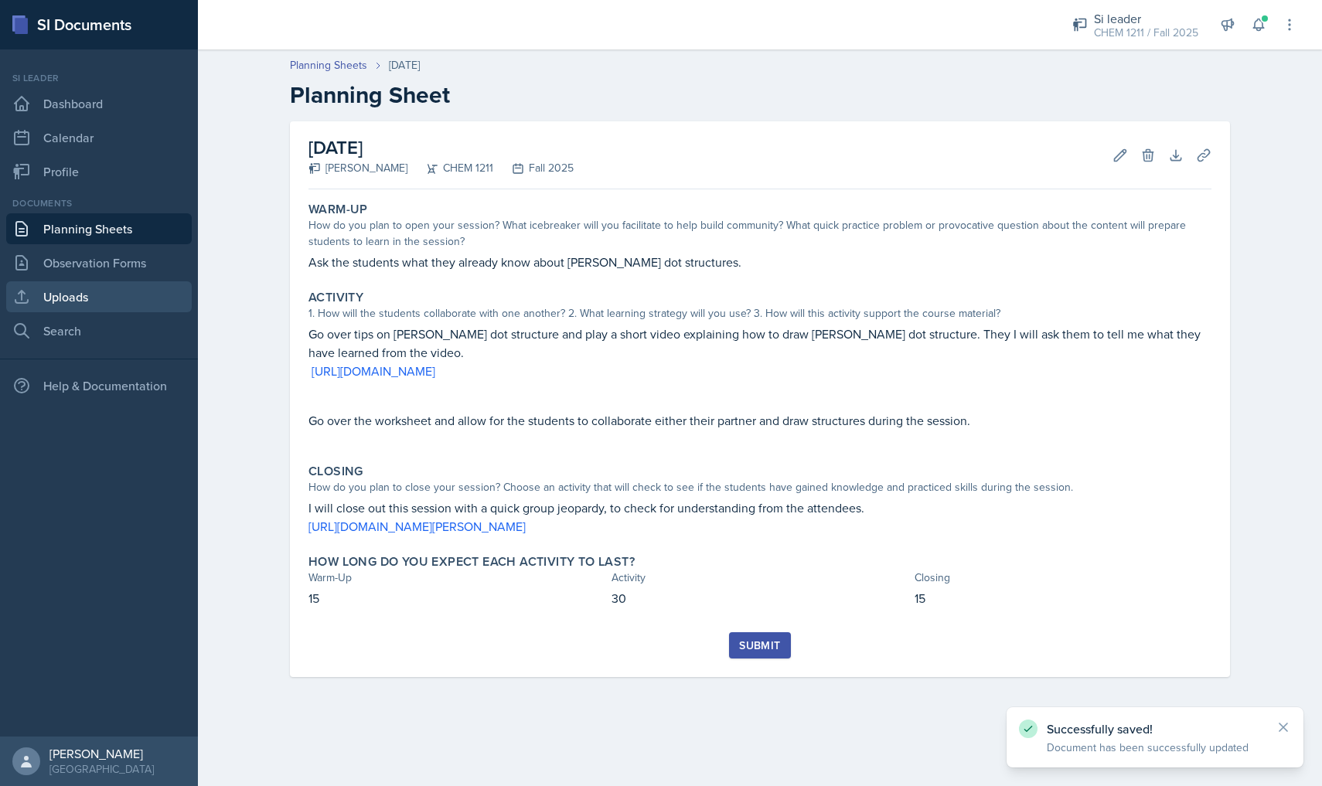
click at [106, 288] on link "Uploads" at bounding box center [99, 296] width 186 height 31
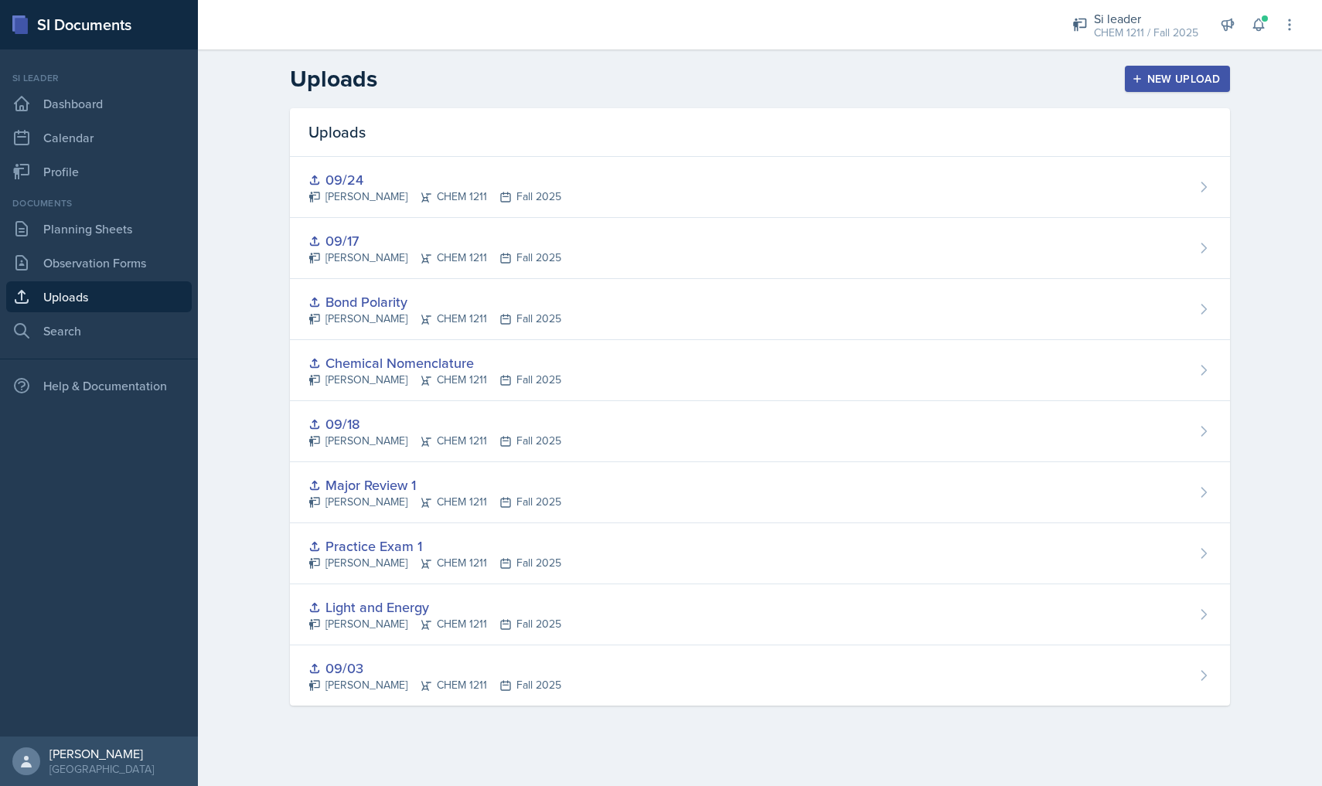
click at [1181, 85] on div "New Upload" at bounding box center [1178, 79] width 86 height 12
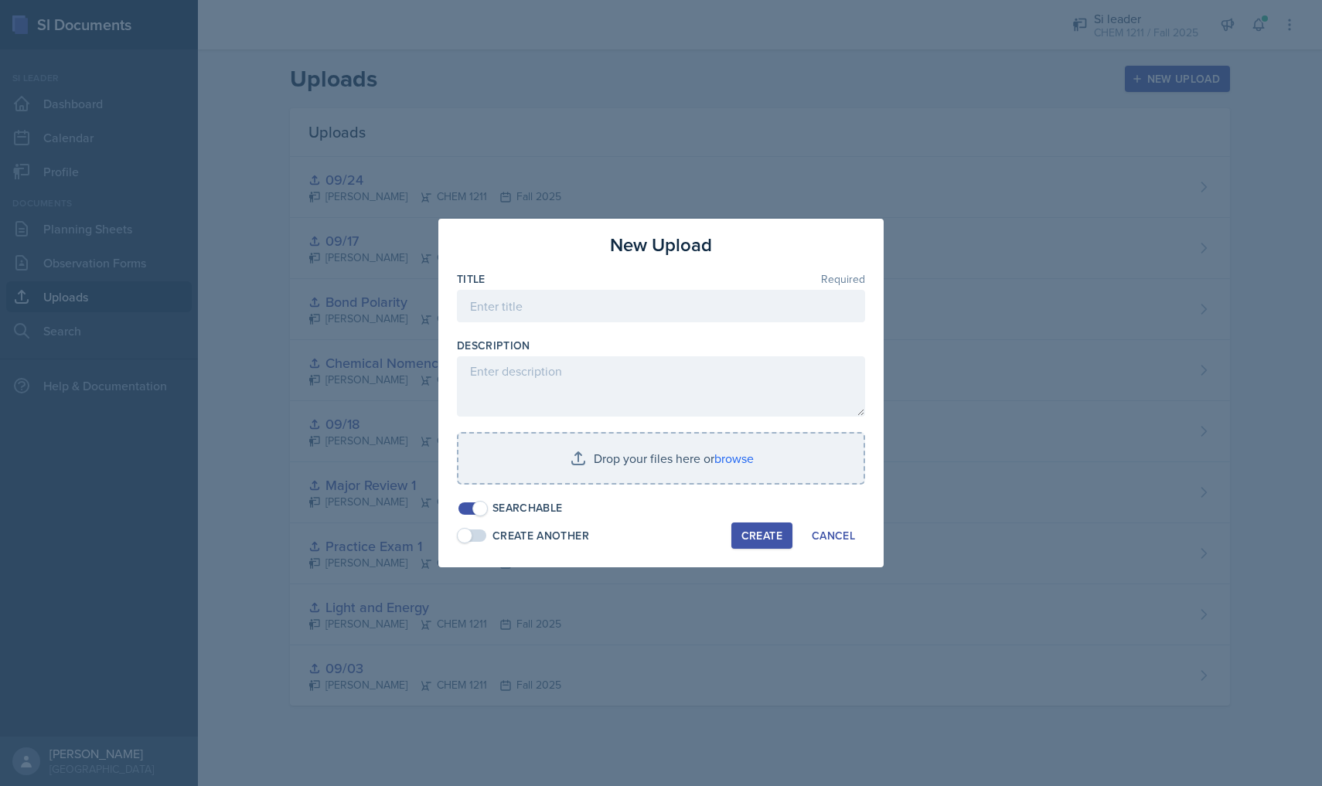
click at [670, 331] on div at bounding box center [661, 329] width 408 height 15
click at [646, 321] on input at bounding box center [661, 306] width 408 height 32
type input "09/25"
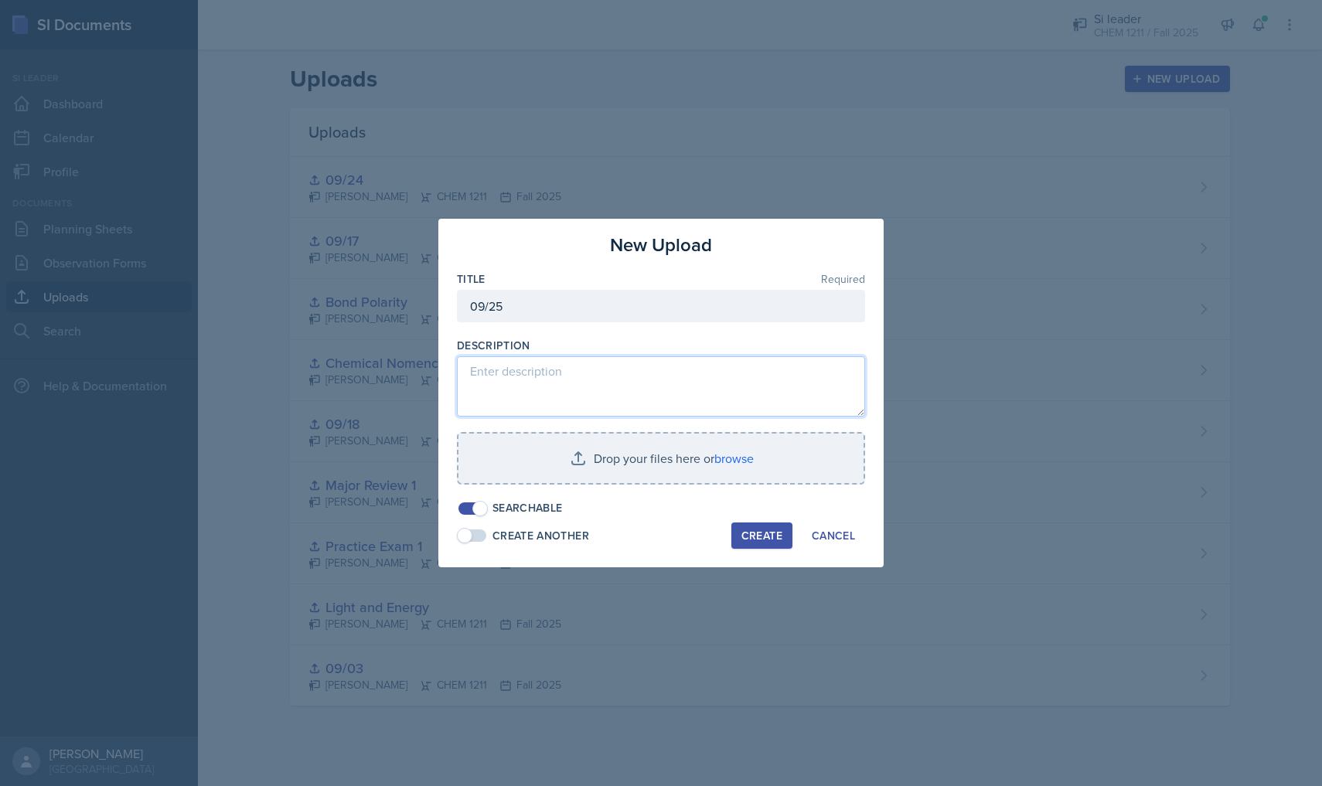
click at [640, 395] on textarea at bounding box center [661, 386] width 408 height 60
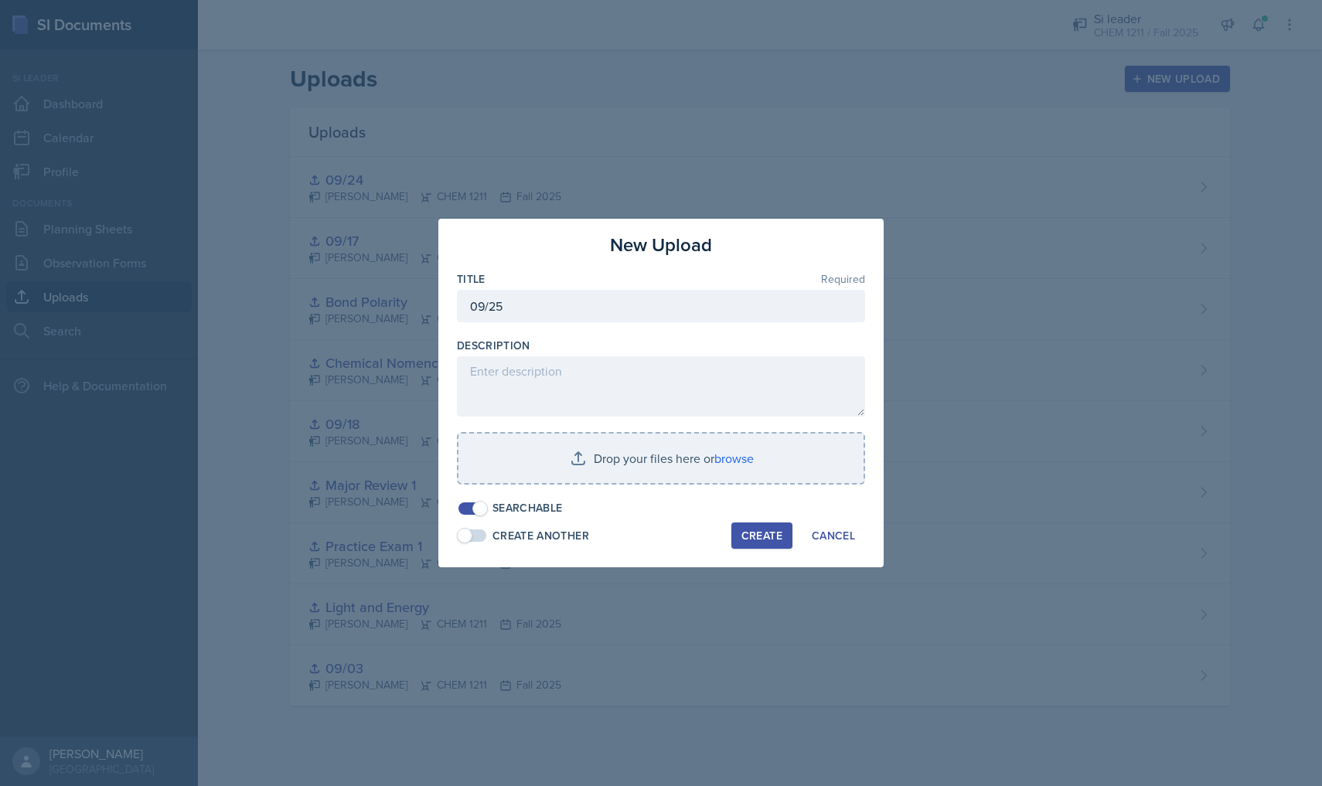
click at [619, 487] on div at bounding box center [661, 492] width 408 height 15
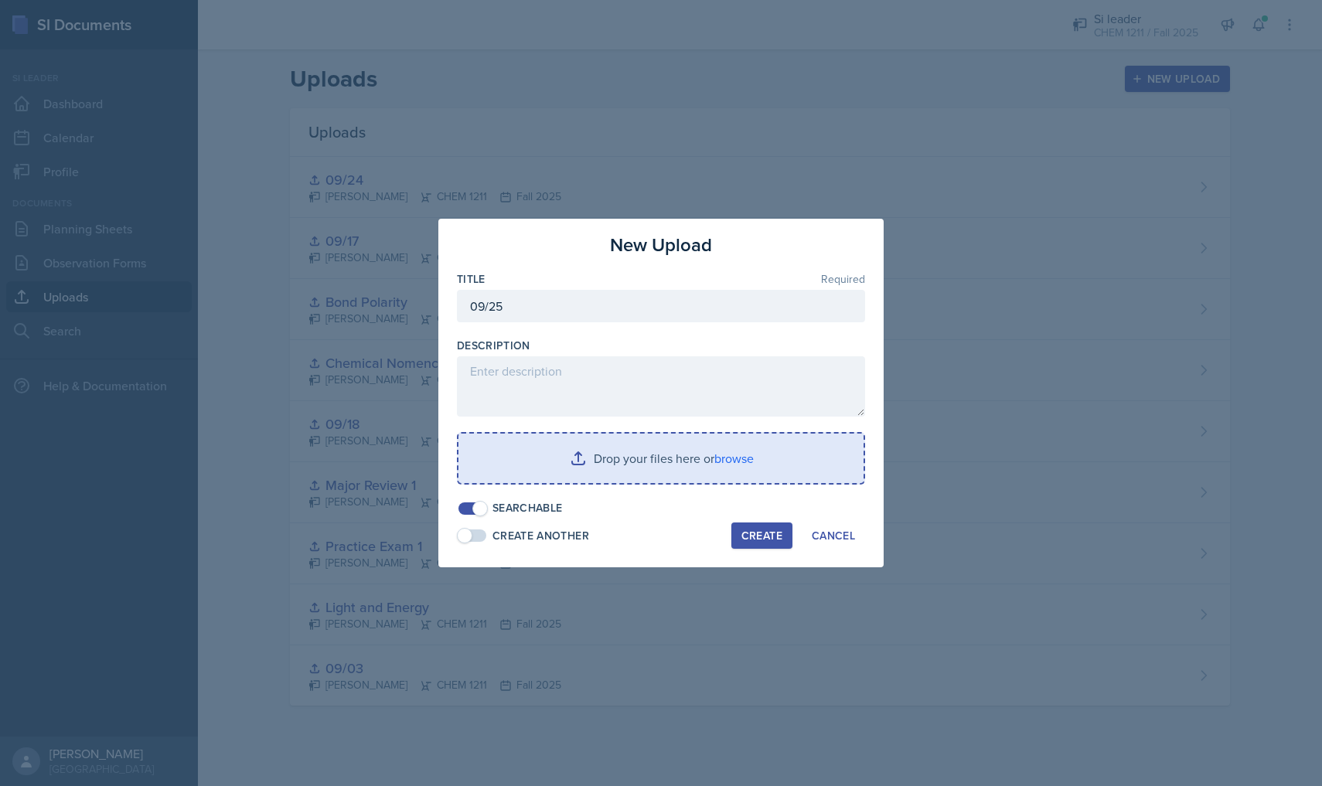
click at [619, 484] on div "Drop your files here or browse" at bounding box center [661, 458] width 408 height 53
click at [616, 461] on input "file" at bounding box center [660, 458] width 405 height 49
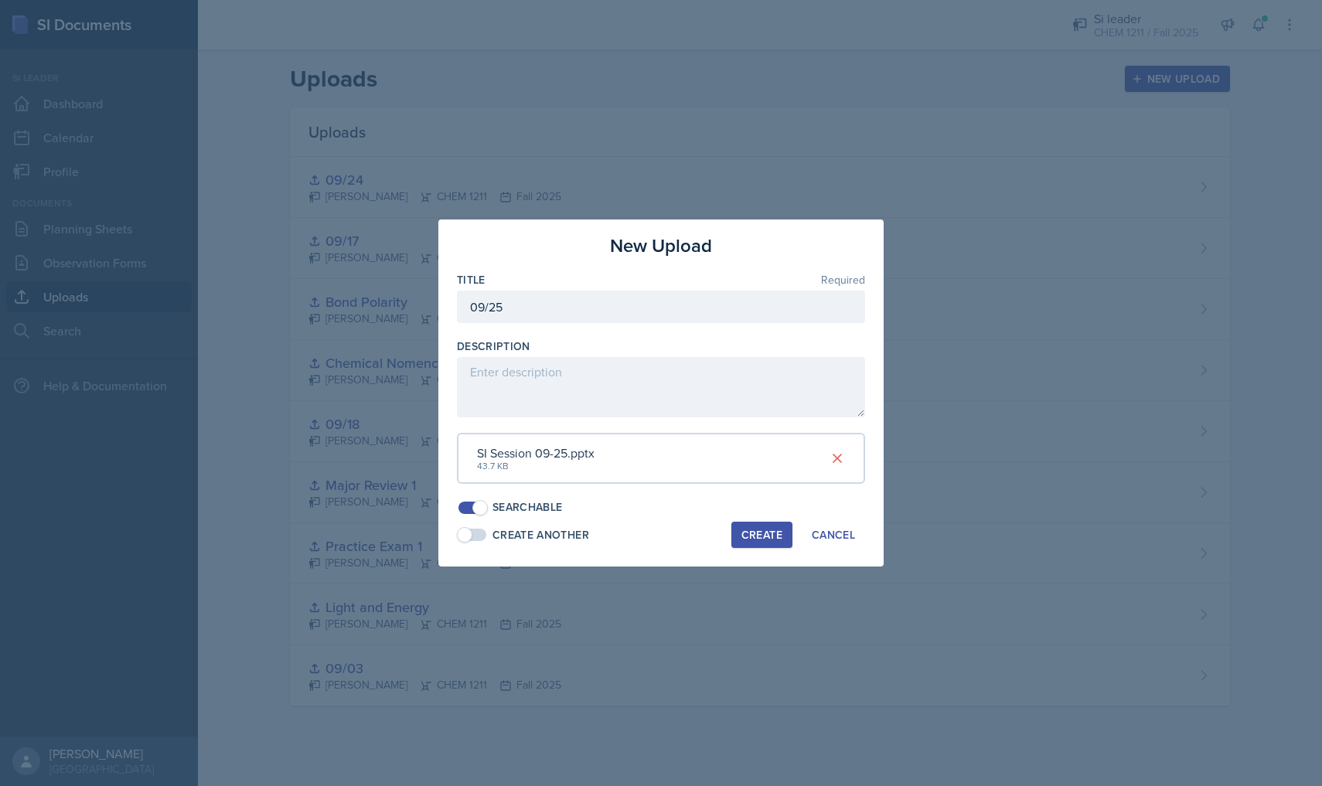
click at [758, 533] on div "Create" at bounding box center [761, 535] width 41 height 12
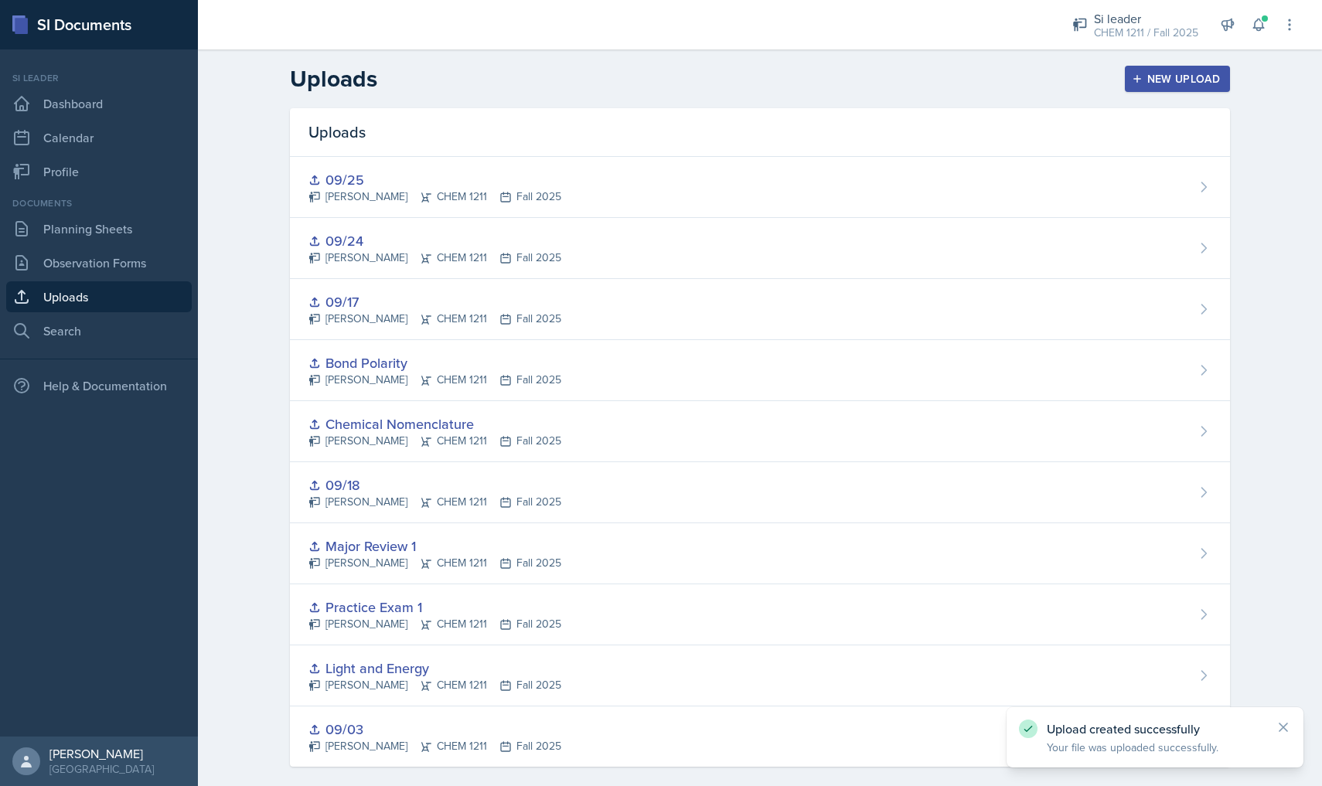
click at [1182, 82] on div "New Upload" at bounding box center [1178, 79] width 86 height 12
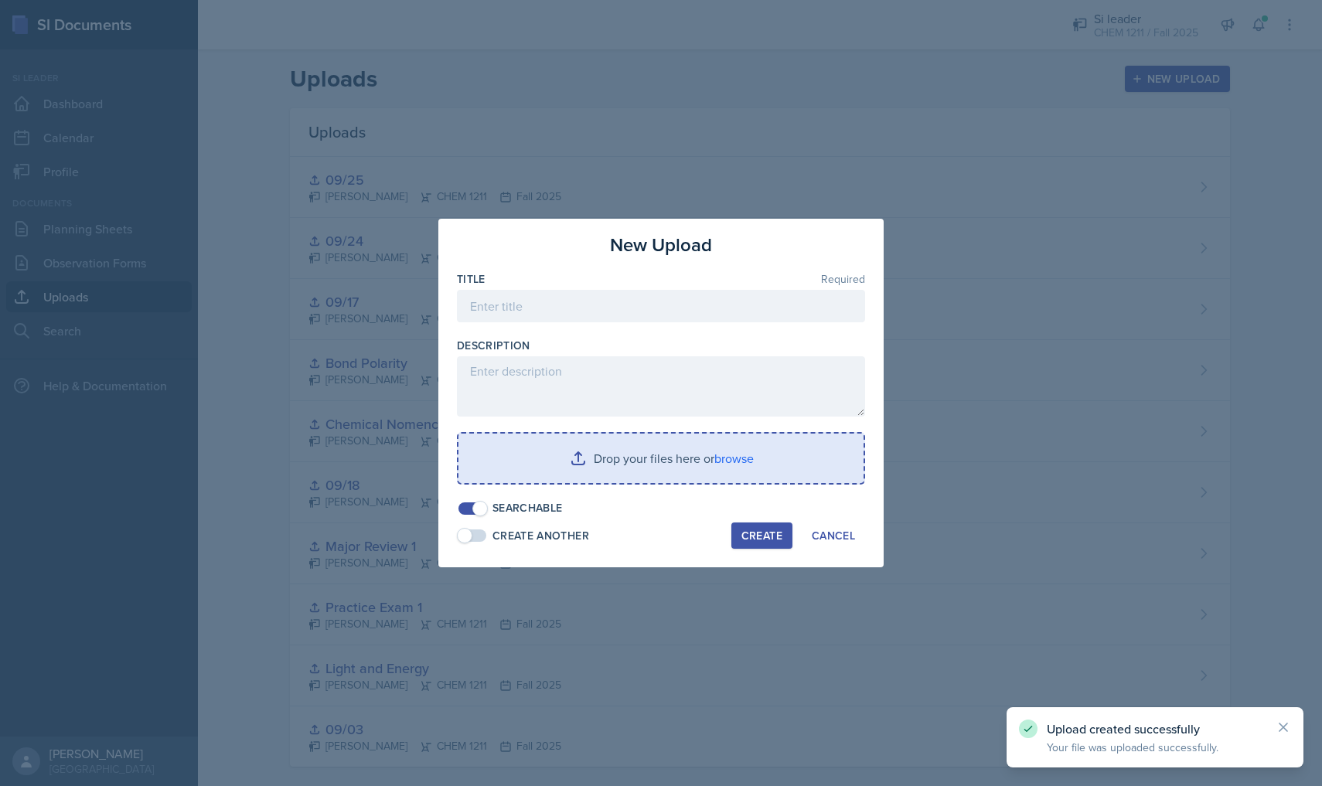
click at [776, 330] on div at bounding box center [661, 329] width 408 height 15
click at [766, 323] on div at bounding box center [661, 329] width 408 height 15
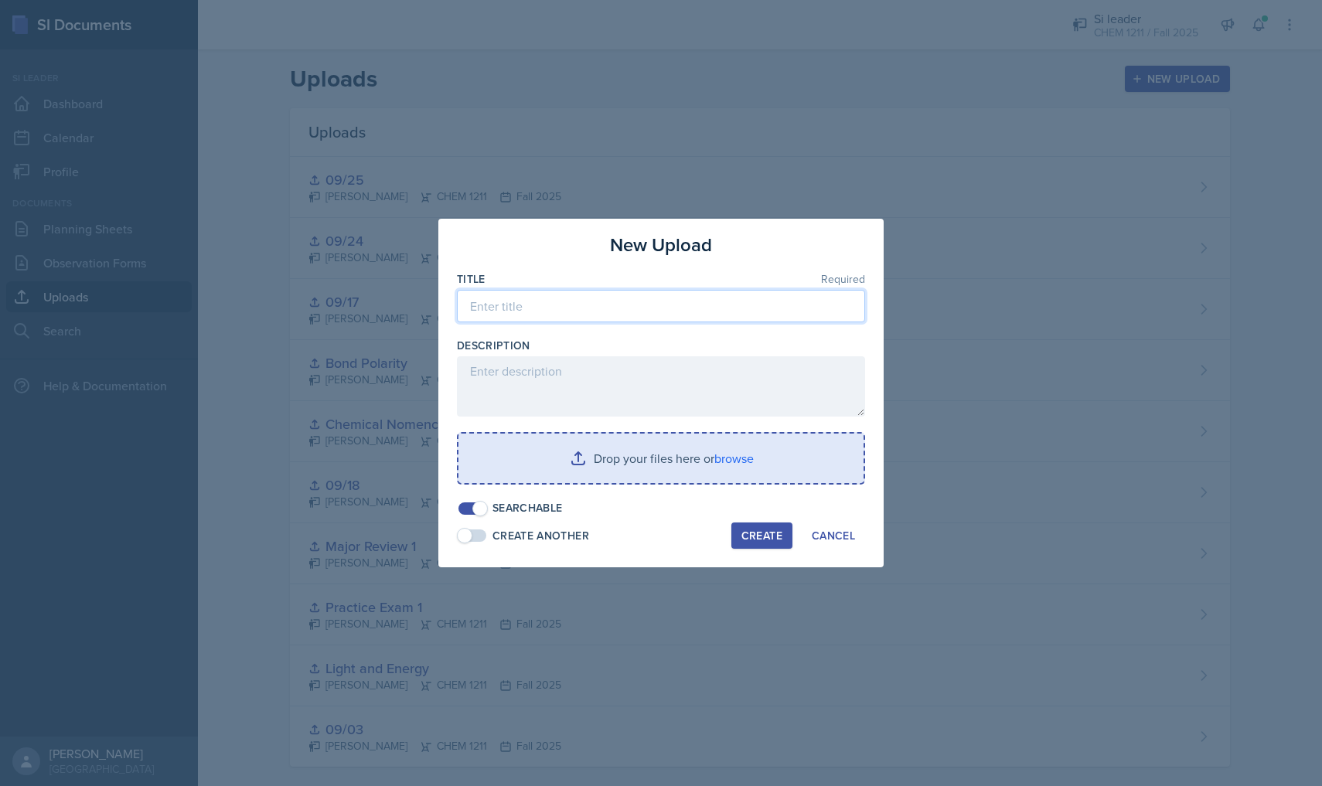
click at [738, 315] on input at bounding box center [661, 306] width 408 height 32
type input "e"
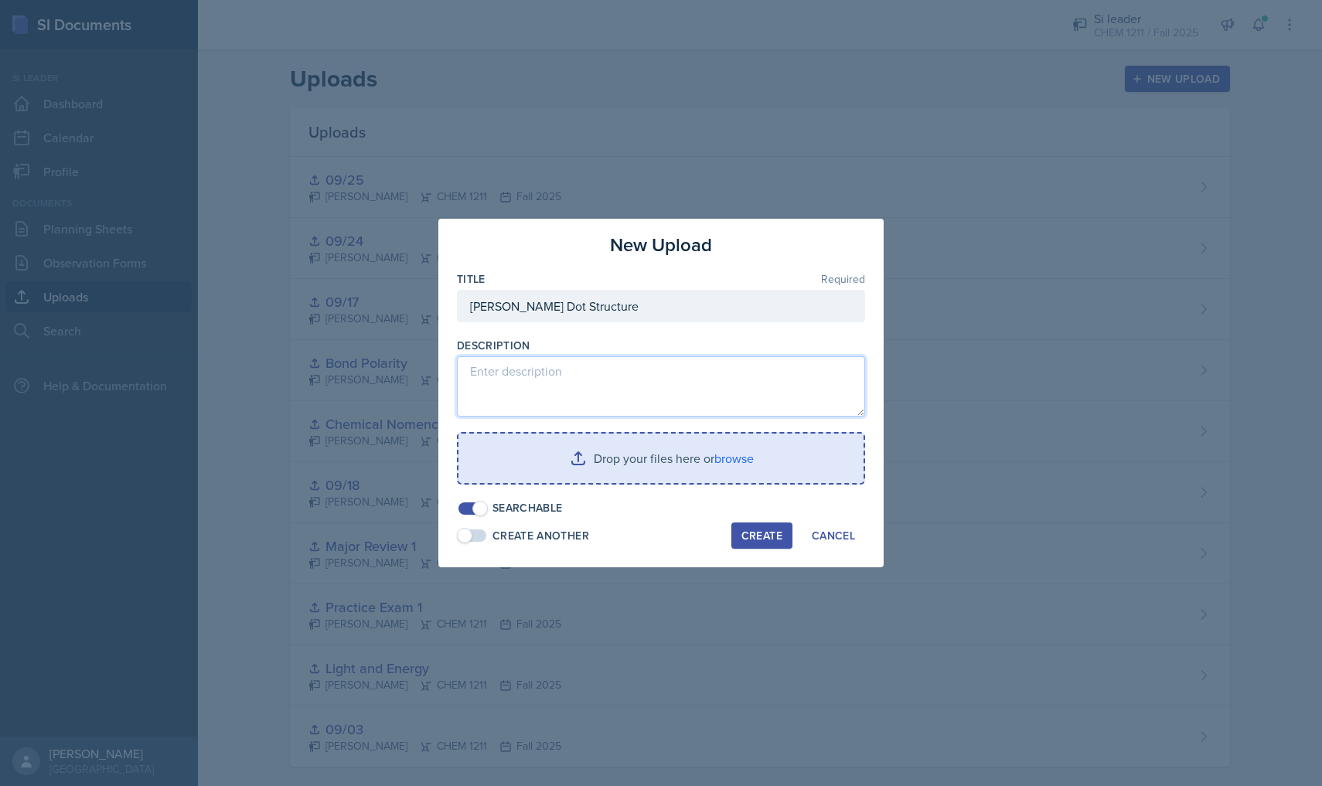
click at [779, 392] on textarea at bounding box center [661, 386] width 408 height 60
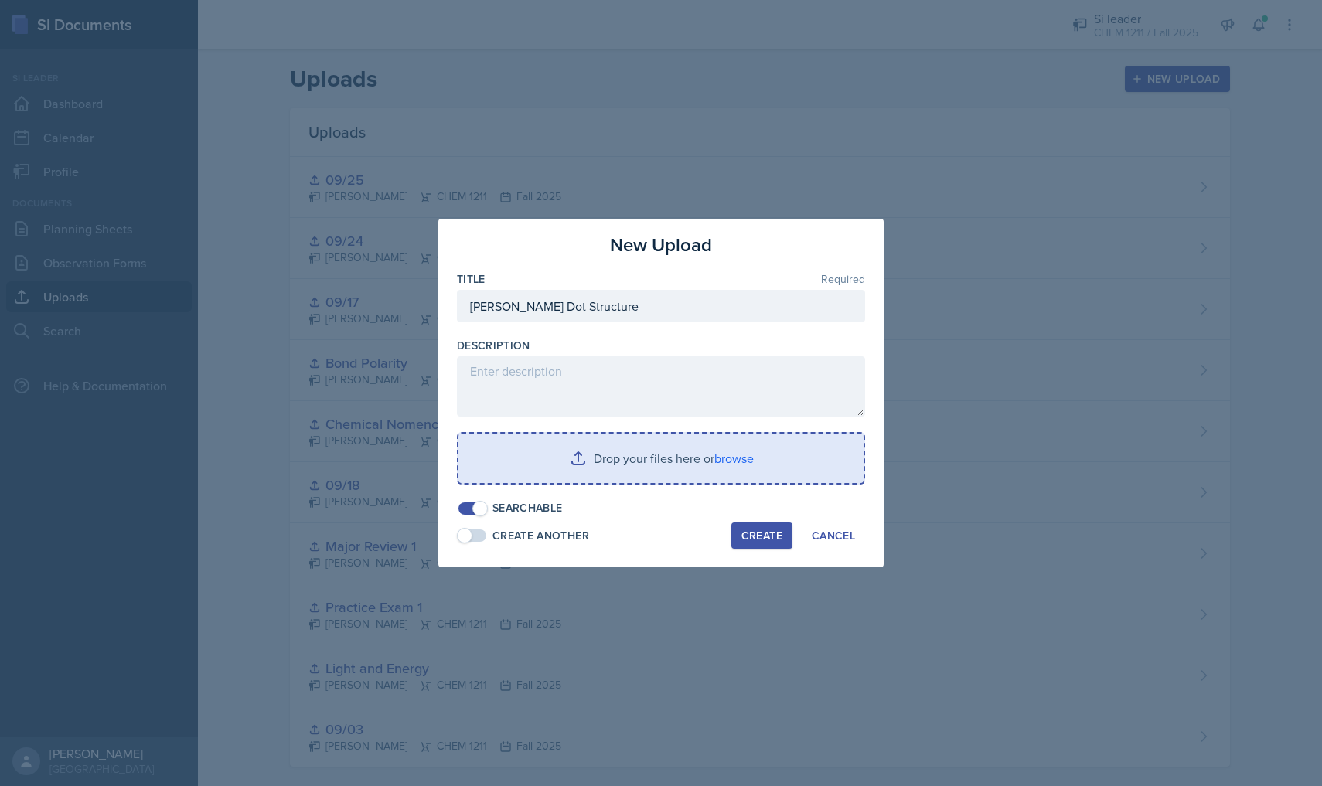
click at [718, 323] on div at bounding box center [661, 329] width 408 height 15
click at [685, 308] on input "[PERSON_NAME] Dot Structure" at bounding box center [661, 306] width 408 height 32
type input "[PERSON_NAME] Dot Structure Worksheet"
click at [606, 475] on input "file" at bounding box center [660, 458] width 405 height 49
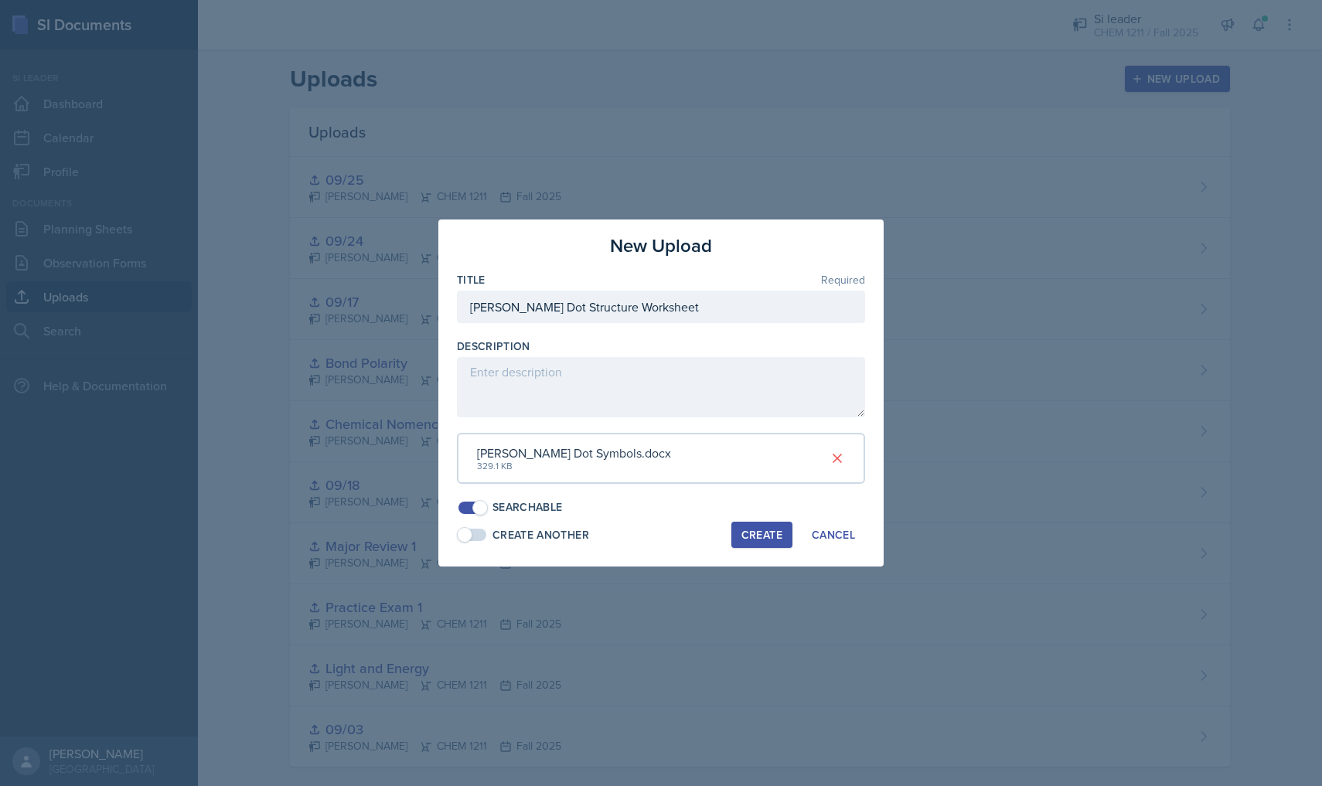
click at [745, 529] on div "Create" at bounding box center [761, 535] width 41 height 12
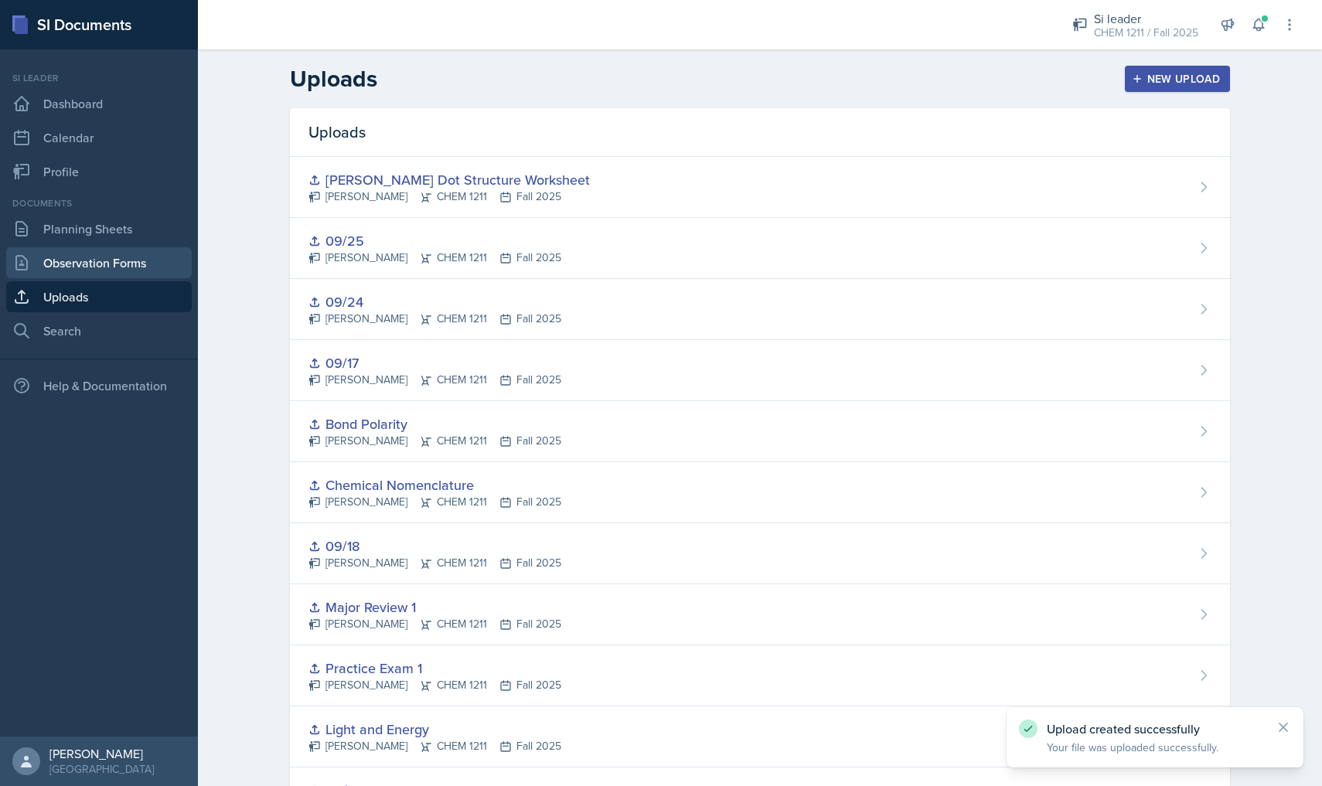
click at [173, 261] on link "Observation Forms" at bounding box center [99, 262] width 186 height 31
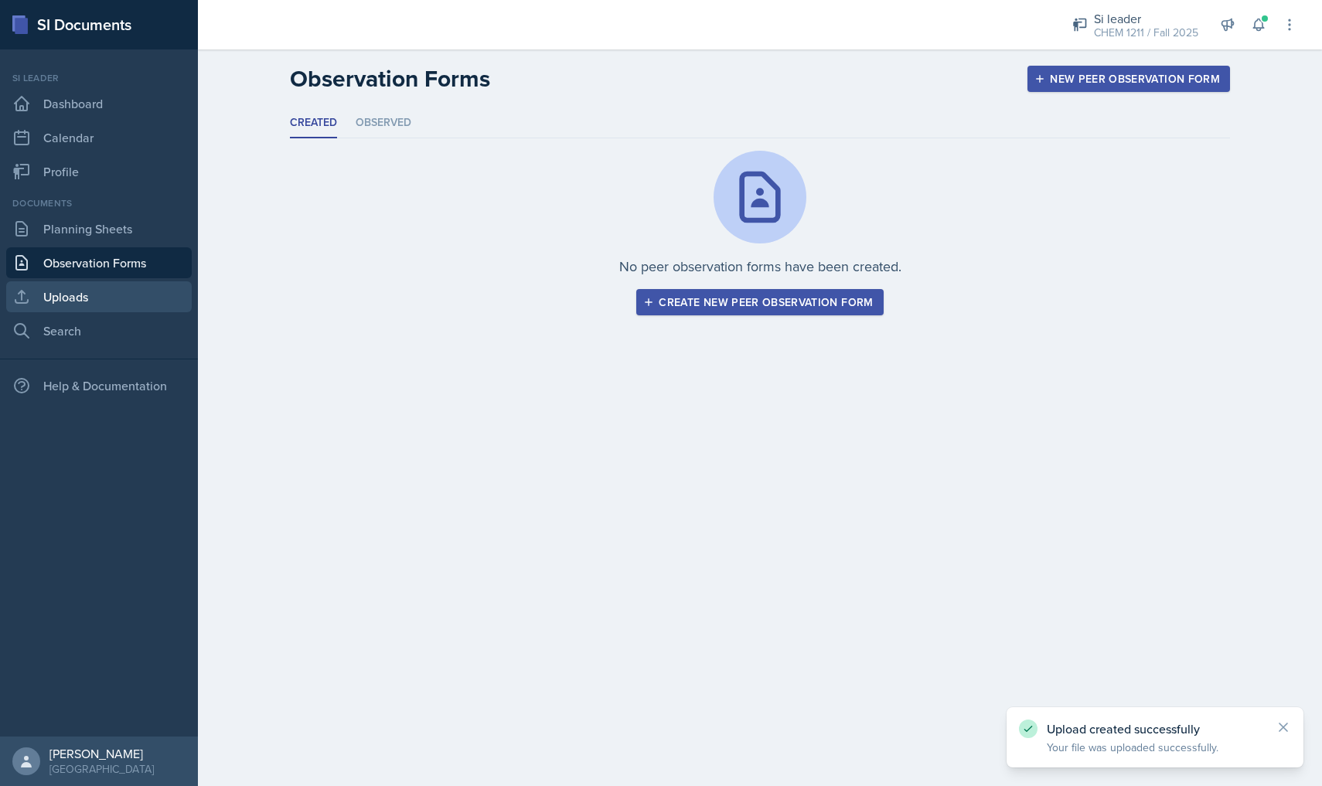
click at [139, 286] on link "Uploads" at bounding box center [99, 296] width 186 height 31
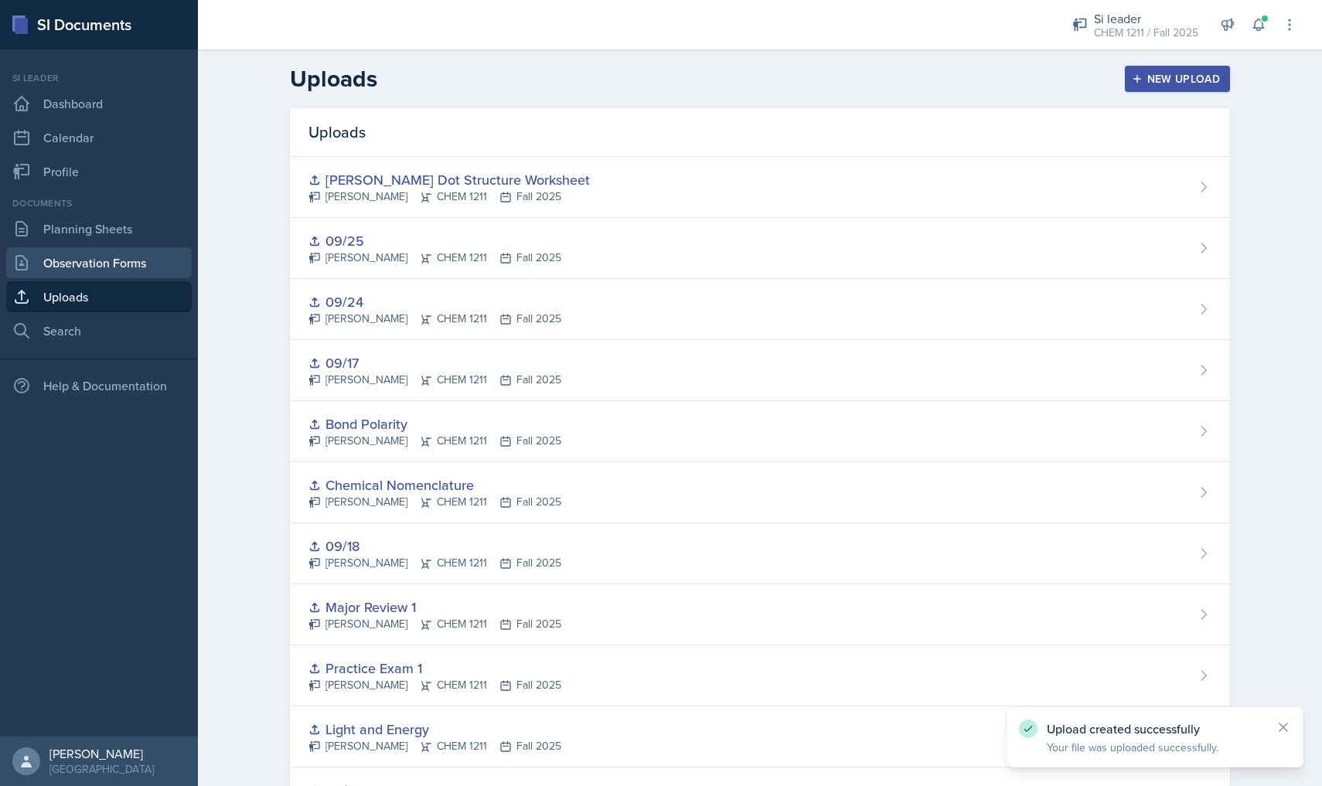
click at [134, 247] on link "Observation Forms" at bounding box center [99, 262] width 186 height 31
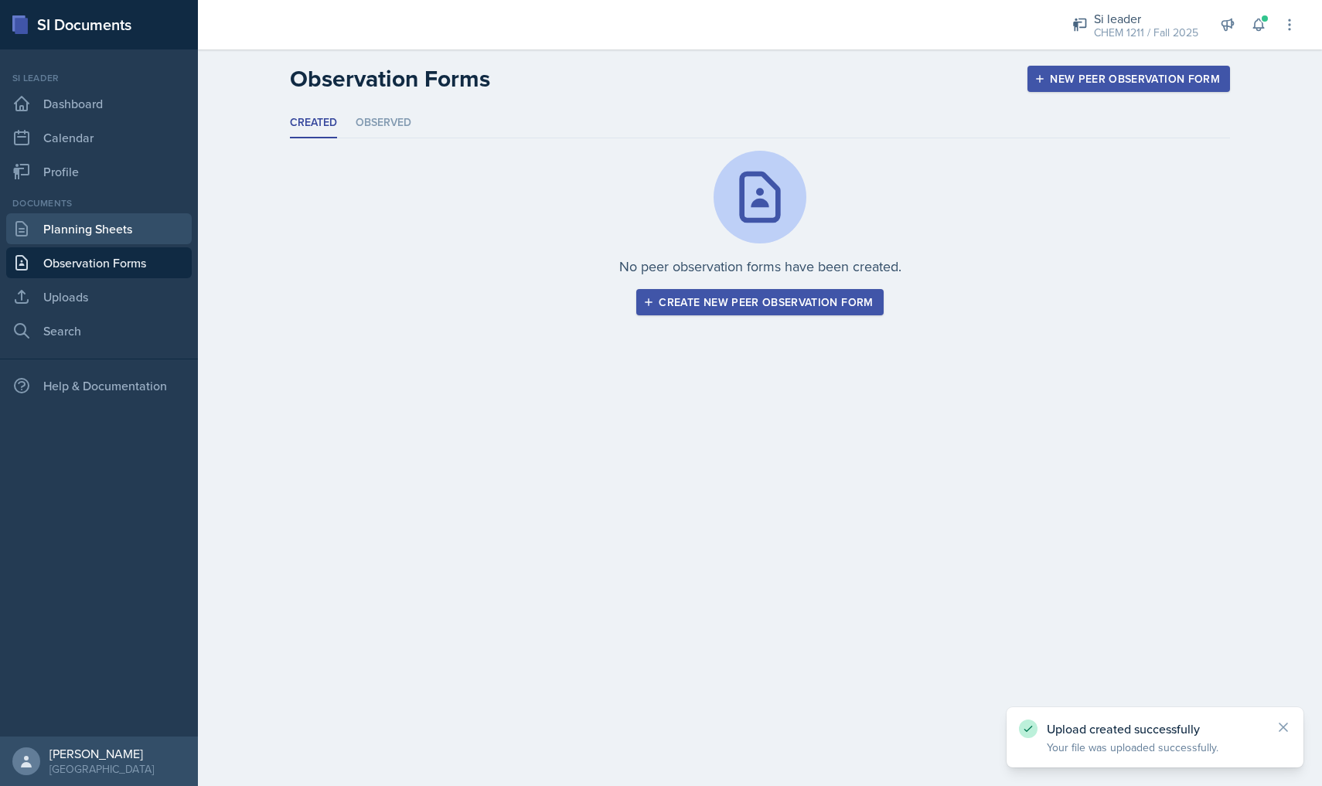
click at [148, 239] on link "Planning Sheets" at bounding box center [99, 228] width 186 height 31
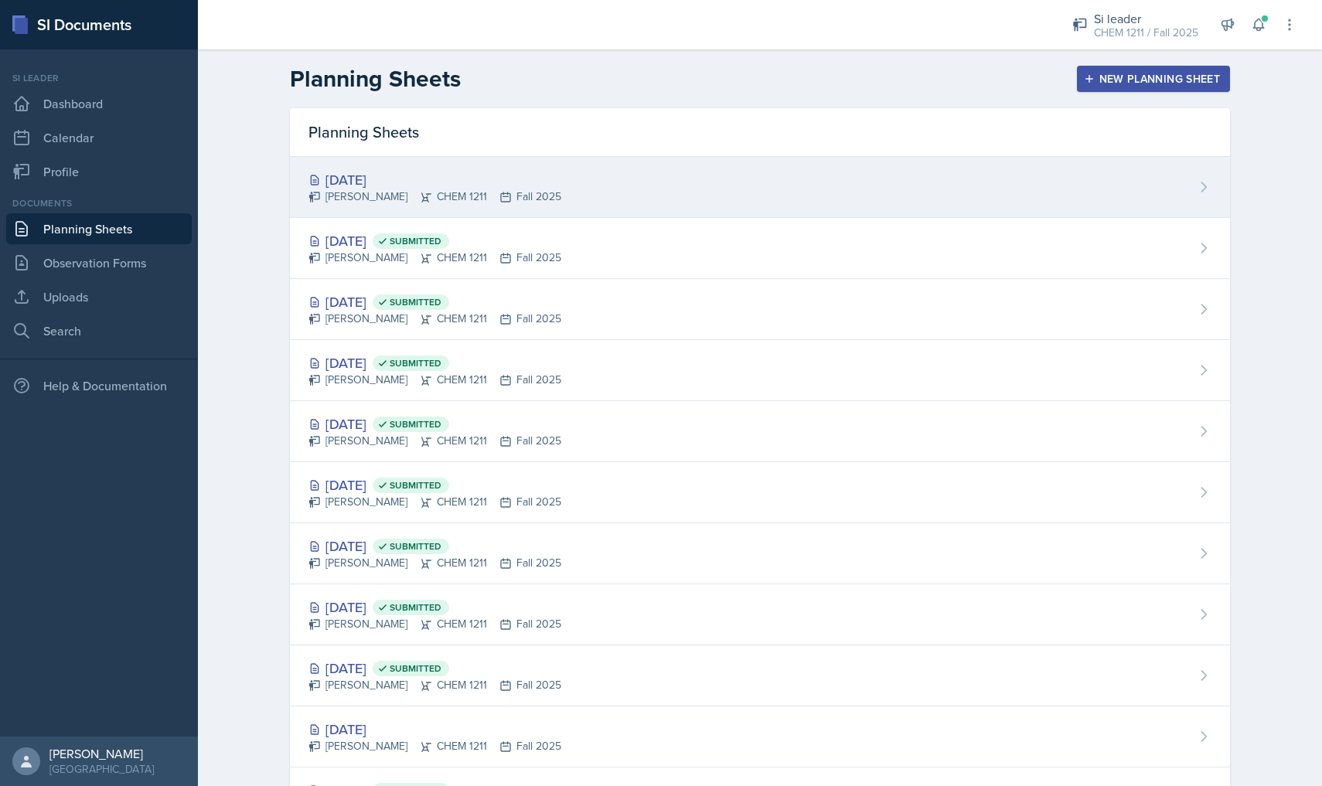
click at [655, 197] on div "[DATE] [PERSON_NAME] CHEM 1211 Fall 2025" at bounding box center [760, 187] width 940 height 61
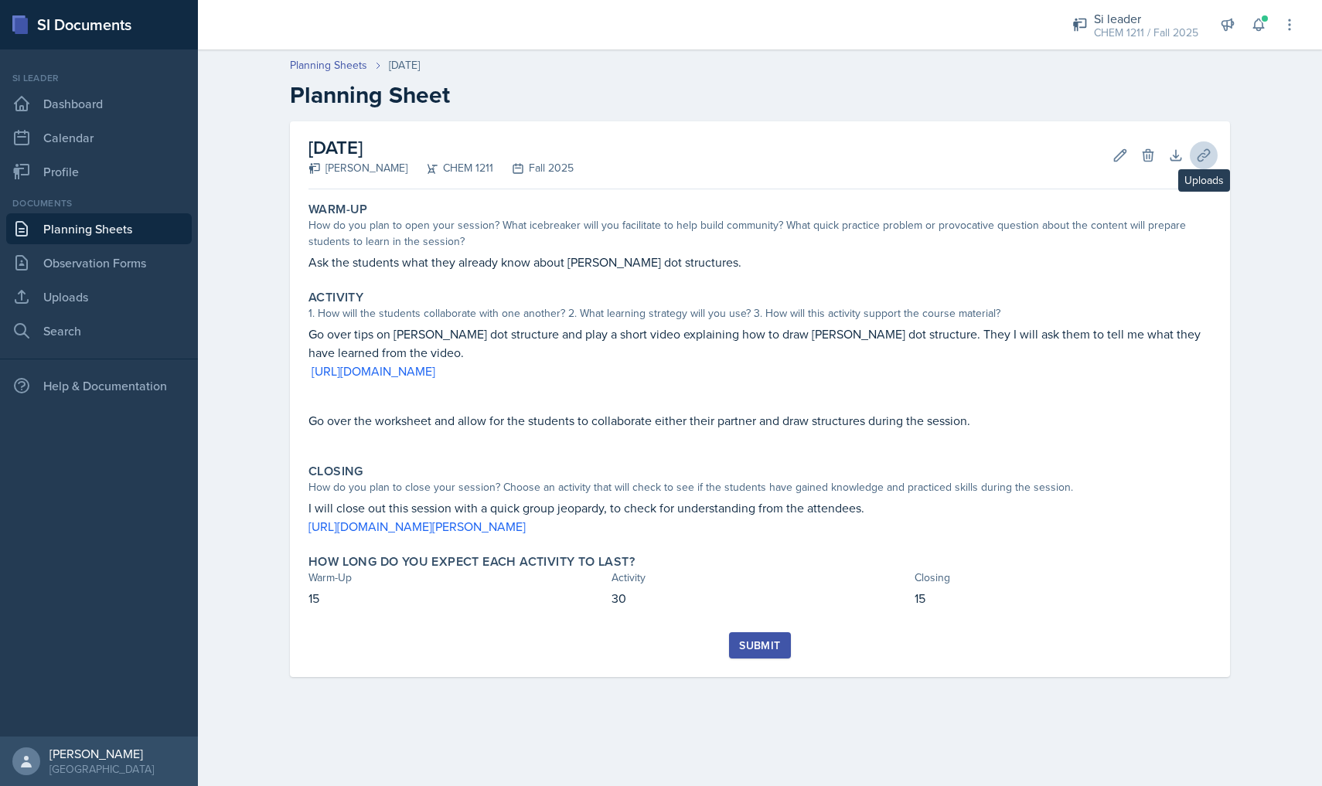
click at [1198, 155] on icon at bounding box center [1203, 155] width 15 height 15
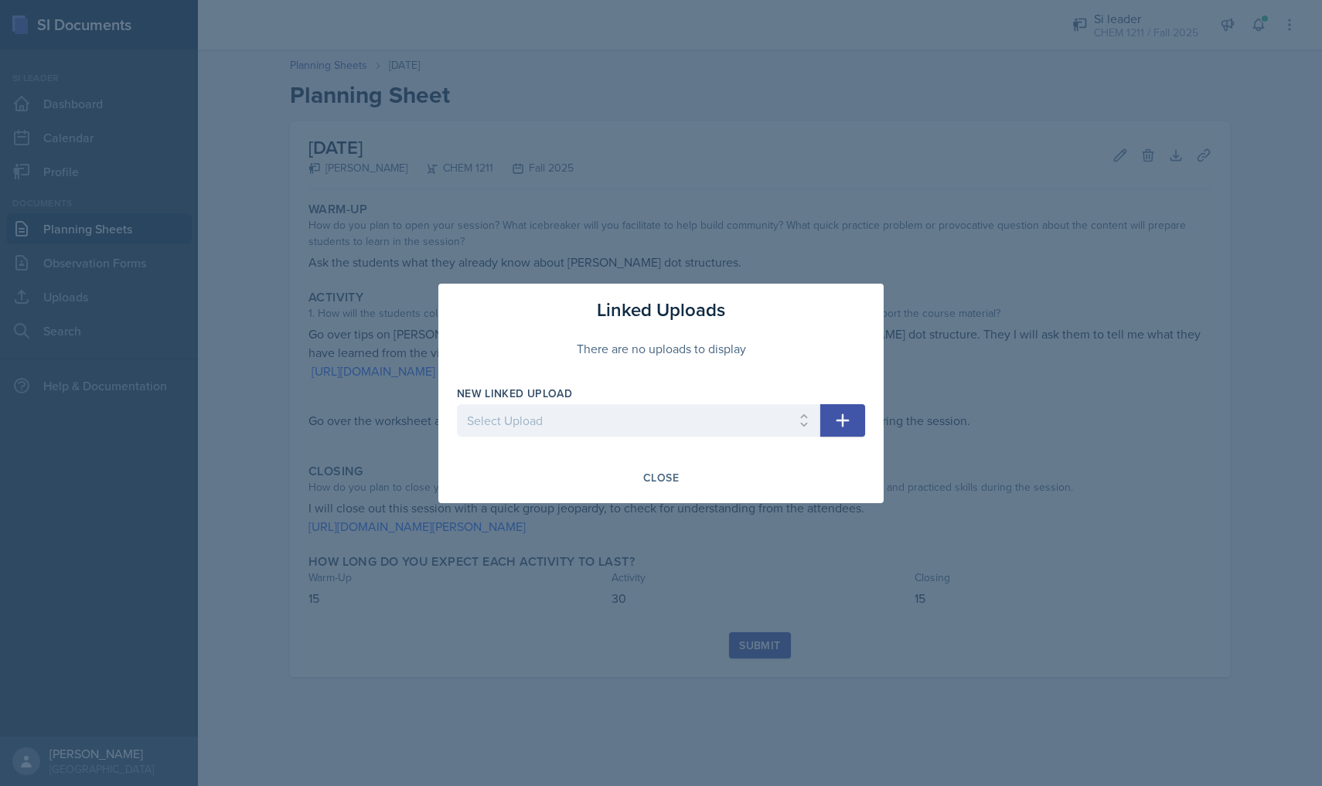
click at [830, 423] on button "button" at bounding box center [842, 420] width 45 height 32
select select "80f47047-340f-4f7c-a6f1-919708a9e8f6"
click at [831, 414] on button "button" at bounding box center [842, 420] width 45 height 32
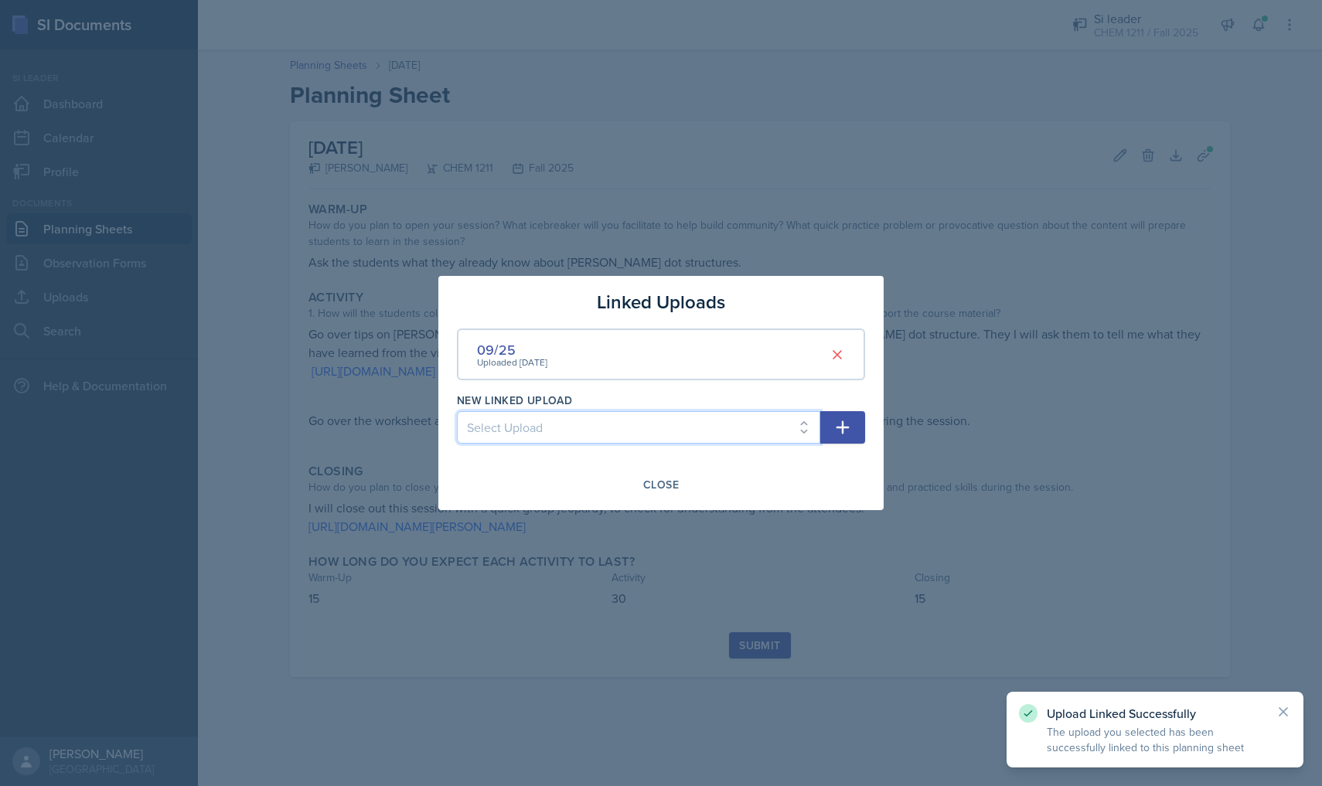
select select "56e62499-4012-4a9e-b373-5a520c06765b"
click at [840, 423] on icon "button" at bounding box center [842, 427] width 19 height 19
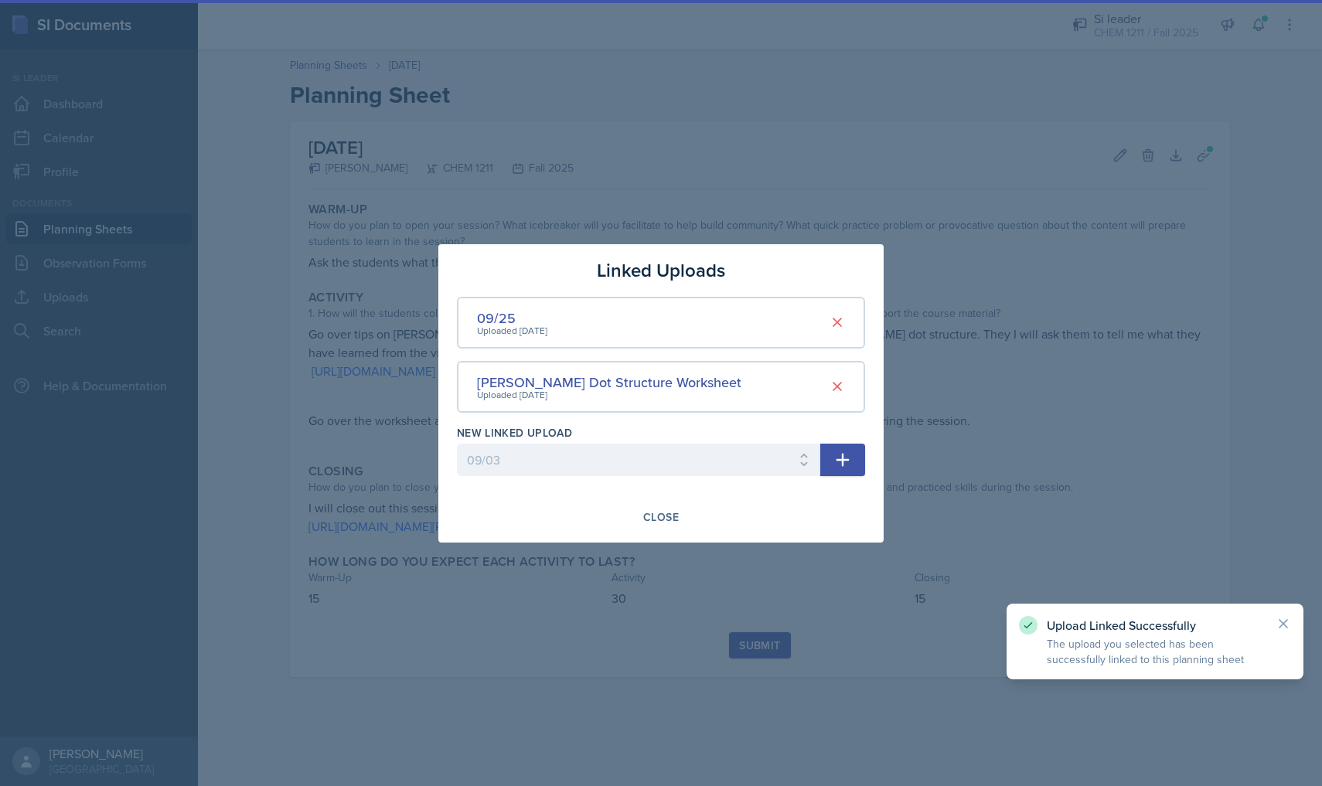
select select
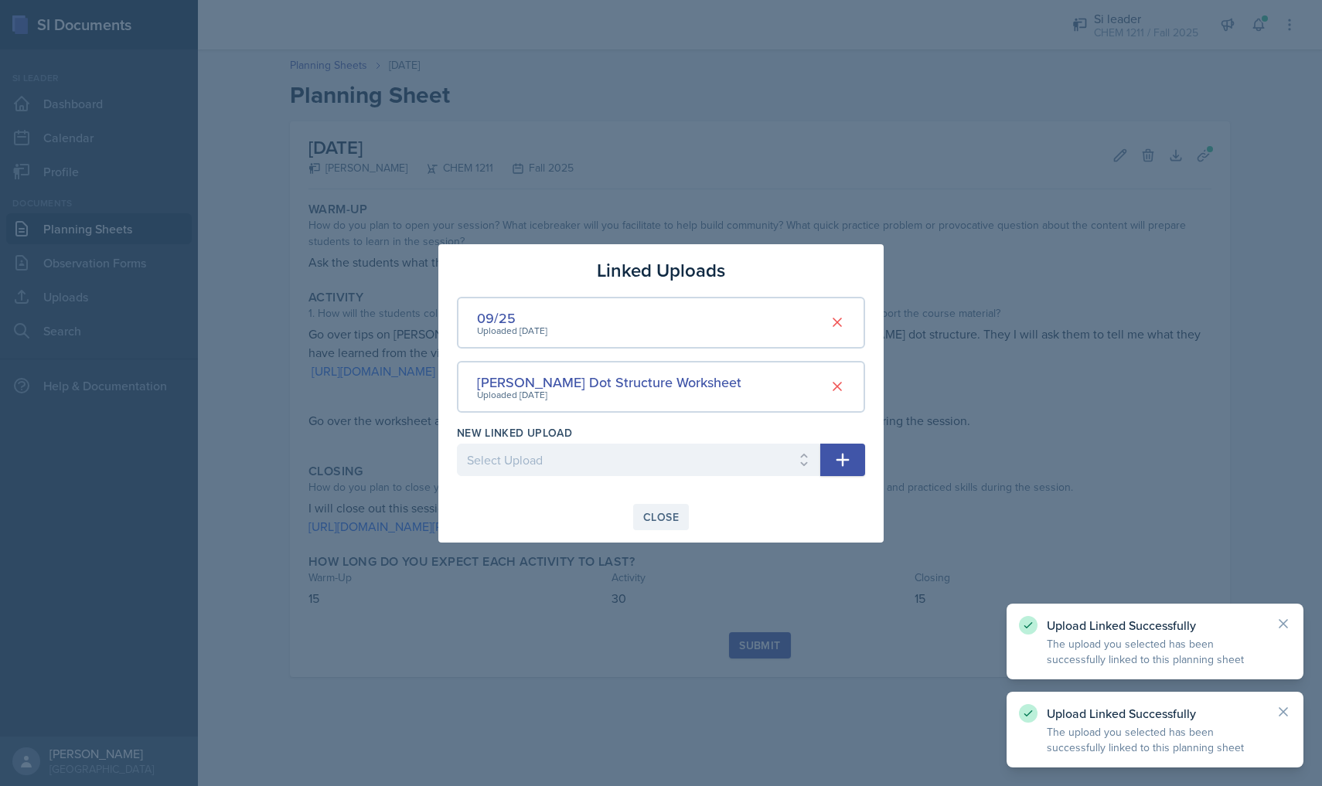
click at [653, 517] on div "Close" at bounding box center [661, 517] width 36 height 12
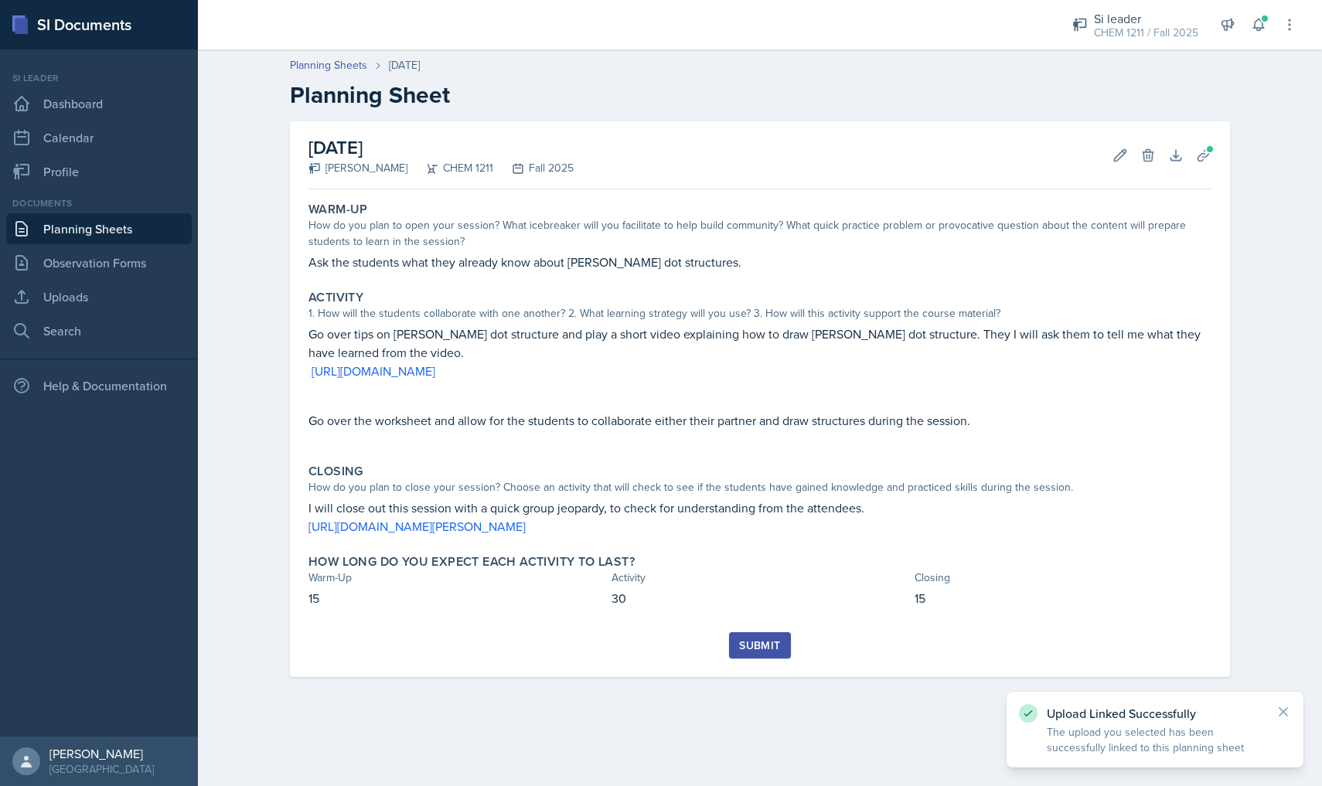
click at [768, 646] on div "Submit" at bounding box center [759, 645] width 41 height 12
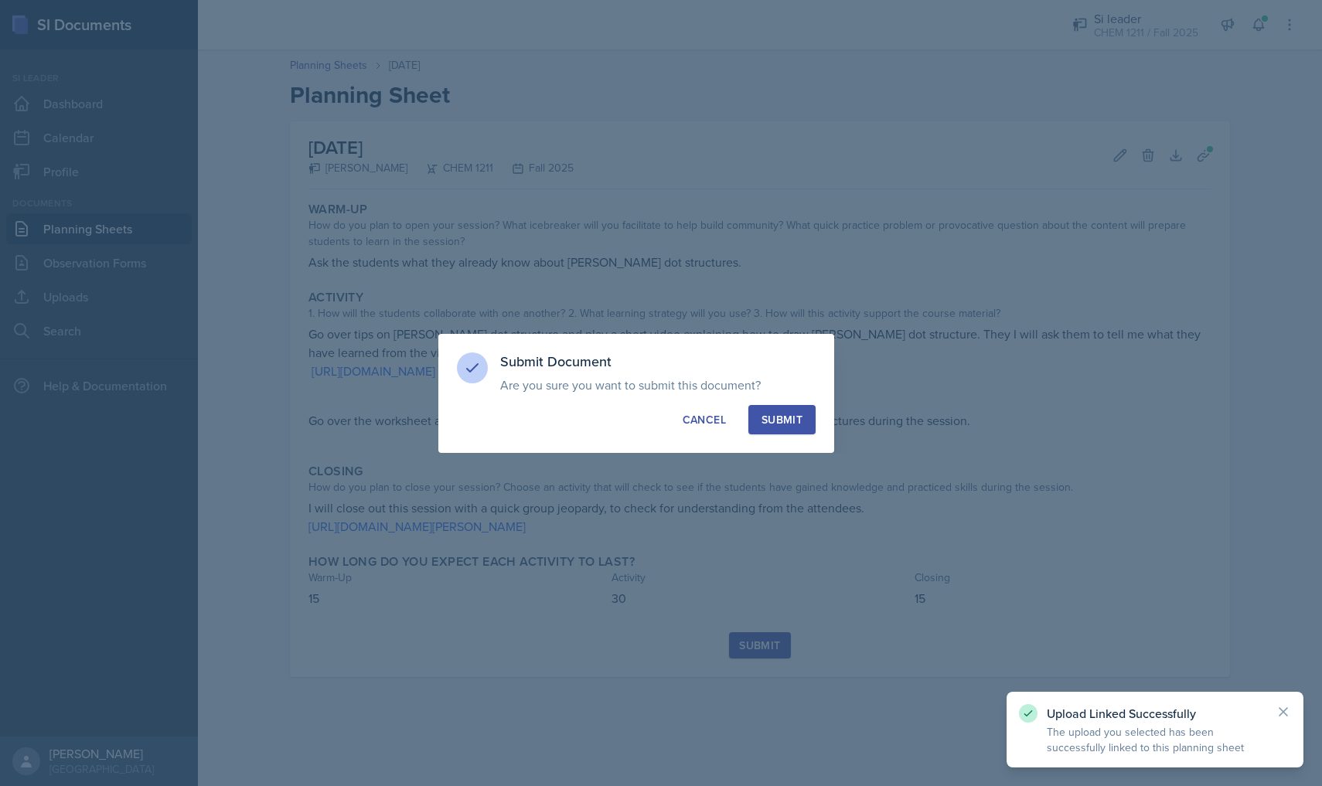
click at [792, 419] on div "Submit" at bounding box center [782, 419] width 41 height 15
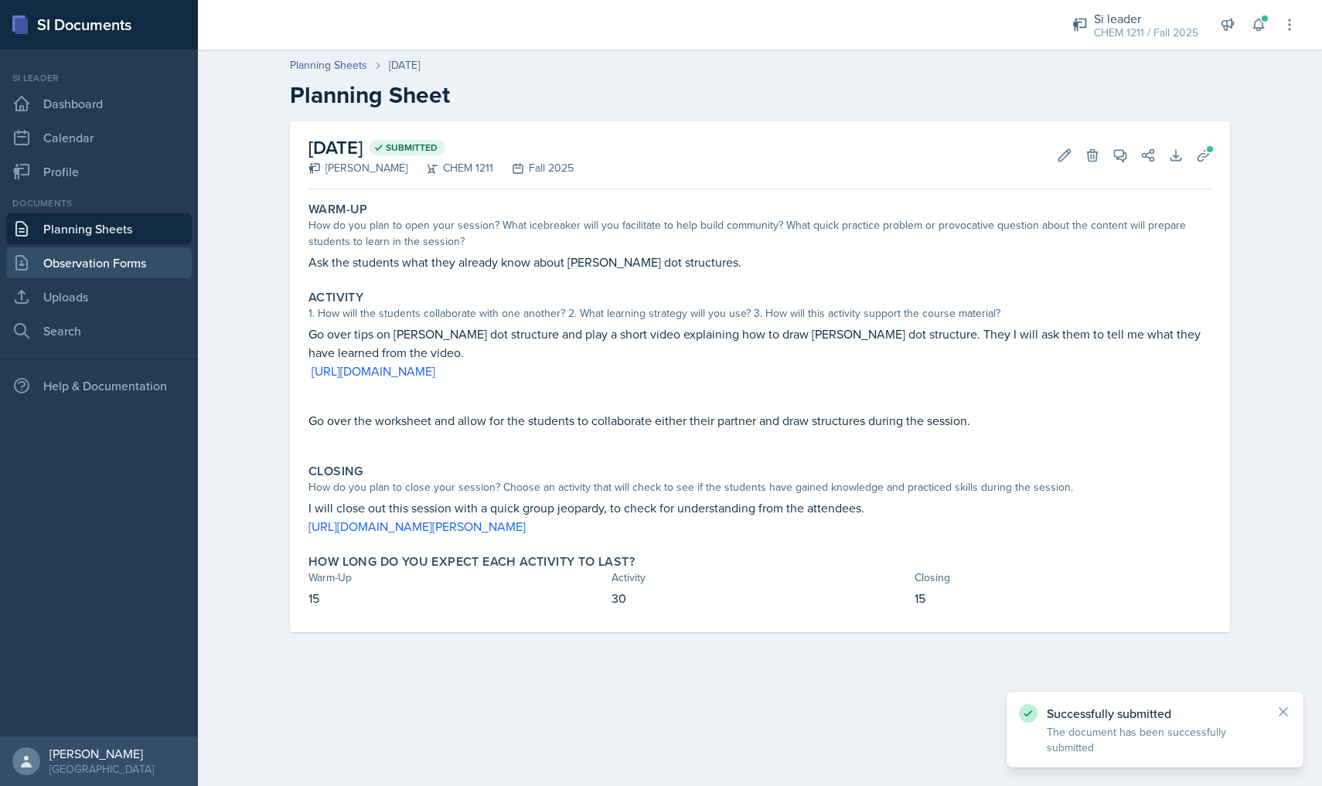
click at [98, 264] on link "Observation Forms" at bounding box center [99, 262] width 186 height 31
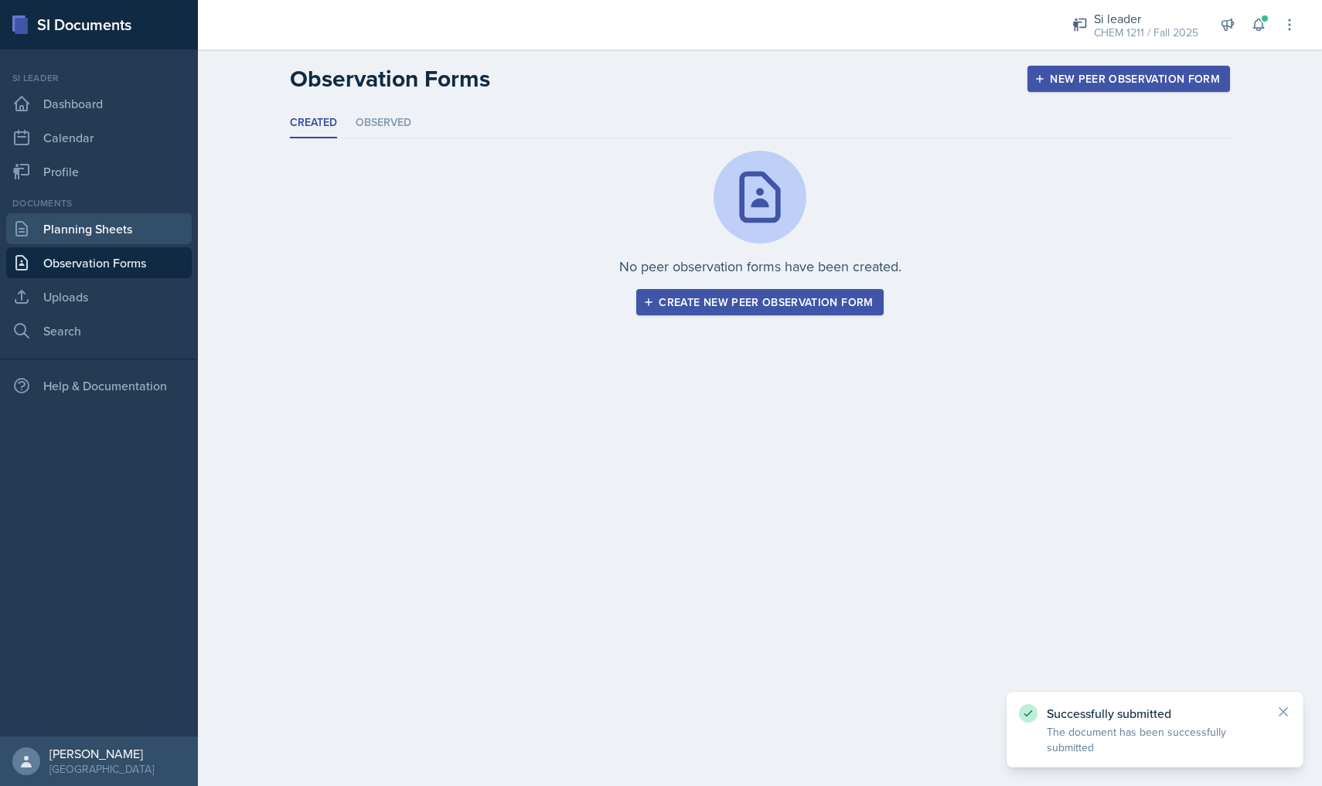
click at [102, 241] on link "Planning Sheets" at bounding box center [99, 228] width 186 height 31
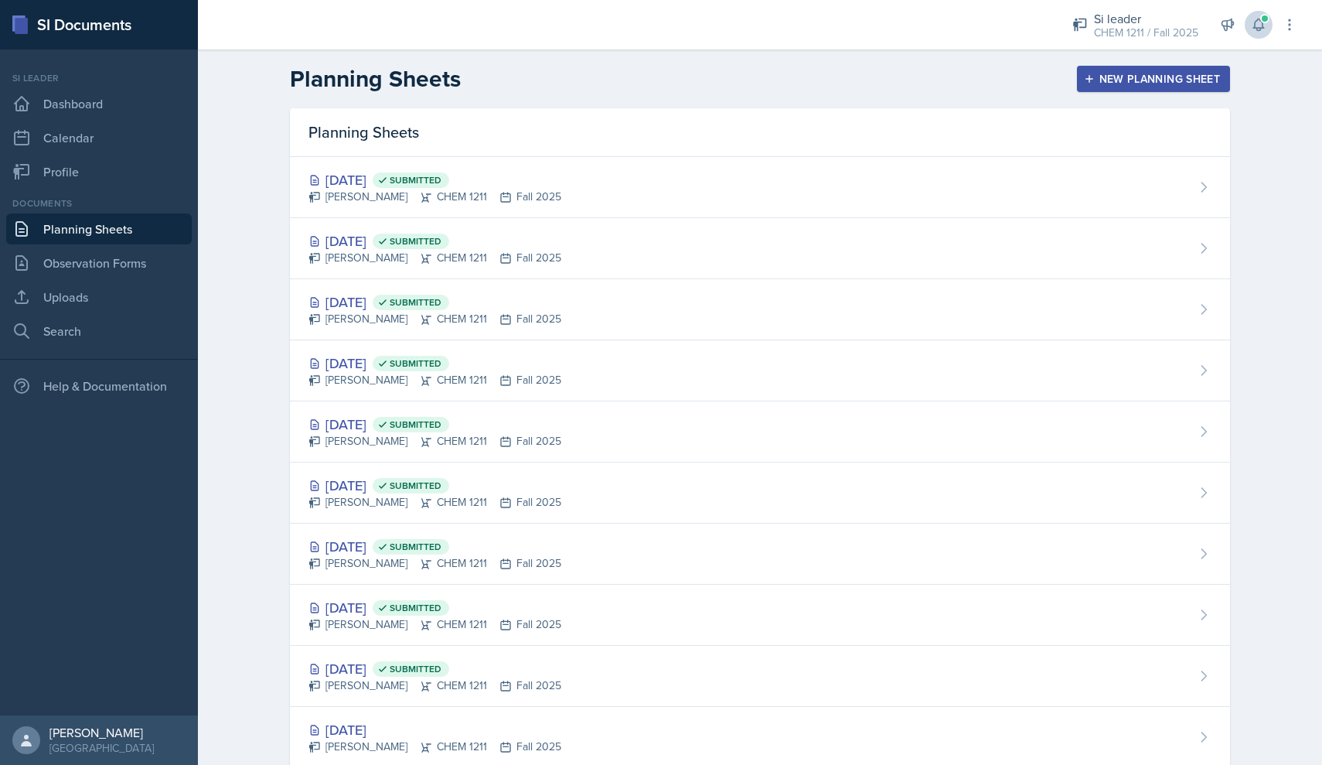
click at [1270, 23] on button at bounding box center [1259, 25] width 28 height 28
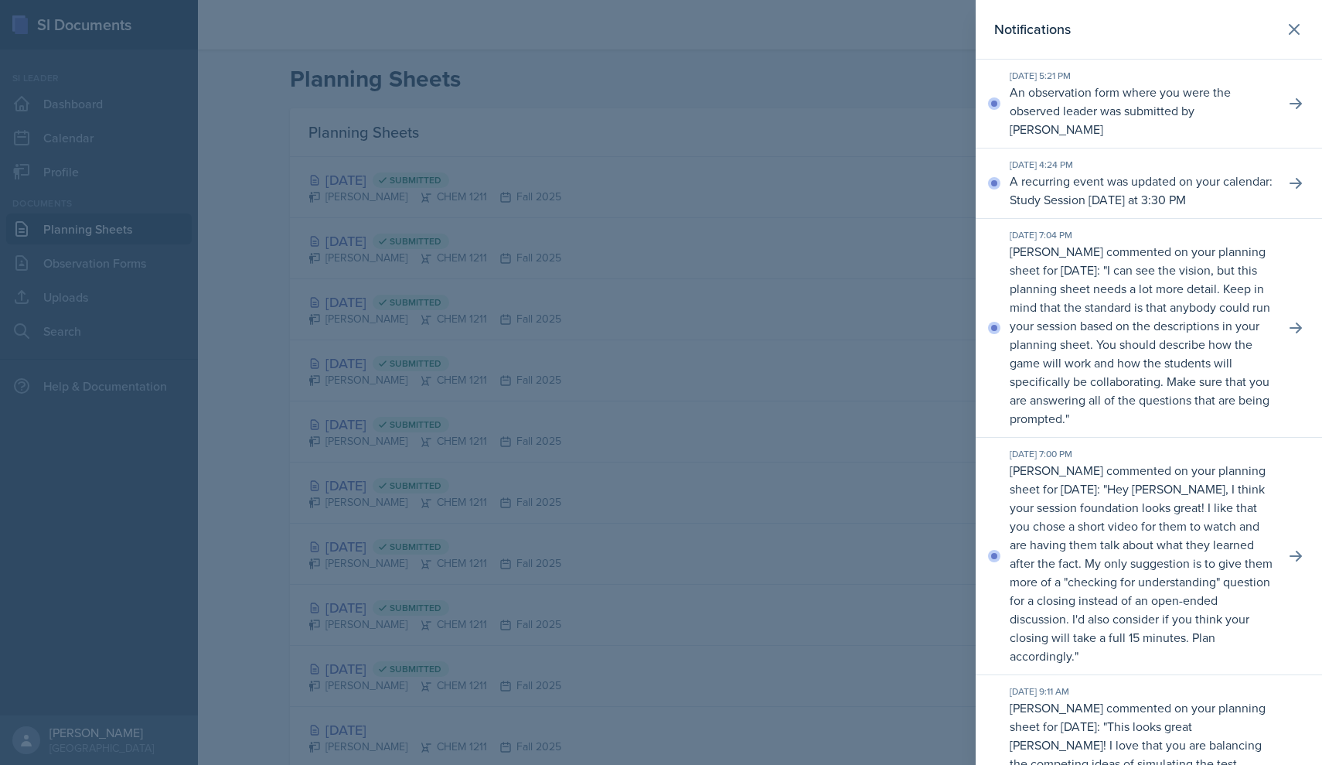
click at [1050, 74] on div "[DATE] 5:21 PM" at bounding box center [1141, 76] width 263 height 14
click at [1058, 99] on p "An observation form where you were the observed leader was submitted by [PERSON…" at bounding box center [1141, 111] width 263 height 56
click at [1097, 131] on p "An observation form where you were the observed leader was submitted by [PERSON…" at bounding box center [1141, 111] width 263 height 56
click at [1301, 96] on button at bounding box center [1296, 104] width 28 height 28
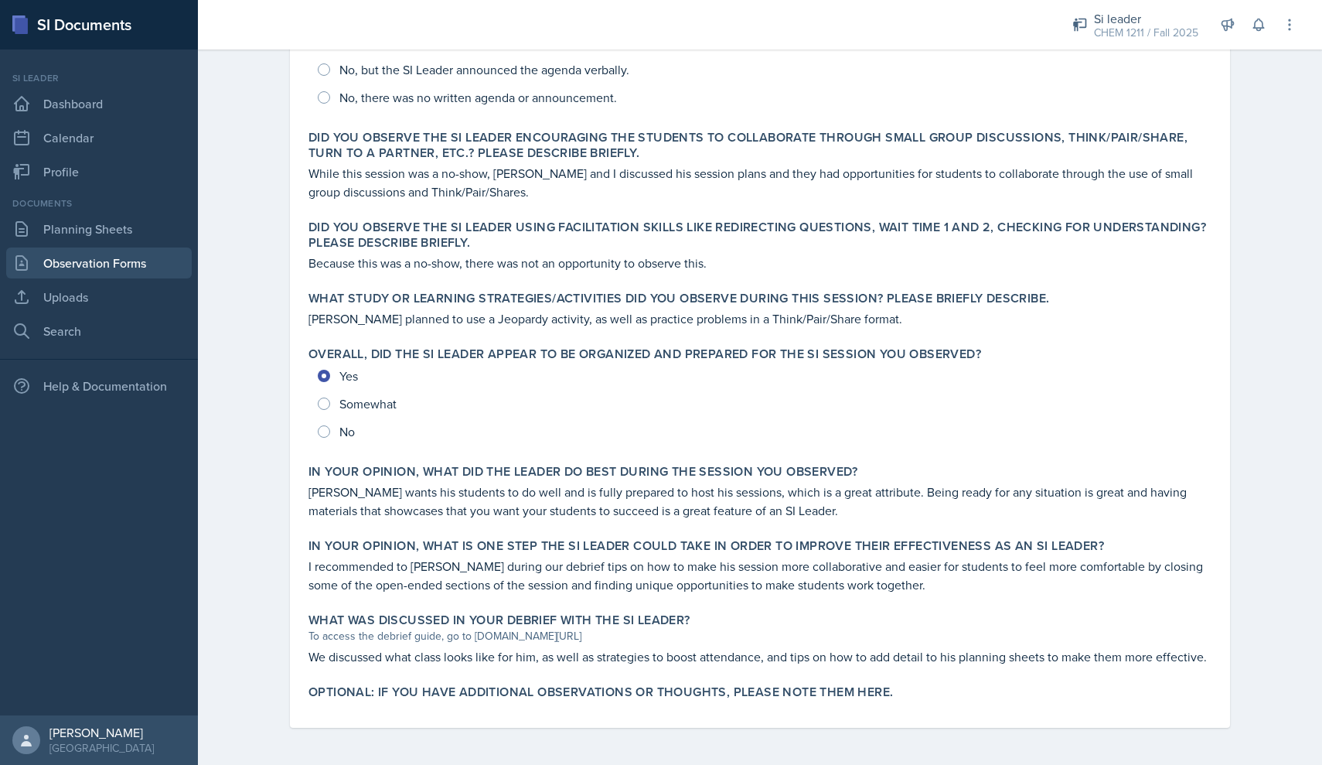
scroll to position [424, 0]
click at [83, 234] on link "Planning Sheets" at bounding box center [99, 228] width 186 height 31
